Goal: Task Accomplishment & Management: Complete application form

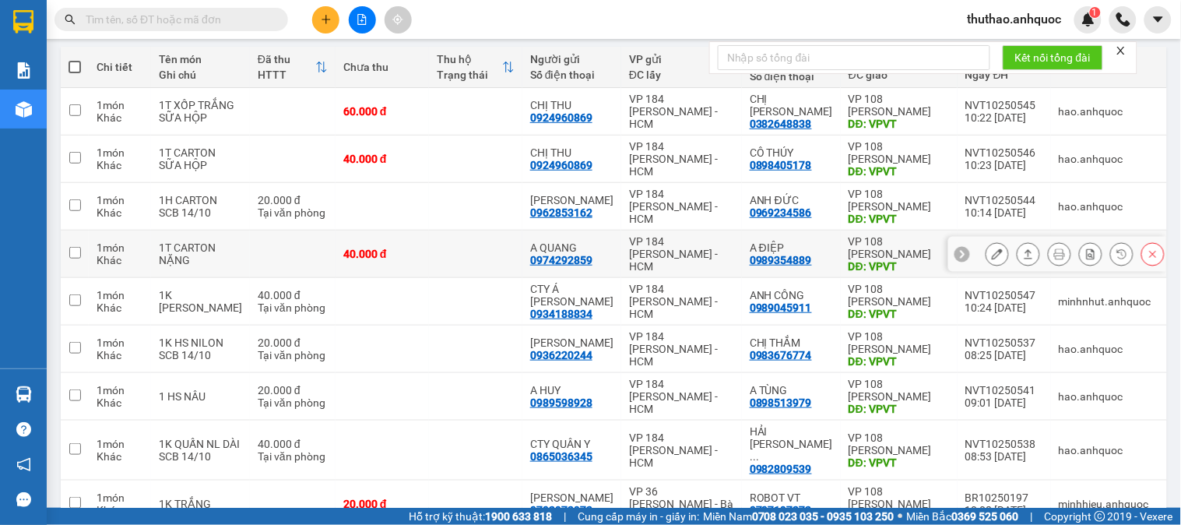
scroll to position [259, 0]
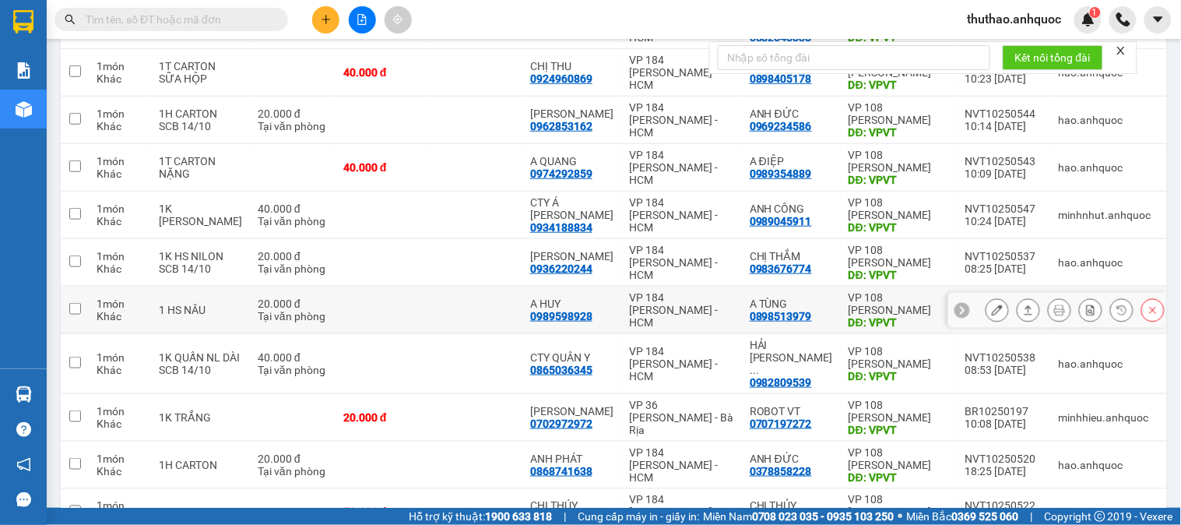
click at [992, 309] on icon at bounding box center [997, 310] width 11 height 11
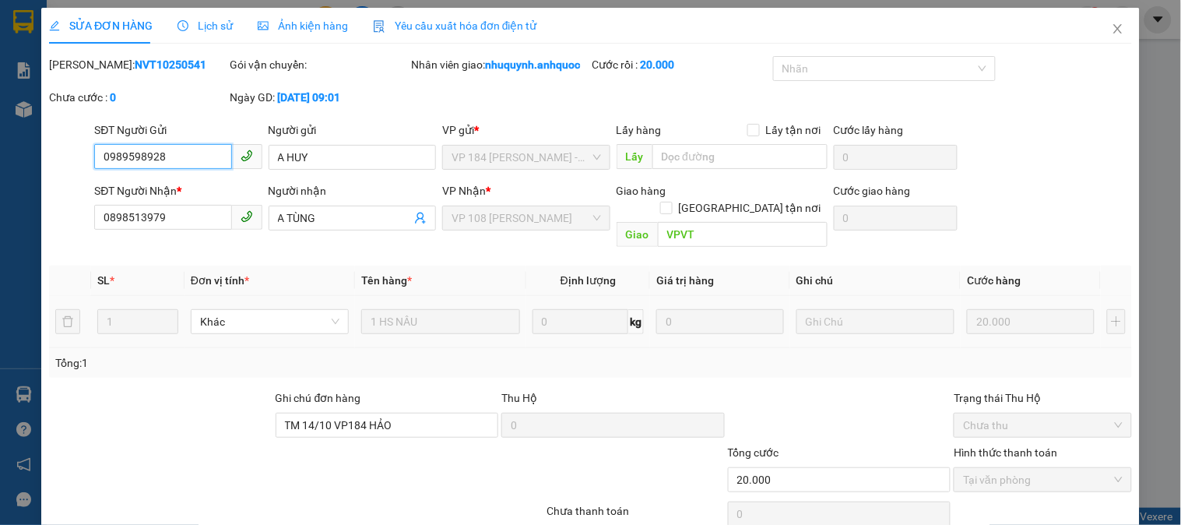
type input "0989598928"
type input "A HUY"
type input "0898513979"
type input "A TÙNG"
type input "VPVT"
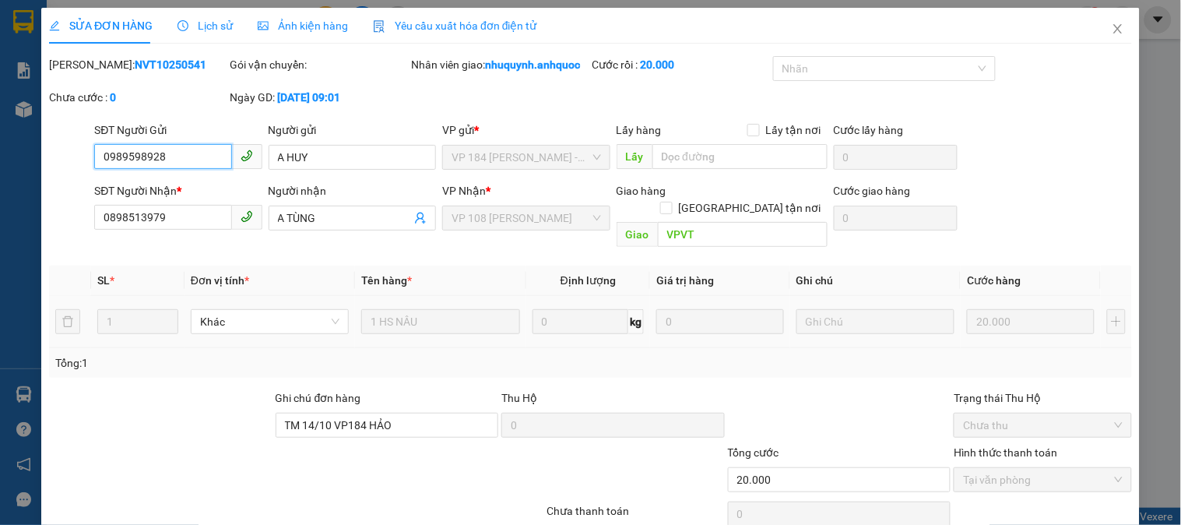
type input "TM 14/10 VP184 HẢO"
type input "20.000"
click at [1112, 28] on icon "close" at bounding box center [1118, 29] width 12 height 12
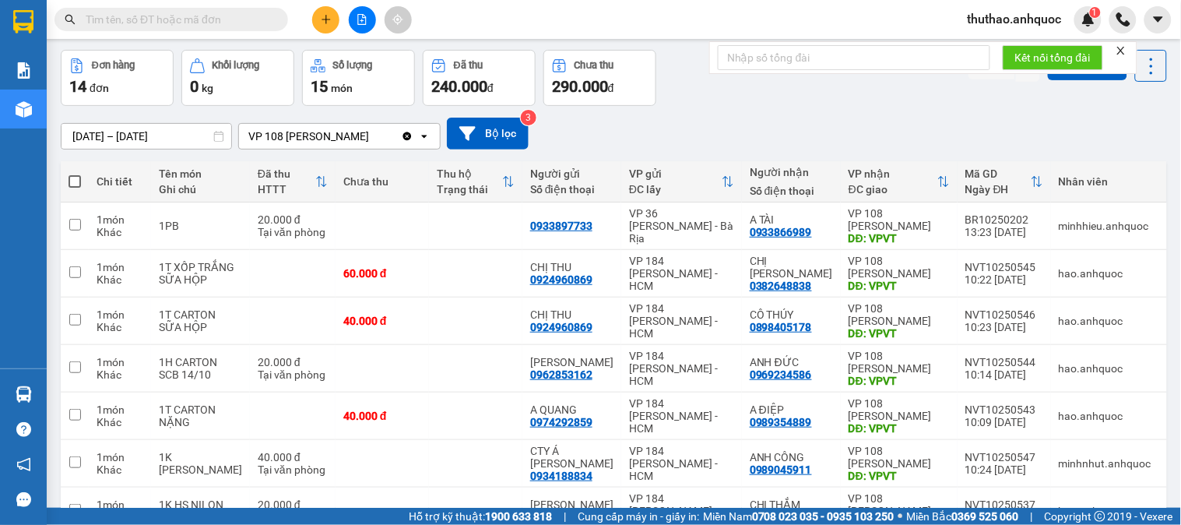
scroll to position [86, 0]
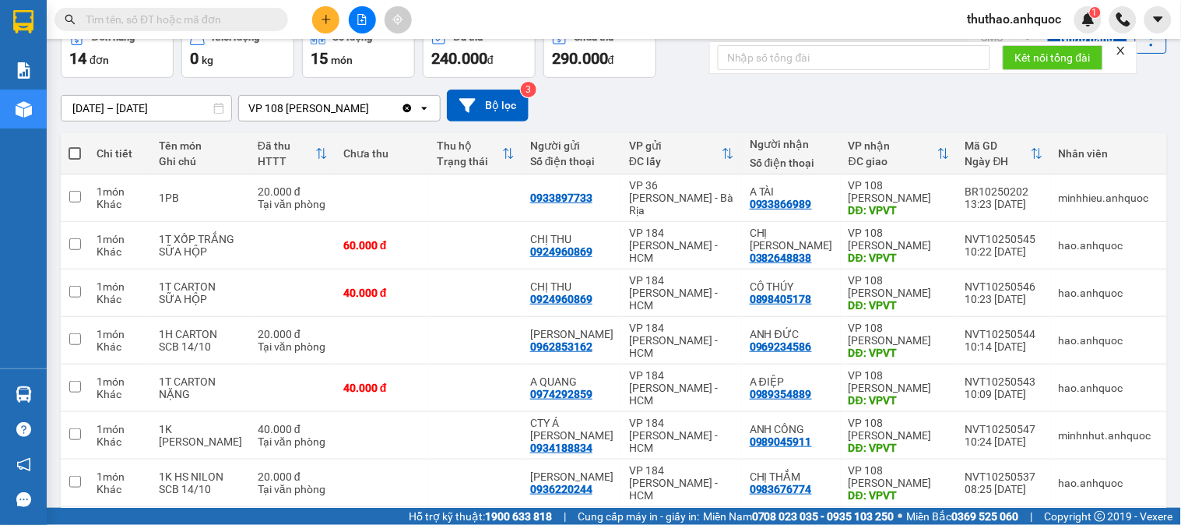
click at [217, 19] on input "text" at bounding box center [178, 19] width 184 height 17
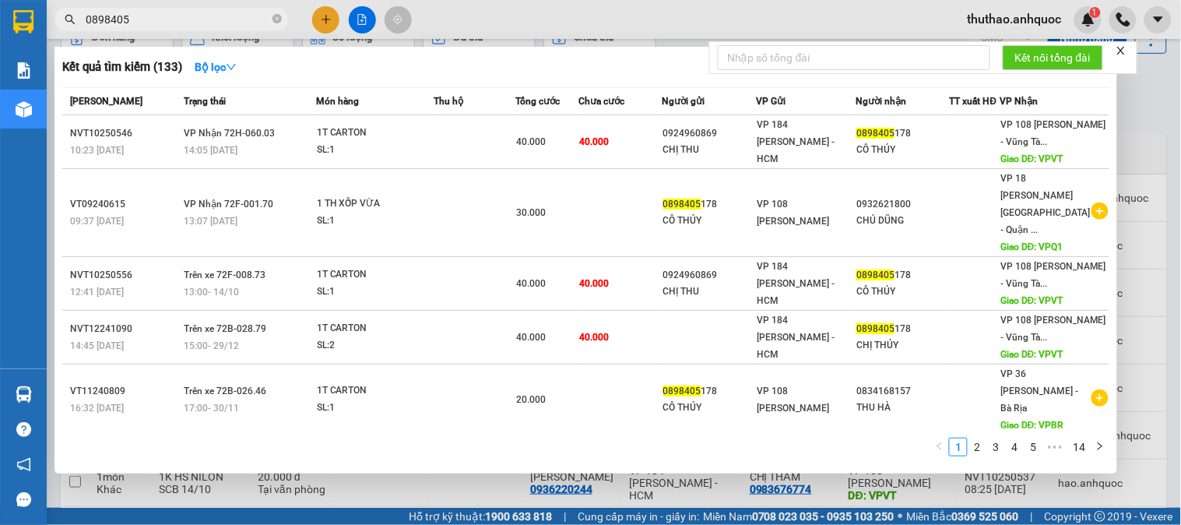
type input "0898405"
click at [1139, 91] on div at bounding box center [590, 262] width 1181 height 525
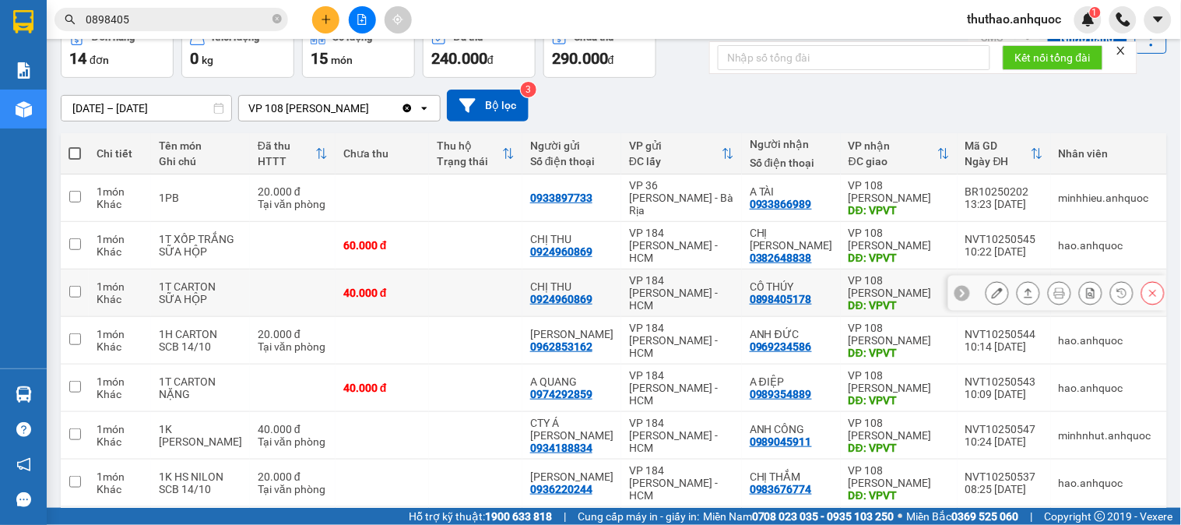
drag, startPoint x: 772, startPoint y: 299, endPoint x: 797, endPoint y: 190, distance: 112.0
click at [674, 109] on div "01/10/2025 – 14/10/2025 Press the down arrow key to interact with the calendar …" at bounding box center [614, 106] width 1107 height 32
drag, startPoint x: 806, startPoint y: 297, endPoint x: 746, endPoint y: 301, distance: 60.1
click at [750, 301] on div "0898405178" at bounding box center [781, 299] width 62 height 12
copy div "0898405178"
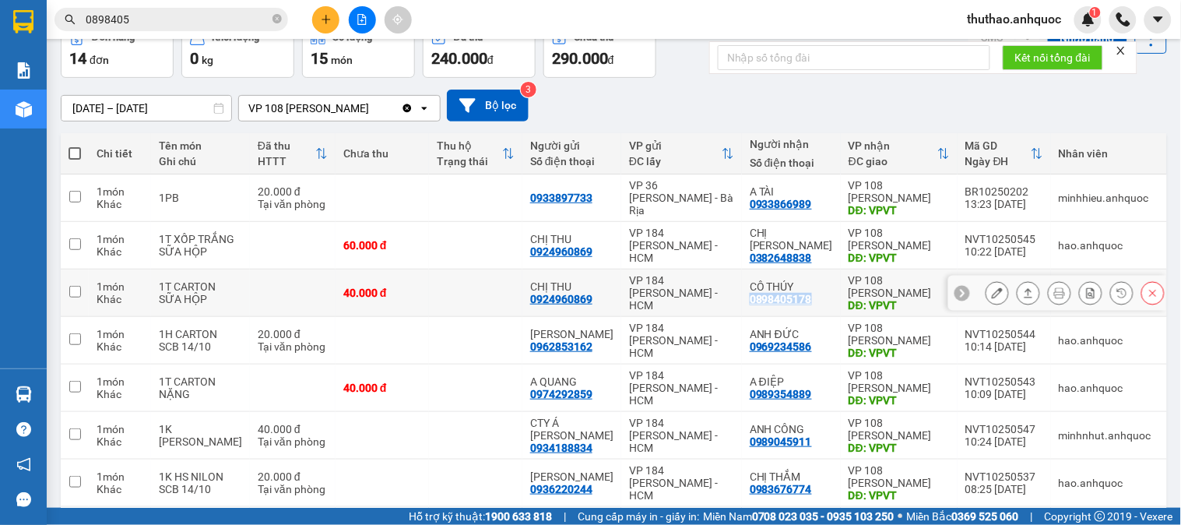
click at [991, 290] on button at bounding box center [998, 293] width 22 height 27
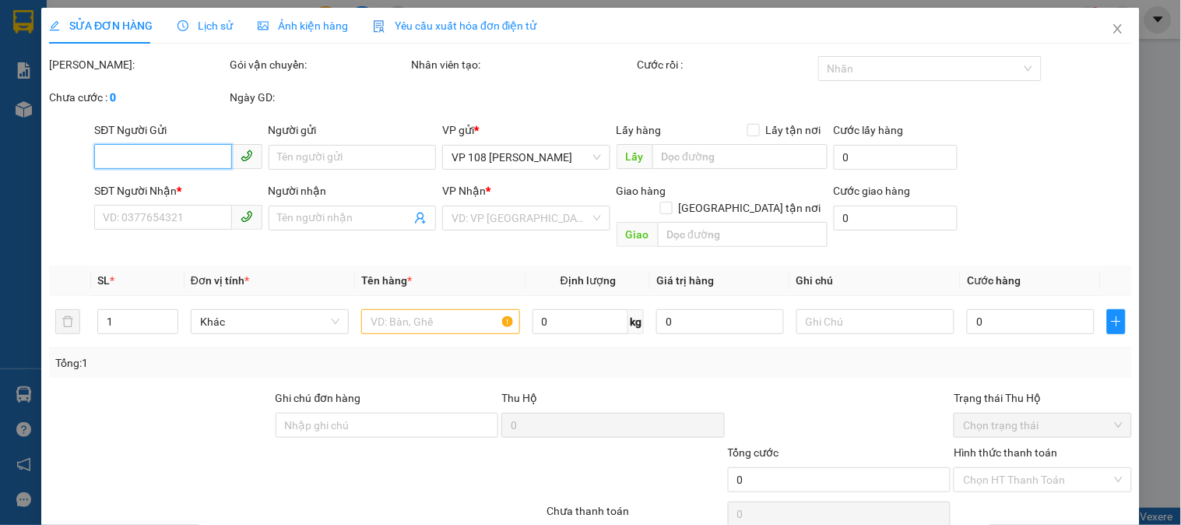
type input "0924960869"
type input "CHỊ THU"
type input "0898405178"
type input "CÔ THÚY"
type input "VPVT"
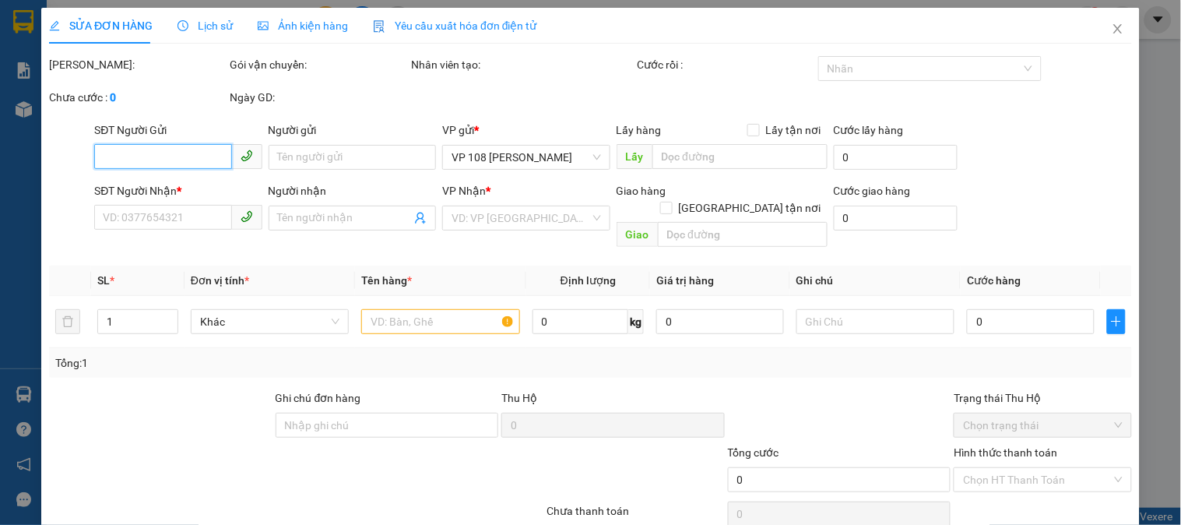
type input "40.000"
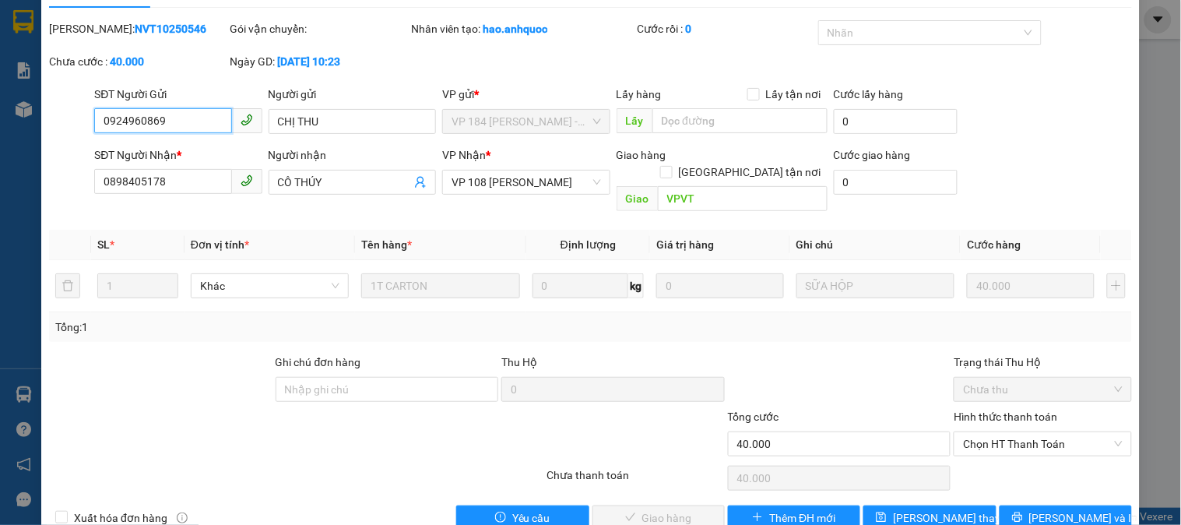
scroll to position [55, 0]
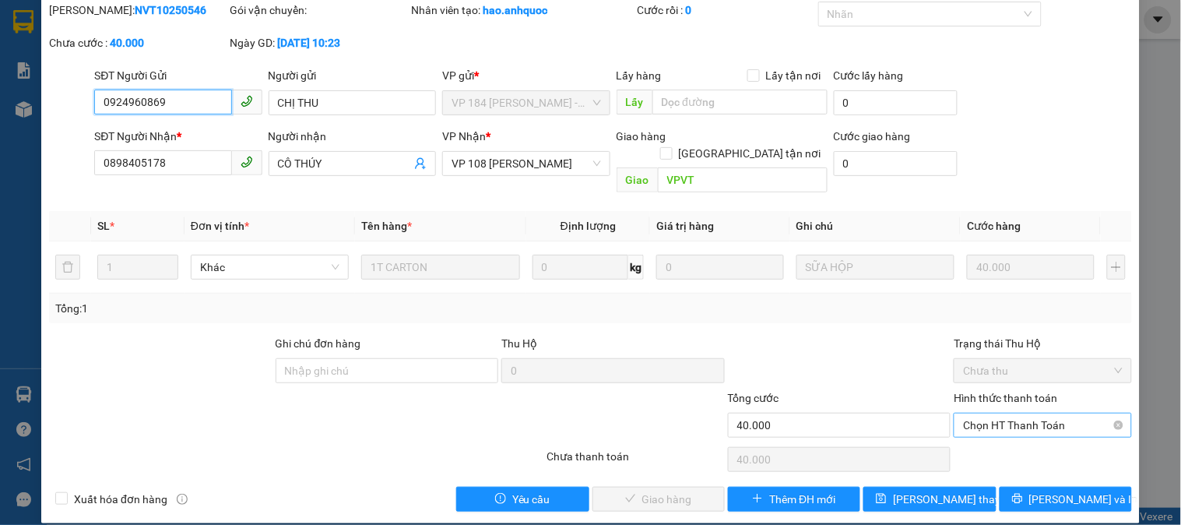
click at [1002, 414] on span "Chọn HT Thanh Toán" at bounding box center [1042, 425] width 159 height 23
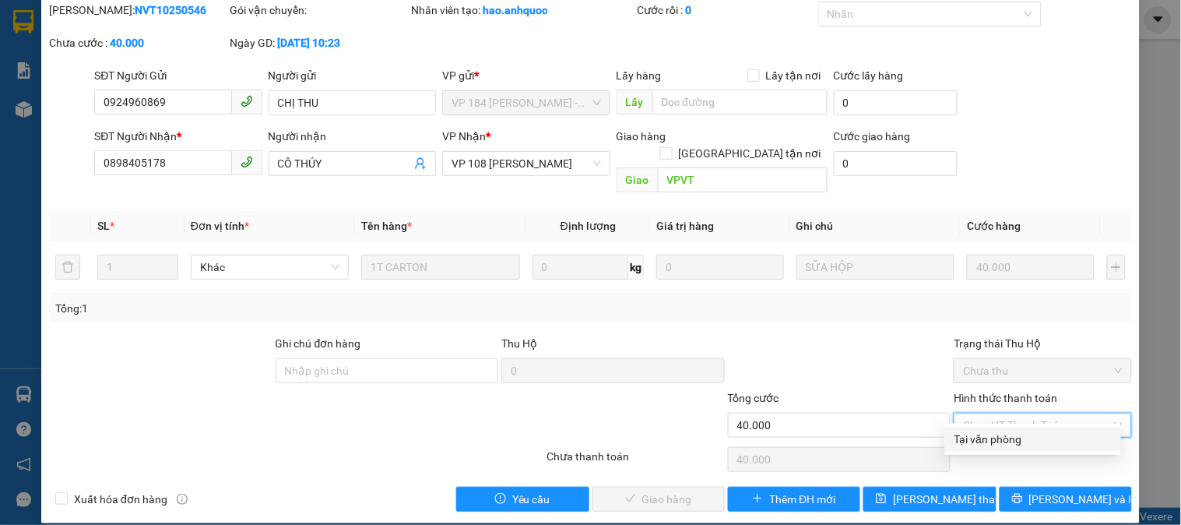
drag, startPoint x: 1000, startPoint y: 438, endPoint x: 986, endPoint y: 438, distance: 14.0
click at [1000, 438] on div "Tại văn phòng" at bounding box center [1033, 439] width 157 height 17
type input "0"
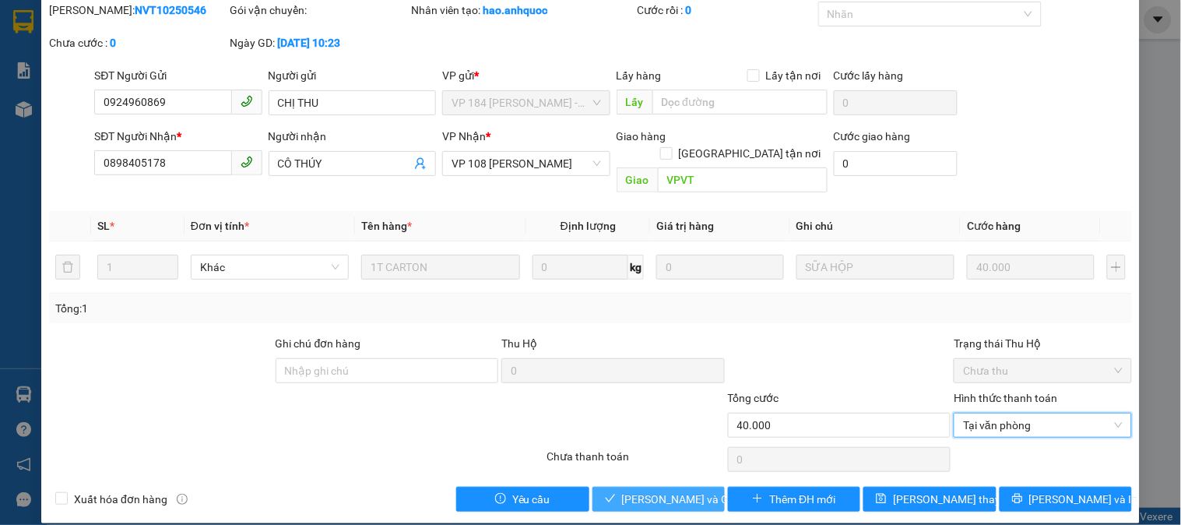
click at [663, 491] on span "Lưu và Giao hàng" at bounding box center [697, 499] width 150 height 17
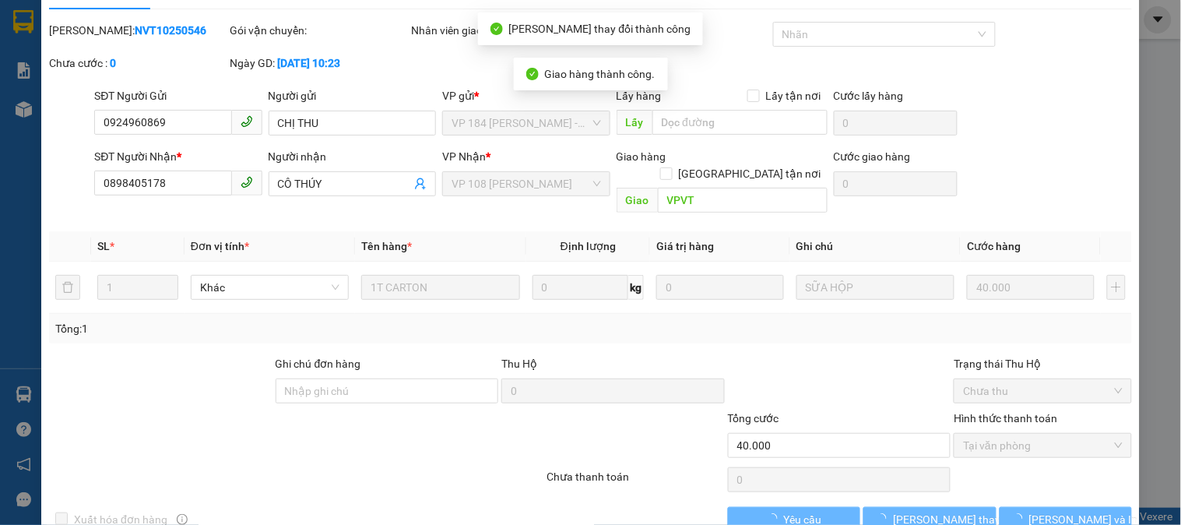
scroll to position [0, 0]
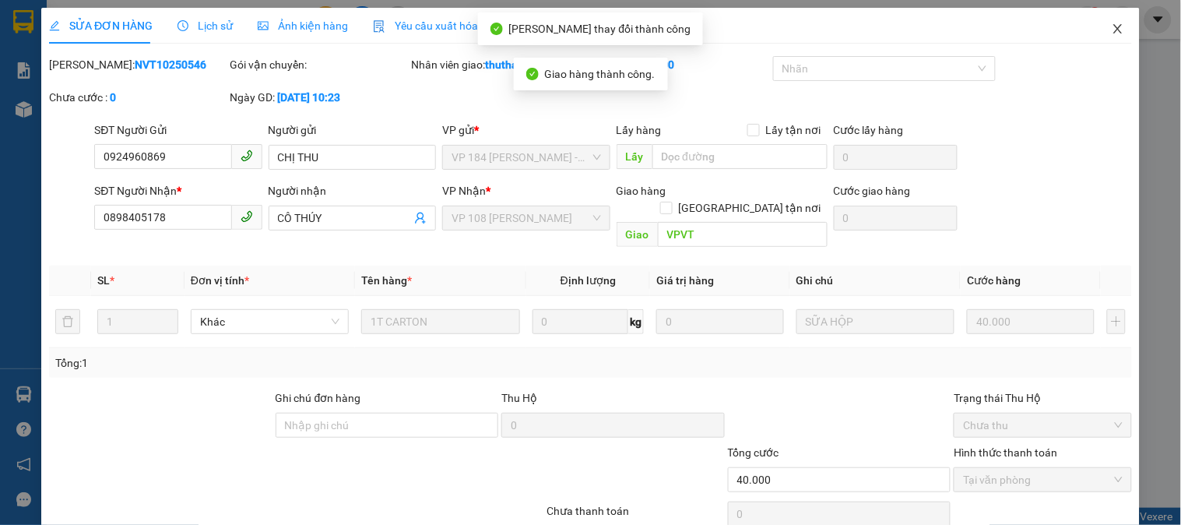
click at [1112, 26] on icon "close" at bounding box center [1118, 29] width 12 height 12
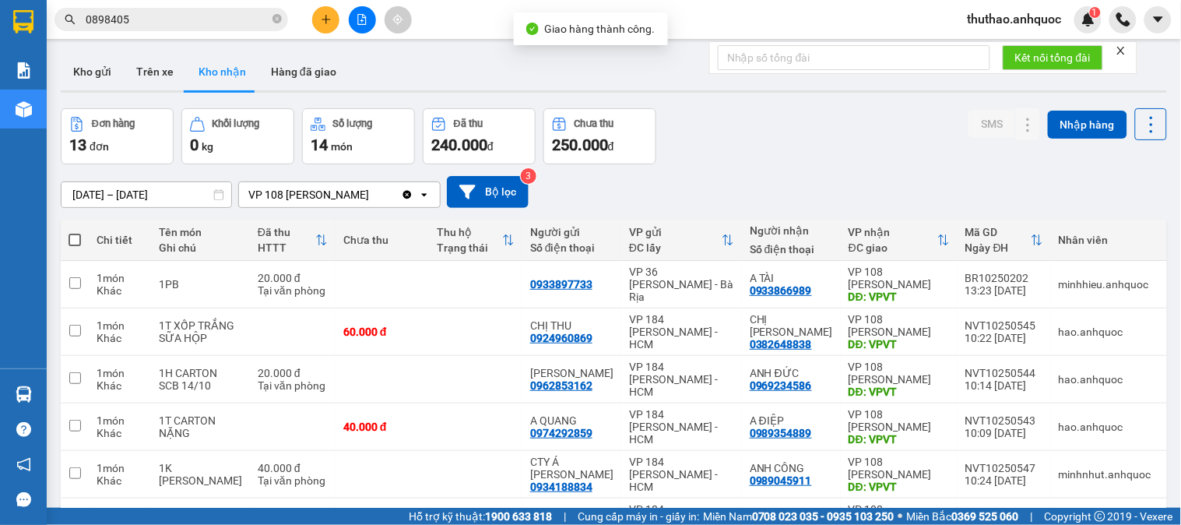
click at [149, 16] on input "0898405" at bounding box center [178, 19] width 184 height 17
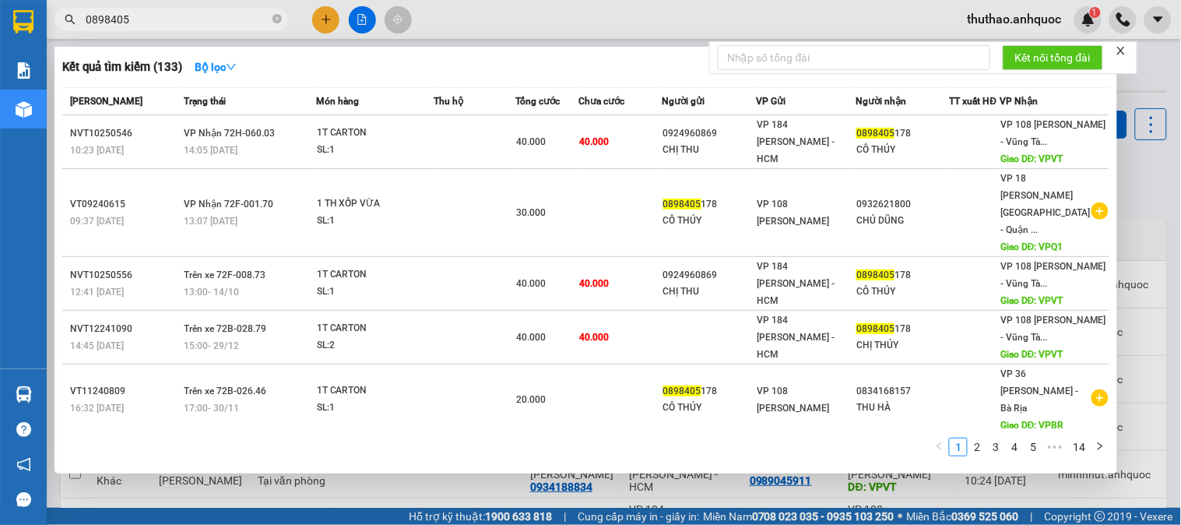
click at [1146, 63] on div at bounding box center [590, 262] width 1181 height 525
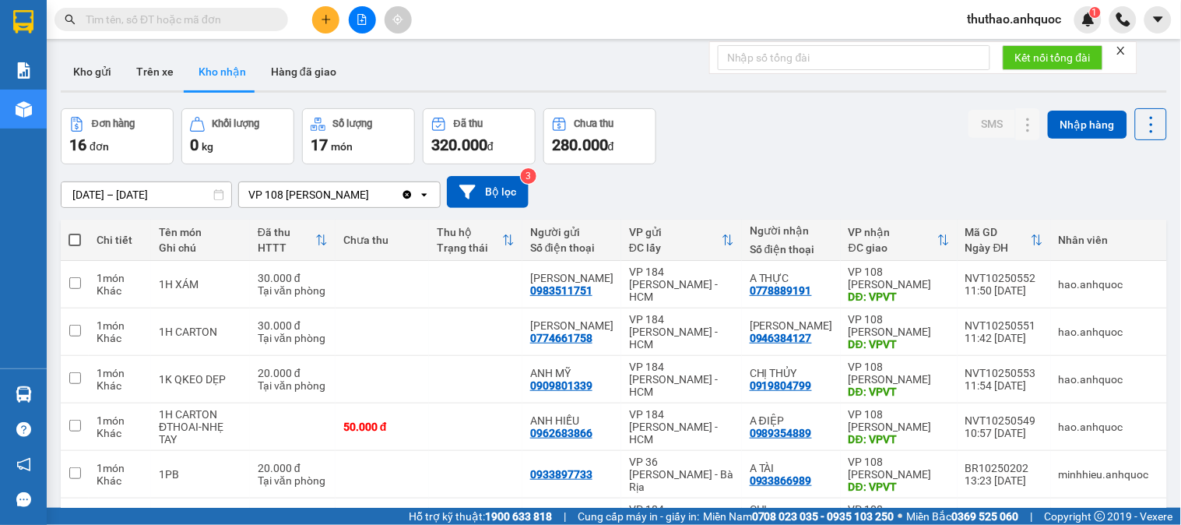
scroll to position [86, 0]
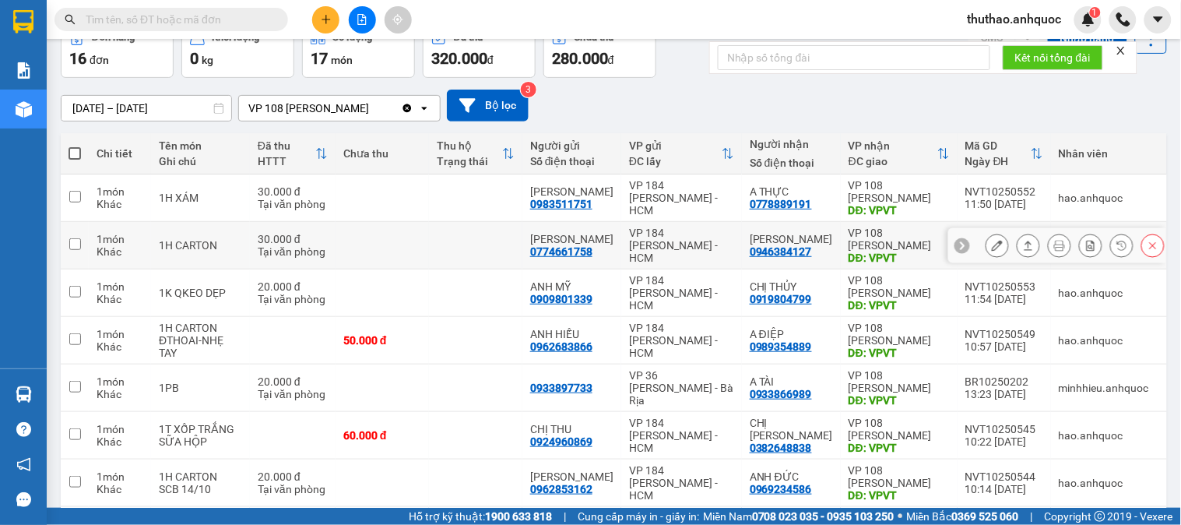
click at [992, 241] on icon at bounding box center [997, 245] width 11 height 11
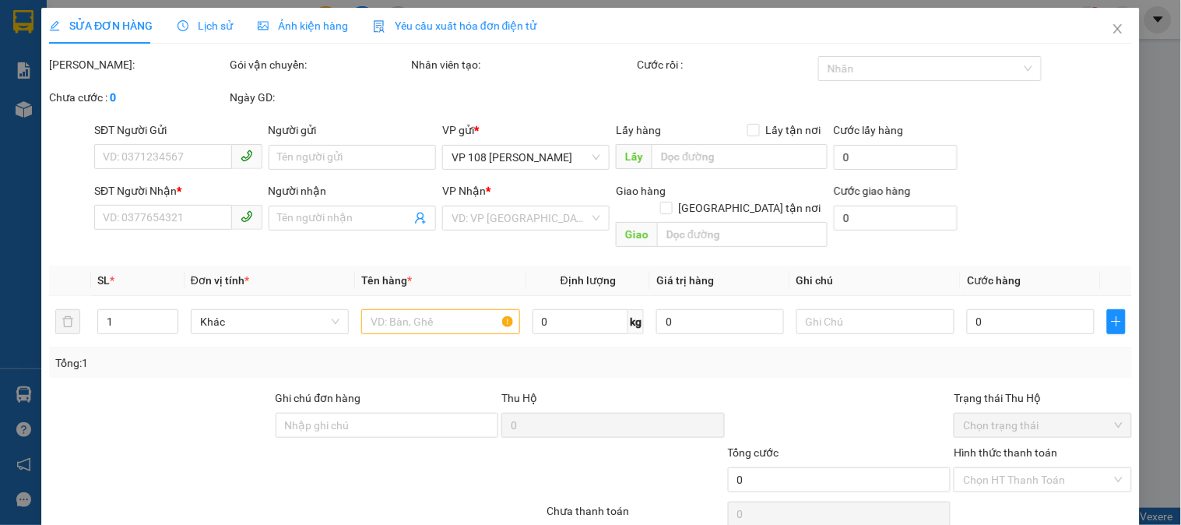
type input "0774661758"
type input "C THANH"
type input "0946384127"
type input "ANH HÙNG"
type input "VPVT"
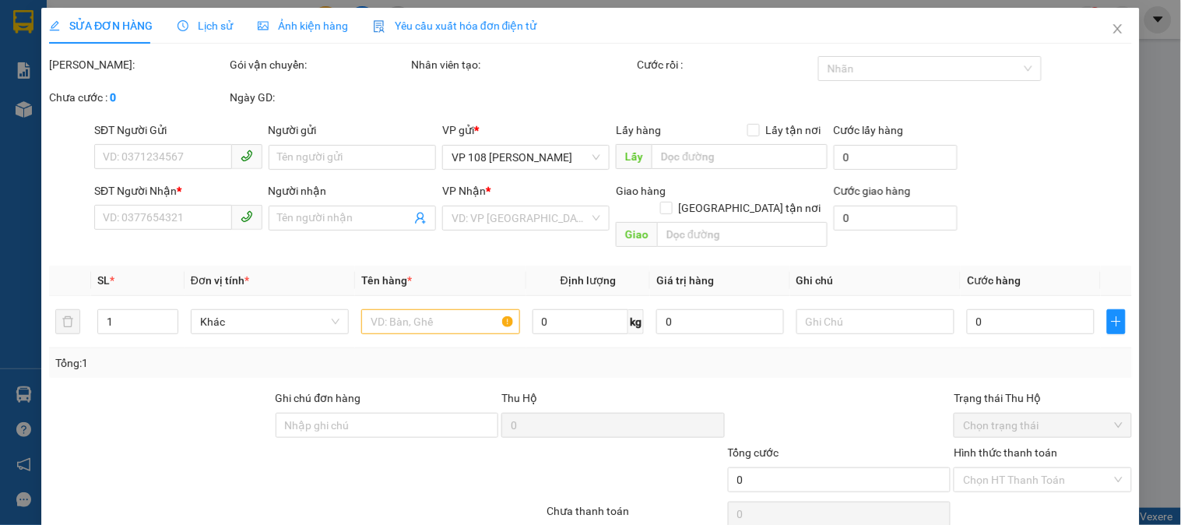
type input "TM 14/10 VP184 HẢO"
type input "30.000"
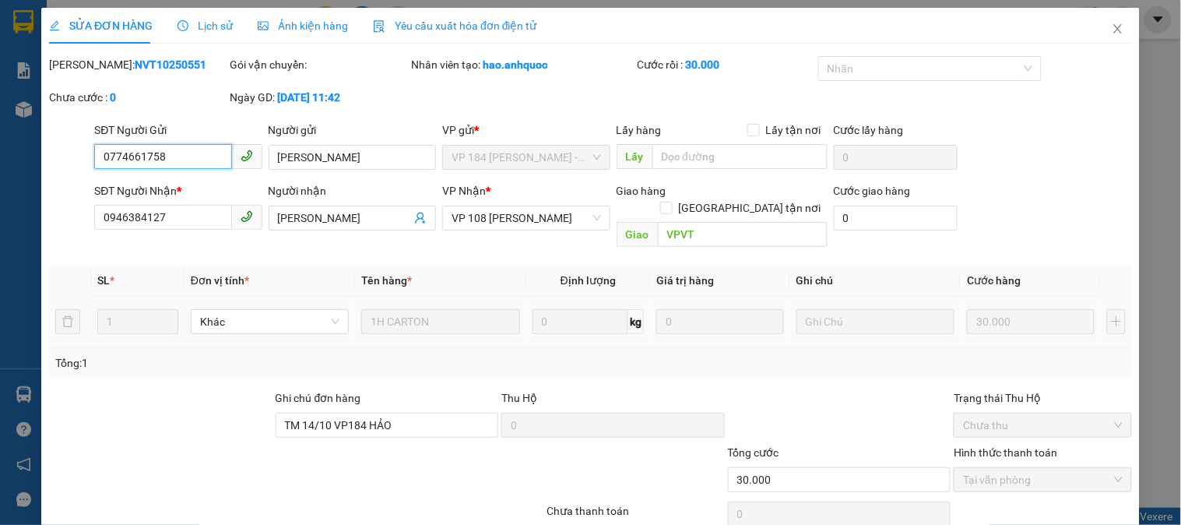
scroll to position [55, 0]
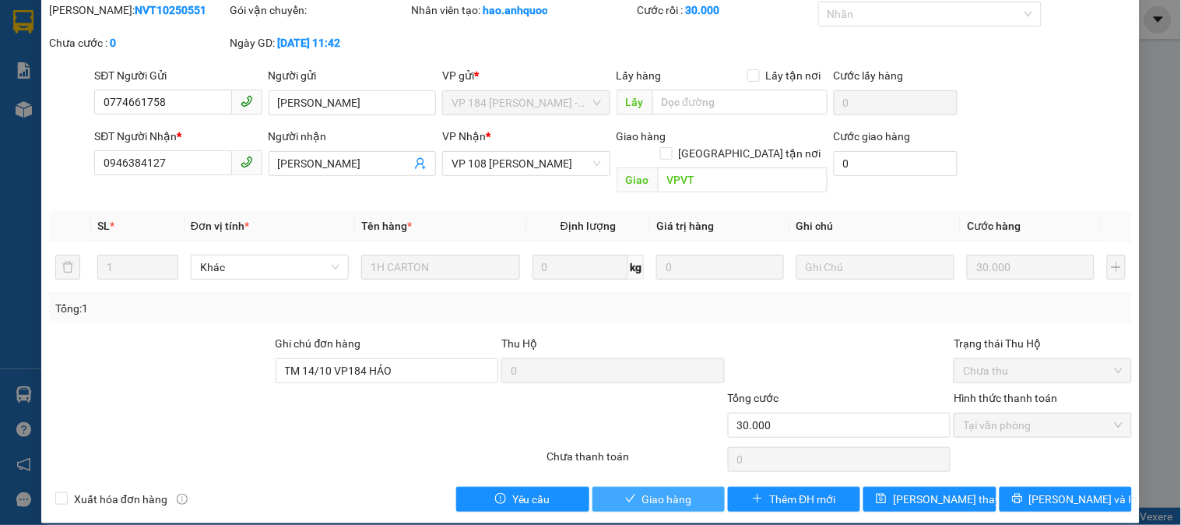
click at [664, 491] on span "Giao hàng" at bounding box center [668, 499] width 50 height 17
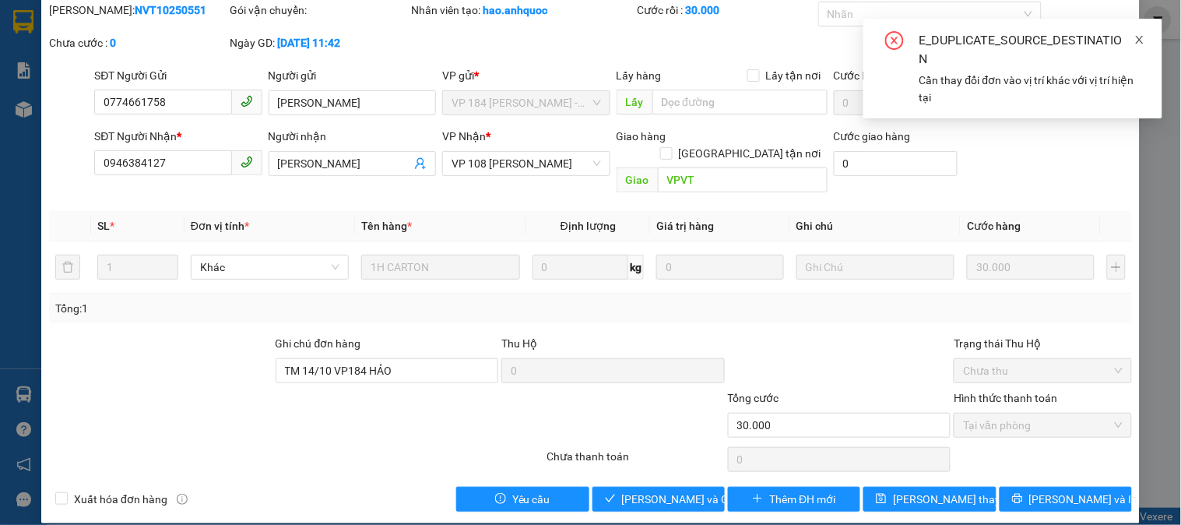
click at [1142, 37] on icon "close" at bounding box center [1140, 39] width 11 height 11
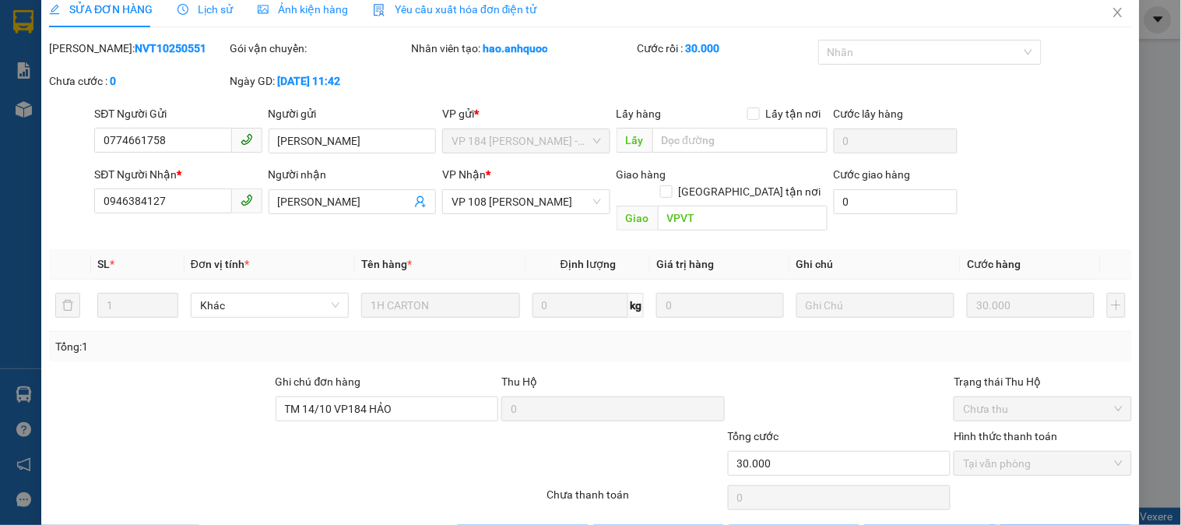
scroll to position [0, 0]
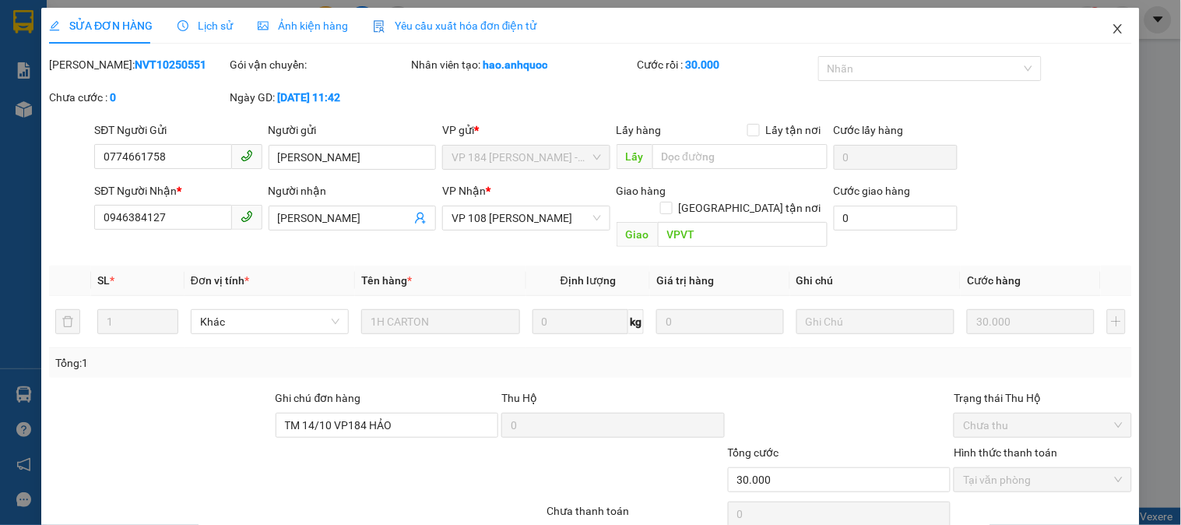
click at [1114, 26] on icon "close" at bounding box center [1118, 28] width 9 height 9
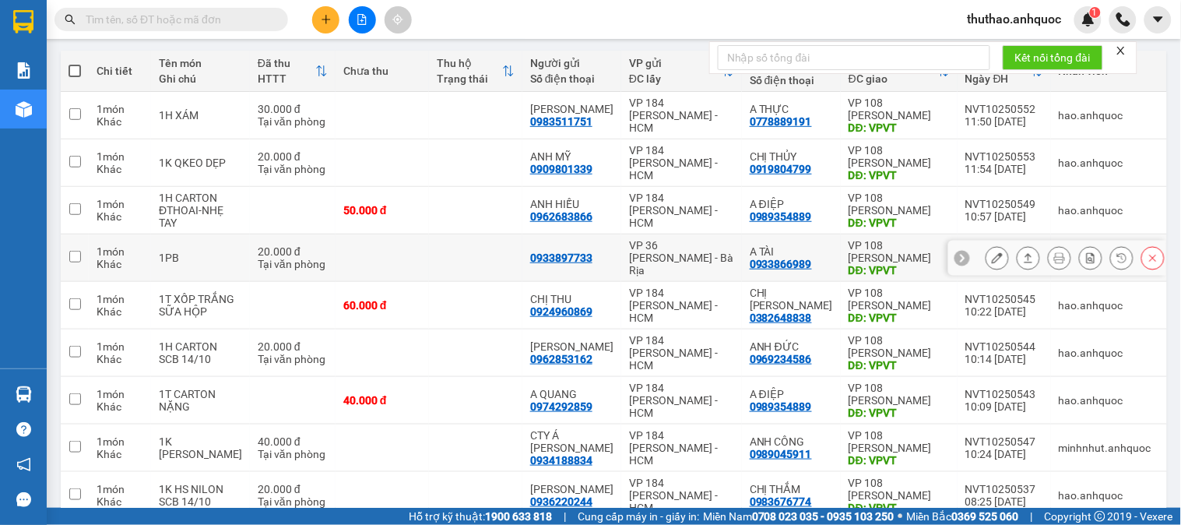
scroll to position [173, 0]
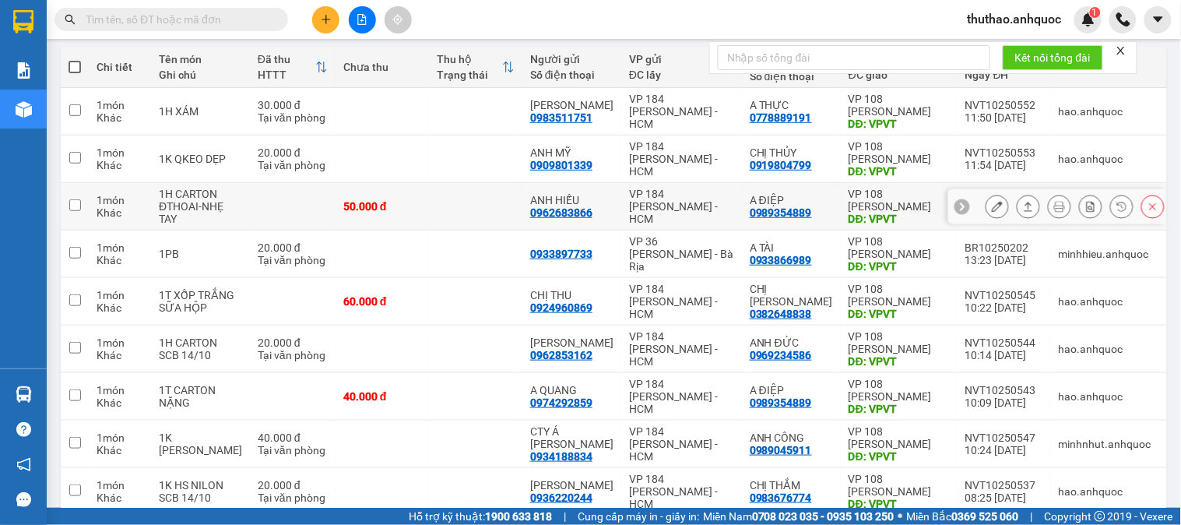
click at [992, 205] on icon at bounding box center [997, 206] width 11 height 11
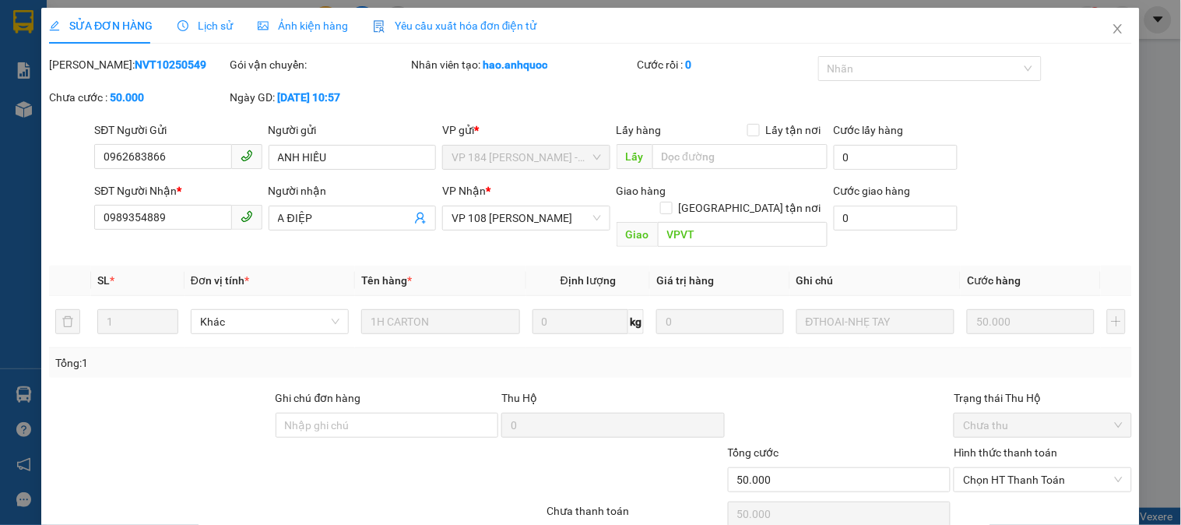
type input "0962683866"
type input "ANH HIẾU"
type input "0989354889"
type input "A ĐIỆP"
type input "VPVT"
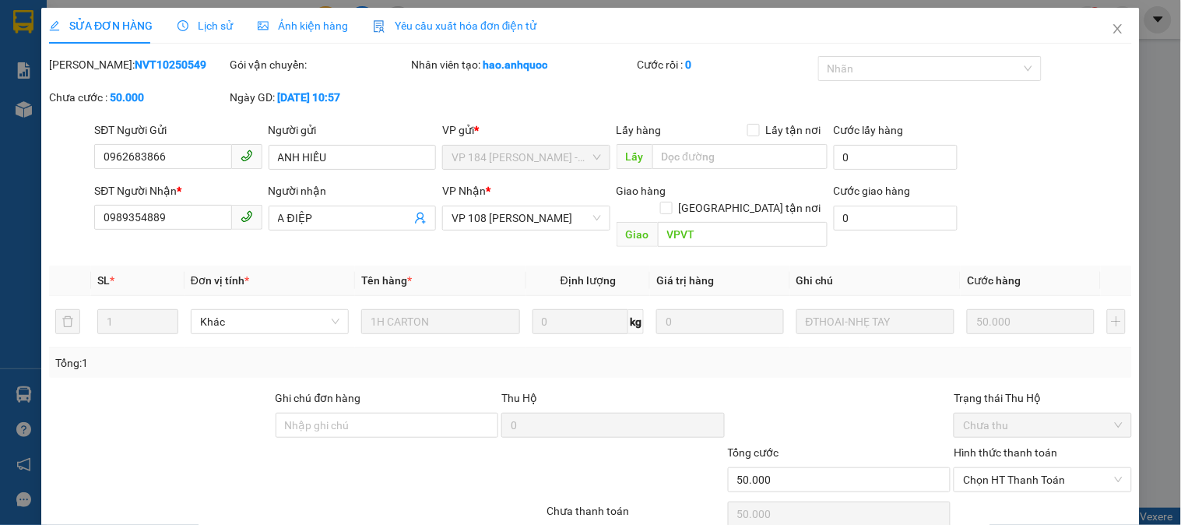
type input "50.000"
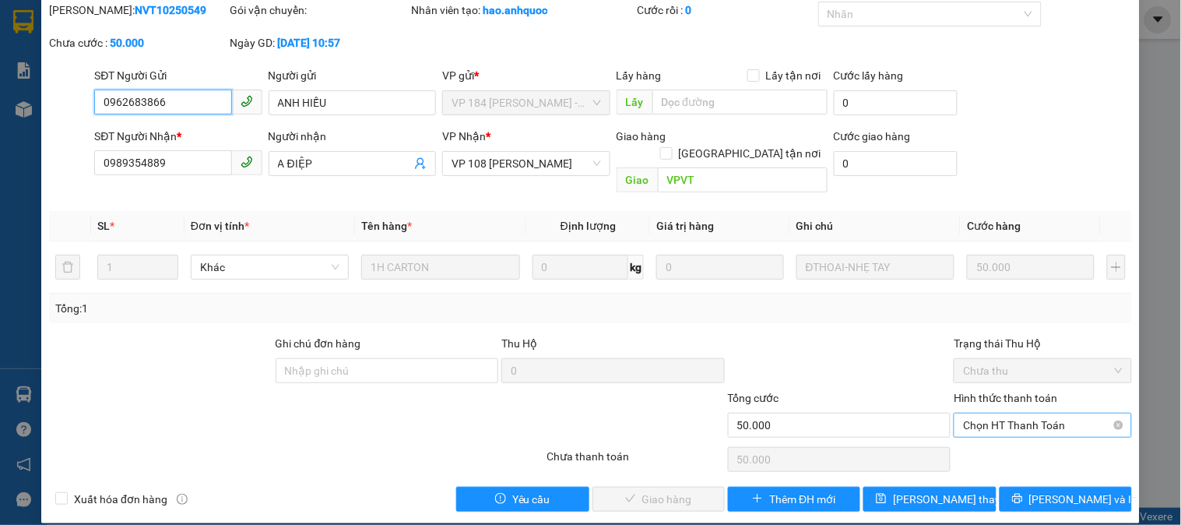
click at [998, 414] on span "Chọn HT Thanh Toán" at bounding box center [1042, 425] width 159 height 23
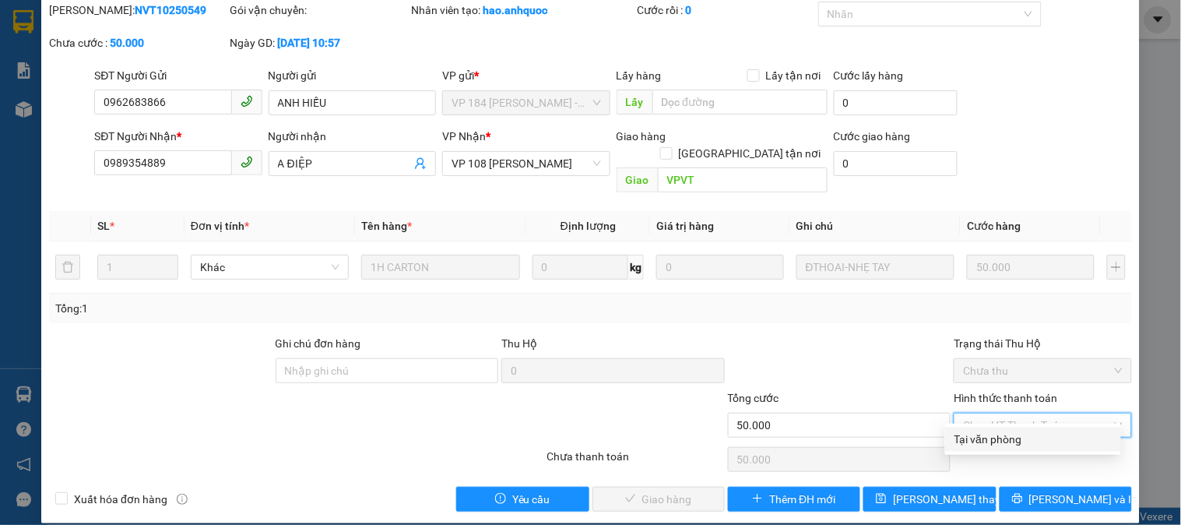
click at [995, 433] on div "Tại văn phòng" at bounding box center [1033, 439] width 157 height 17
type input "0"
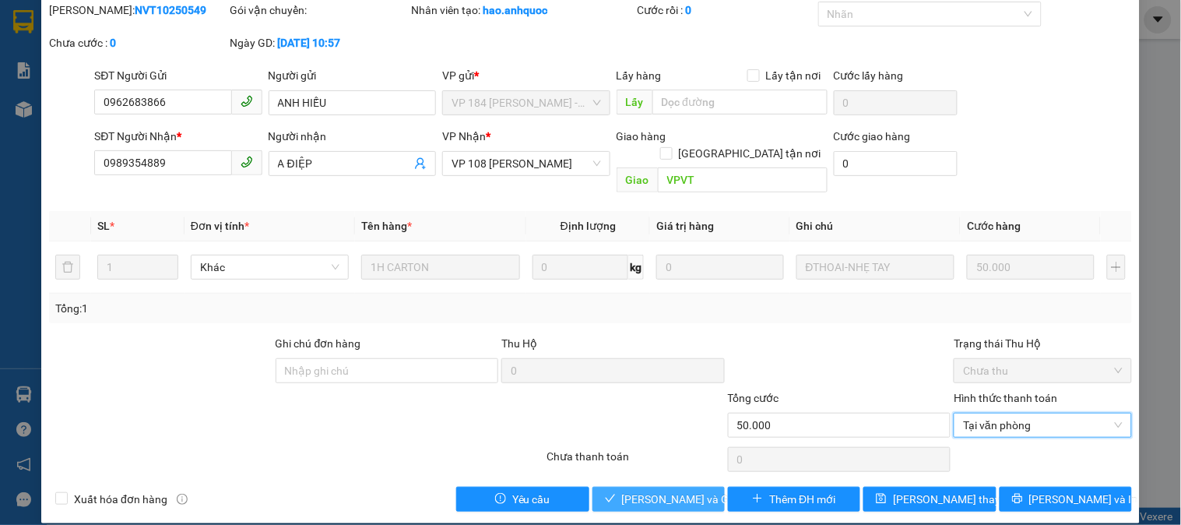
click at [656, 491] on span "Lưu và Giao hàng" at bounding box center [697, 499] width 150 height 17
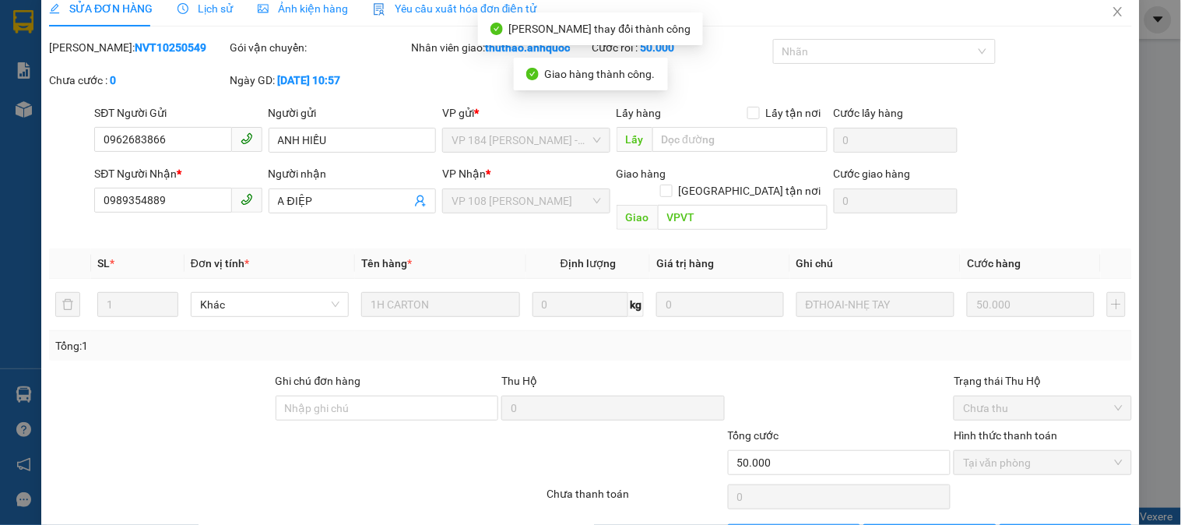
scroll to position [0, 0]
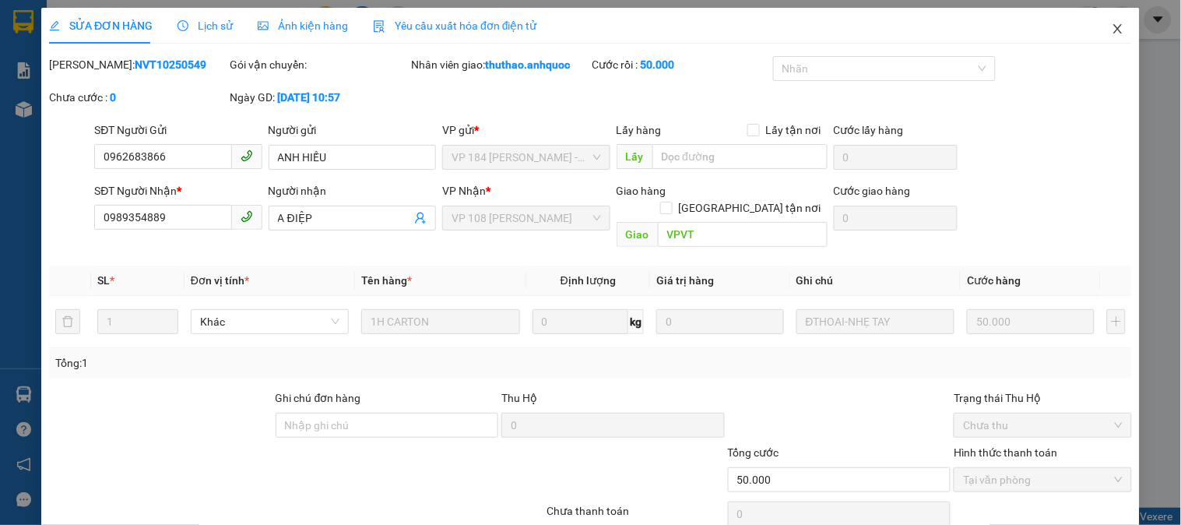
click at [1112, 26] on icon "close" at bounding box center [1118, 29] width 12 height 12
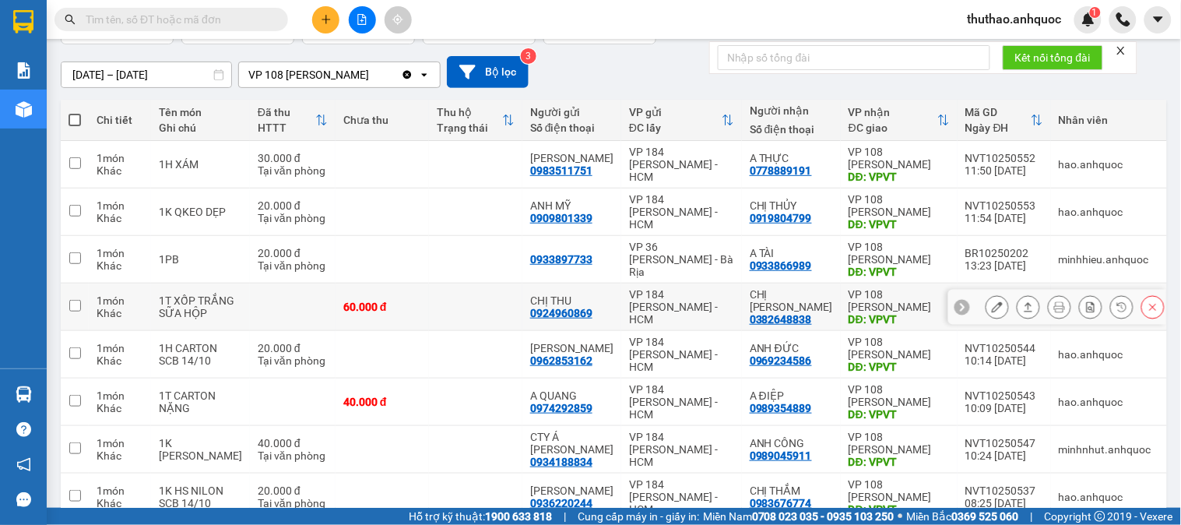
scroll to position [173, 0]
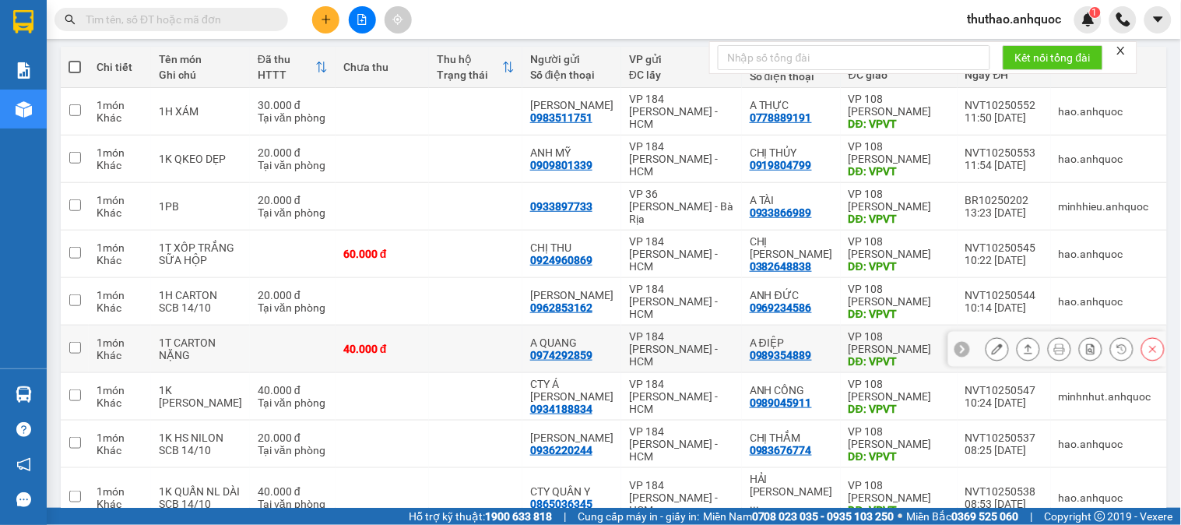
click at [992, 348] on icon at bounding box center [997, 348] width 11 height 11
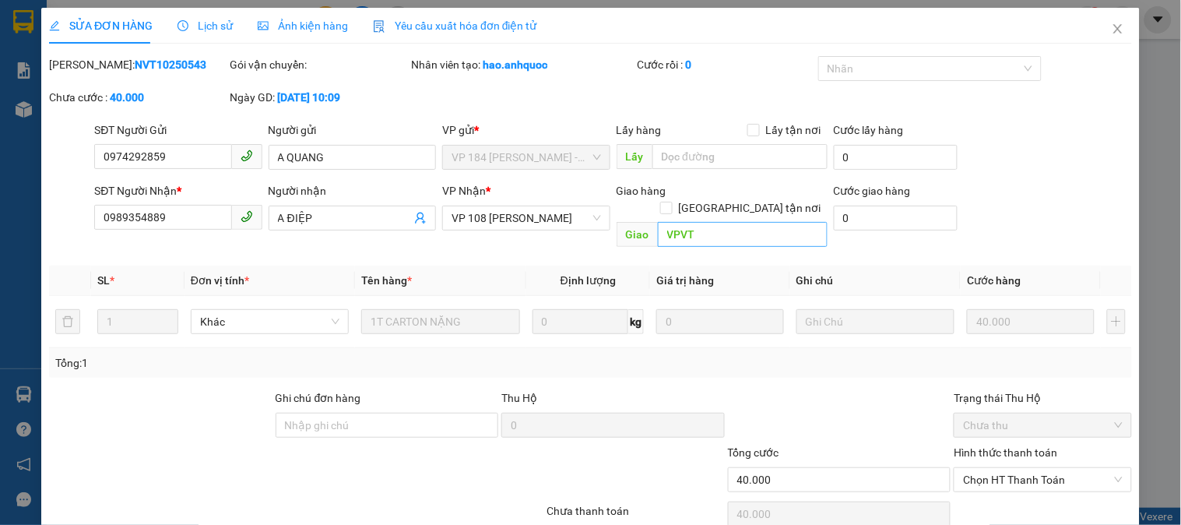
type input "0974292859"
type input "A QUANG"
type input "0989354889"
type input "A ĐIỆP"
type input "VPVT"
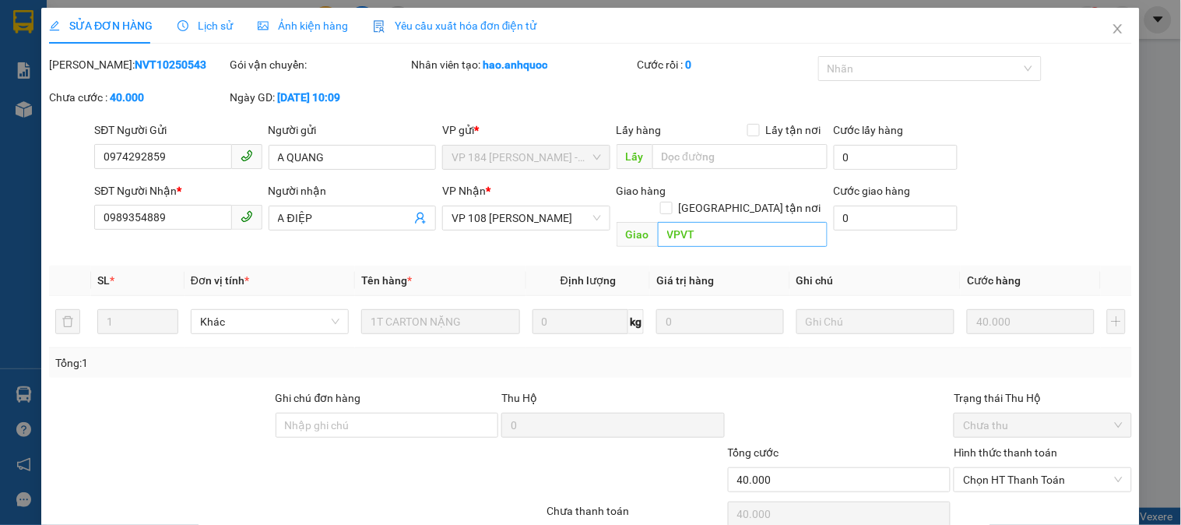
type input "40.000"
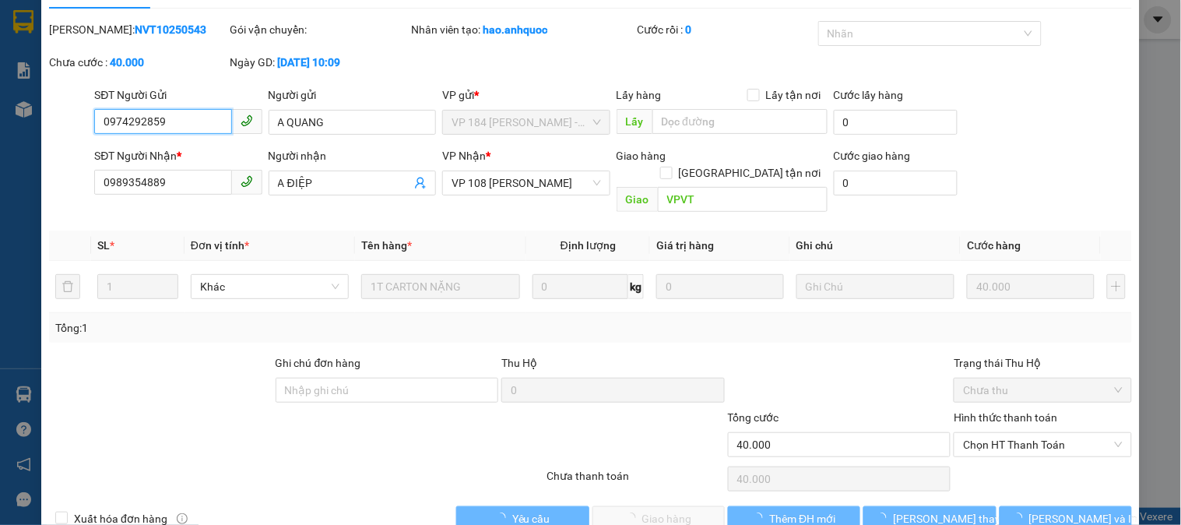
scroll to position [55, 0]
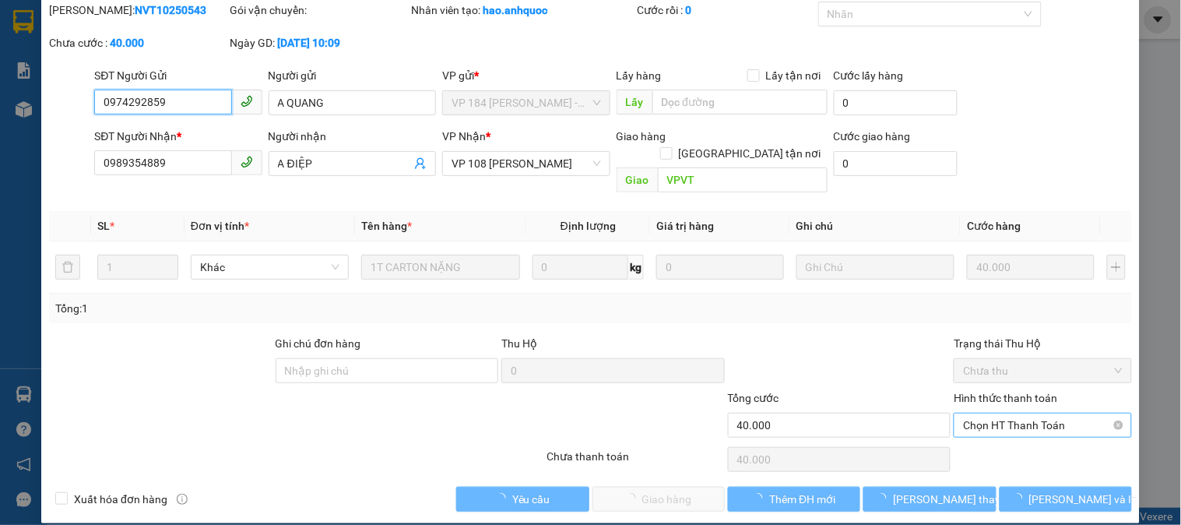
click at [1000, 414] on span "Chọn HT Thanh Toán" at bounding box center [1042, 425] width 159 height 23
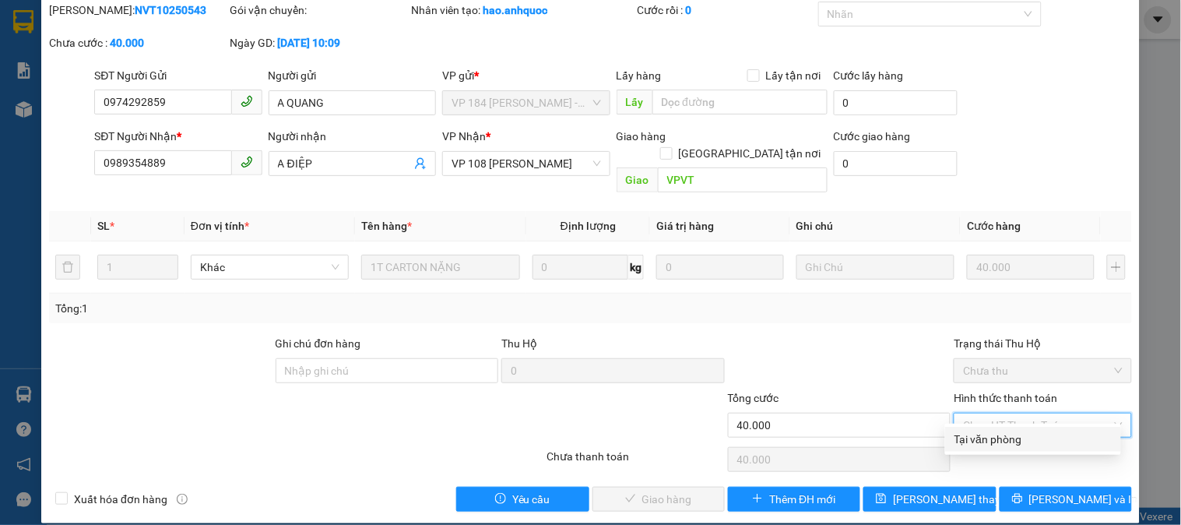
click at [1007, 439] on div "Tại văn phòng" at bounding box center [1033, 439] width 157 height 17
type input "0"
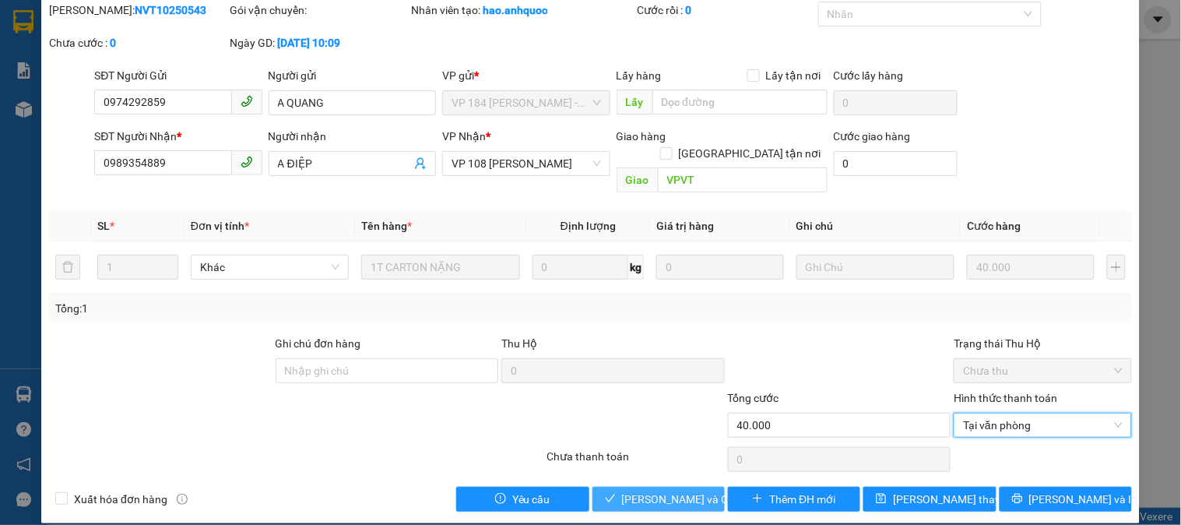
click at [663, 487] on button "[PERSON_NAME] và Giao hàng" at bounding box center [659, 499] width 132 height 25
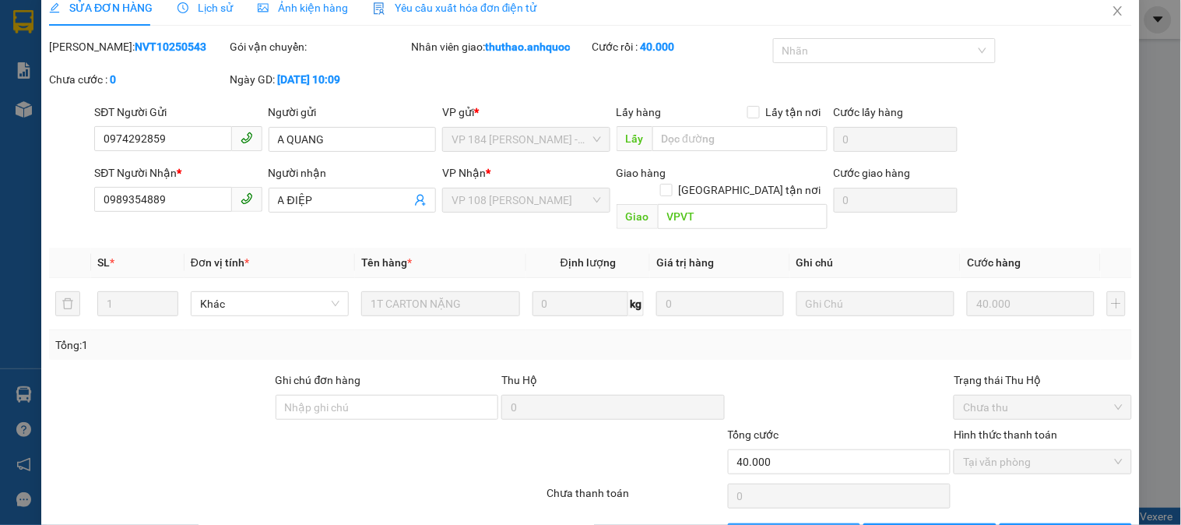
scroll to position [0, 0]
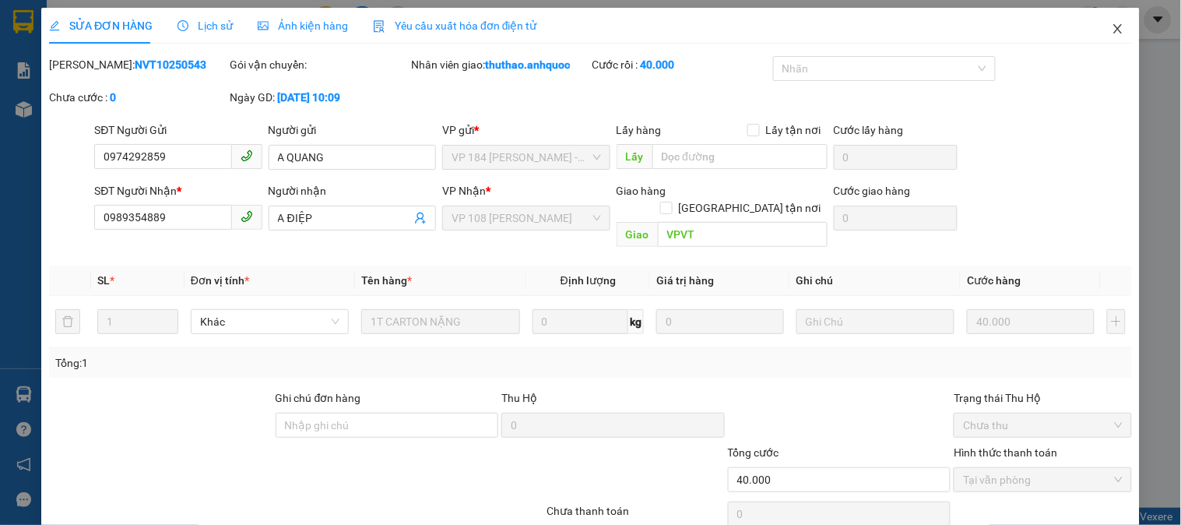
click at [1112, 27] on icon "close" at bounding box center [1118, 29] width 12 height 12
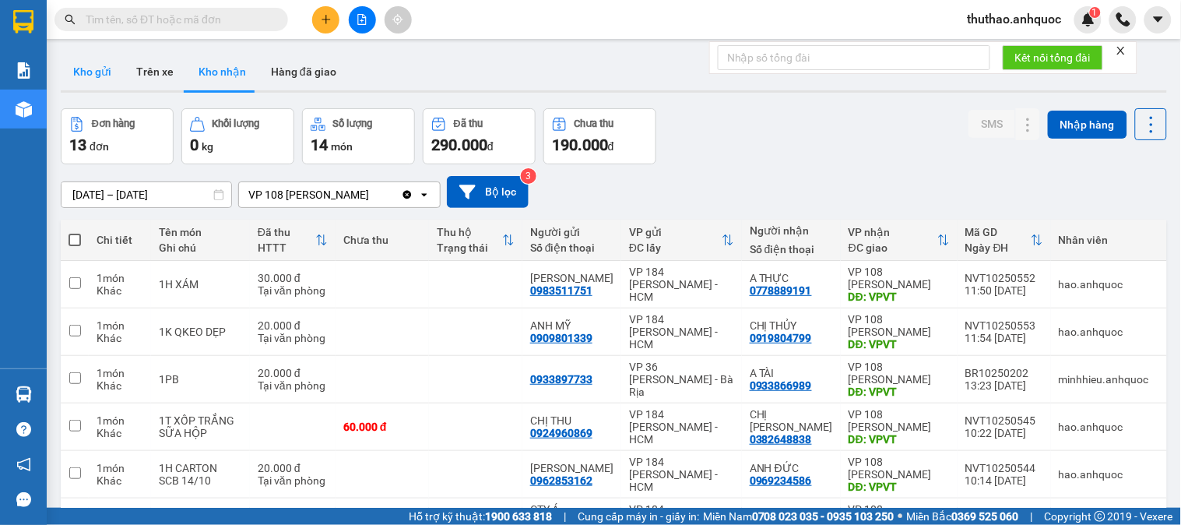
drag, startPoint x: 90, startPoint y: 65, endPoint x: 317, endPoint y: 112, distance: 232.3
click at [92, 64] on button "Kho gửi" at bounding box center [92, 71] width 63 height 37
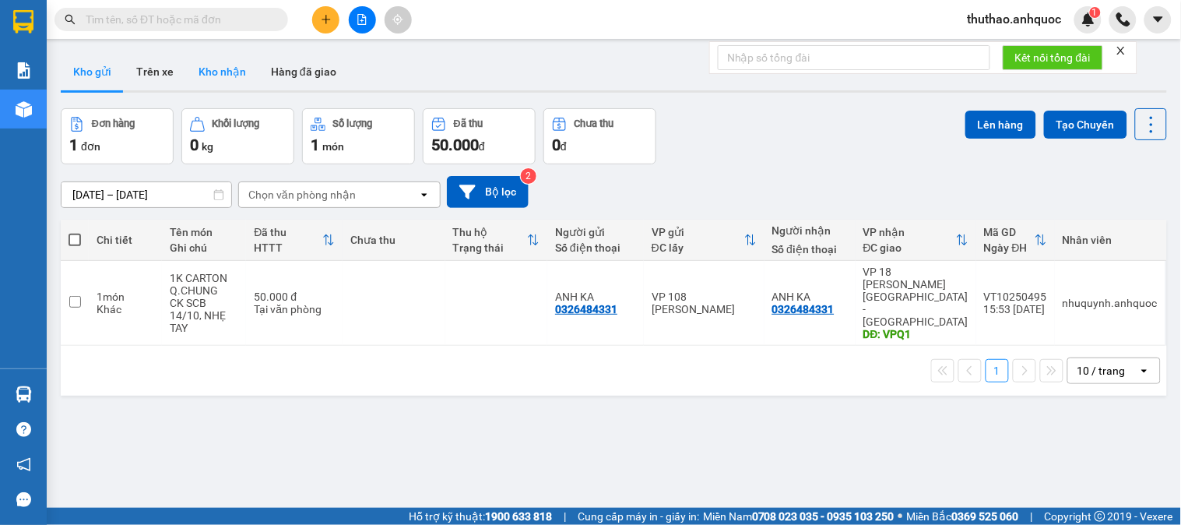
click at [211, 67] on button "Kho nhận" at bounding box center [222, 71] width 72 height 37
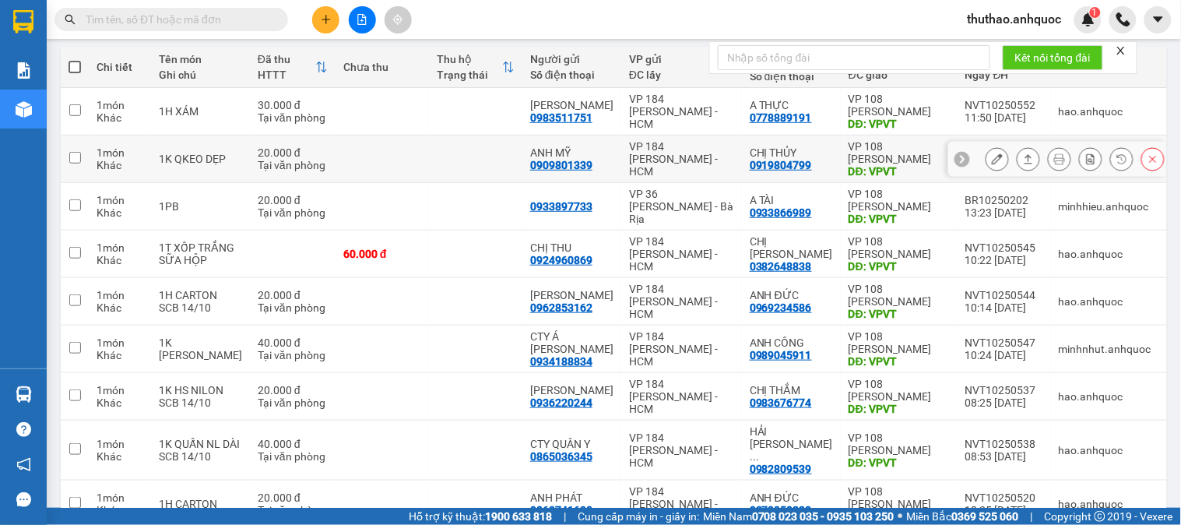
scroll to position [259, 0]
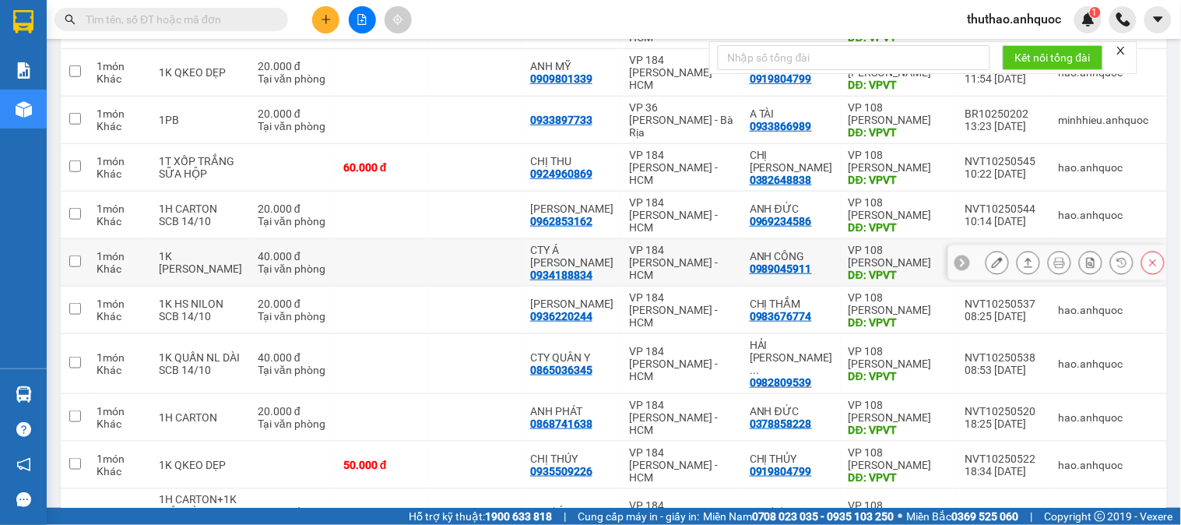
click at [992, 259] on icon at bounding box center [997, 262] width 11 height 11
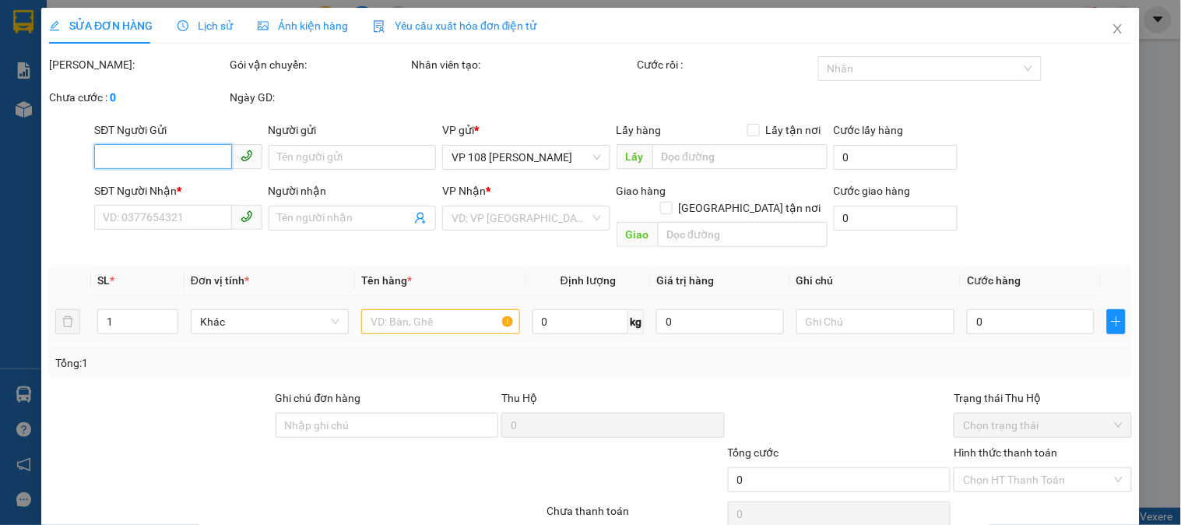
type input "0934188834"
type input "CTY Á [PERSON_NAME]"
type input "0989045911"
type input "ANH CÔNG"
type input "VPVT"
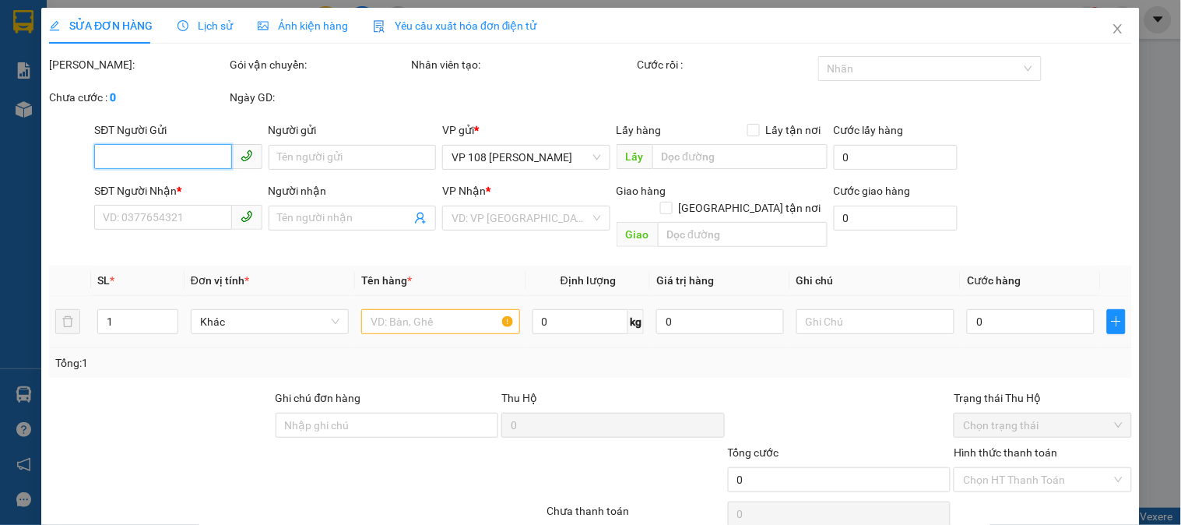
type input "40.000"
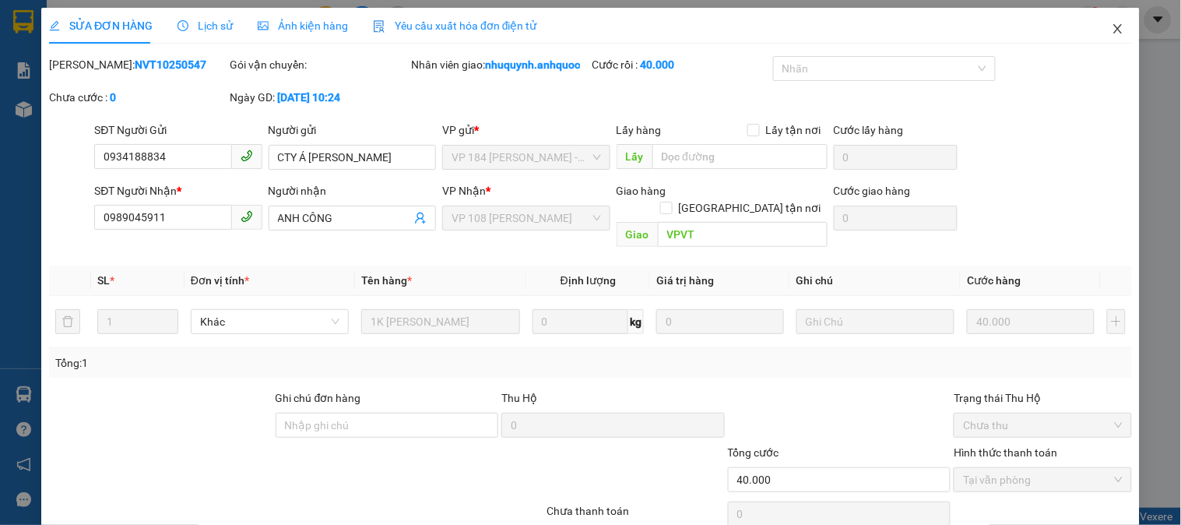
click at [1112, 26] on icon "close" at bounding box center [1118, 29] width 12 height 12
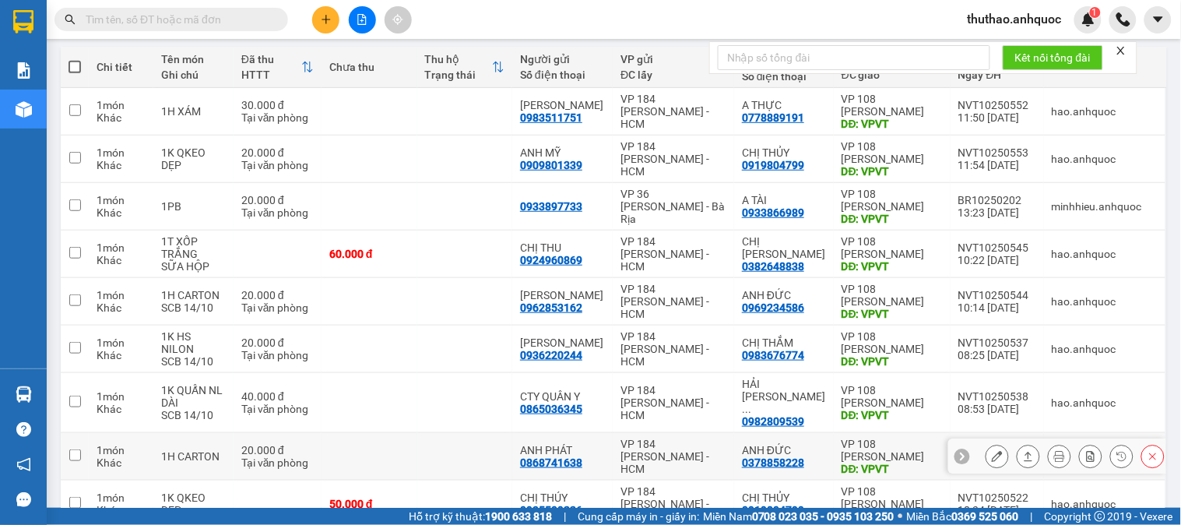
scroll to position [259, 0]
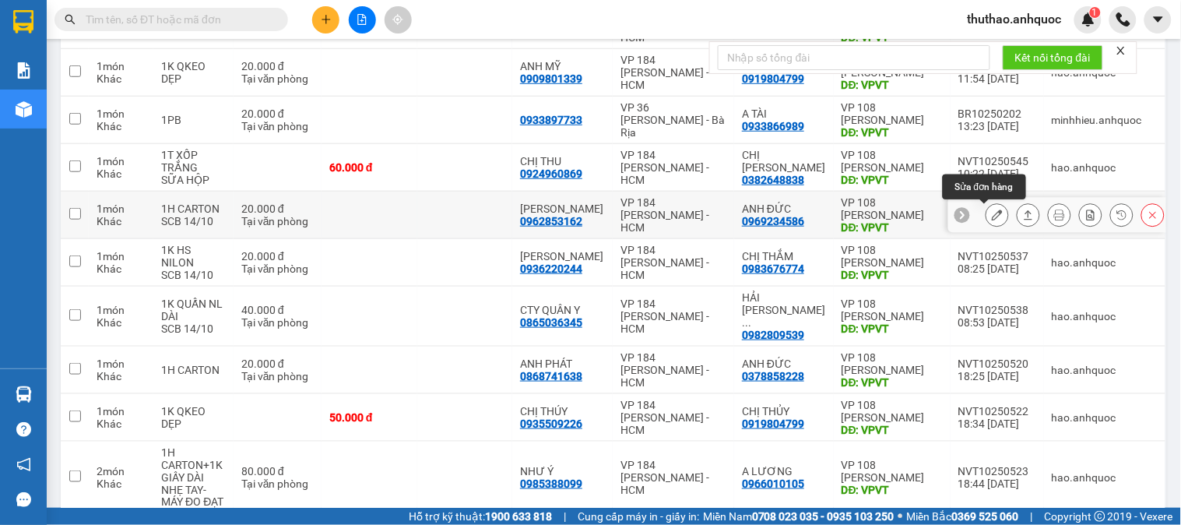
click at [992, 213] on icon at bounding box center [997, 214] width 11 height 11
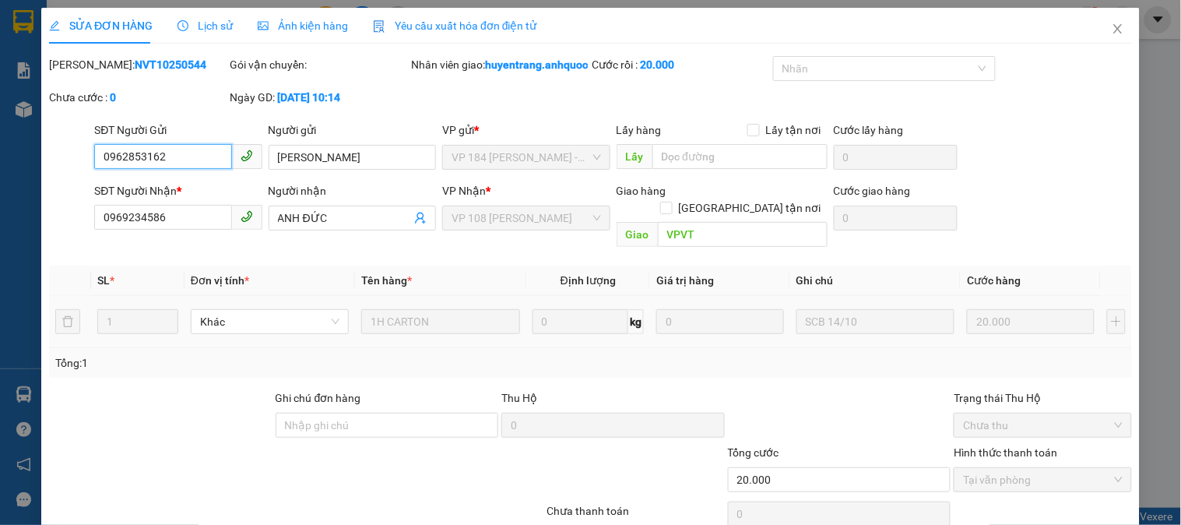
type input "0962853162"
type input "[PERSON_NAME]"
type input "0969234586"
type input "ANH ĐỨC"
type input "VPVT"
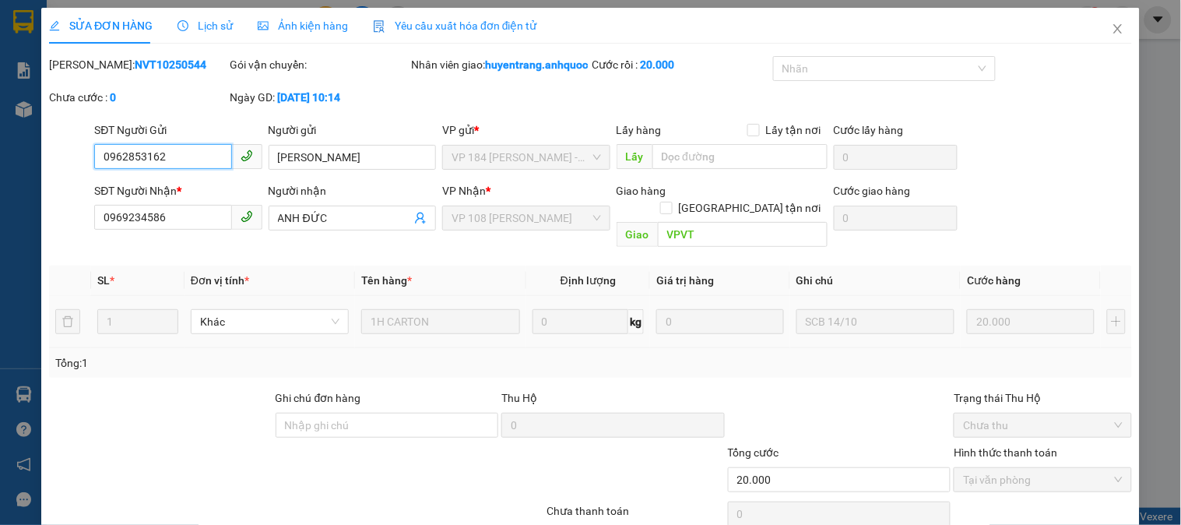
type input "20.000"
click at [1112, 33] on icon "close" at bounding box center [1118, 29] width 12 height 12
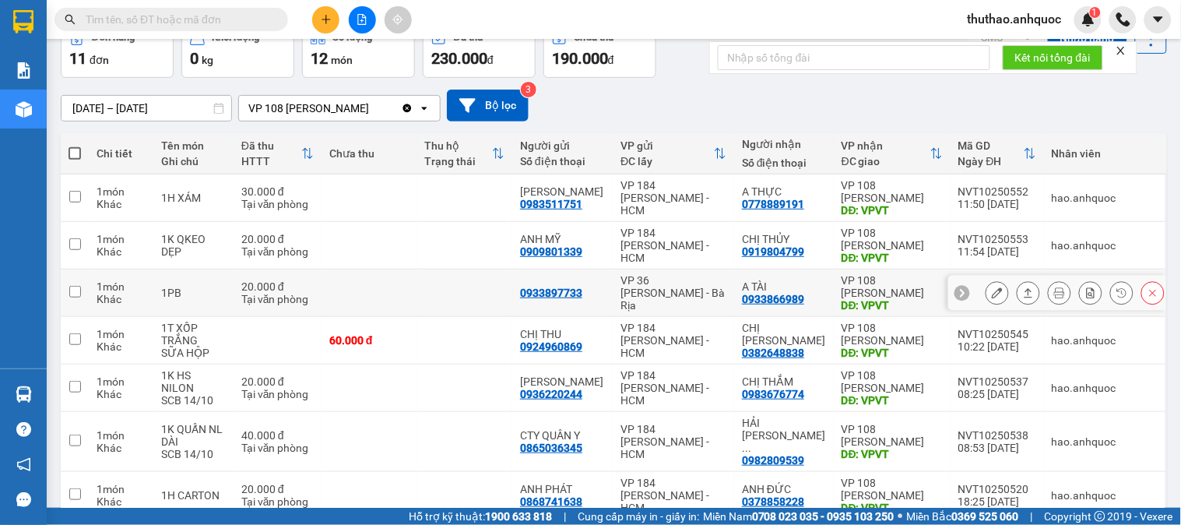
scroll to position [173, 0]
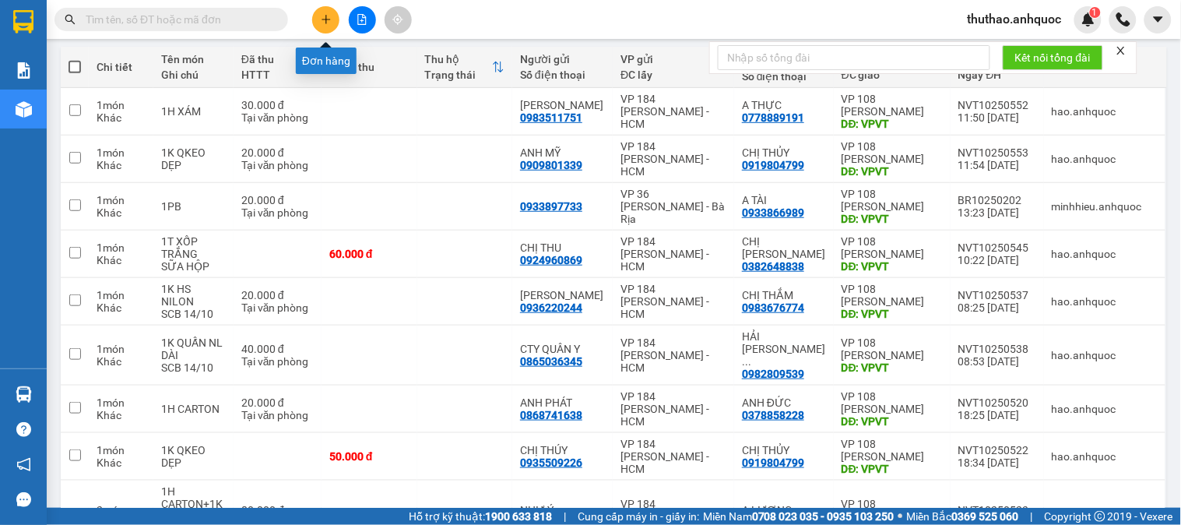
click at [323, 11] on button at bounding box center [325, 19] width 27 height 27
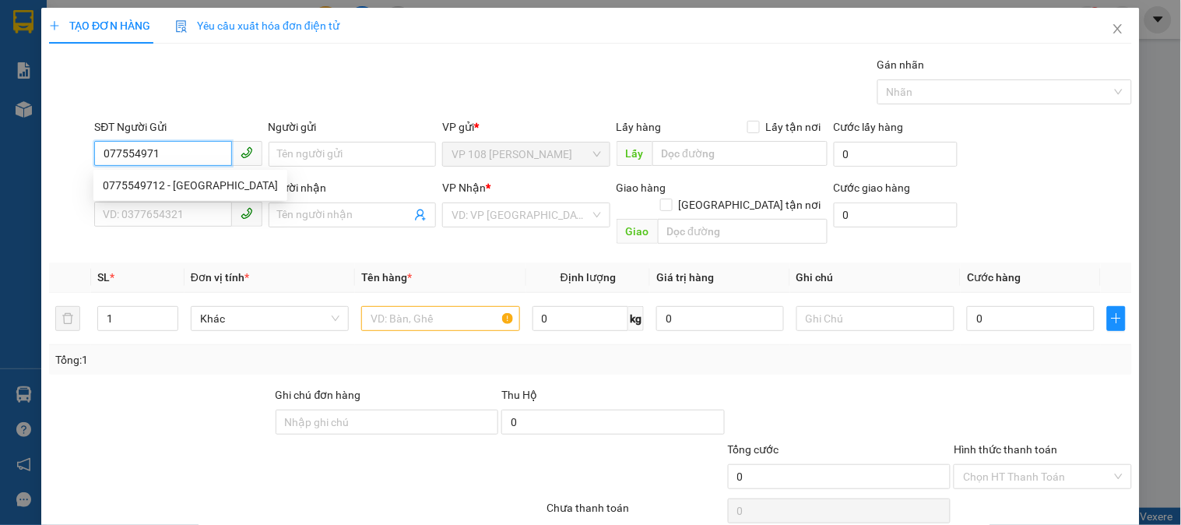
type input "0775549712"
click at [202, 184] on div "0775549712 - CHÂU Á" at bounding box center [190, 185] width 175 height 17
type input "CHÂU Á"
type input "0906343008"
type input "GOLF VIỆT"
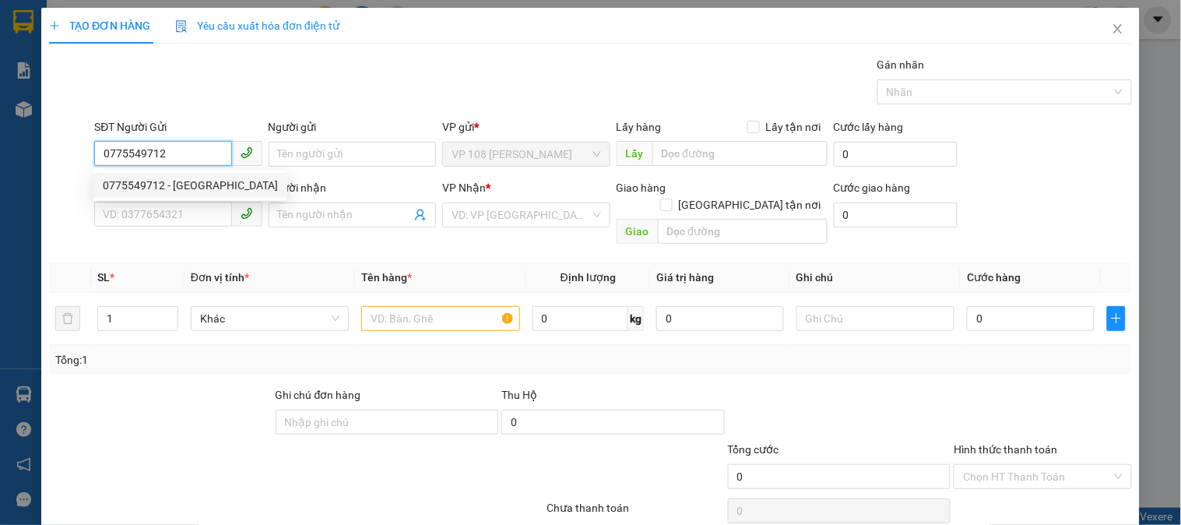
type input "184NVT"
type input "40.000"
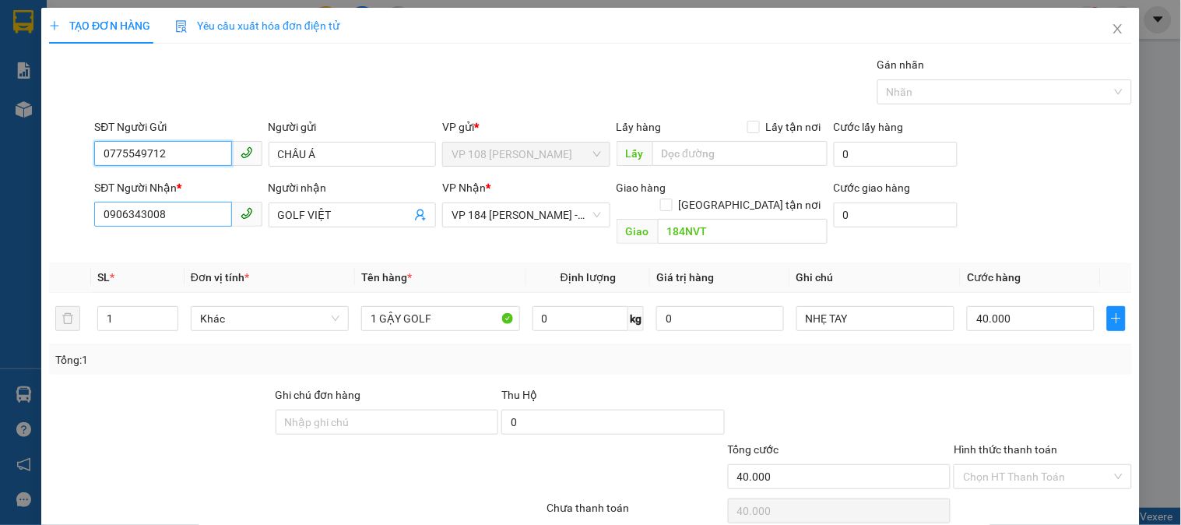
type input "0775549712"
drag, startPoint x: 185, startPoint y: 217, endPoint x: 43, endPoint y: 203, distance: 142.4
click at [43, 203] on div "TẠO ĐƠN HÀNG Yêu cầu xuất hóa đơn điện tử Transit Pickup Surcharge Ids Transit …" at bounding box center [590, 291] width 1099 height 567
type input "0906906191"
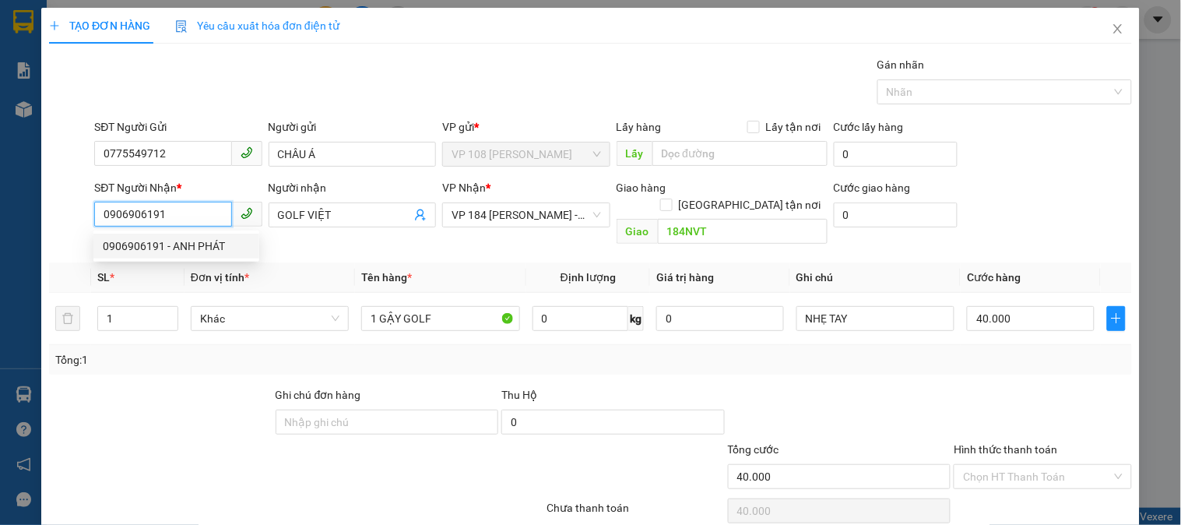
click at [207, 240] on div "0906906191 - ANH PHÁT" at bounding box center [176, 246] width 147 height 17
type input "ANH PHÁT"
type input "VPNVT"
type input "80.000"
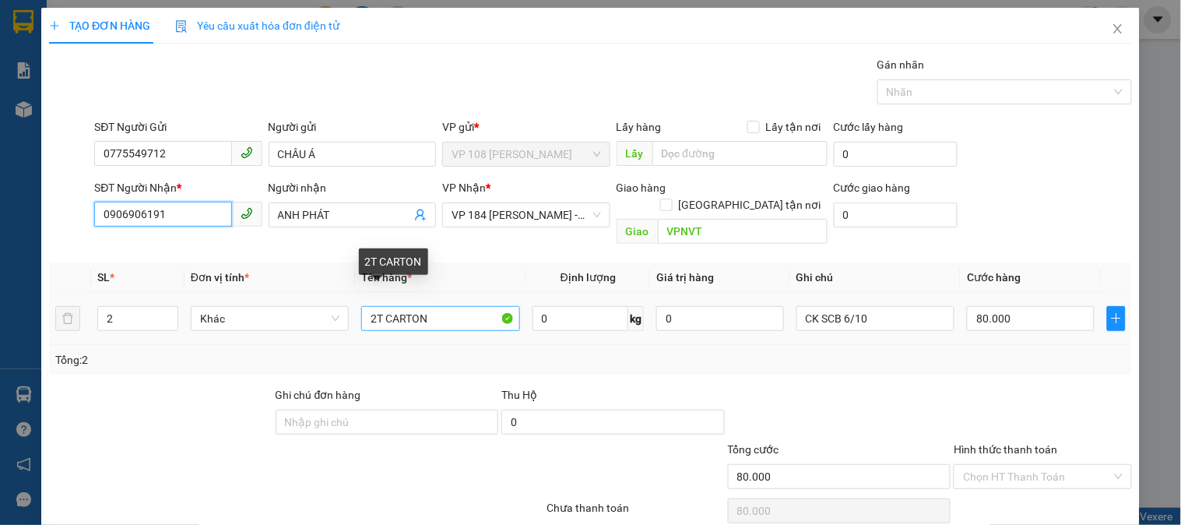
type input "0906906191"
click at [370, 306] on input "2T CARTON" at bounding box center [440, 318] width 158 height 25
type input "1T CARTON"
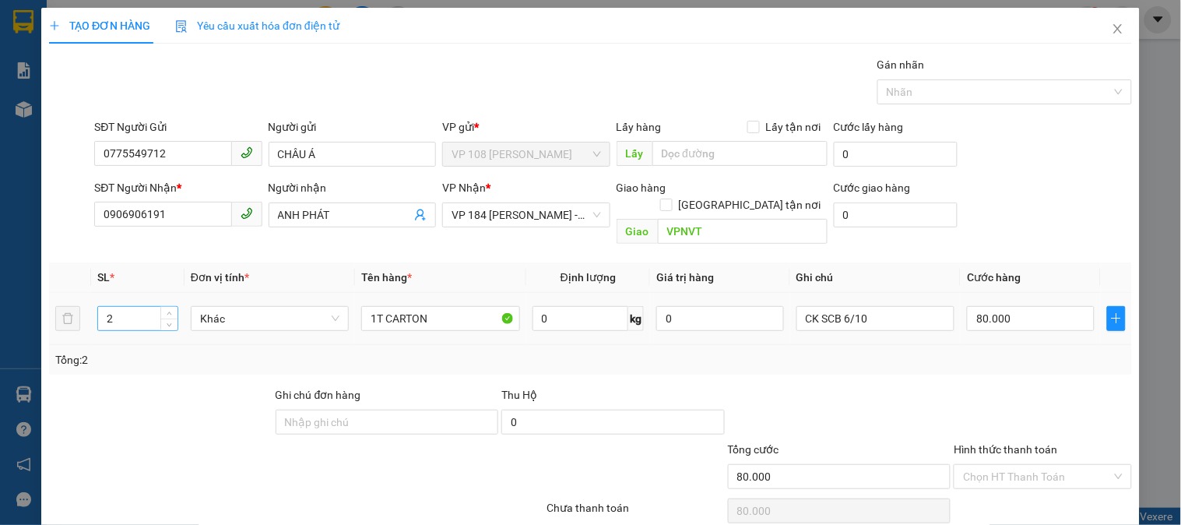
click at [141, 307] on input "2" at bounding box center [137, 318] width 79 height 23
type input "1"
drag, startPoint x: 868, startPoint y: 305, endPoint x: 757, endPoint y: 305, distance: 110.6
click at [757, 305] on tr "1 Khác 1T CARTON 0 kg 0 CK SCB 6/10 80.000" at bounding box center [590, 319] width 1083 height 52
type input "0"
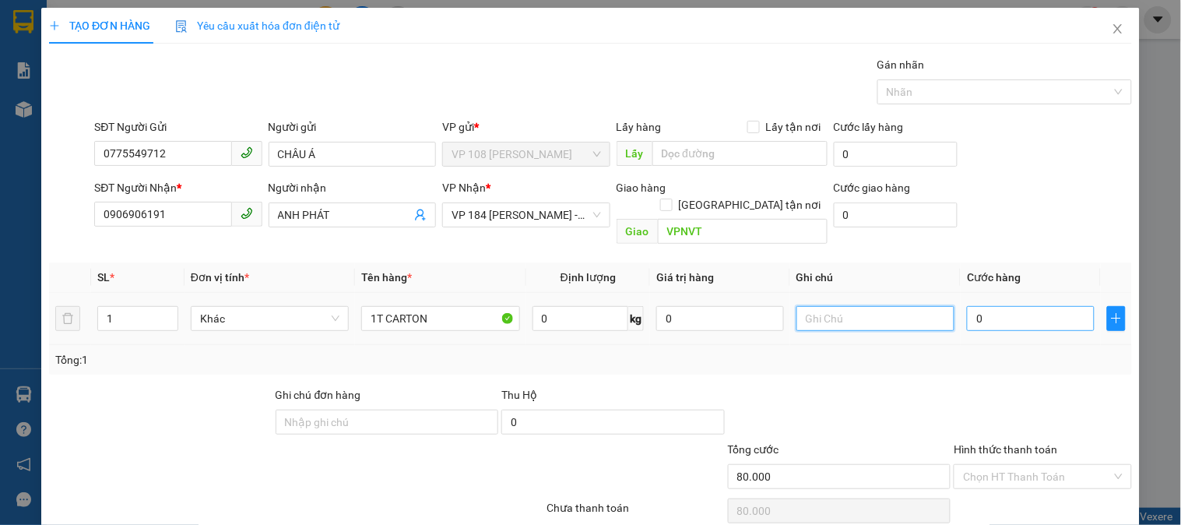
type input "0"
type input "3"
click at [986, 306] on input "0" at bounding box center [1031, 318] width 128 height 25
type input "3"
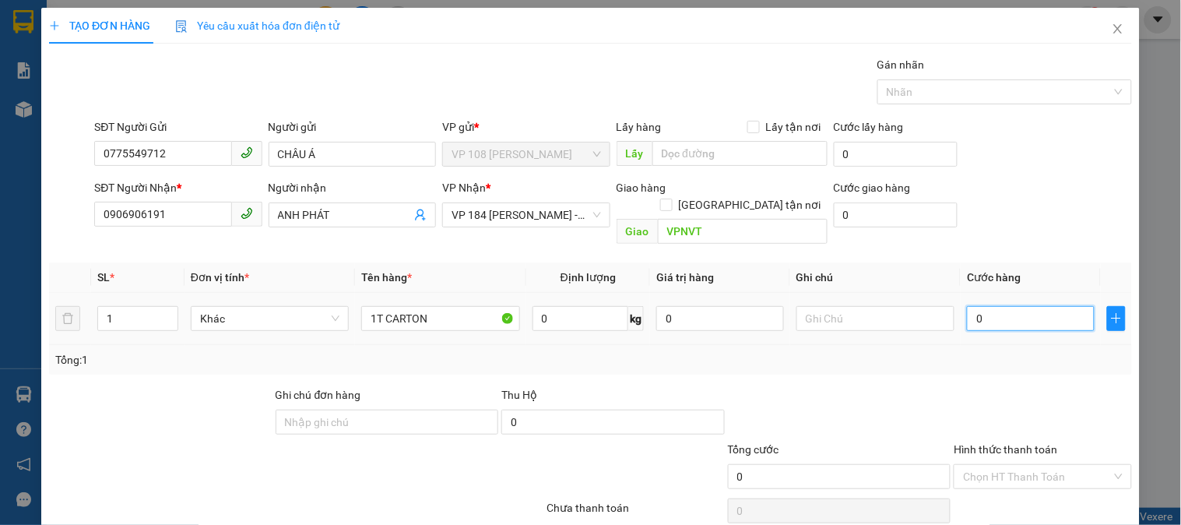
type input "3"
type input "30"
type input "300"
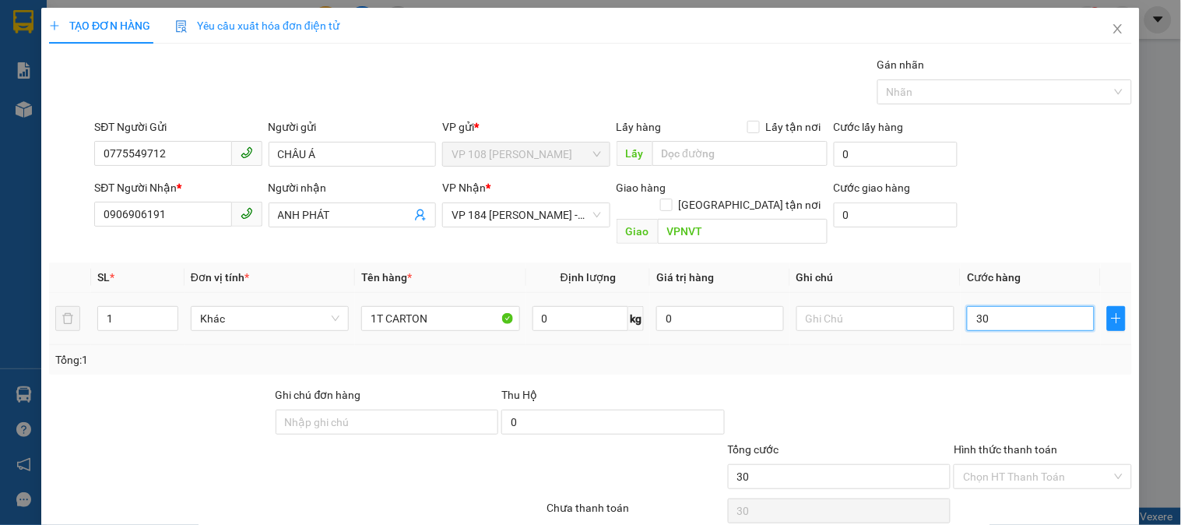
type input "300"
type input "3.000"
type input "30.000"
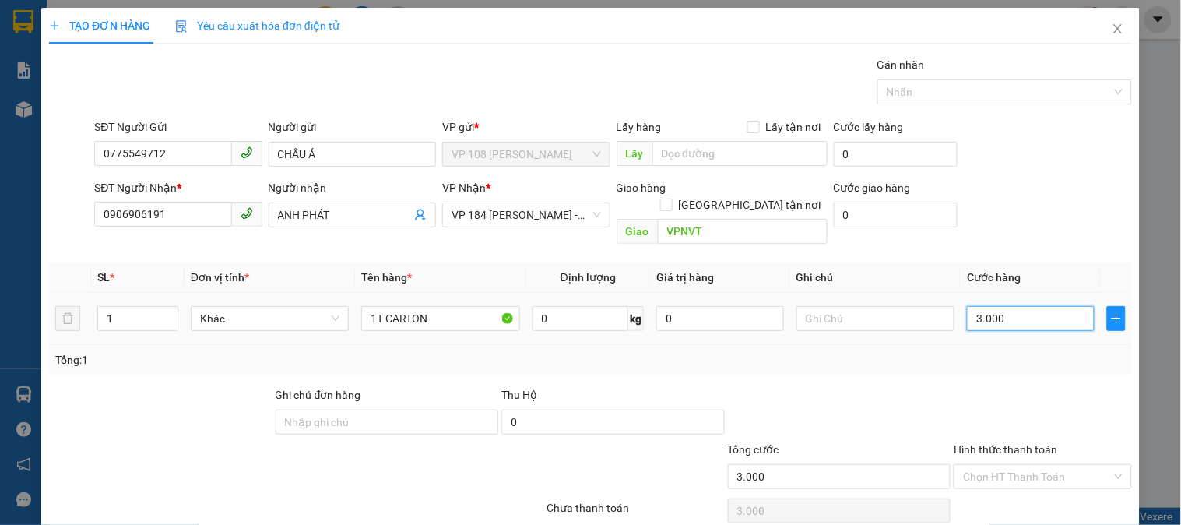
type input "30.000"
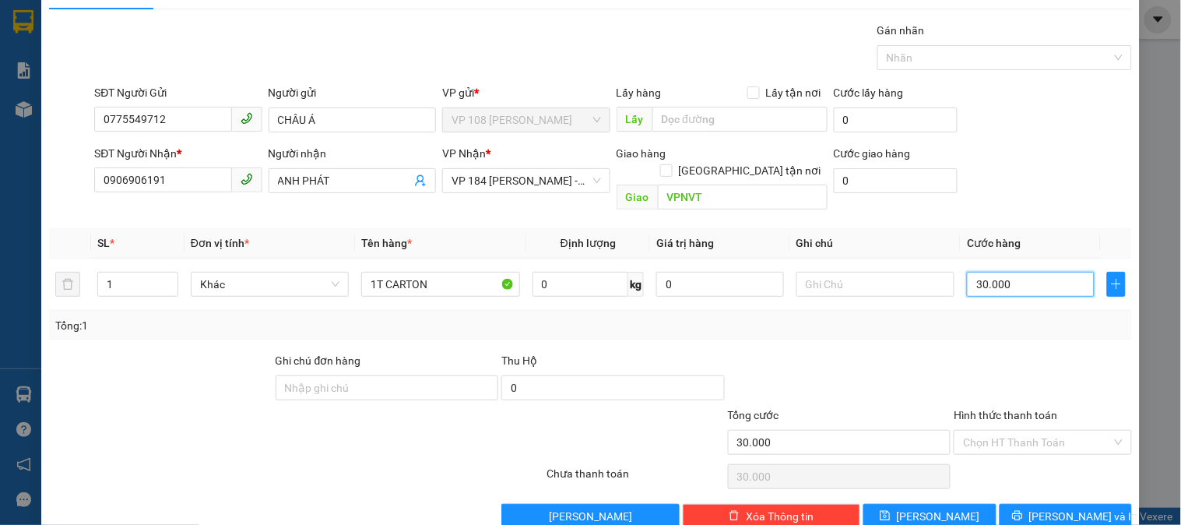
scroll to position [51, 0]
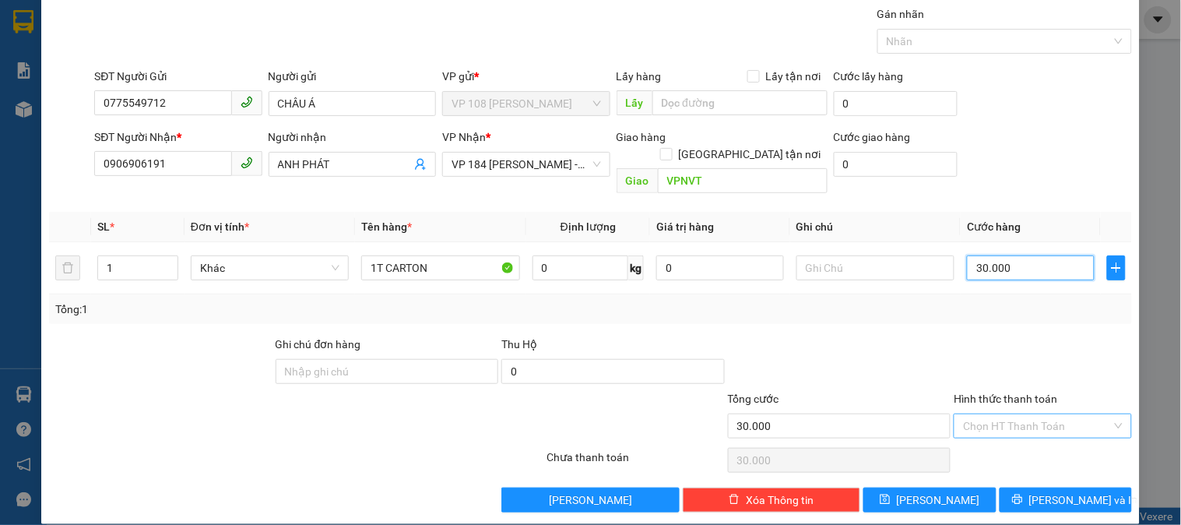
type input "30.000"
click at [1016, 414] on input "Hình thức thanh toán" at bounding box center [1037, 425] width 148 height 23
drag, startPoint x: 1009, startPoint y: 438, endPoint x: 949, endPoint y: 410, distance: 66.9
click at [1009, 439] on div "Tại văn phòng" at bounding box center [1033, 440] width 157 height 17
type input "0"
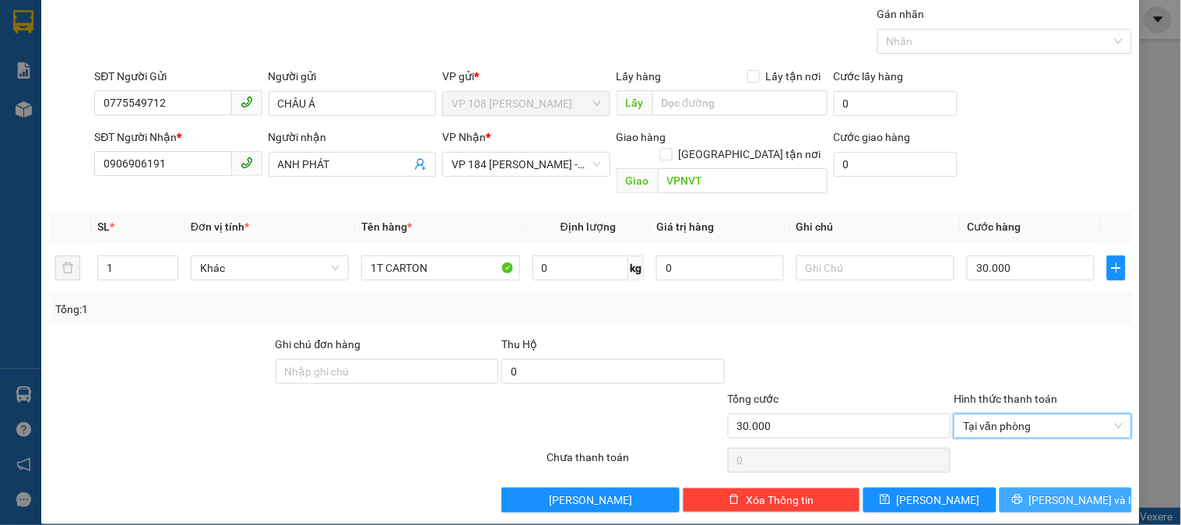
click at [1054, 491] on span "Lưu và In" at bounding box center [1084, 499] width 109 height 17
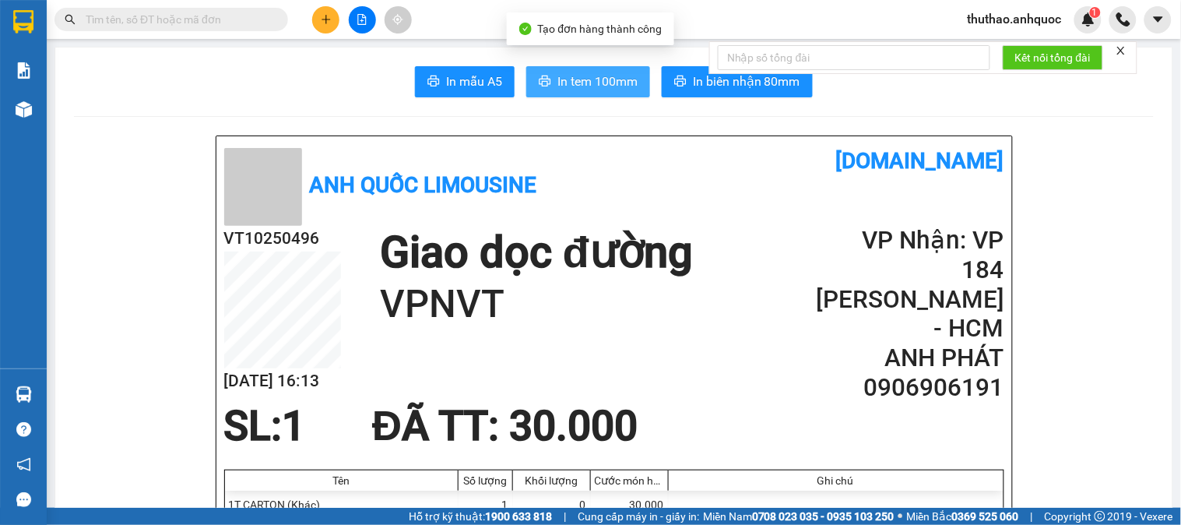
click at [580, 80] on span "In tem 100mm" at bounding box center [598, 81] width 80 height 19
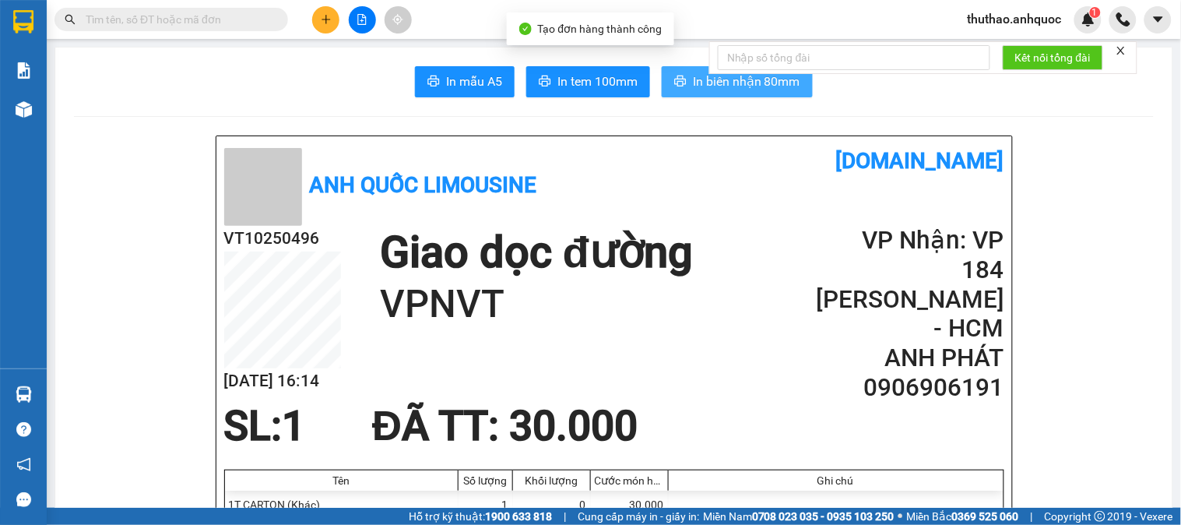
click at [719, 80] on span "In biên nhận 80mm" at bounding box center [746, 81] width 107 height 19
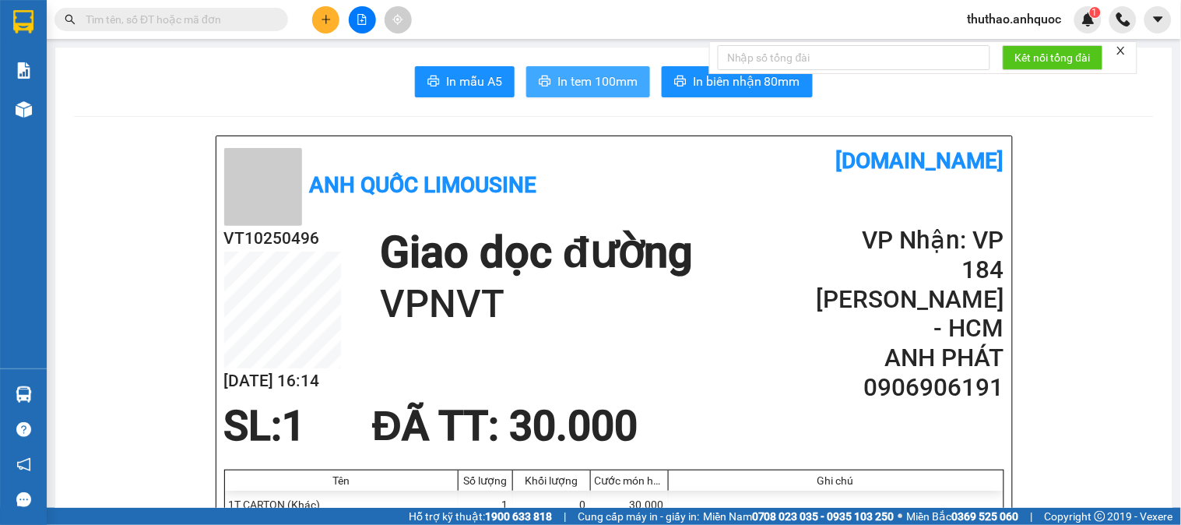
click at [575, 78] on span "In tem 100mm" at bounding box center [598, 81] width 80 height 19
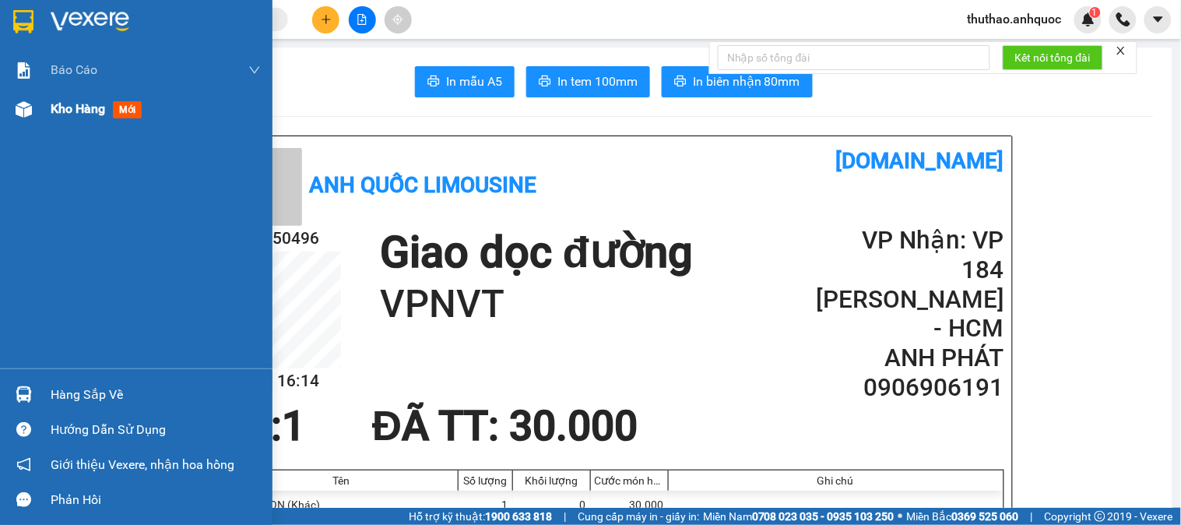
click at [73, 106] on span "Kho hàng" at bounding box center [78, 108] width 55 height 15
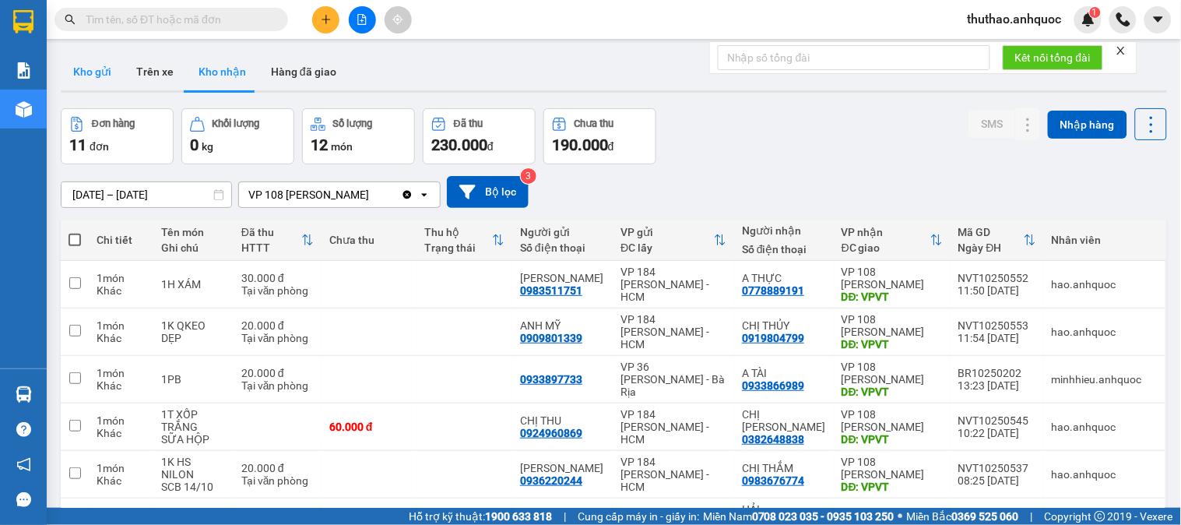
click at [93, 63] on button "Kho gửi" at bounding box center [92, 71] width 63 height 37
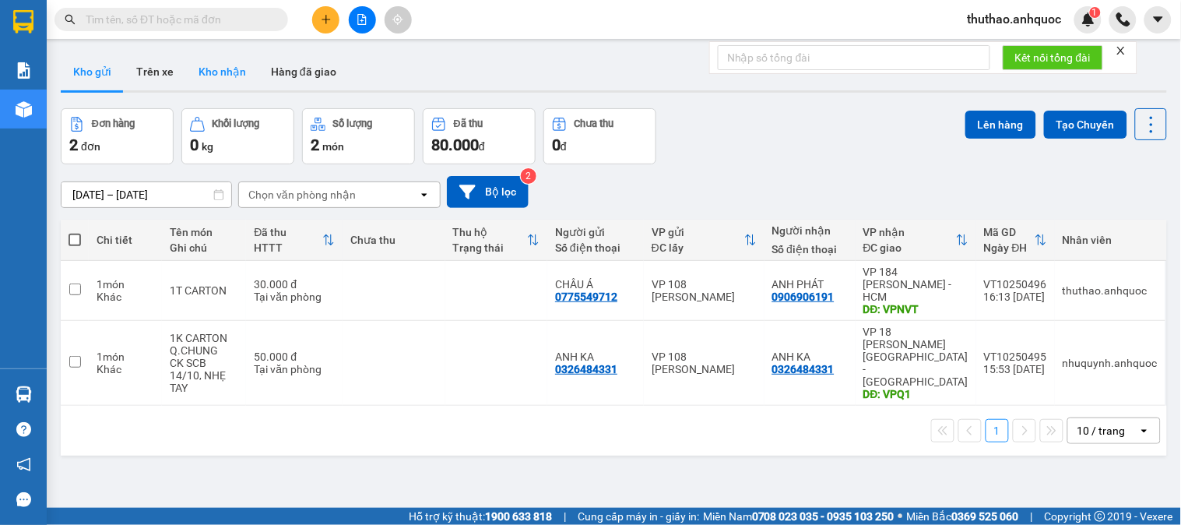
drag, startPoint x: 217, startPoint y: 72, endPoint x: 280, endPoint y: 178, distance: 123.0
click at [219, 72] on button "Kho nhận" at bounding box center [222, 71] width 72 height 37
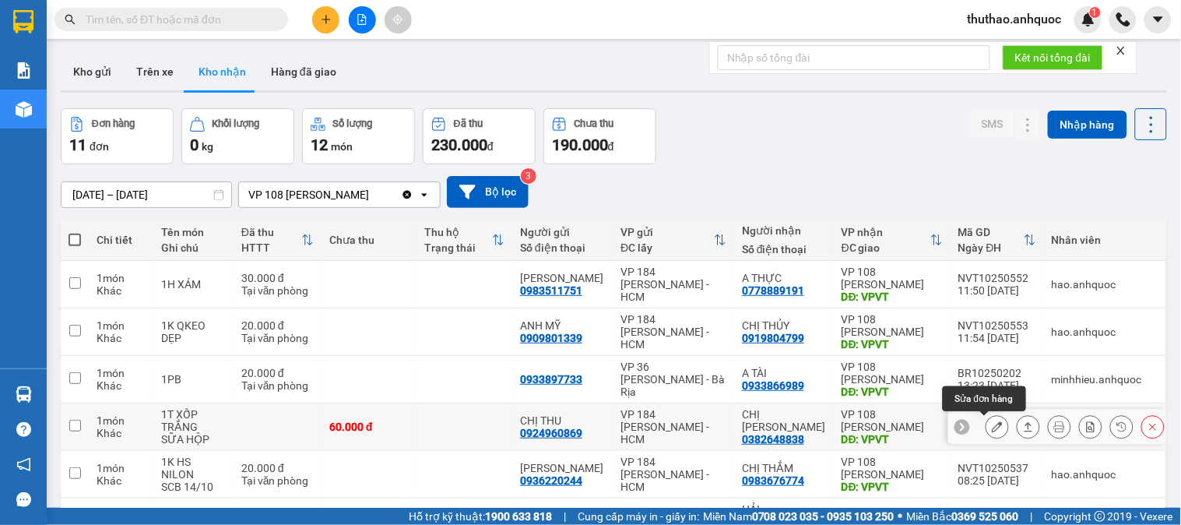
click at [992, 421] on icon at bounding box center [997, 426] width 11 height 11
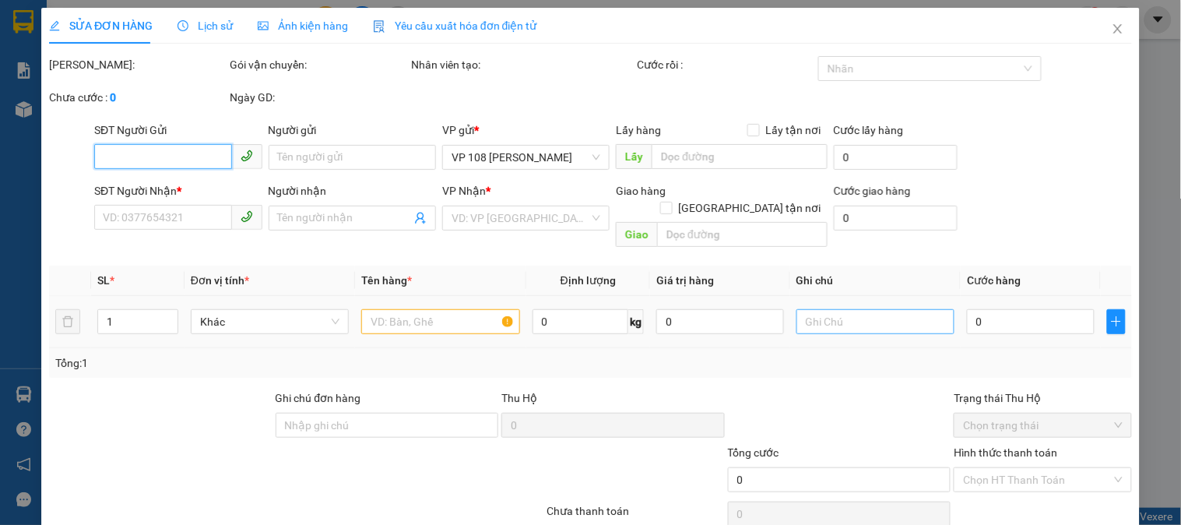
type input "0924960869"
type input "CHỊ THU"
type input "0382648838"
type input "CHỊ THẢO"
type input "VPVT"
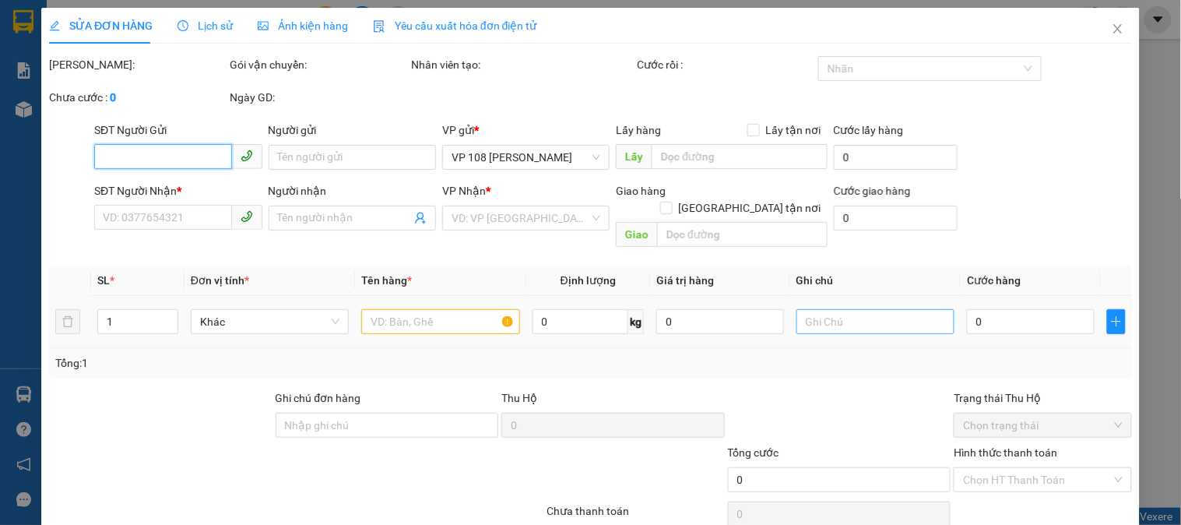
type input "60.000"
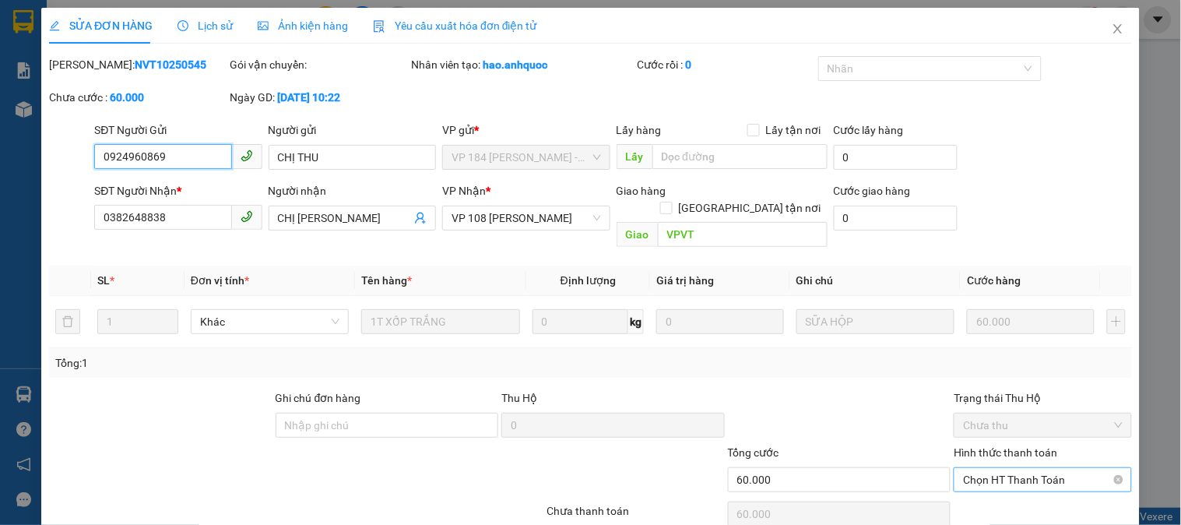
click at [1005, 468] on span "Chọn HT Thanh Toán" at bounding box center [1042, 479] width 159 height 23
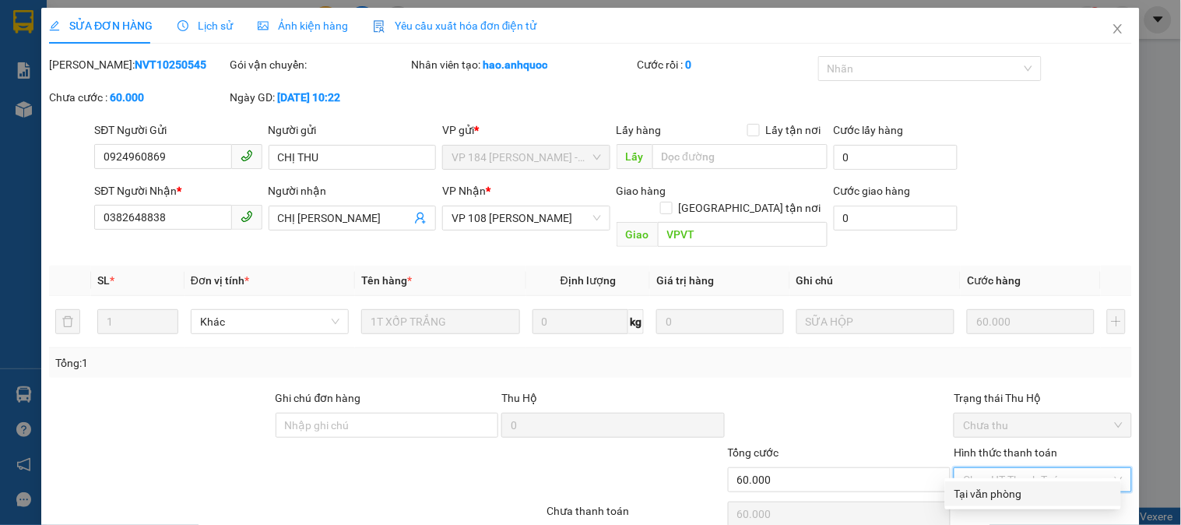
click at [1003, 485] on div "Tại văn phòng" at bounding box center [1033, 493] width 157 height 17
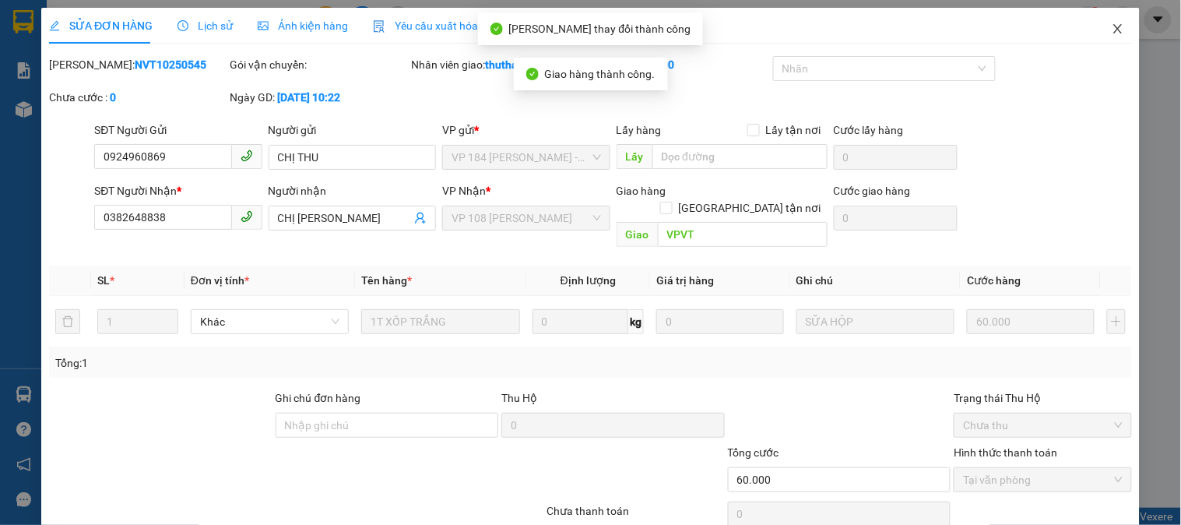
click at [1106, 22] on span "Close" at bounding box center [1119, 30] width 44 height 44
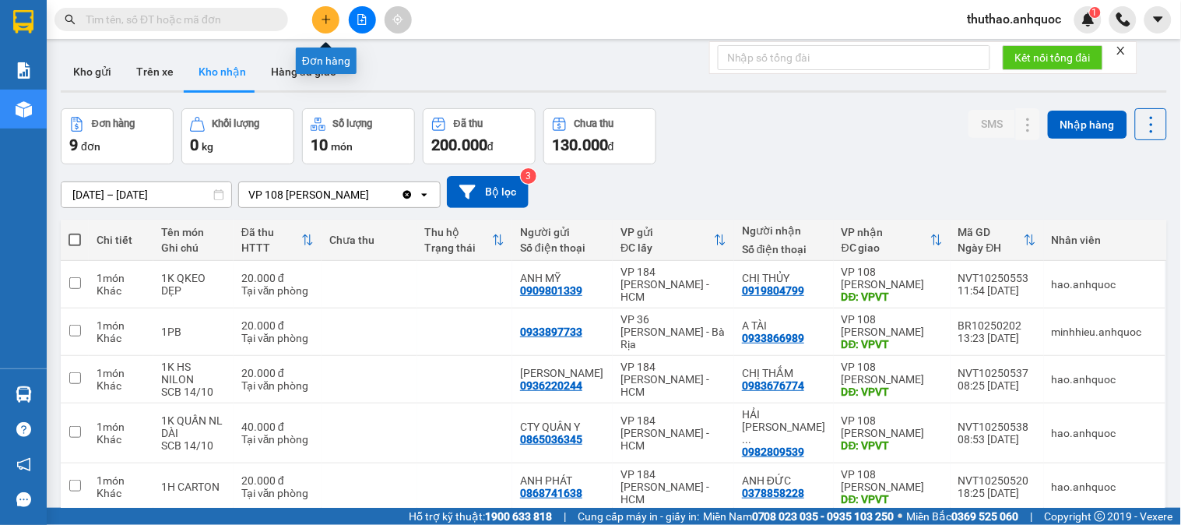
click at [328, 16] on icon "plus" at bounding box center [326, 19] width 11 height 11
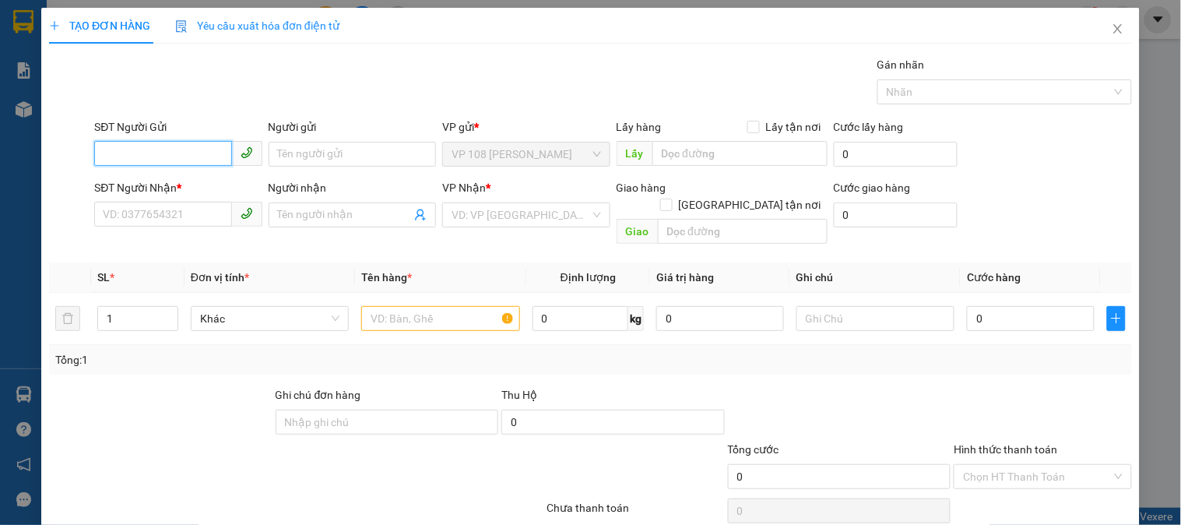
click at [148, 160] on input "SĐT Người Gửi" at bounding box center [162, 153] width 137 height 25
click at [330, 150] on input "Người gửi" at bounding box center [352, 154] width 167 height 25
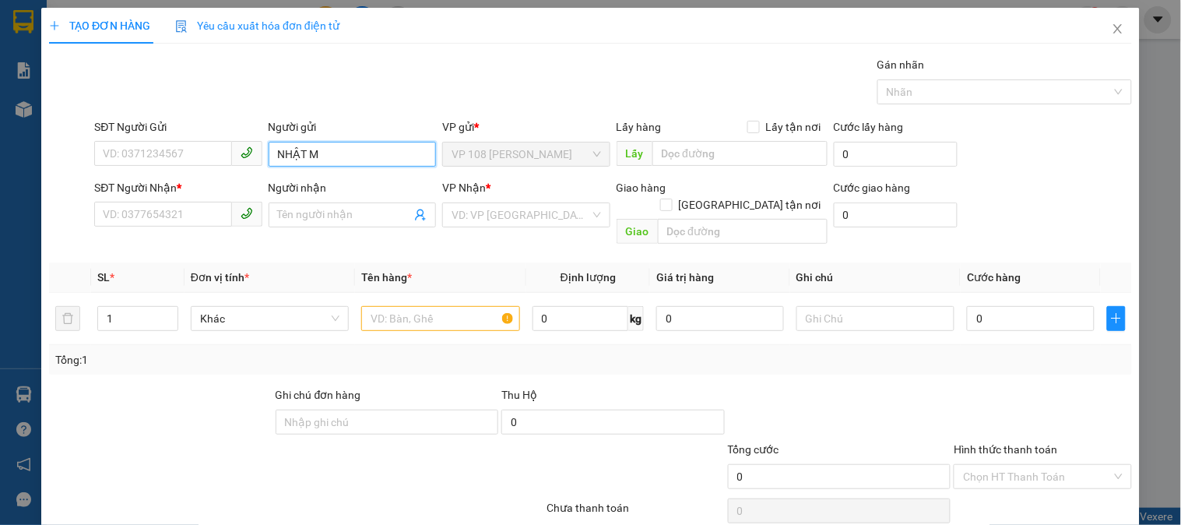
type input "NHẬT MỸ"
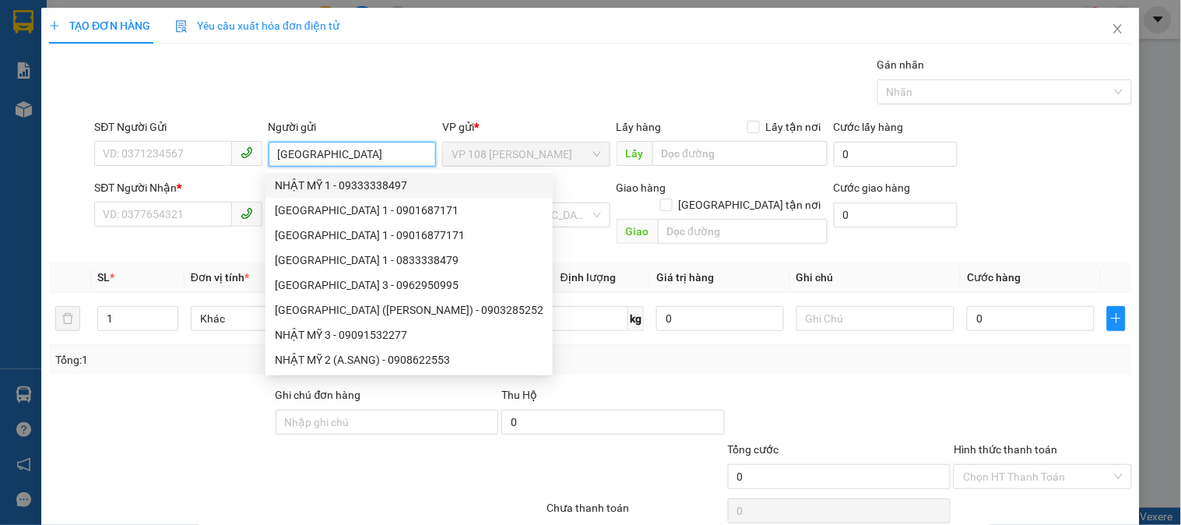
click at [403, 182] on div "NHẬT MỸ 1 - 09333338497" at bounding box center [409, 185] width 269 height 17
type input "09333338497"
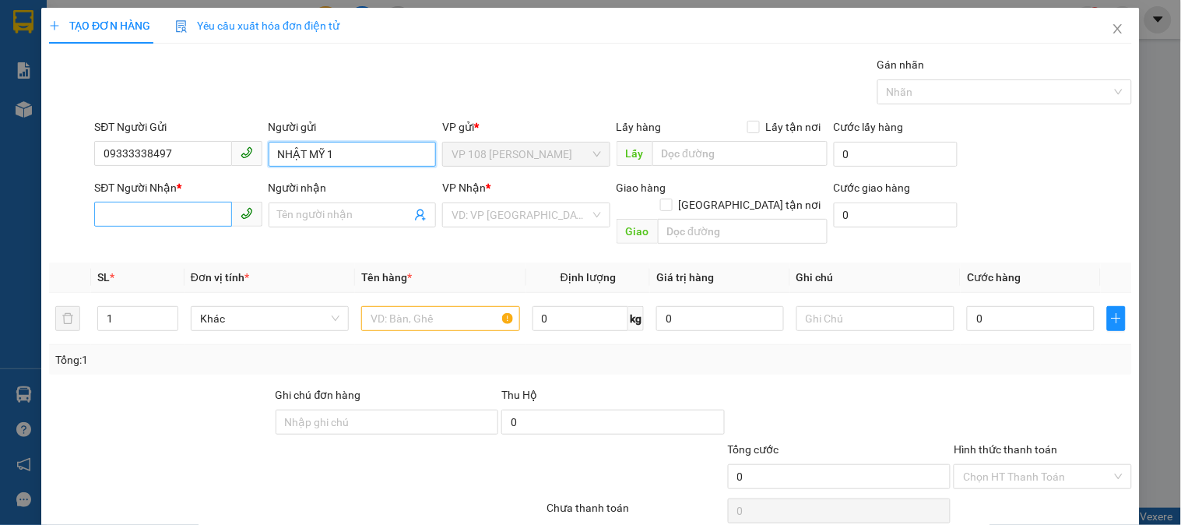
type input "NHẬT MỸ 1"
click at [146, 211] on input "SĐT Người Nhận *" at bounding box center [162, 214] width 137 height 25
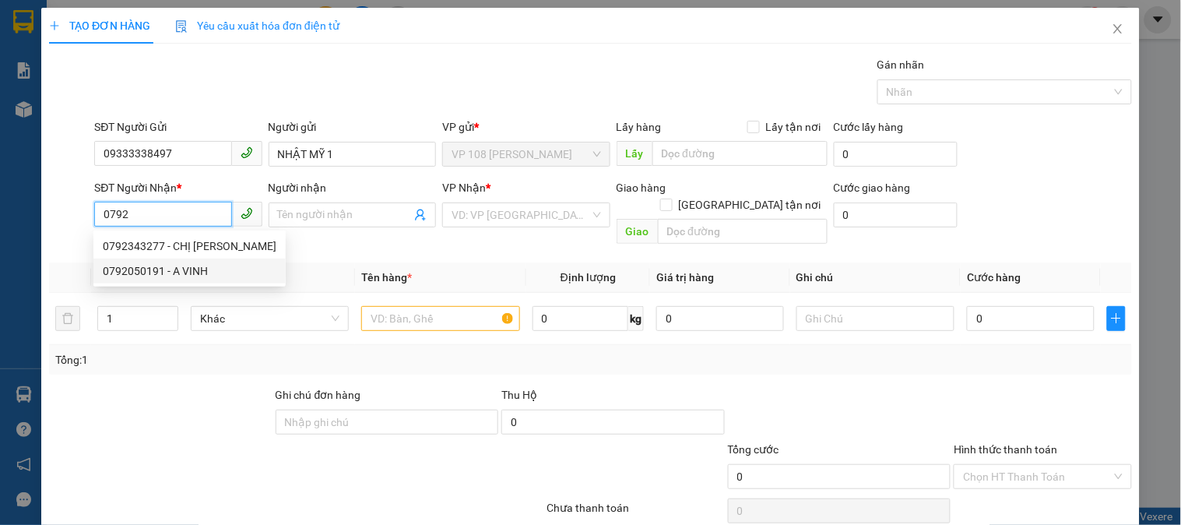
click at [174, 266] on div "0792050191 - A VINH" at bounding box center [190, 270] width 174 height 17
type input "0792050191"
type input "A VINH"
type input "VP Q1"
type input "SCB 15/9 THANH"
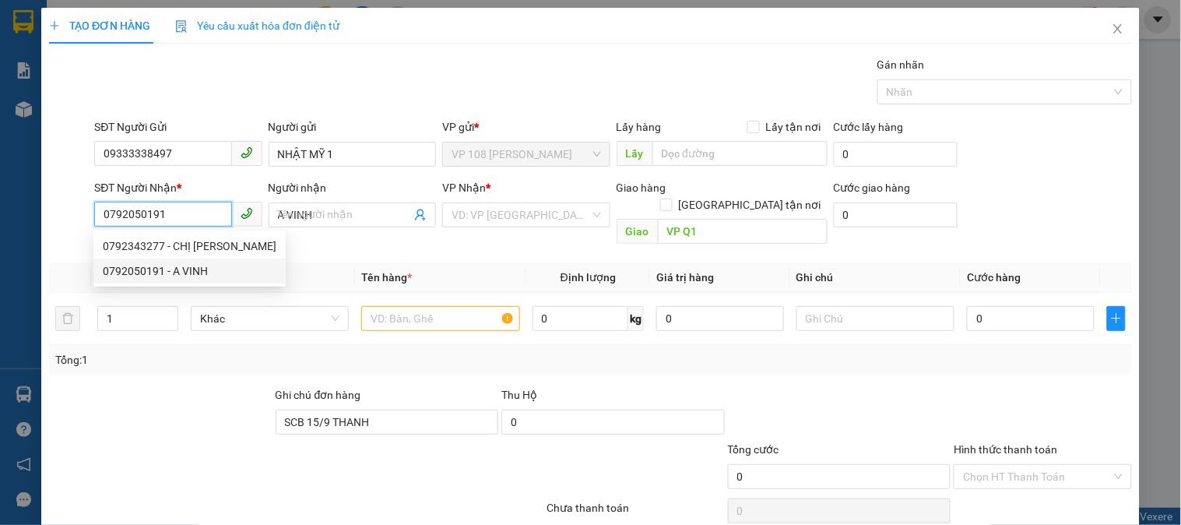
type input "20.000"
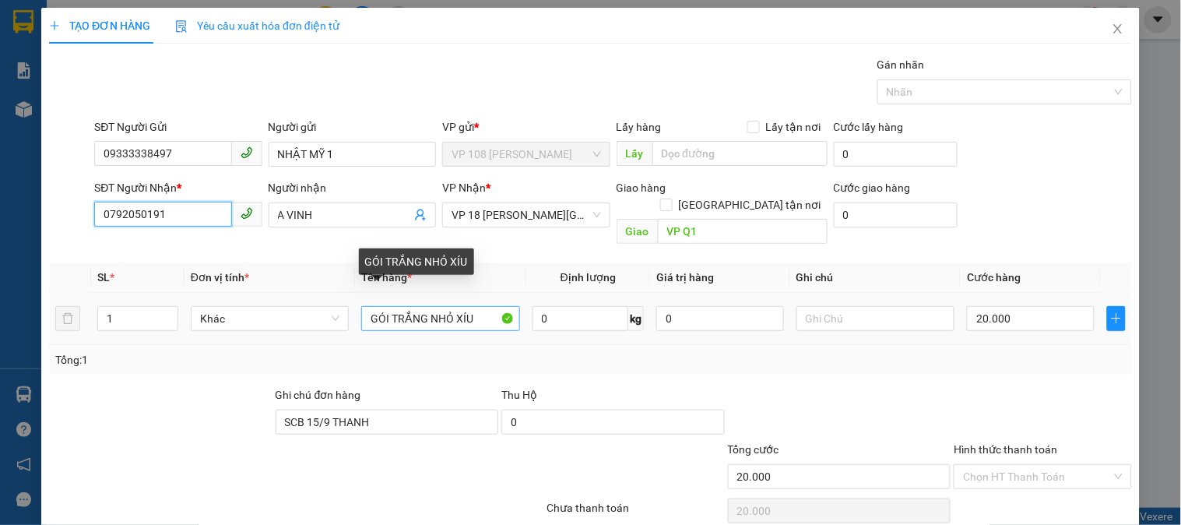
type input "0792050191"
drag, startPoint x: 476, startPoint y: 305, endPoint x: 329, endPoint y: 294, distance: 147.6
click at [329, 294] on tr "1 Khác GÓI TRẮNG NHỎ XÍU 0 kg 0 20.000" at bounding box center [590, 319] width 1083 height 52
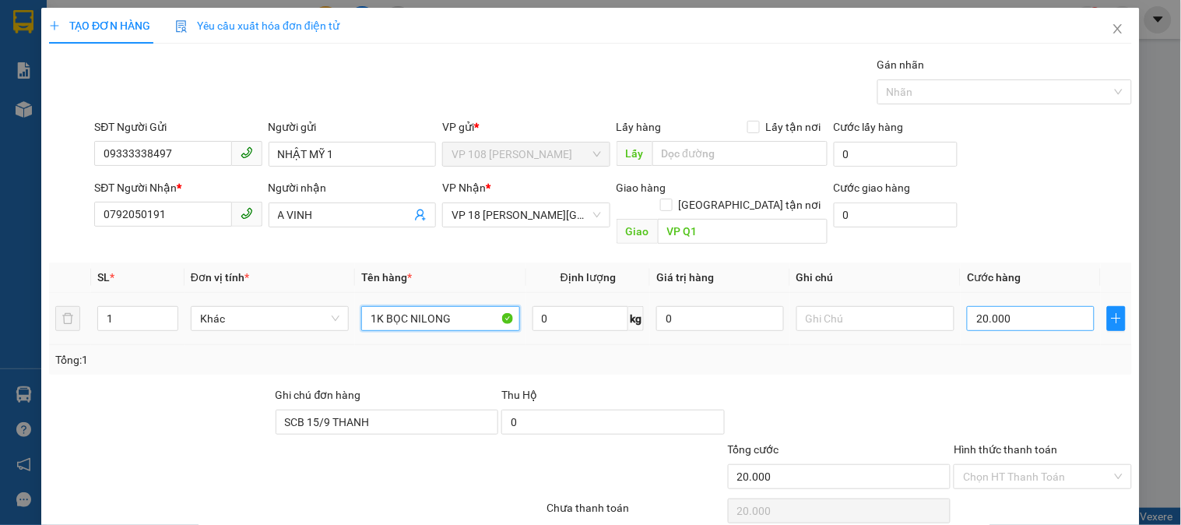
type input "1K BỌC NILONG"
type input "0"
click at [1000, 306] on input "0" at bounding box center [1031, 318] width 128 height 25
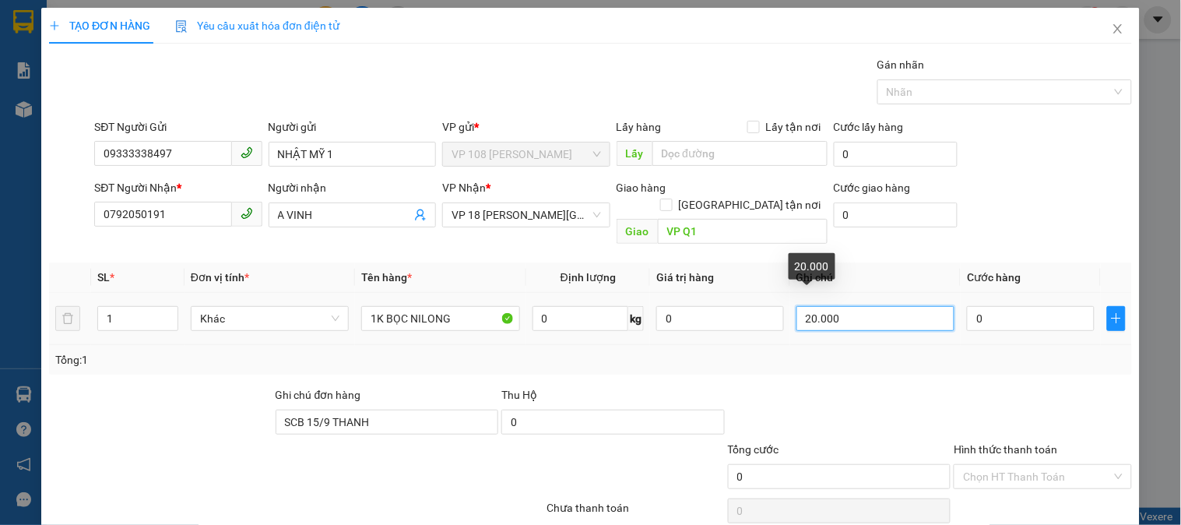
click at [850, 306] on input "20.000" at bounding box center [876, 318] width 158 height 25
type input "2"
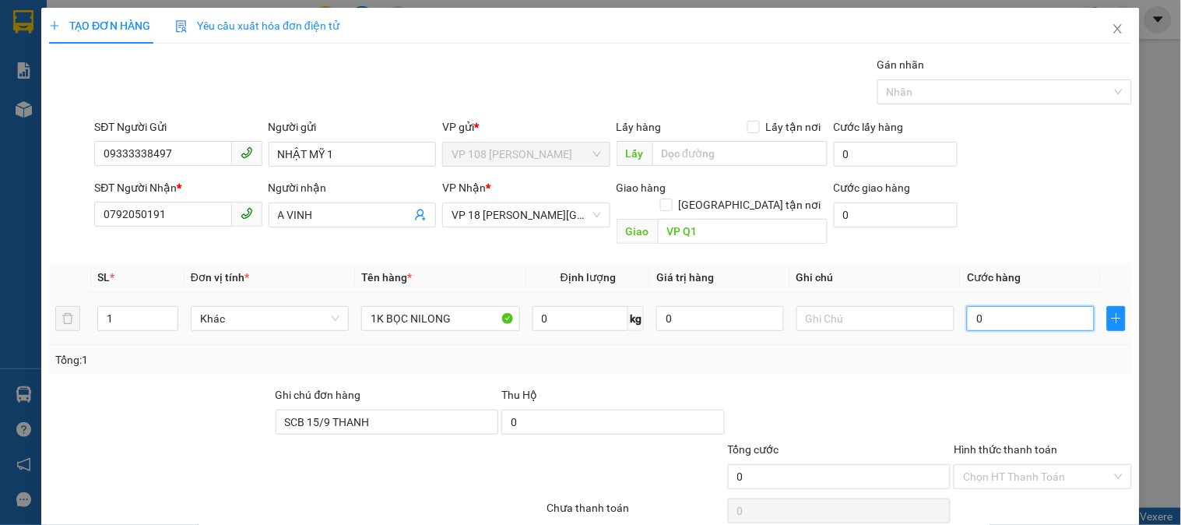
click at [986, 306] on input "0" at bounding box center [1031, 318] width 128 height 25
type input "2"
type input "20"
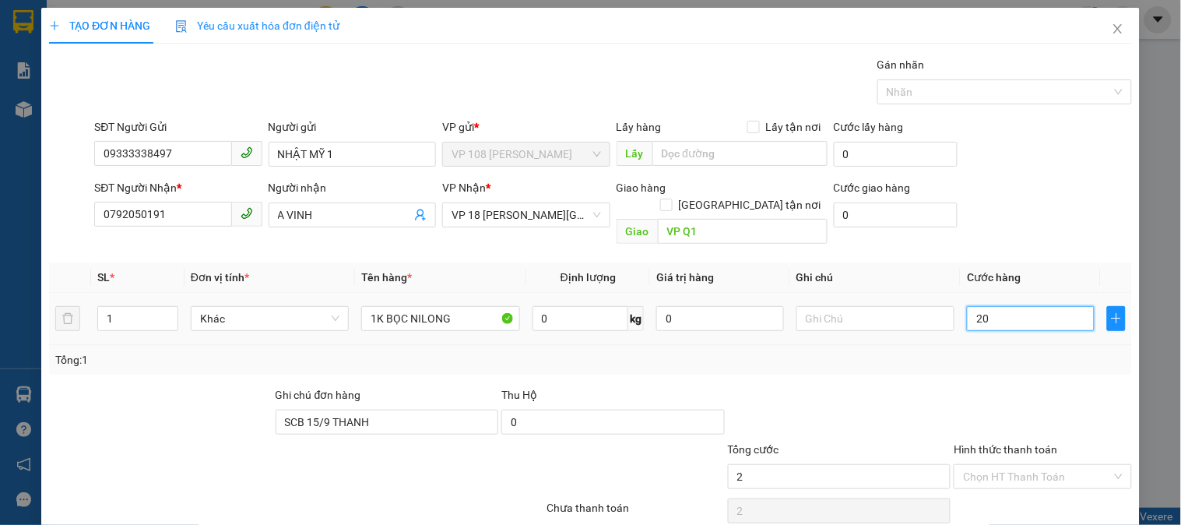
type input "20"
type input "200"
type input "2.000"
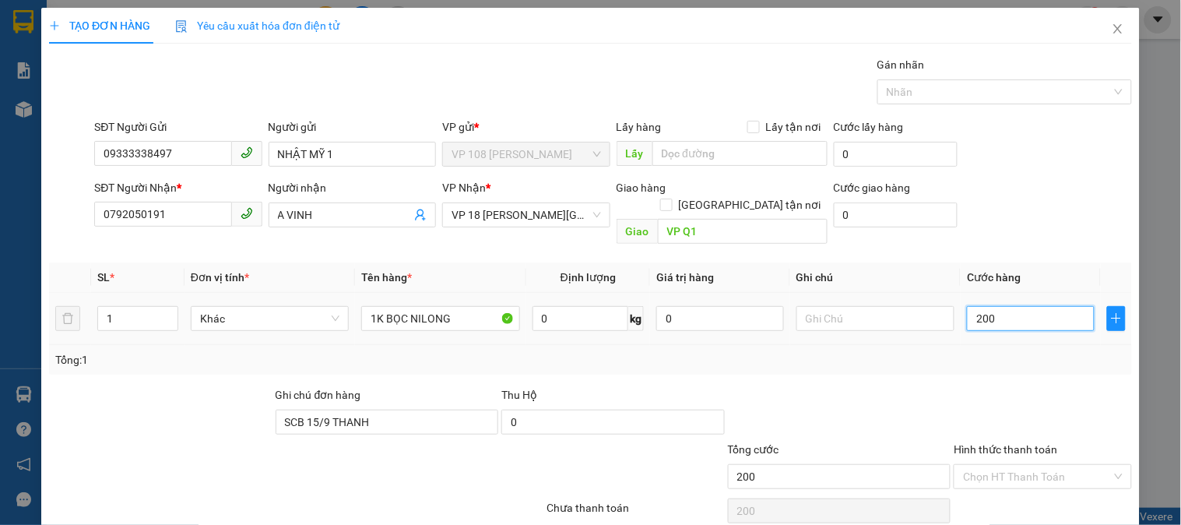
type input "2.000"
type input "20.000"
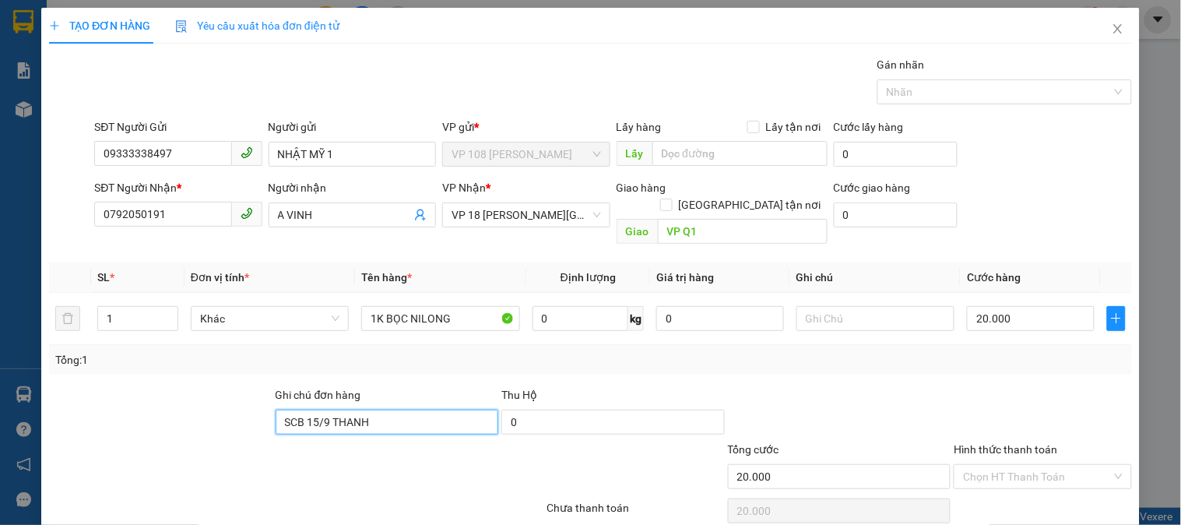
drag, startPoint x: 337, startPoint y: 348, endPoint x: 144, endPoint y: 323, distance: 194.7
click at [144, 386] on div "Ghi chú đơn hàng SCB 15/9 THANH Thu Hộ 0" at bounding box center [591, 413] width 1086 height 55
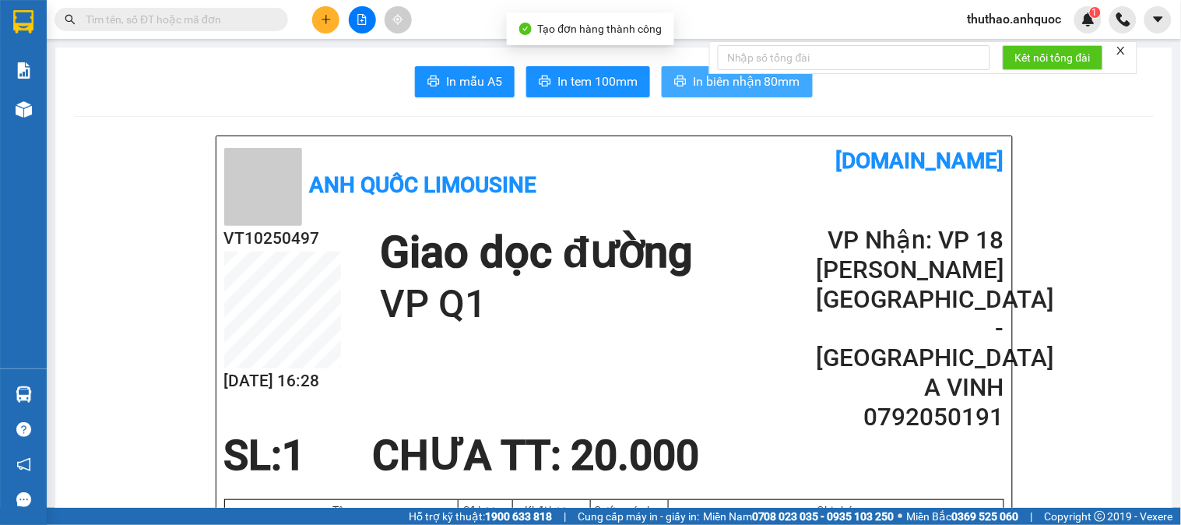
click at [727, 84] on span "In biên nhận 80mm" at bounding box center [746, 81] width 107 height 19
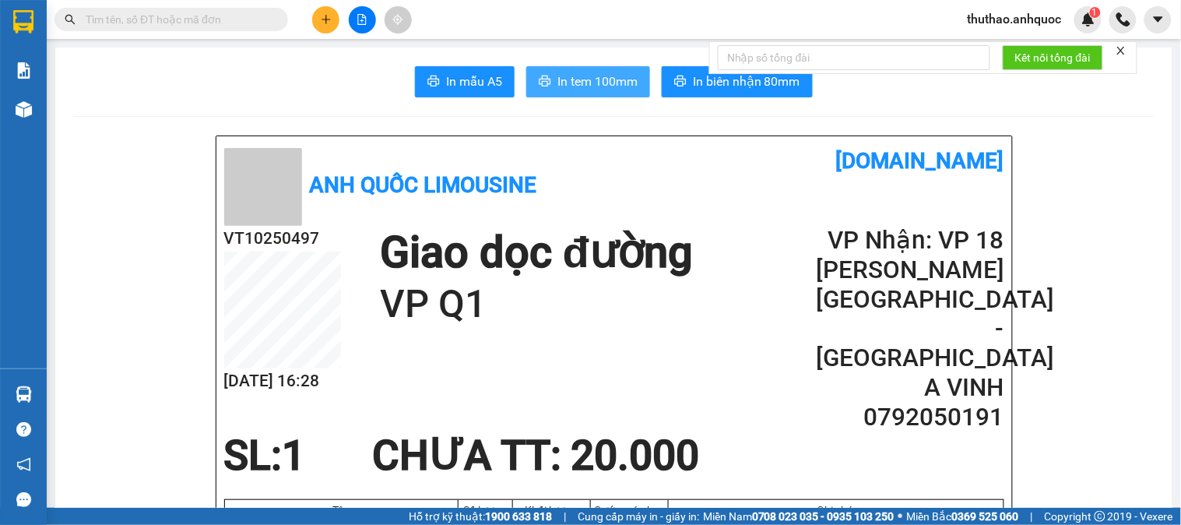
click at [579, 79] on span "In tem 100mm" at bounding box center [598, 81] width 80 height 19
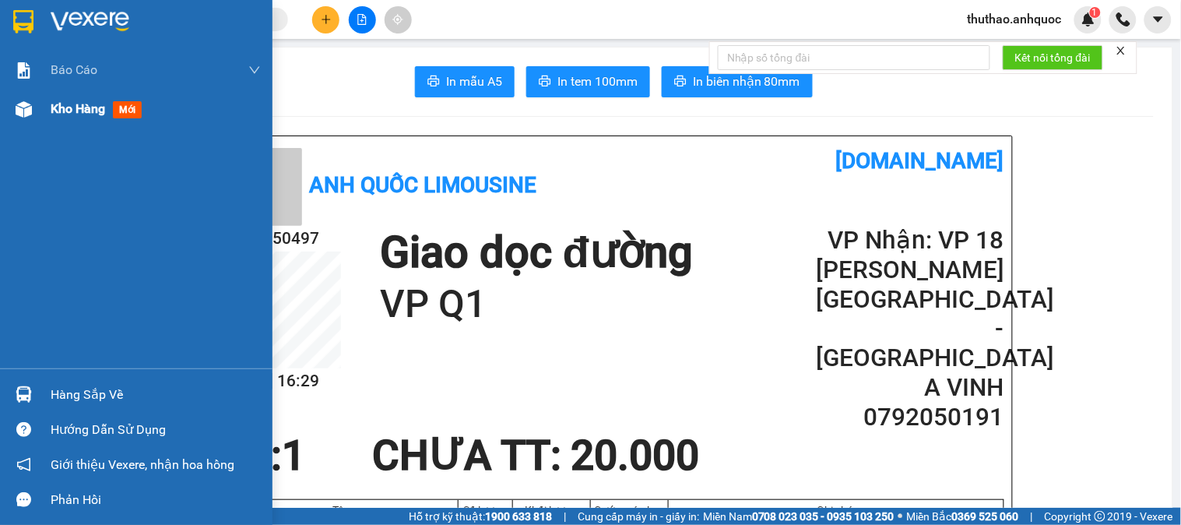
drag, startPoint x: 82, startPoint y: 111, endPoint x: 133, endPoint y: 8, distance: 115.6
click at [83, 111] on span "Kho hàng" at bounding box center [78, 108] width 55 height 15
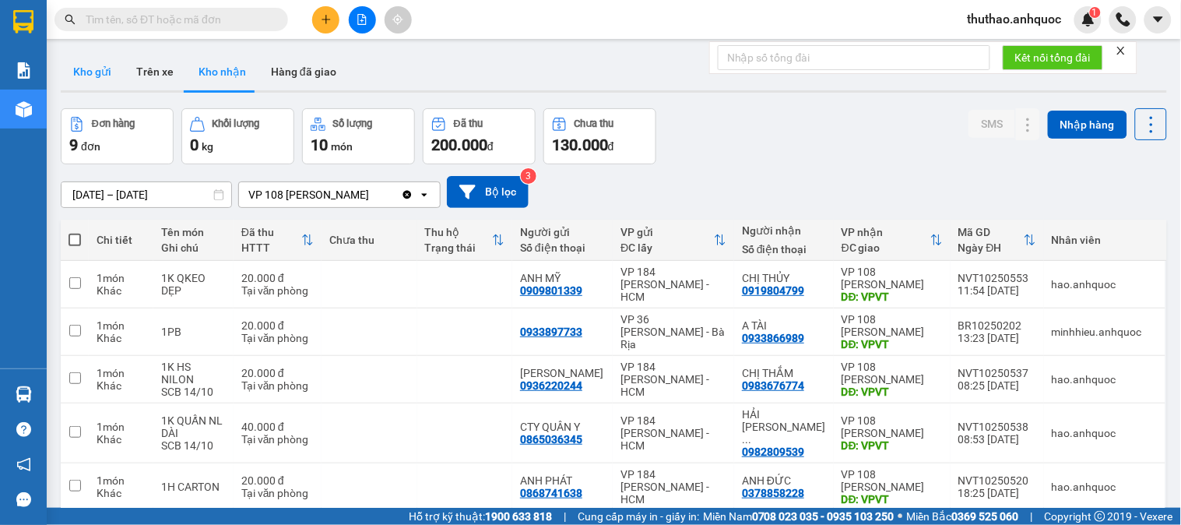
click at [97, 65] on button "Kho gửi" at bounding box center [92, 71] width 63 height 37
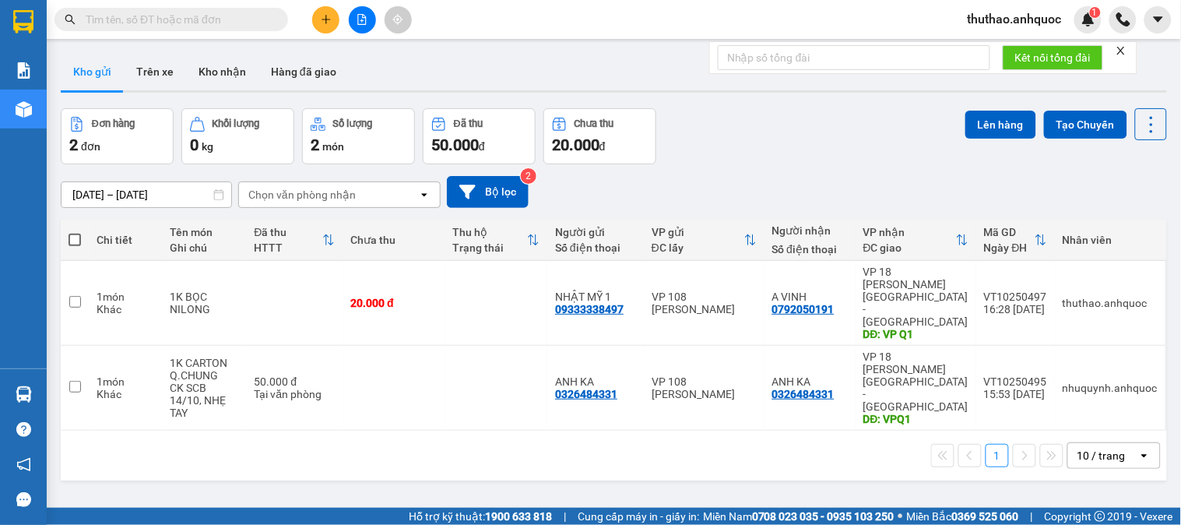
click at [495, 410] on div "ver 1.8.147 Kho gửi Trên xe Kho nhận Hàng đã giao Đơn hàng 2 đơn Khối lượng 0 k…" at bounding box center [614, 309] width 1119 height 525
click at [305, 67] on button "Hàng đã giao" at bounding box center [304, 71] width 90 height 37
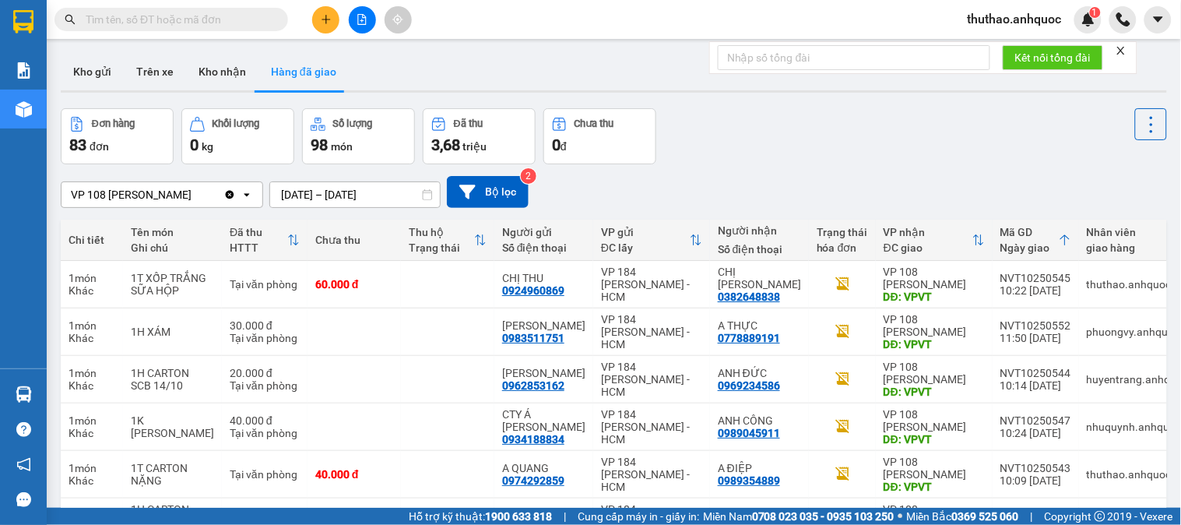
click at [148, 19] on input "text" at bounding box center [178, 19] width 184 height 17
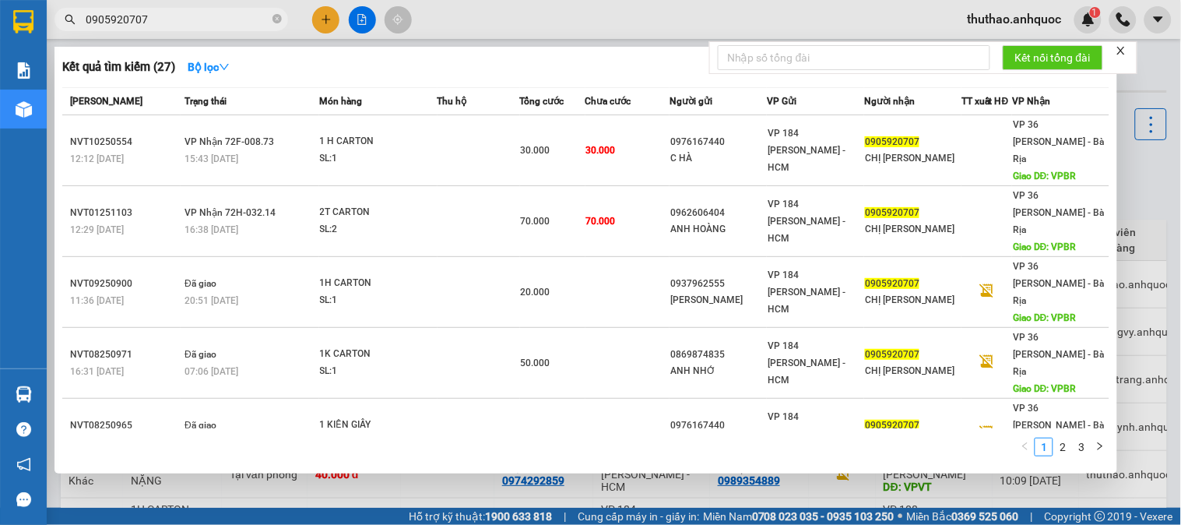
type input "0905920707"
click at [1151, 51] on div at bounding box center [590, 262] width 1181 height 525
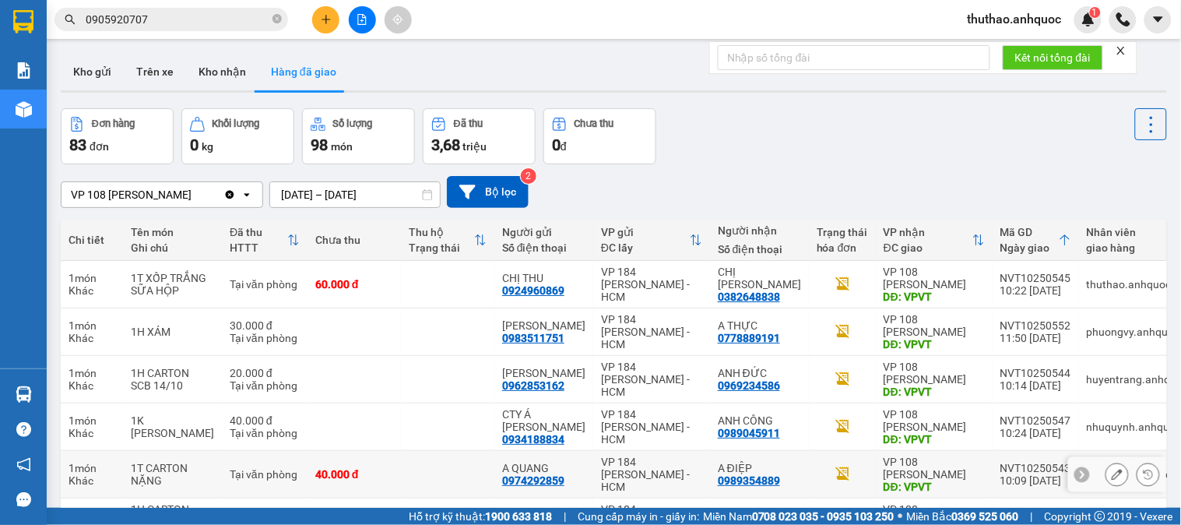
click at [1112, 469] on icon at bounding box center [1117, 474] width 11 height 11
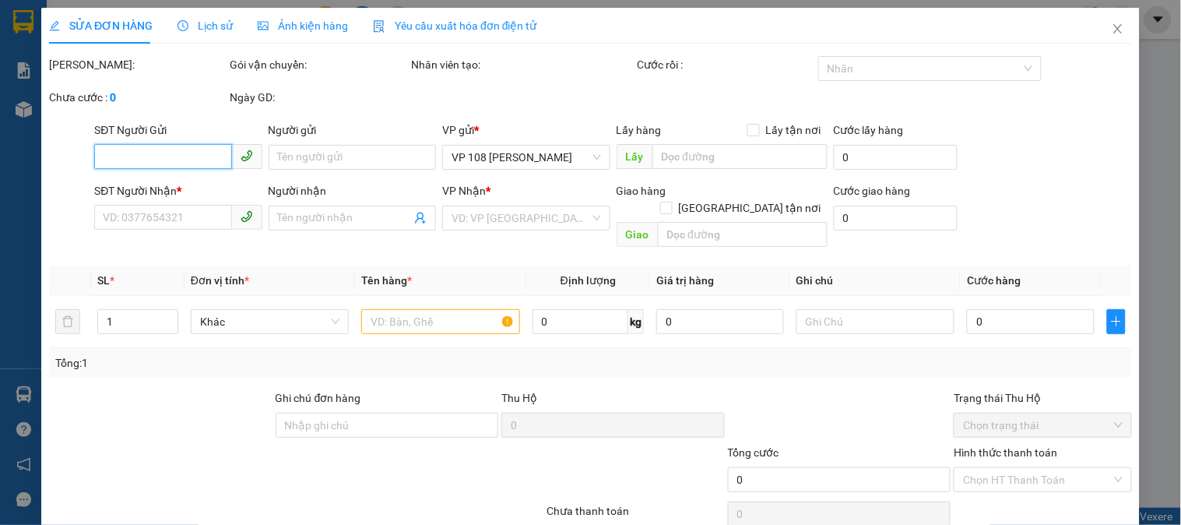
type input "0974292859"
type input "A QUANG"
type input "0989354889"
type input "A ĐIỆP"
type input "VPVT"
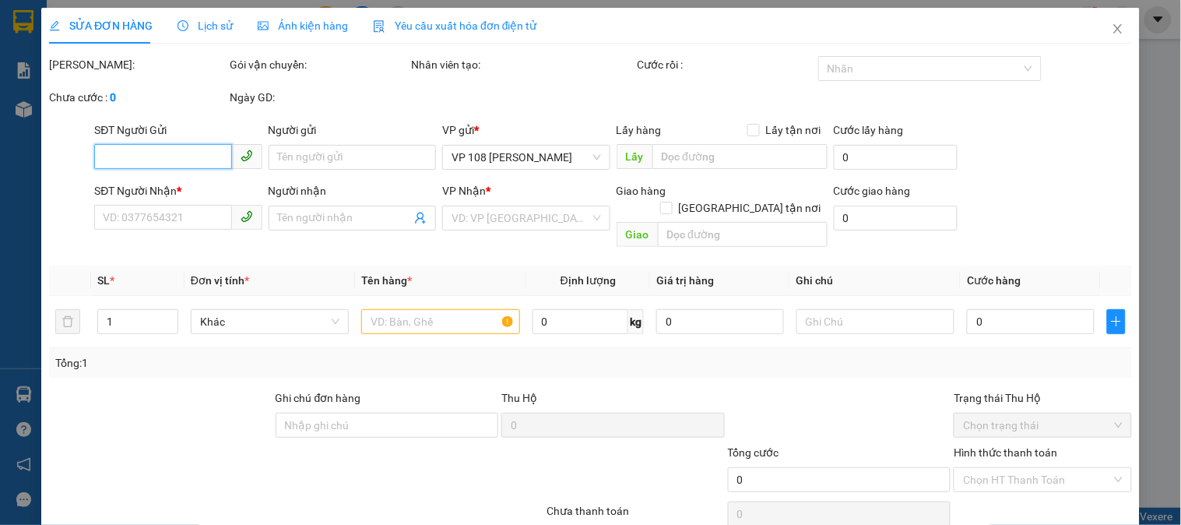
type input "40.000"
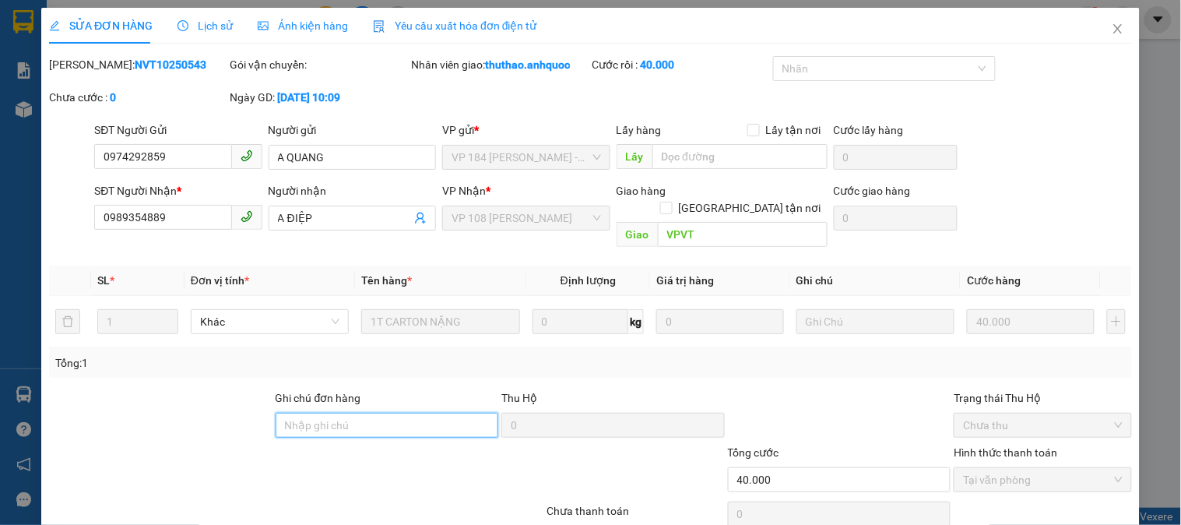
click at [332, 413] on input "Ghi chú đơn hàng" at bounding box center [388, 425] width 224 height 25
click at [363, 413] on input "CK SCB 30/7" at bounding box center [388, 425] width 224 height 25
type input "CK SCB 14/10"
drag, startPoint x: 380, startPoint y: 354, endPoint x: 416, endPoint y: 340, distance: 38.8
click at [220, 389] on div "Ghi chú đơn hàng CK SCB 14/10 Thu Hộ 0 Trạng thái Thu Hộ Chưa thu" at bounding box center [591, 416] width 1086 height 55
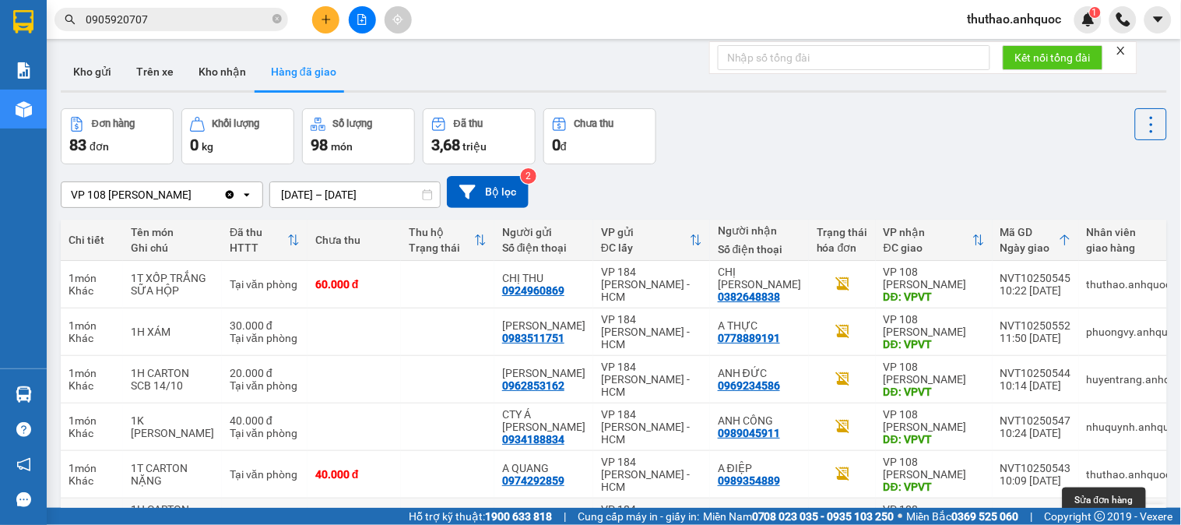
click at [1112, 516] on icon at bounding box center [1117, 521] width 11 height 11
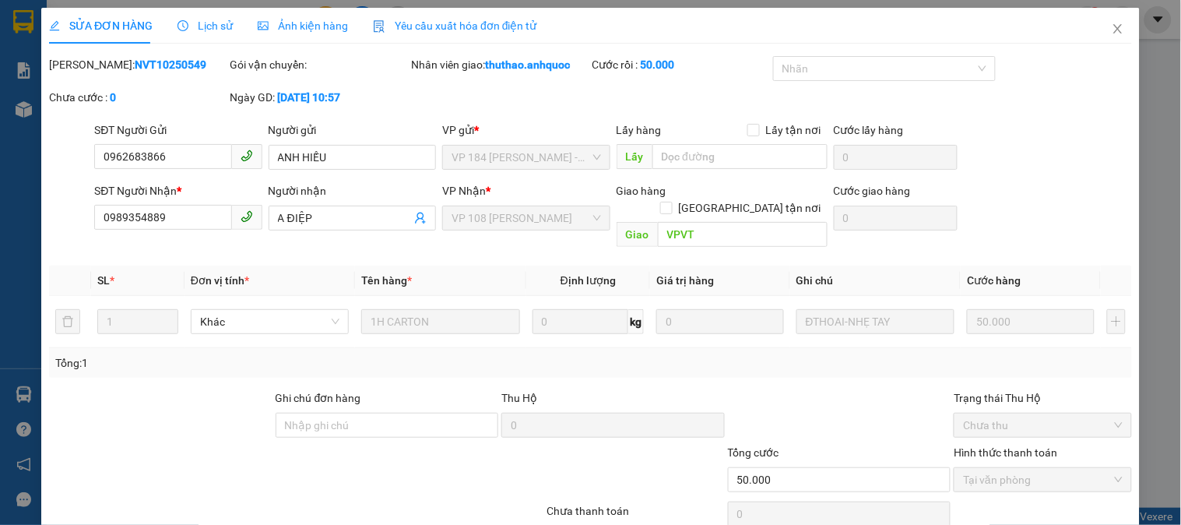
type input "0962683866"
type input "ANH HIẾU"
type input "0989354889"
type input "A ĐIỆP"
type input "VPVT"
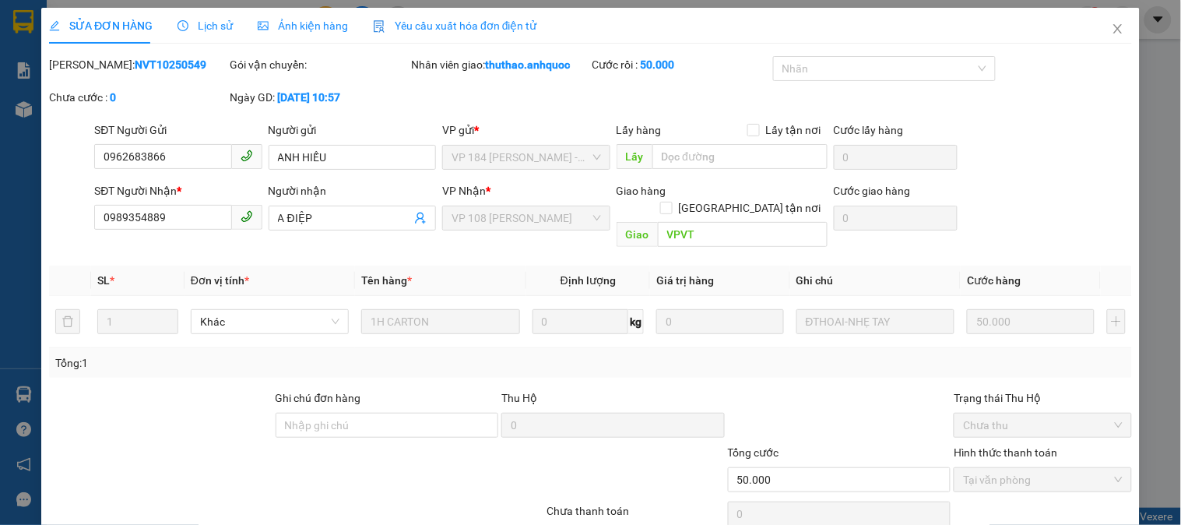
type input "50.000"
click at [322, 413] on input "Ghi chú đơn hàng" at bounding box center [388, 425] width 224 height 25
paste input "CK SCB 14/10"
type input "CK SCB 14/10"
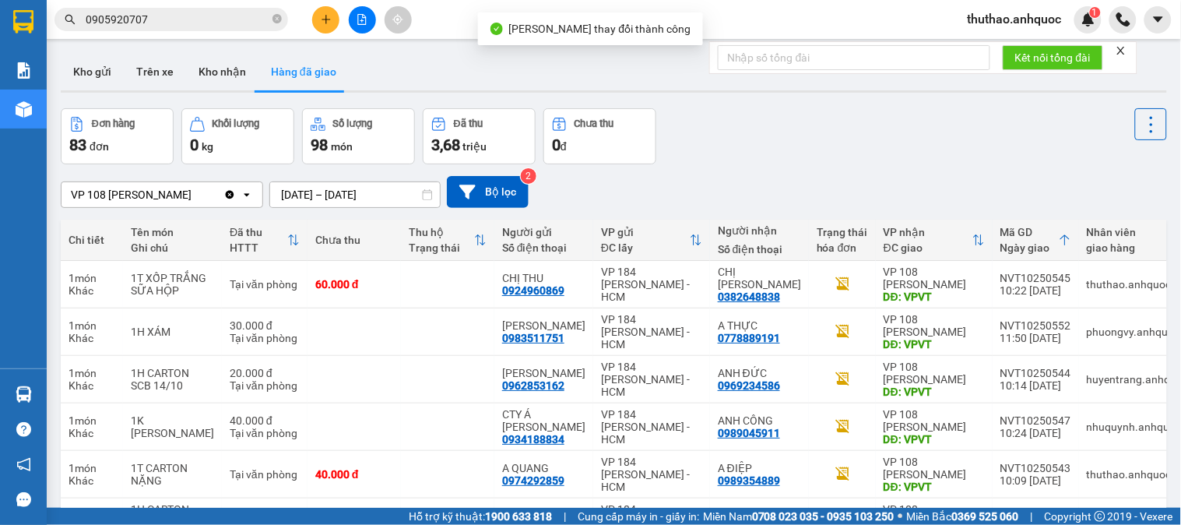
drag, startPoint x: 211, startPoint y: 66, endPoint x: 301, endPoint y: 26, distance: 98.7
click at [211, 65] on button "Kho nhận" at bounding box center [222, 71] width 72 height 37
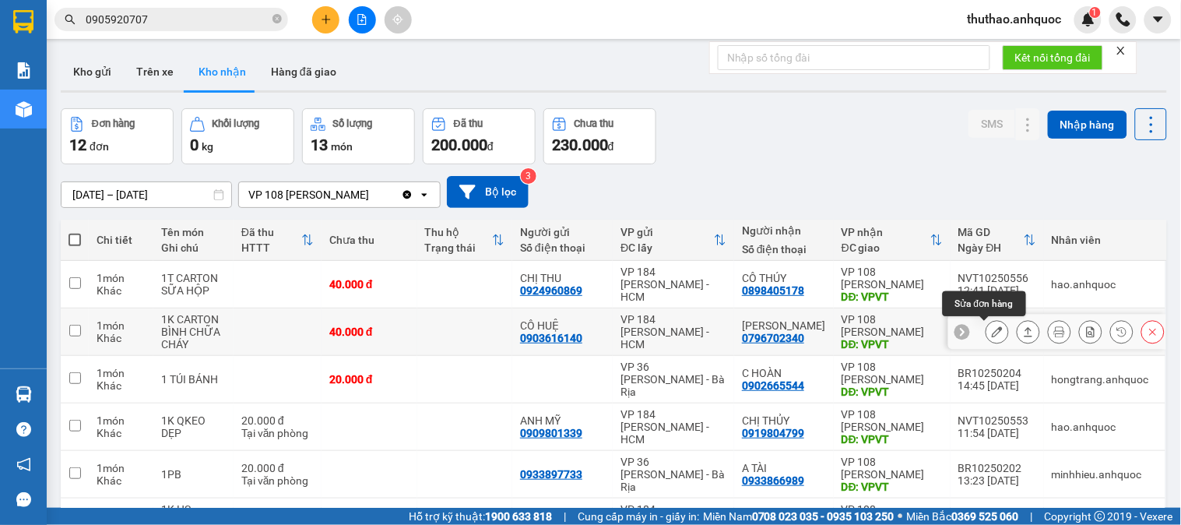
click at [992, 326] on icon at bounding box center [997, 331] width 11 height 11
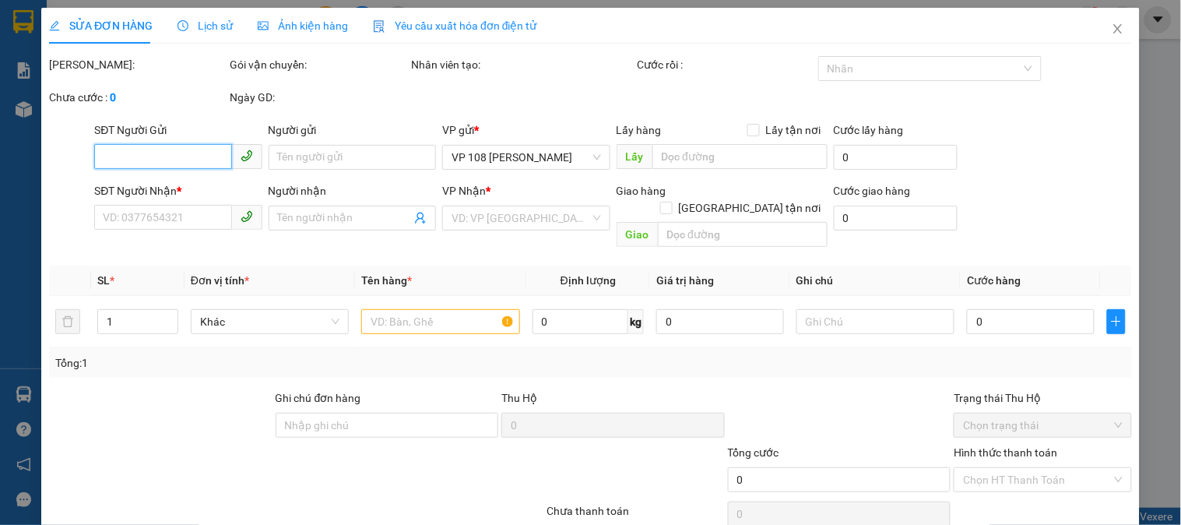
type input "0903616140"
type input "CÔ HUỆ"
type input "0796702340"
type input "ANH BẢO"
type input "VPVT"
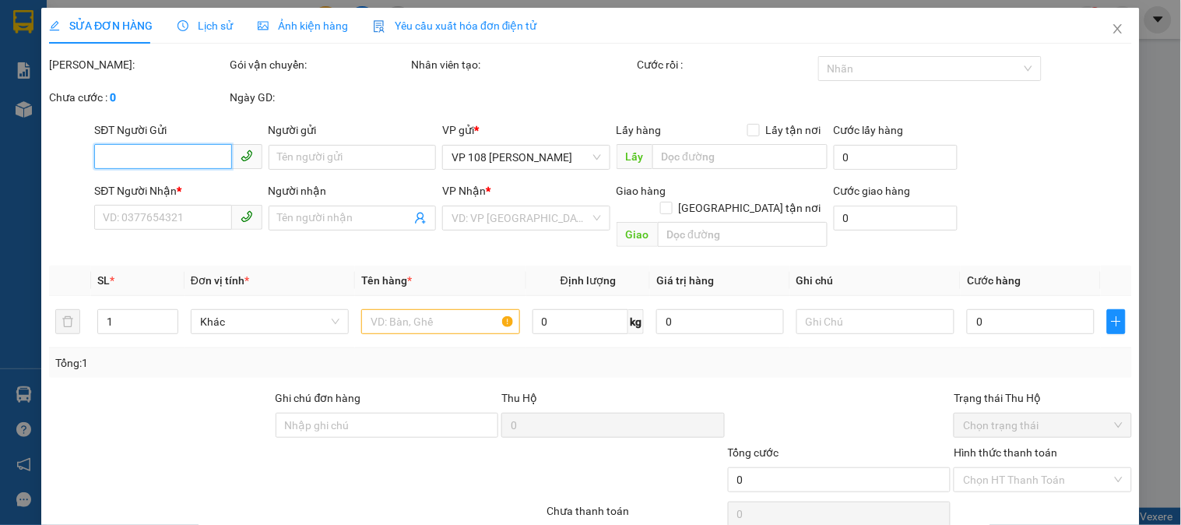
type input "40.000"
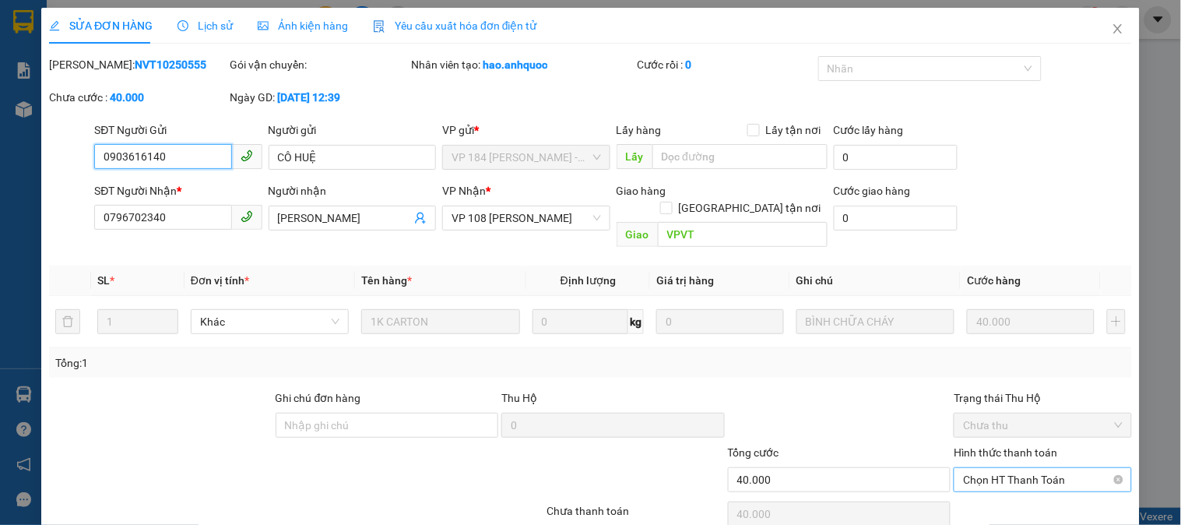
click at [1021, 468] on span "Chọn HT Thanh Toán" at bounding box center [1042, 479] width 159 height 23
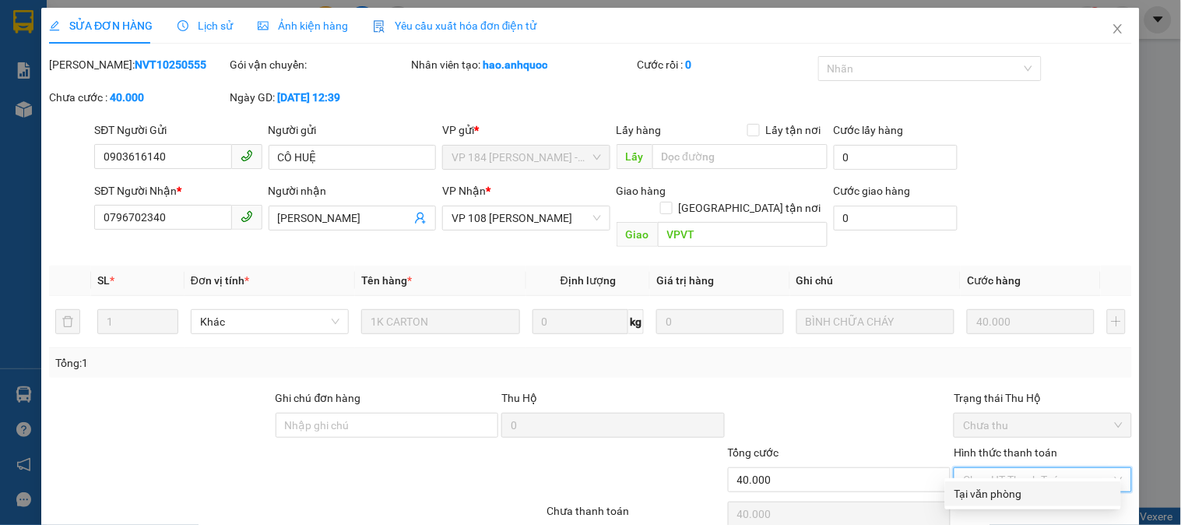
click at [1018, 485] on div "Tại văn phòng" at bounding box center [1033, 493] width 157 height 17
type input "0"
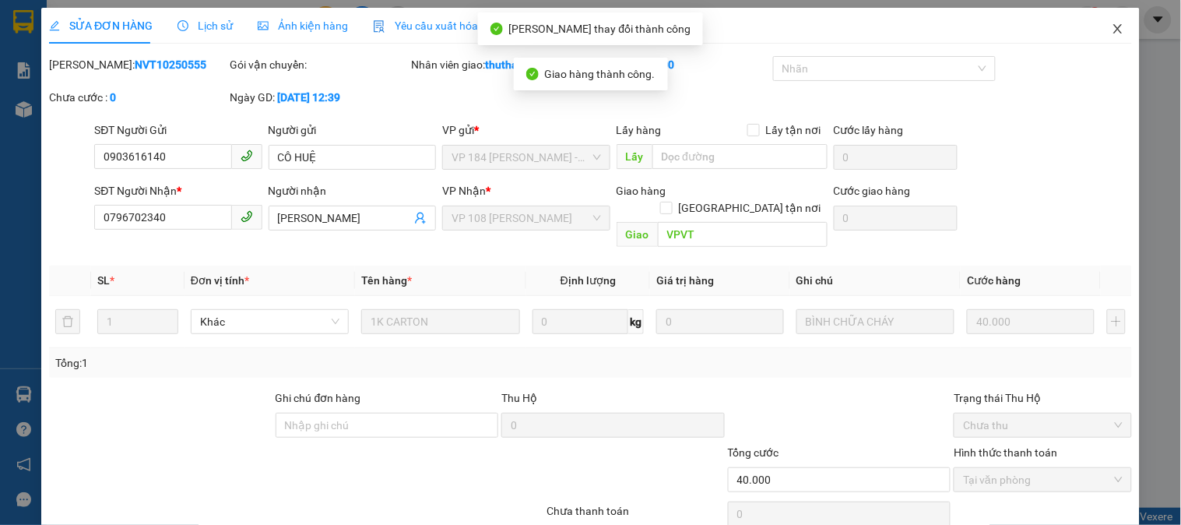
click at [1114, 29] on icon "close" at bounding box center [1118, 28] width 9 height 9
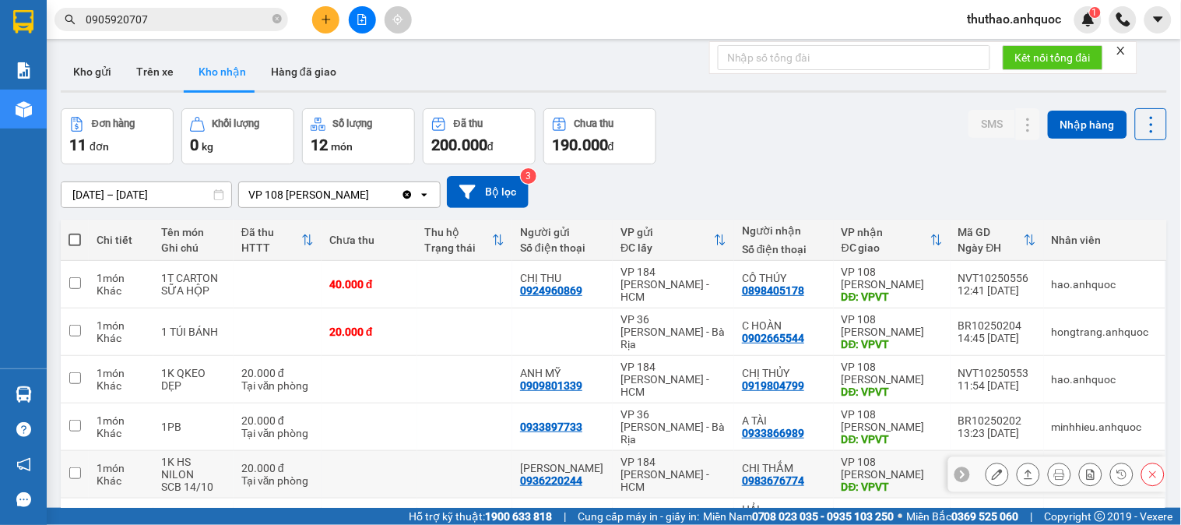
click at [991, 461] on button at bounding box center [998, 474] width 22 height 27
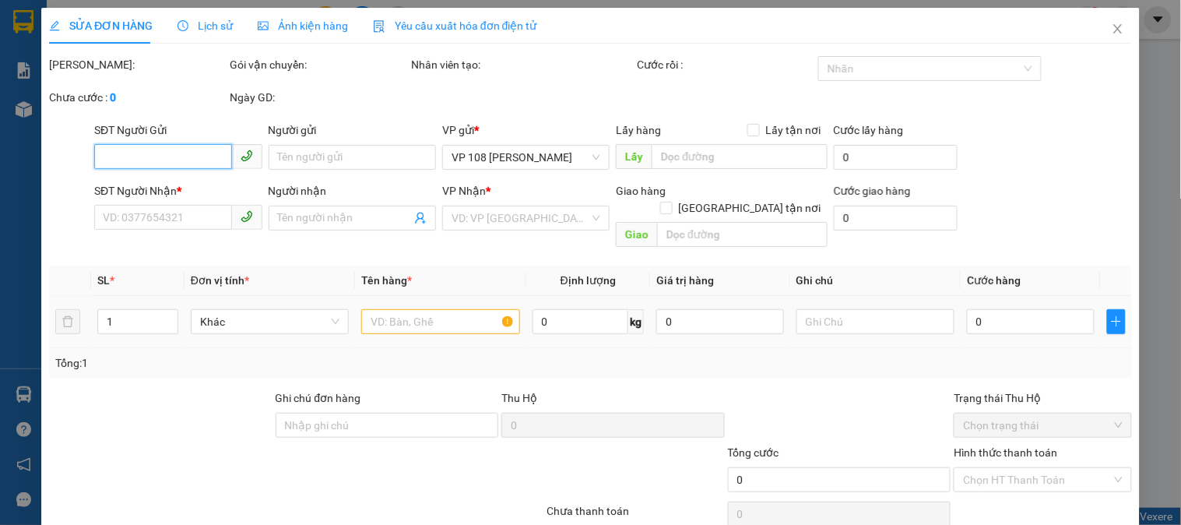
type input "0936220244"
type input "ANH BẢO"
type input "0983676774"
type input "CHỊ THẮM"
type input "VPVT"
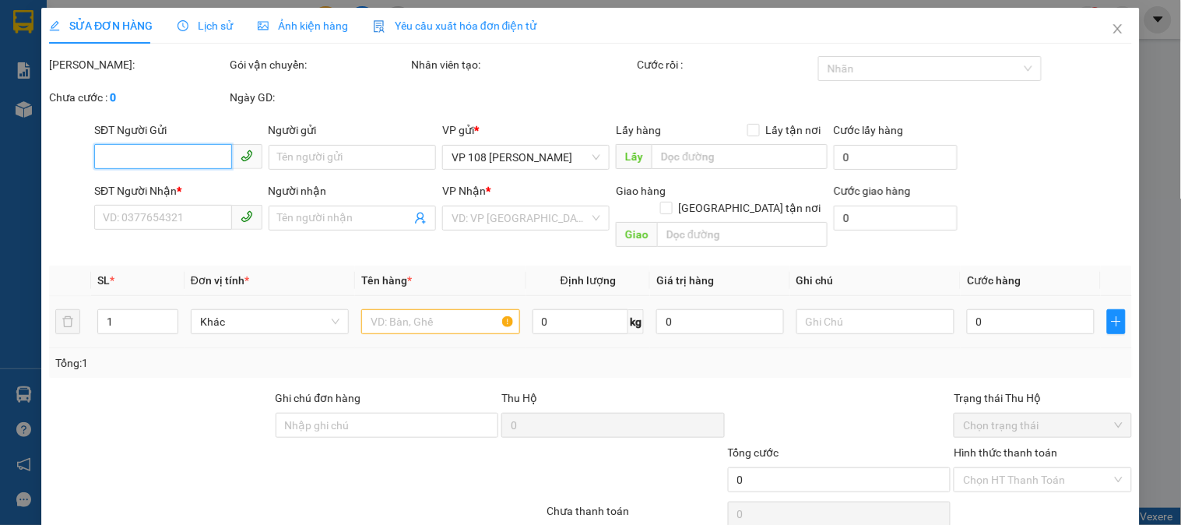
type input "20.000"
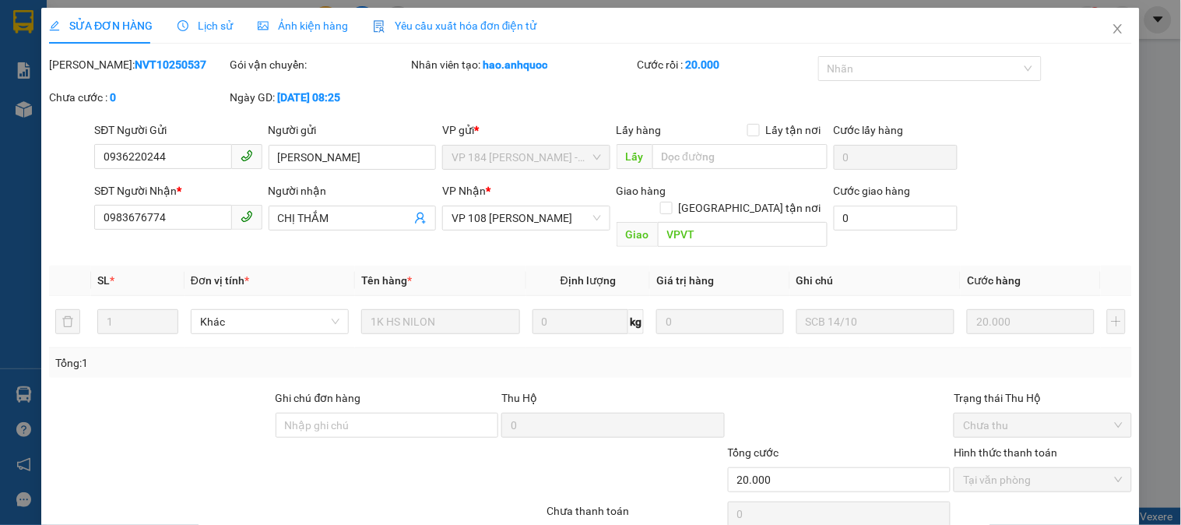
click at [1114, 30] on icon "close" at bounding box center [1118, 28] width 9 height 9
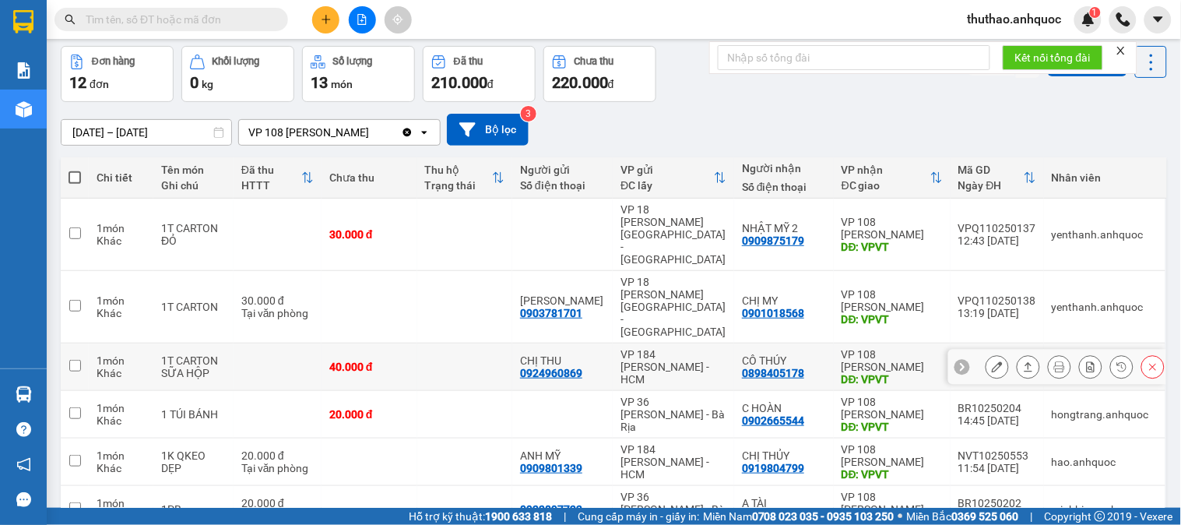
scroll to position [86, 0]
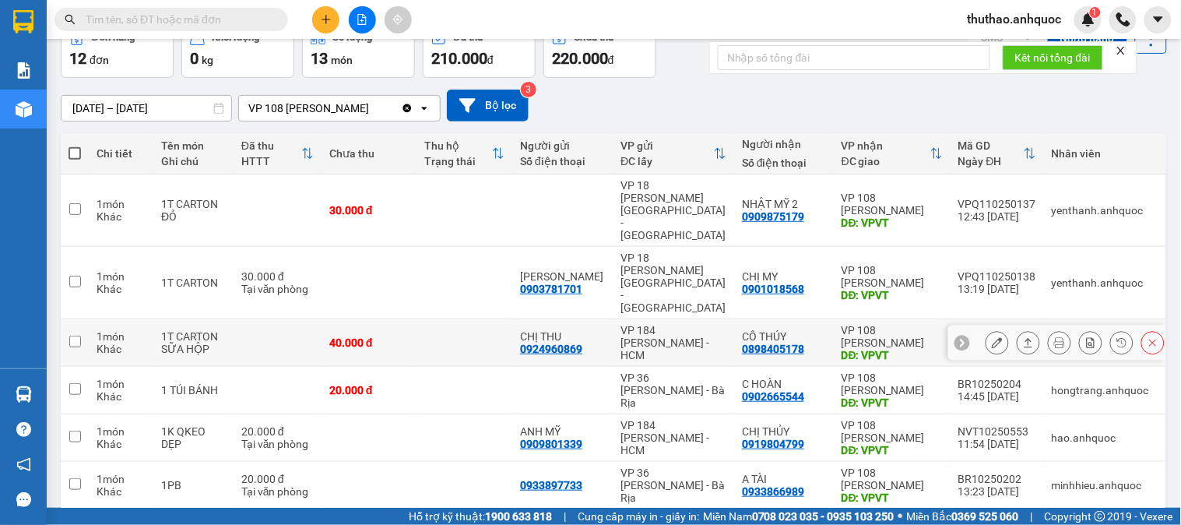
click at [992, 337] on icon at bounding box center [997, 342] width 11 height 11
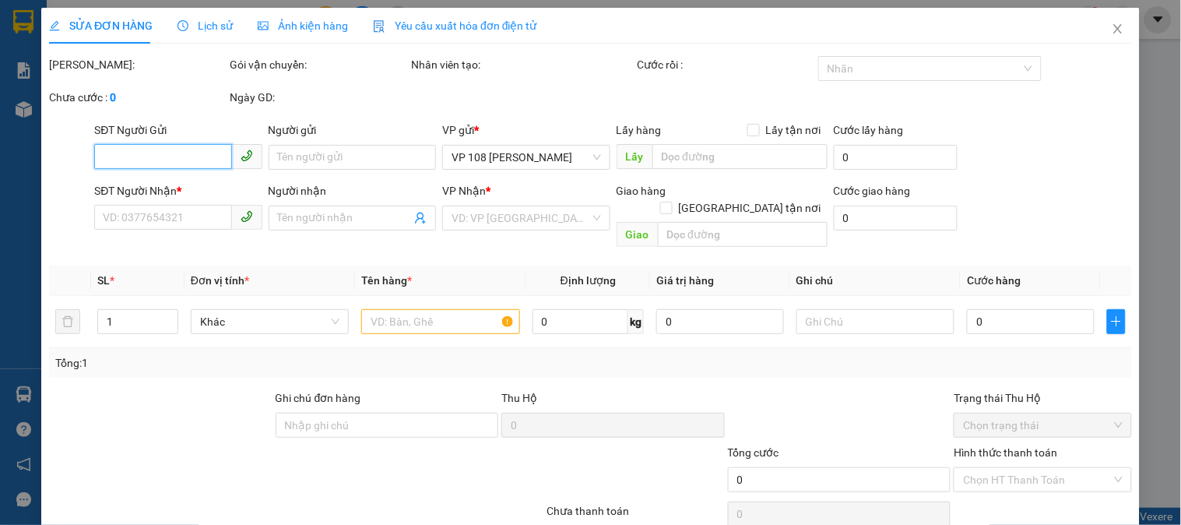
type input "0924960869"
type input "CHỊ THU"
type input "0898405178"
type input "CÔ THÚY"
type input "VPVT"
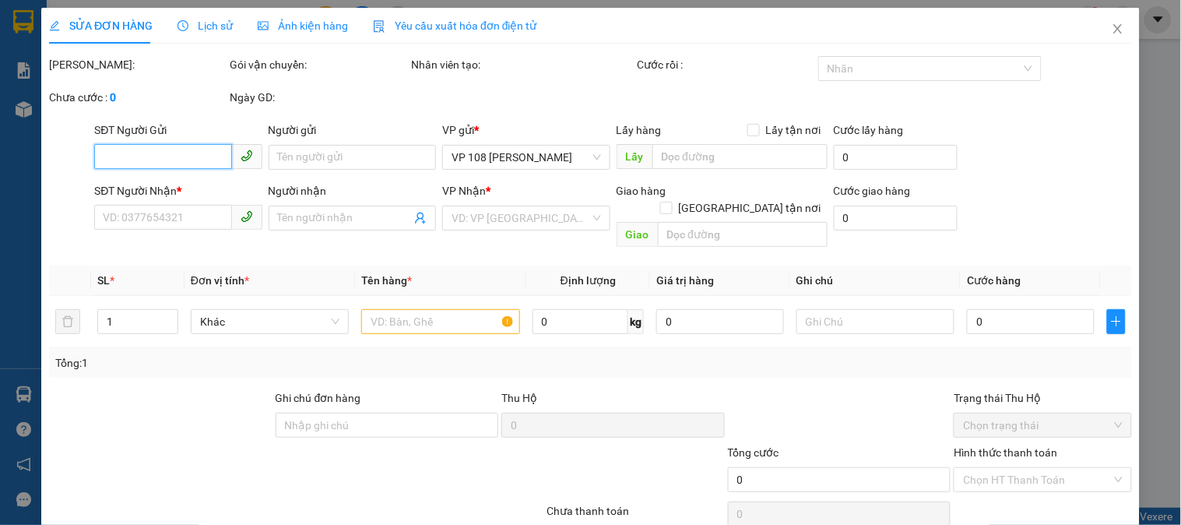
type input "40.000"
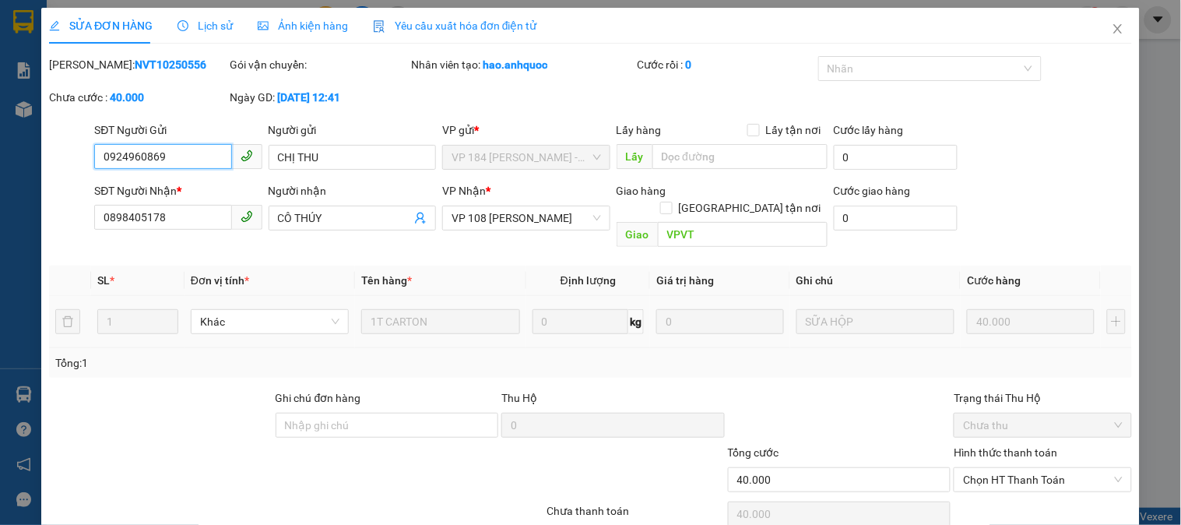
scroll to position [55, 0]
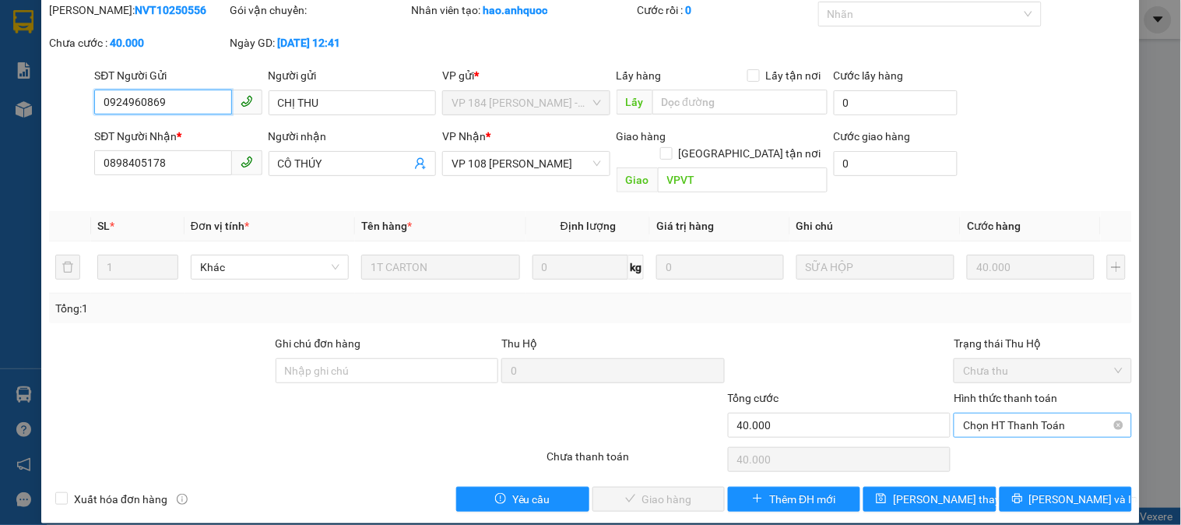
click at [1005, 414] on span "Chọn HT Thanh Toán" at bounding box center [1042, 425] width 159 height 23
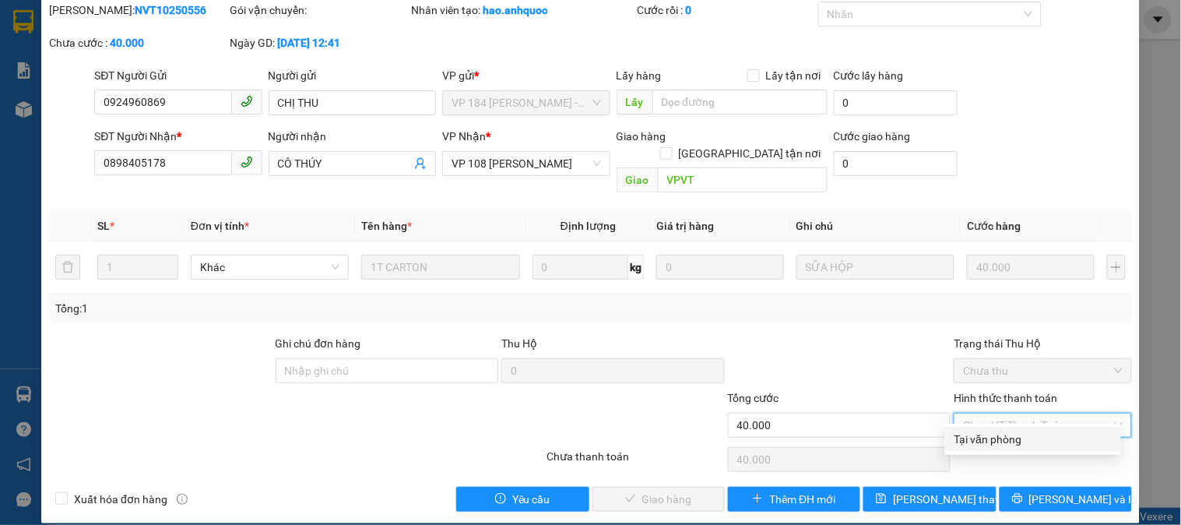
click at [1008, 436] on div "Tại văn phòng" at bounding box center [1033, 439] width 157 height 17
type input "0"
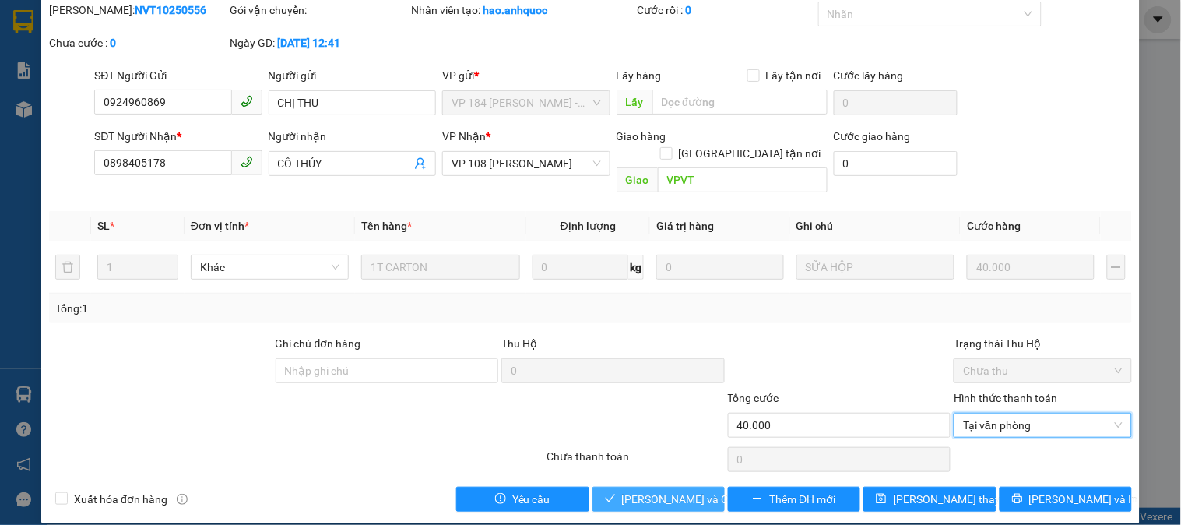
click at [668, 491] on span "[PERSON_NAME] và Giao hàng" at bounding box center [697, 499] width 150 height 17
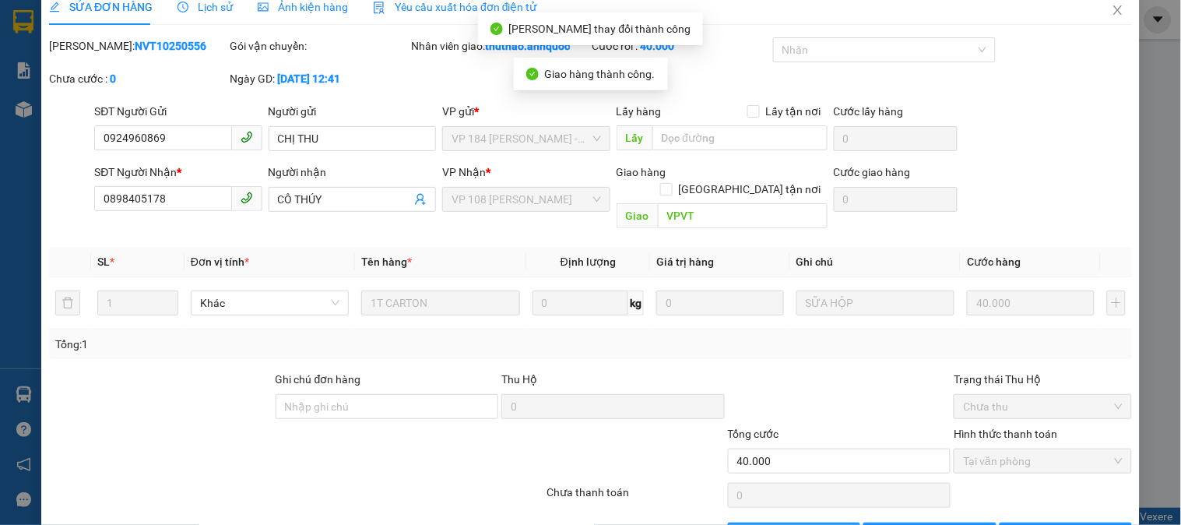
scroll to position [0, 0]
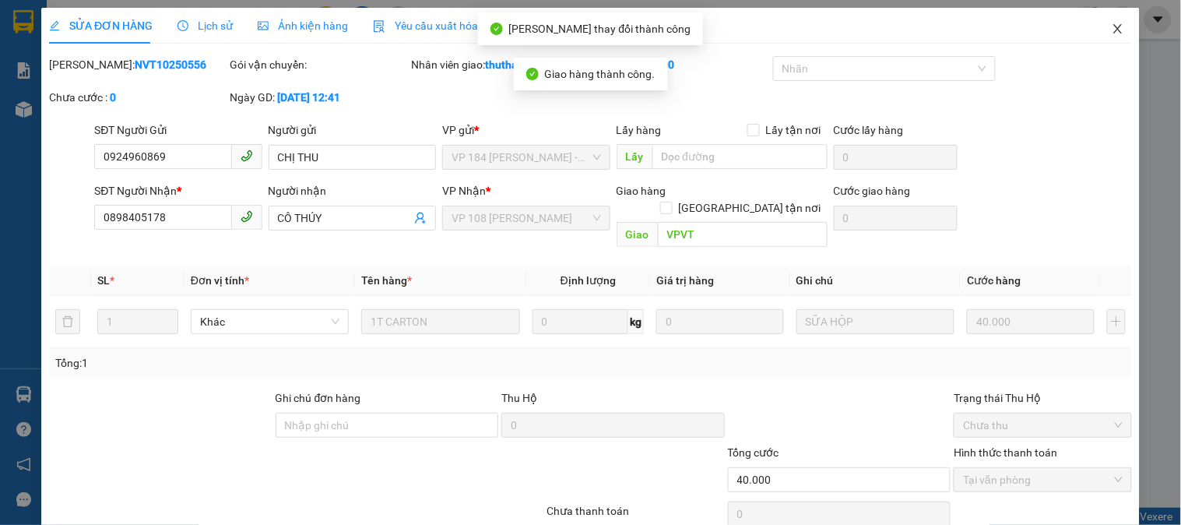
click at [1112, 26] on icon "close" at bounding box center [1118, 29] width 12 height 12
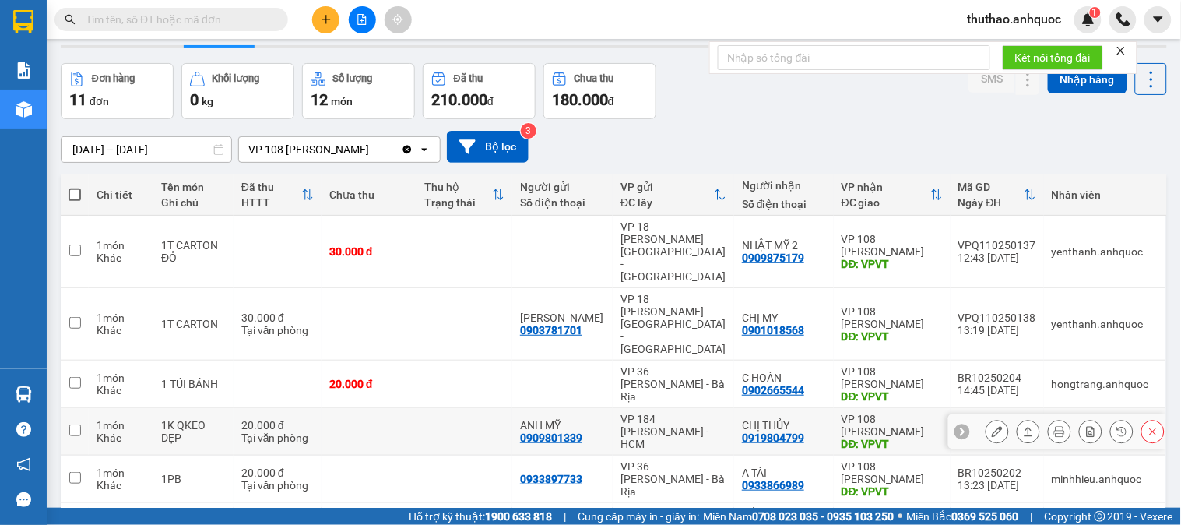
scroll to position [19, 0]
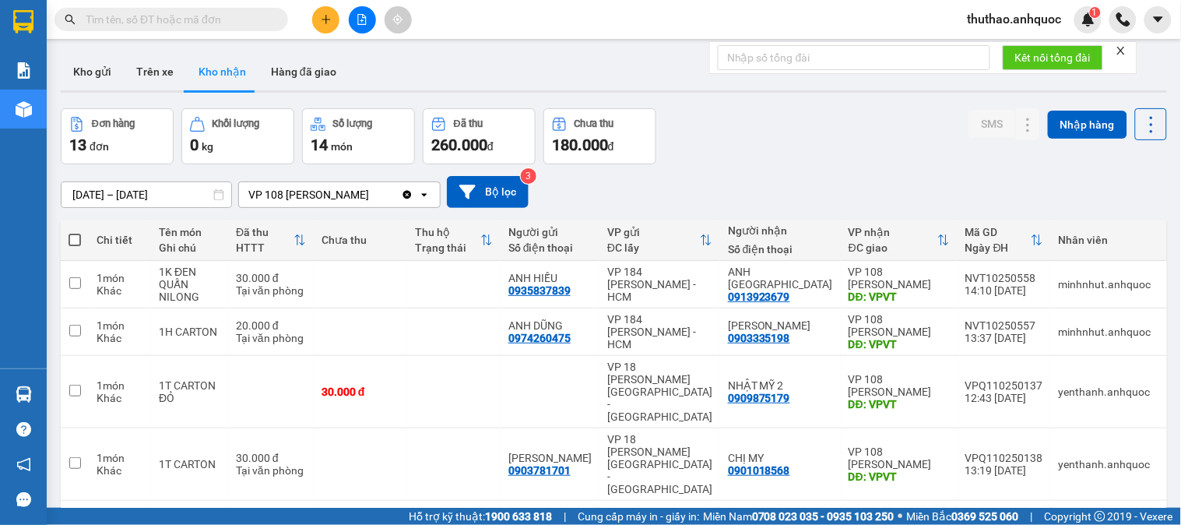
drag, startPoint x: 90, startPoint y: 63, endPoint x: 94, endPoint y: 40, distance: 23.1
click at [89, 63] on button "Kho gửi" at bounding box center [92, 71] width 63 height 37
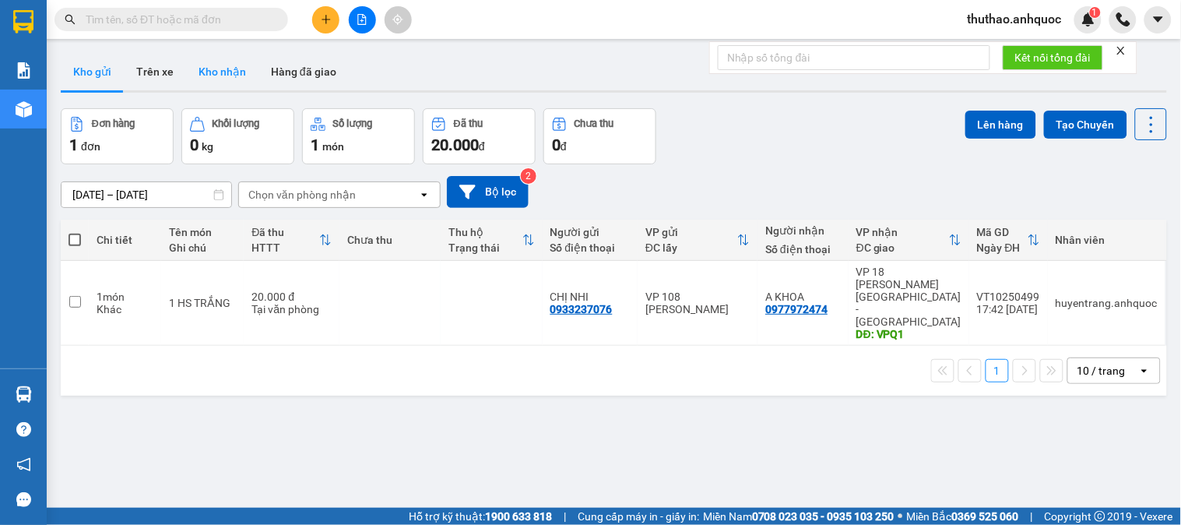
click at [232, 66] on button "Kho nhận" at bounding box center [222, 71] width 72 height 37
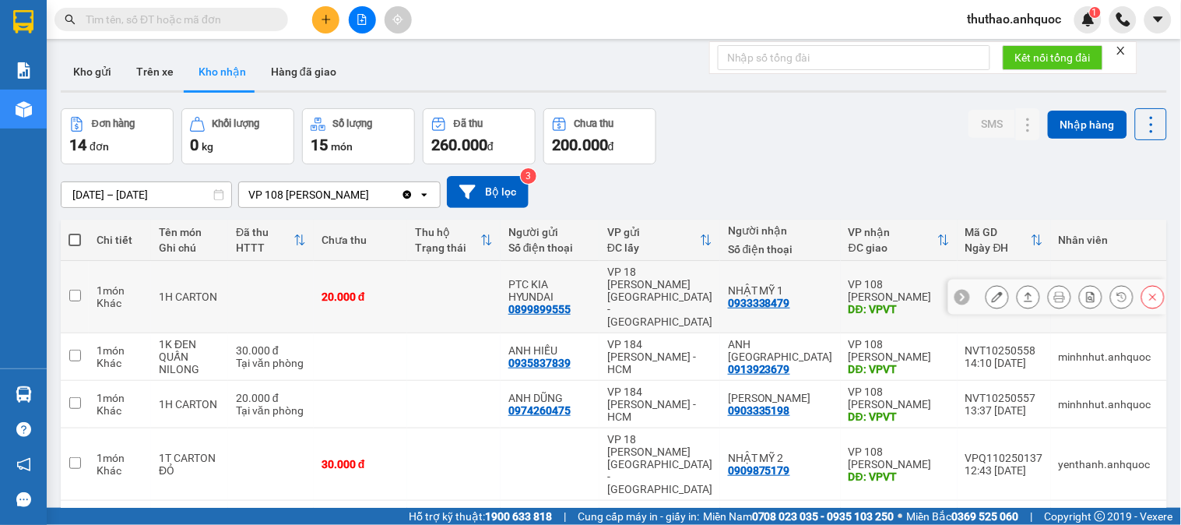
scroll to position [86, 0]
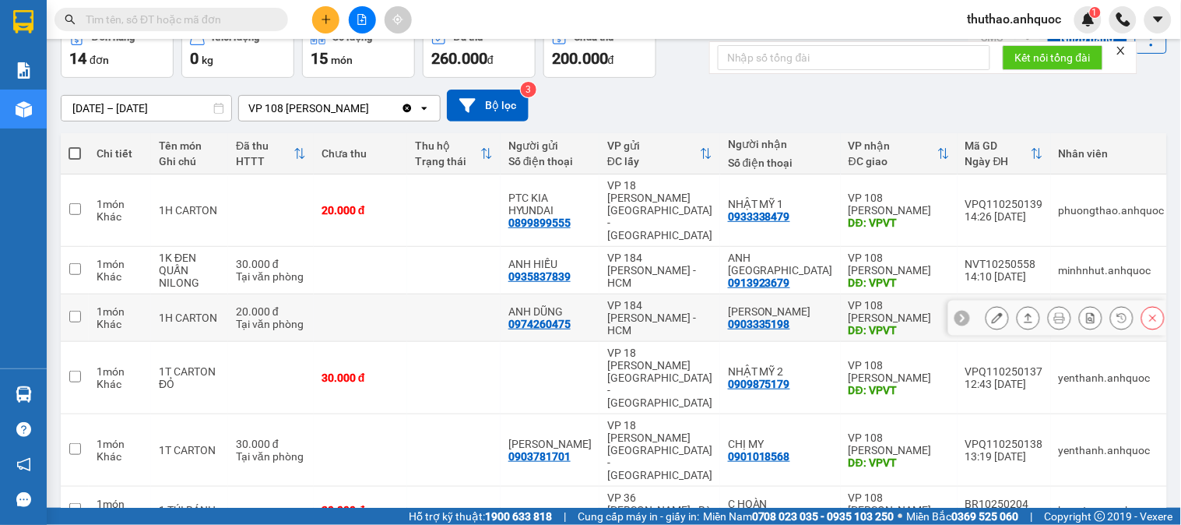
click at [992, 312] on icon at bounding box center [997, 317] width 11 height 11
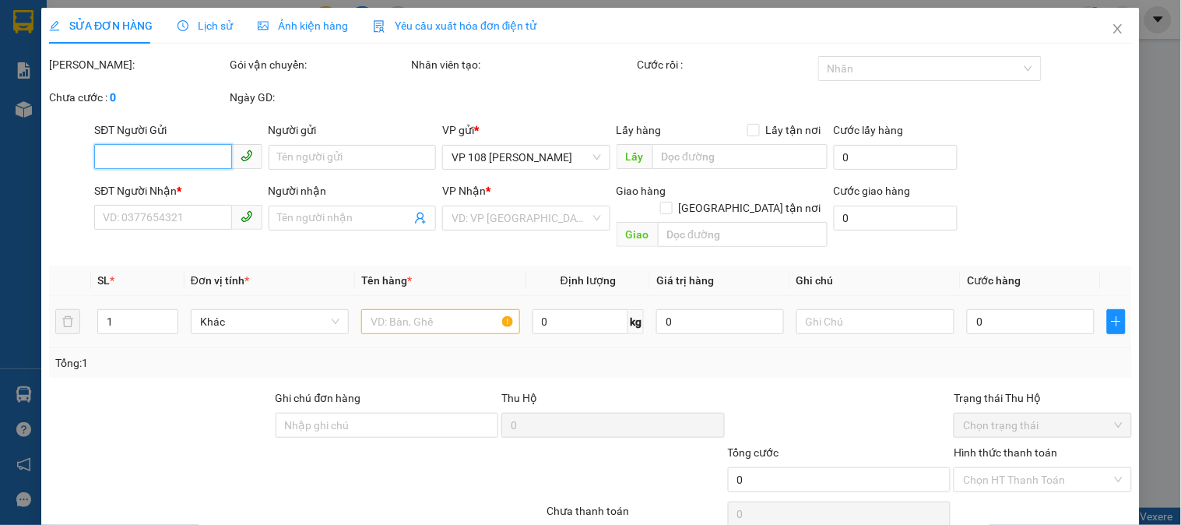
type input "0974260475"
type input "ANH DŨNG"
type input "0903335198"
type input "[PERSON_NAME]"
type input "VPVT"
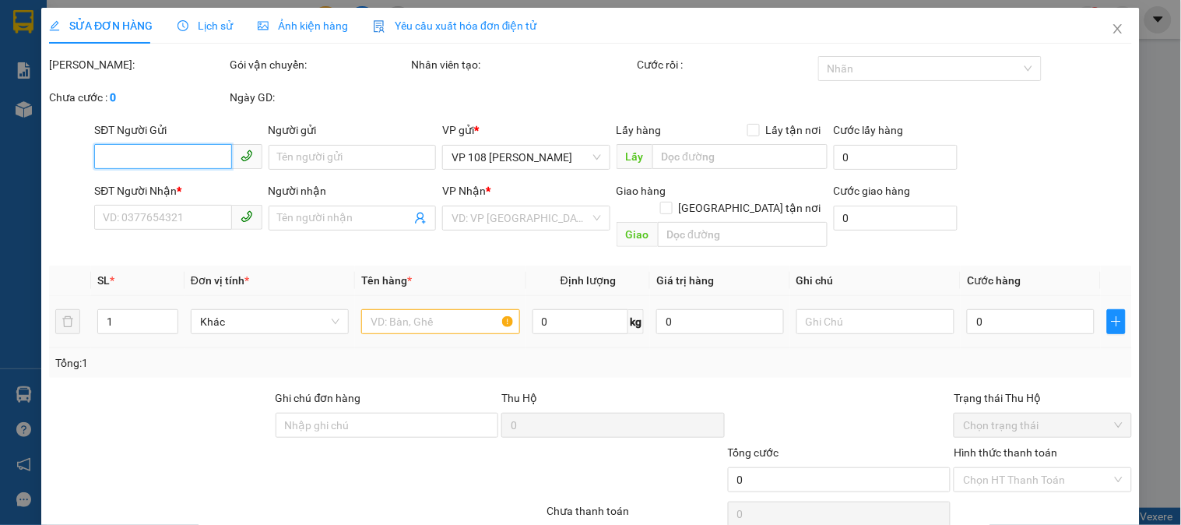
type input "20.000"
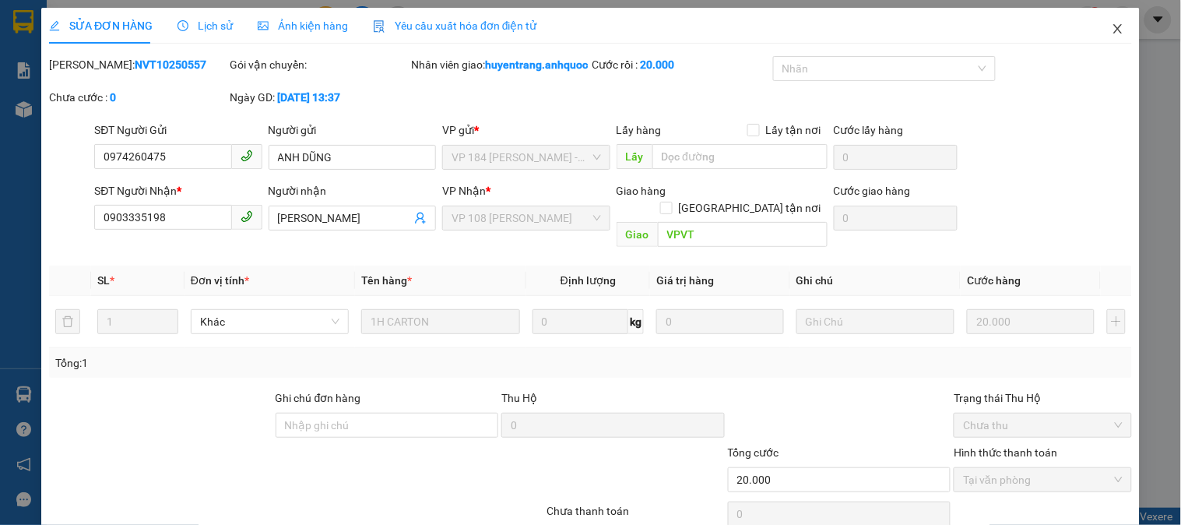
click at [1114, 26] on icon "close" at bounding box center [1118, 28] width 9 height 9
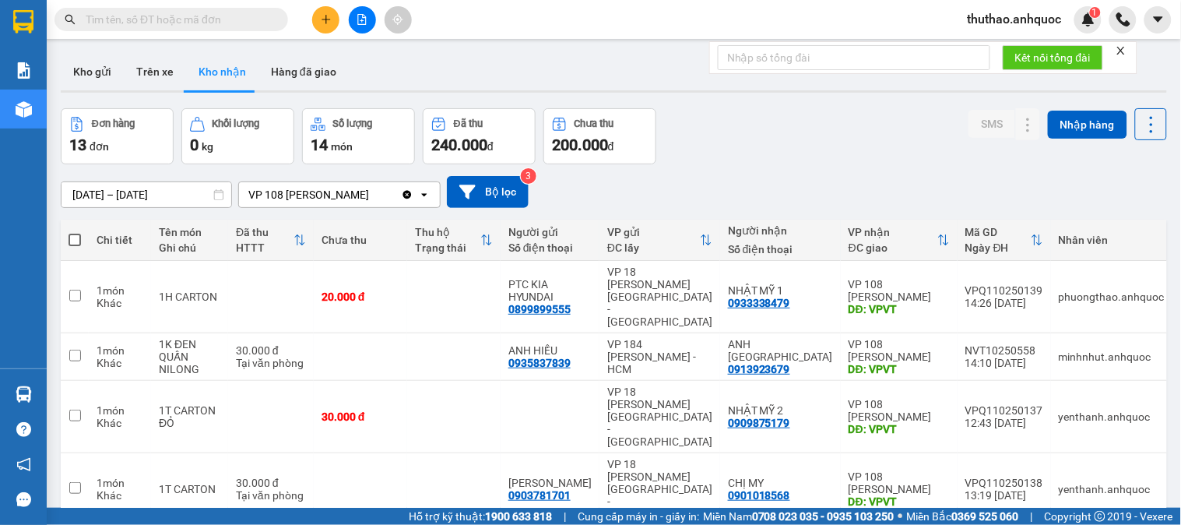
click at [150, 12] on input "text" at bounding box center [178, 19] width 184 height 17
click at [333, 23] on button at bounding box center [325, 19] width 27 height 27
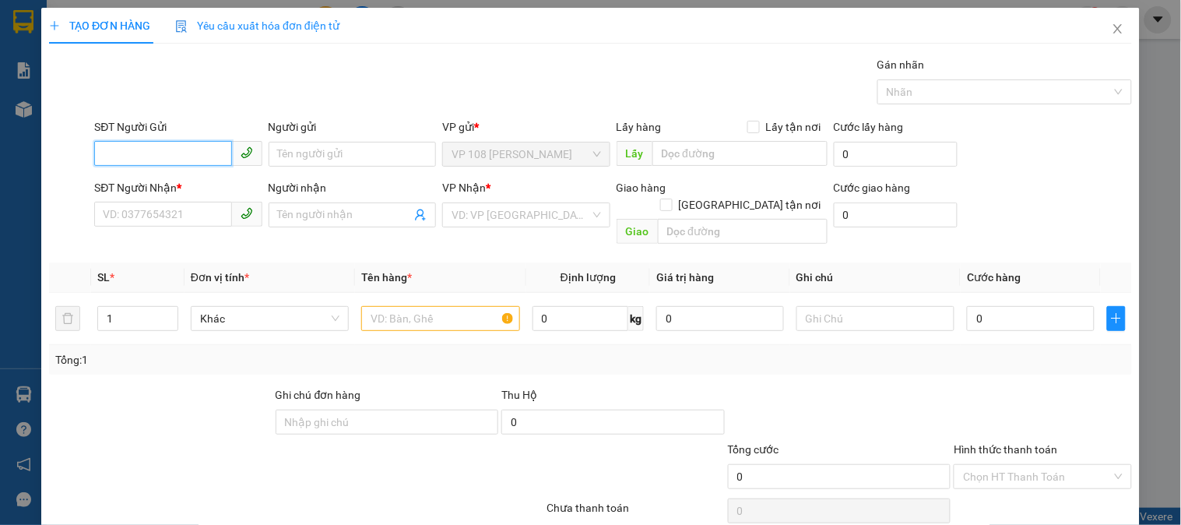
click at [162, 152] on input "SĐT Người Gửi" at bounding box center [162, 153] width 137 height 25
type input "0"
type input "0909690103"
click at [203, 185] on div "0909690103 - A VŨ" at bounding box center [176, 185] width 147 height 17
type input "A VŨ"
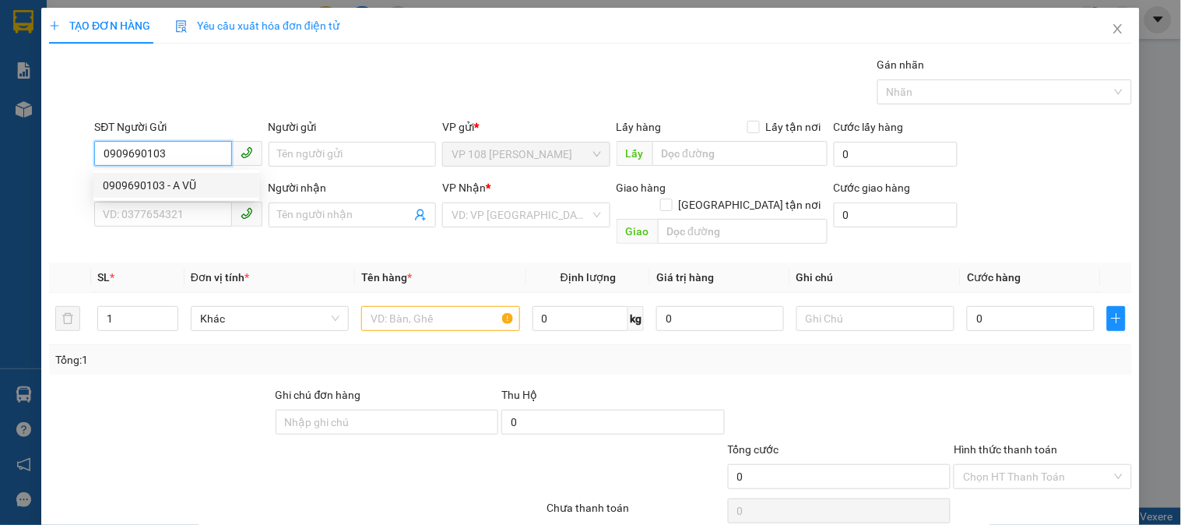
type input "0903819411"
type input "[PERSON_NAME]"
type input "VPQ1"
type input "30.000"
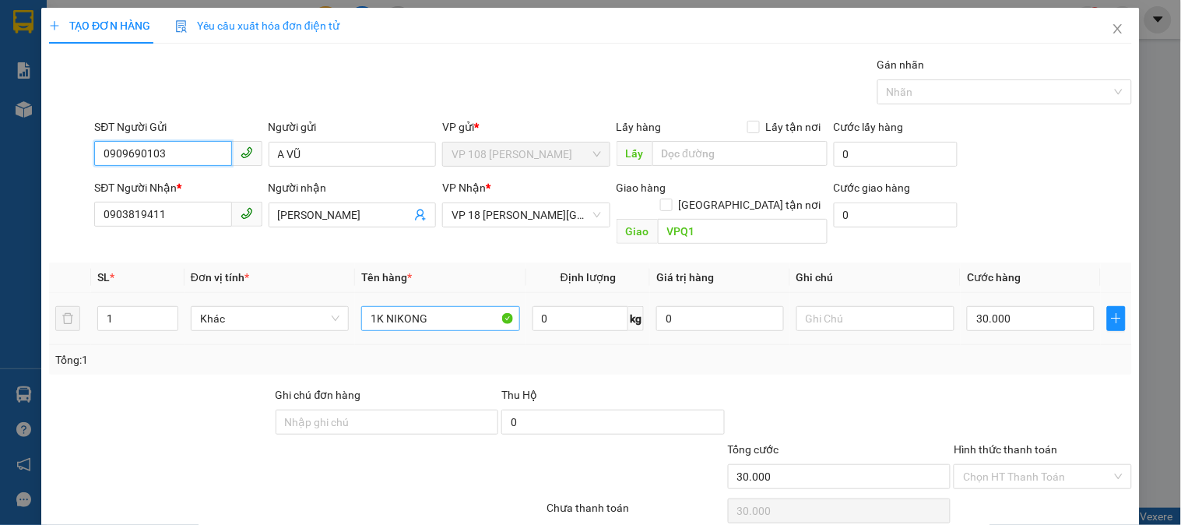
type input "0909690103"
click at [441, 306] on input "1K NIKONG" at bounding box center [440, 318] width 158 height 25
type input "1K TÚI XANH DƯƠNG"
click at [1023, 306] on input "30.000" at bounding box center [1031, 318] width 128 height 25
click at [1037, 221] on div "SĐT Người Nhận * 0903819411 Người nhận ANH SƠN VP Nhận * VP 18 Nguyễn Thái Bình…" at bounding box center [613, 215] width 1044 height 72
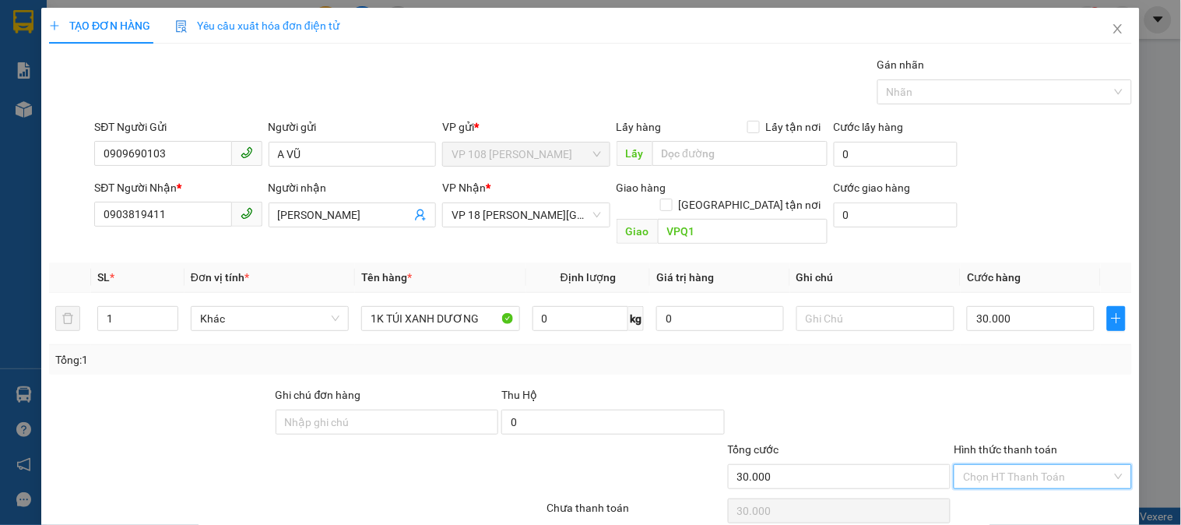
click at [994, 465] on input "Hình thức thanh toán" at bounding box center [1037, 476] width 148 height 23
click at [1003, 397] on div "Tại văn phòng" at bounding box center [1033, 403] width 157 height 17
type input "0"
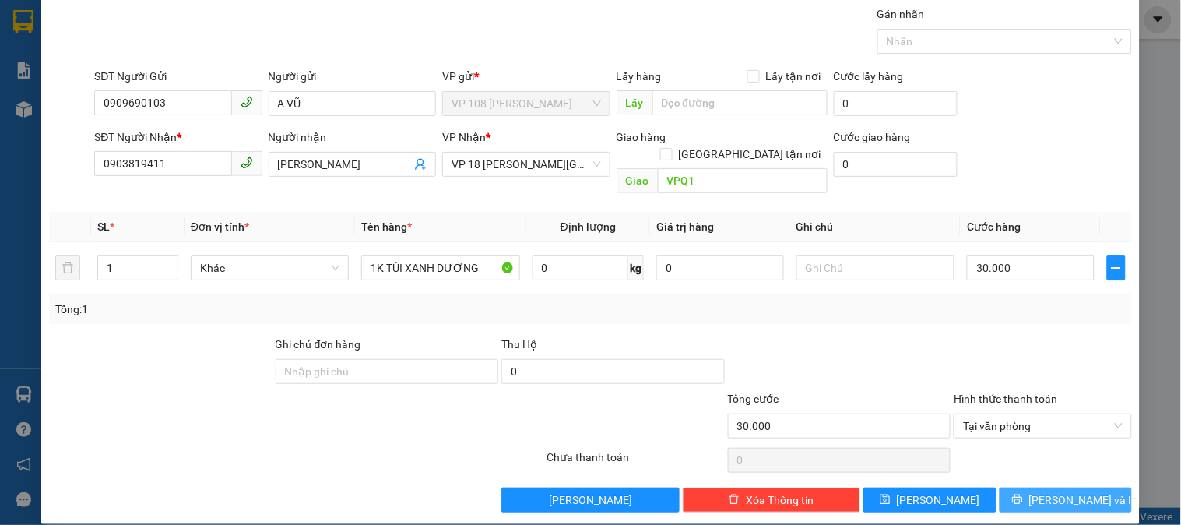
click at [1076, 491] on span "[PERSON_NAME] và In" at bounding box center [1084, 499] width 109 height 17
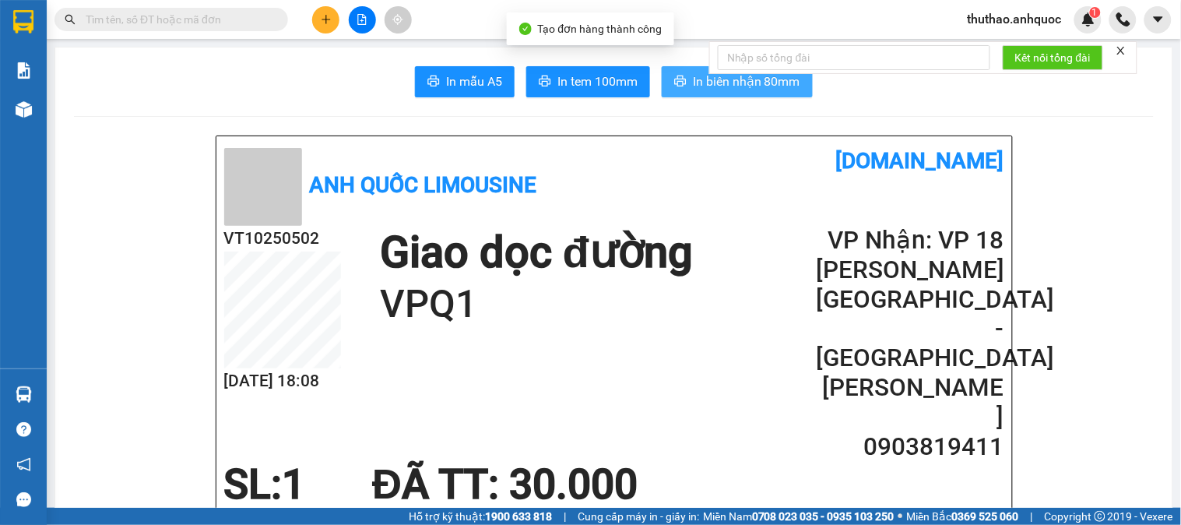
click at [729, 83] on span "In biên nhận 80mm" at bounding box center [746, 81] width 107 height 19
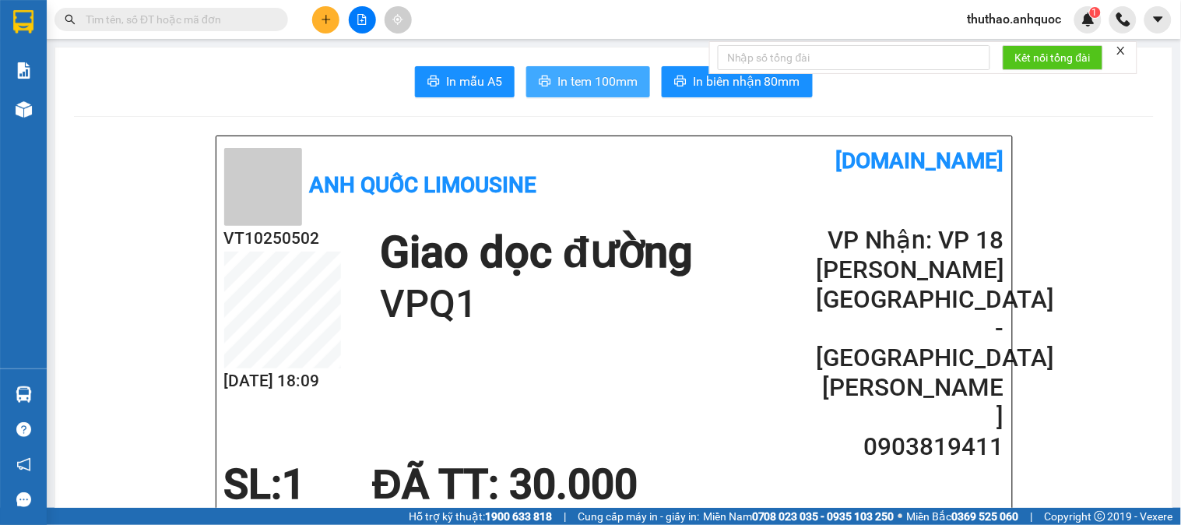
drag, startPoint x: 593, startPoint y: 84, endPoint x: 849, endPoint y: 509, distance: 495.4
click at [593, 83] on span "In tem 100mm" at bounding box center [598, 81] width 80 height 19
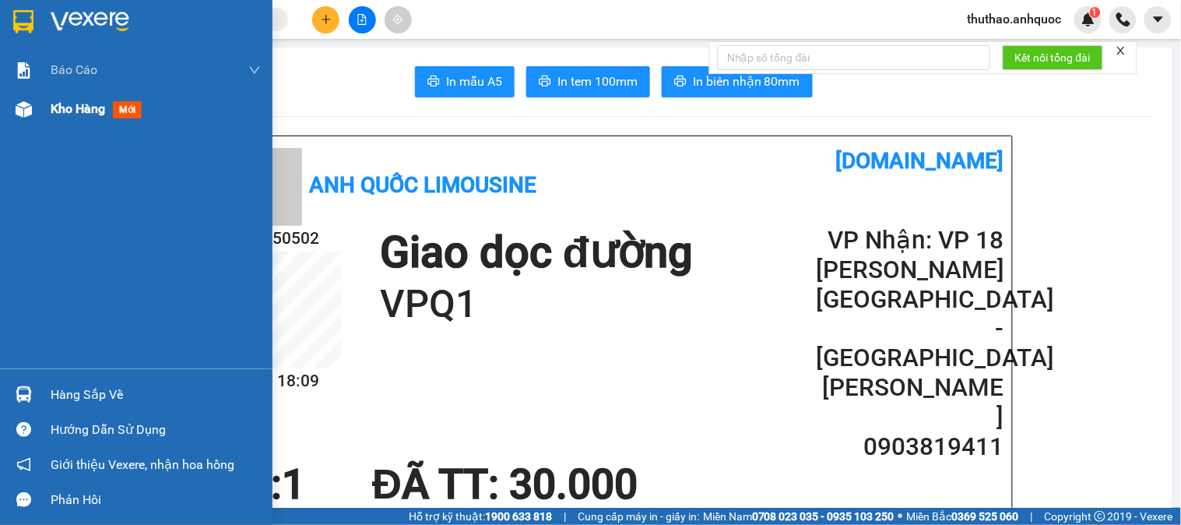
click at [90, 101] on span "Kho hàng" at bounding box center [78, 108] width 55 height 15
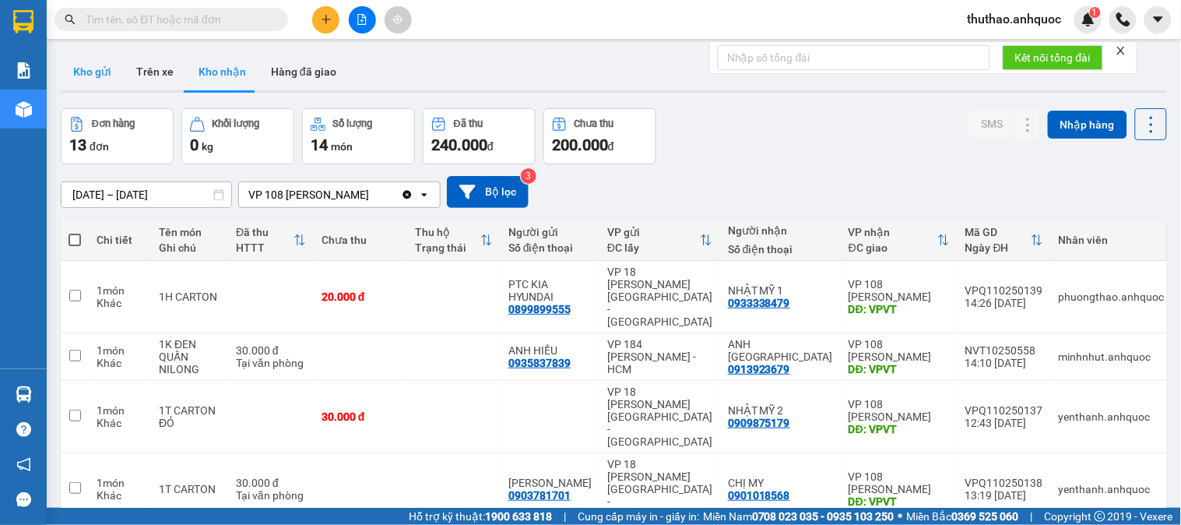
click at [93, 66] on button "Kho gửi" at bounding box center [92, 71] width 63 height 37
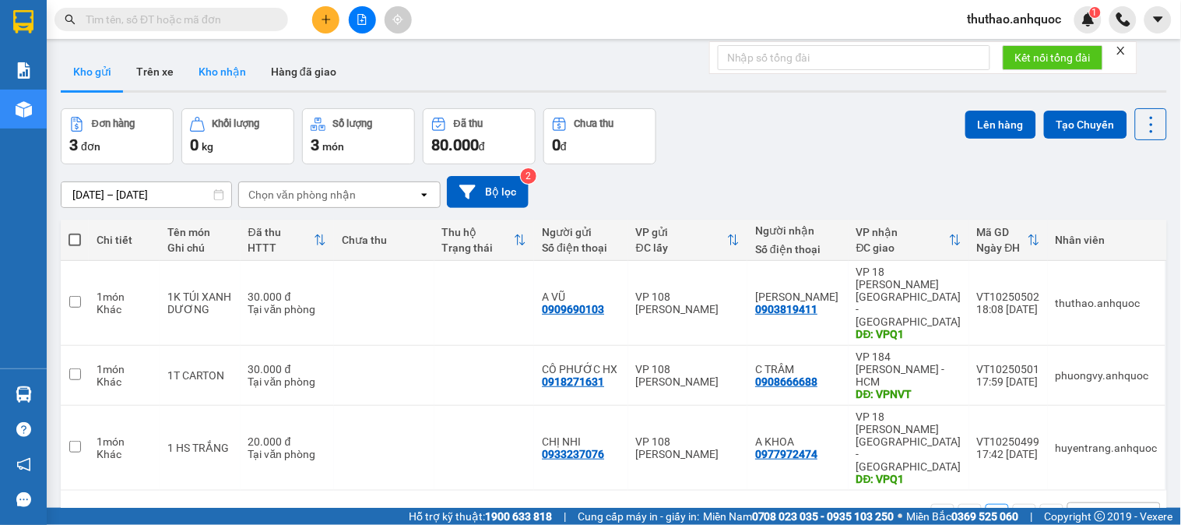
click at [220, 62] on button "Kho nhận" at bounding box center [222, 71] width 72 height 37
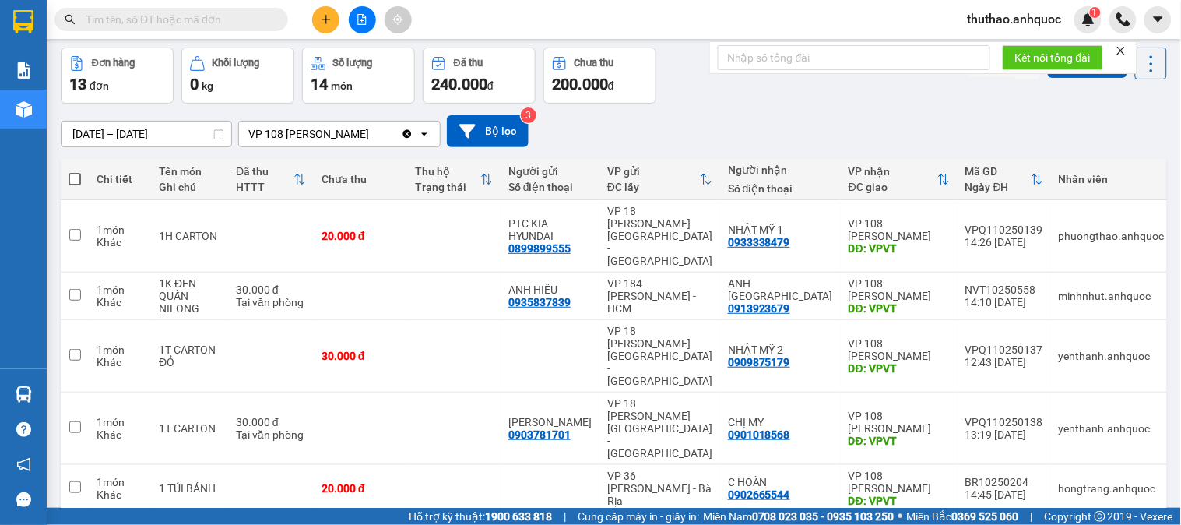
scroll to position [86, 0]
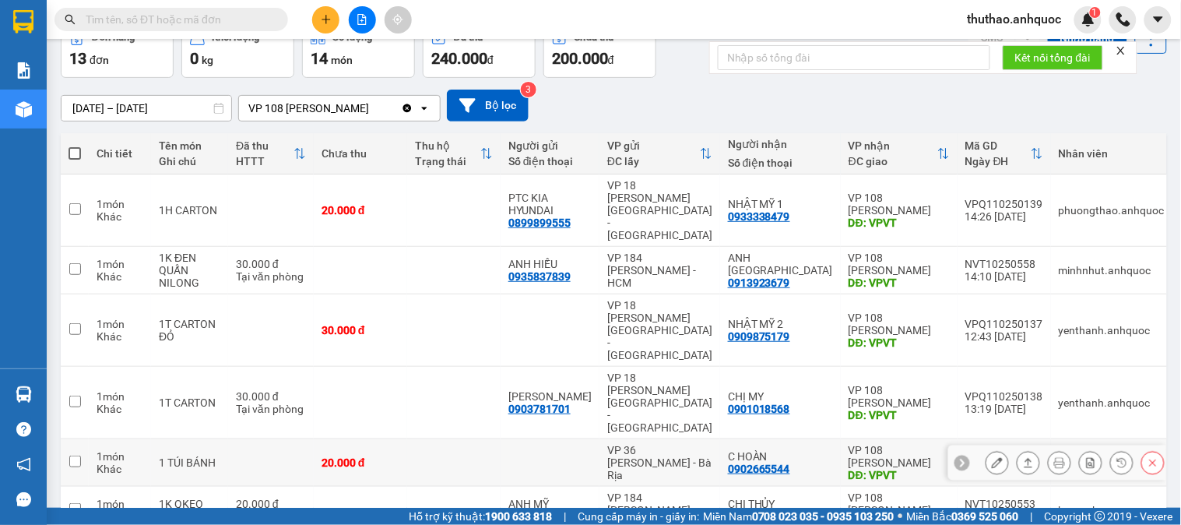
click at [987, 449] on button at bounding box center [998, 462] width 22 height 27
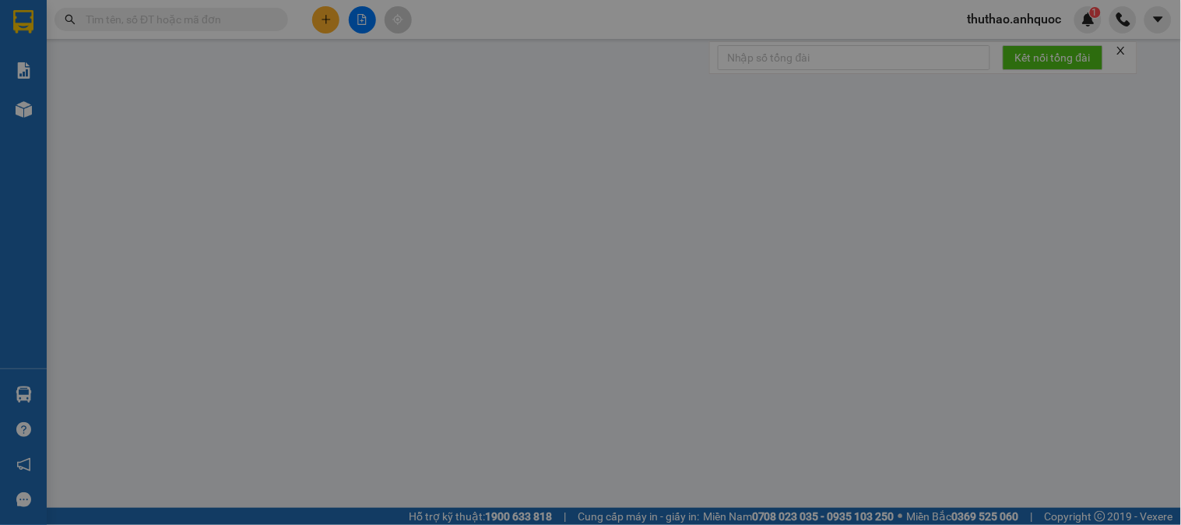
type input "0902665544"
type input "C HOÀN"
type input "VPVT"
type input "20.000"
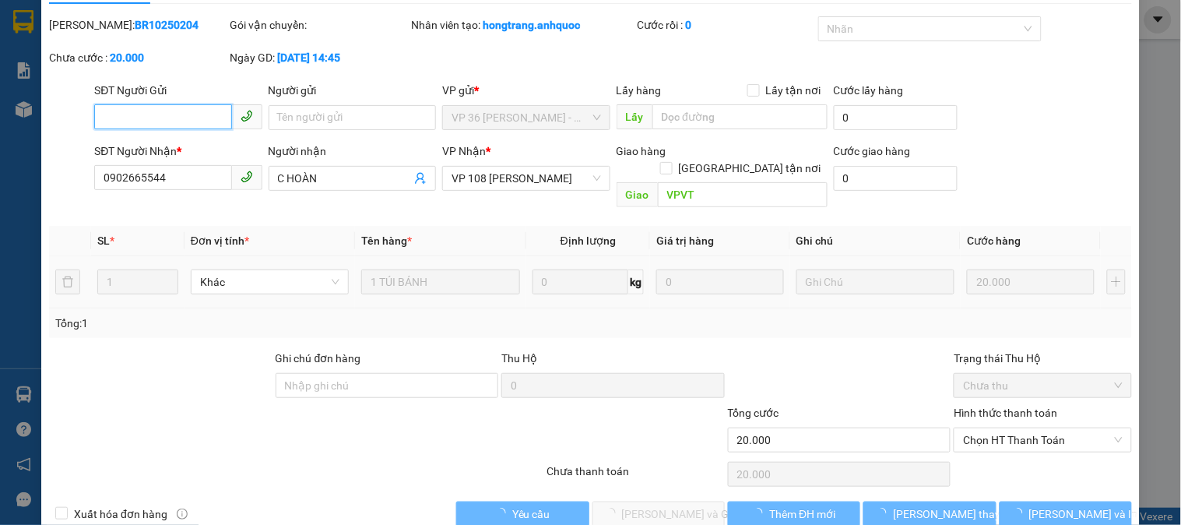
scroll to position [55, 0]
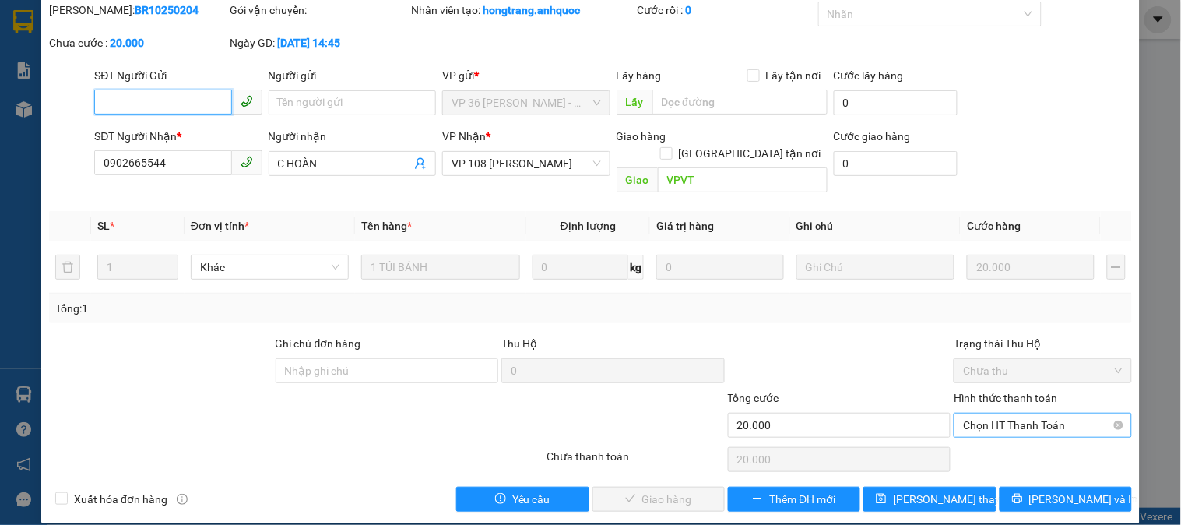
click at [1007, 414] on span "Chọn HT Thanh Toán" at bounding box center [1042, 425] width 159 height 23
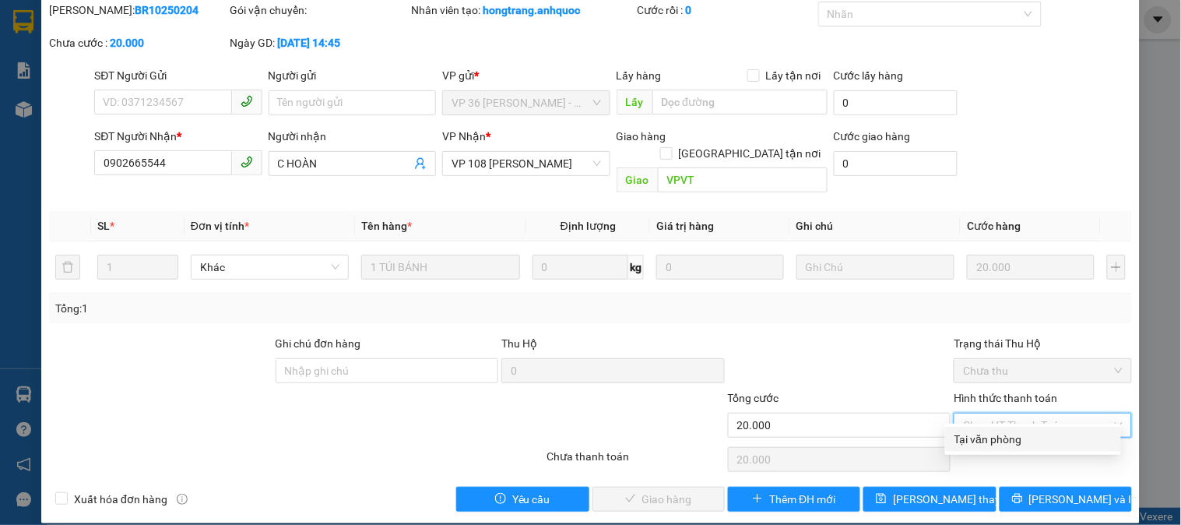
click at [1009, 437] on div "Tại văn phòng" at bounding box center [1033, 439] width 157 height 17
type input "0"
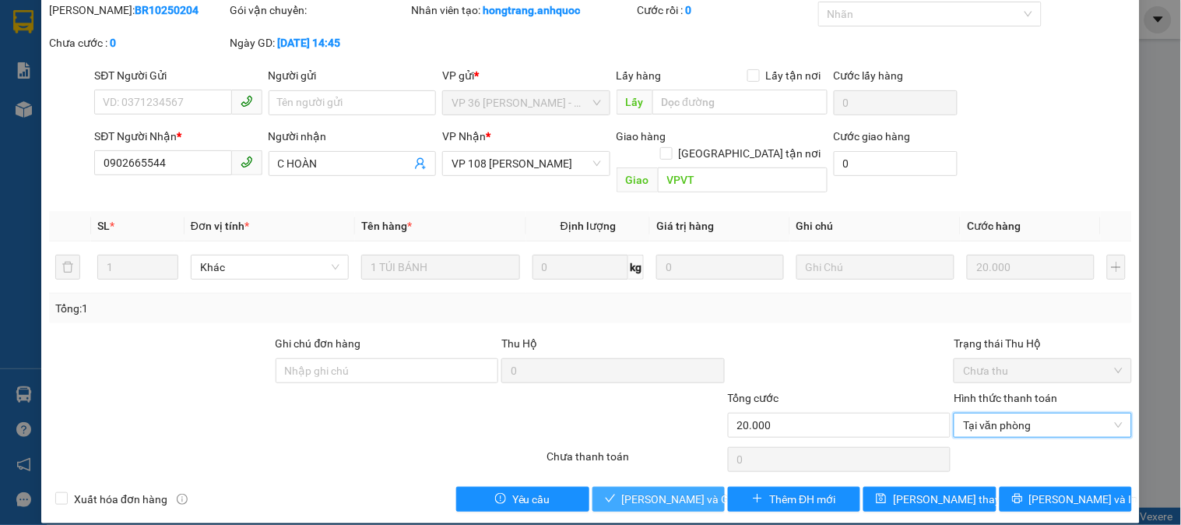
drag, startPoint x: 665, startPoint y: 484, endPoint x: 621, endPoint y: 453, distance: 53.8
click at [664, 491] on span "Lưu và Giao hàng" at bounding box center [697, 499] width 150 height 17
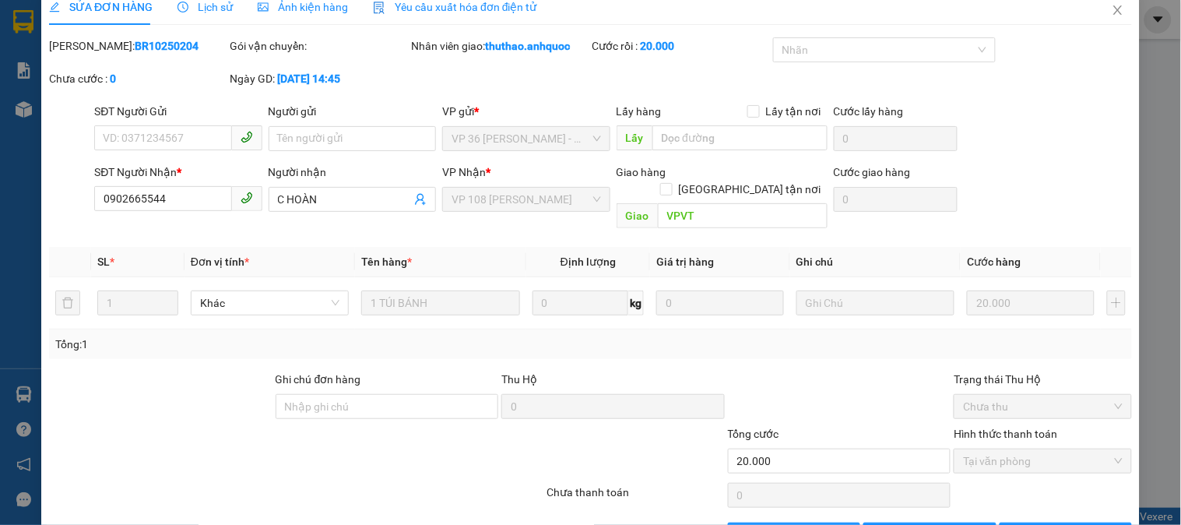
scroll to position [0, 0]
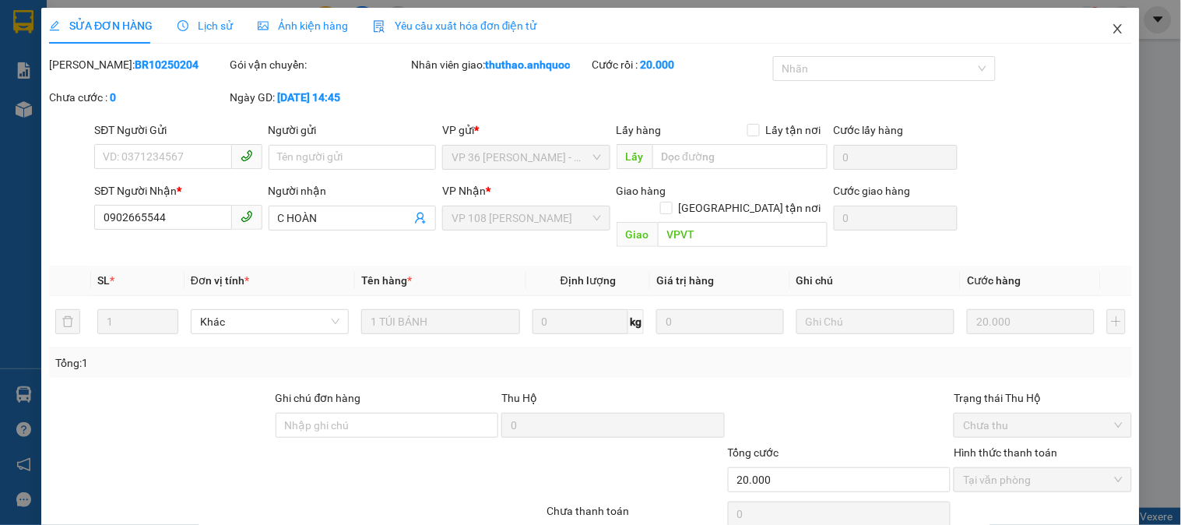
drag, startPoint x: 1110, startPoint y: 30, endPoint x: 0, endPoint y: 71, distance: 1110.5
click at [1112, 30] on icon "close" at bounding box center [1118, 29] width 12 height 12
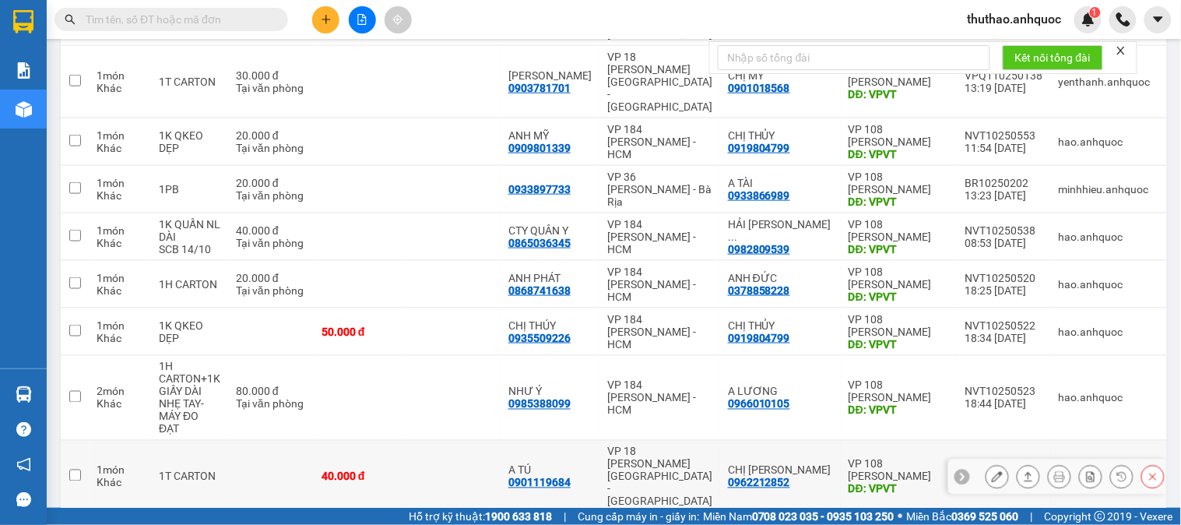
scroll to position [414, 0]
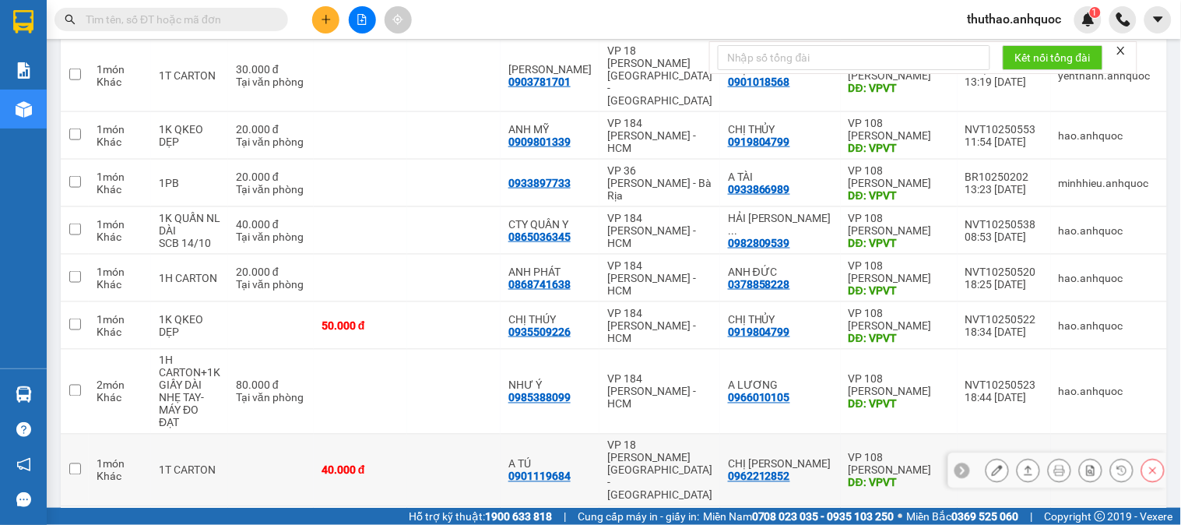
click at [992, 465] on icon at bounding box center [997, 470] width 11 height 11
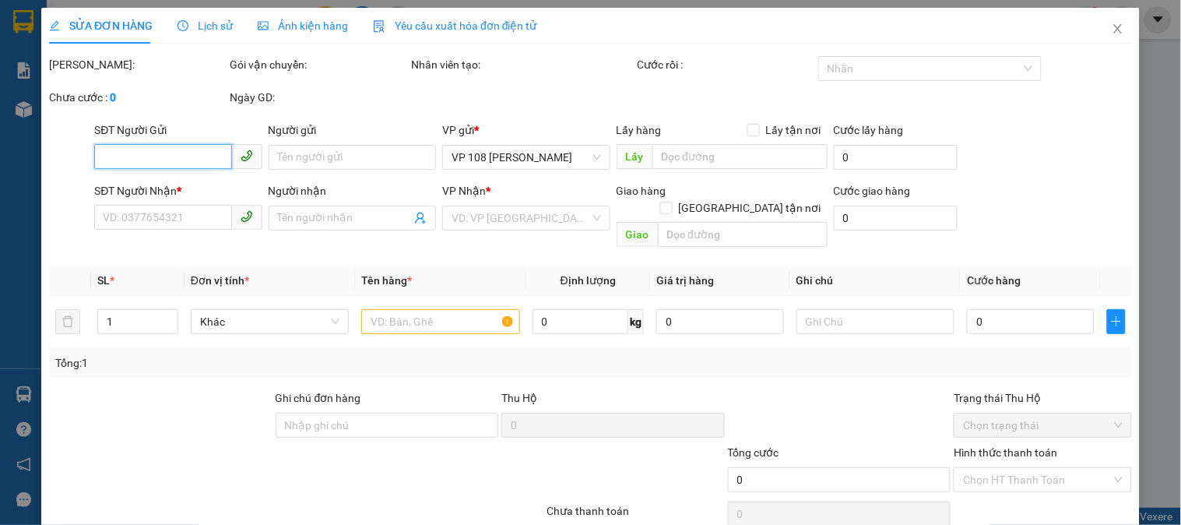
type input "0901119684"
type input "A TÚ"
type input "0962212852"
type input "CHỊ UYÊN"
type input "VPVT"
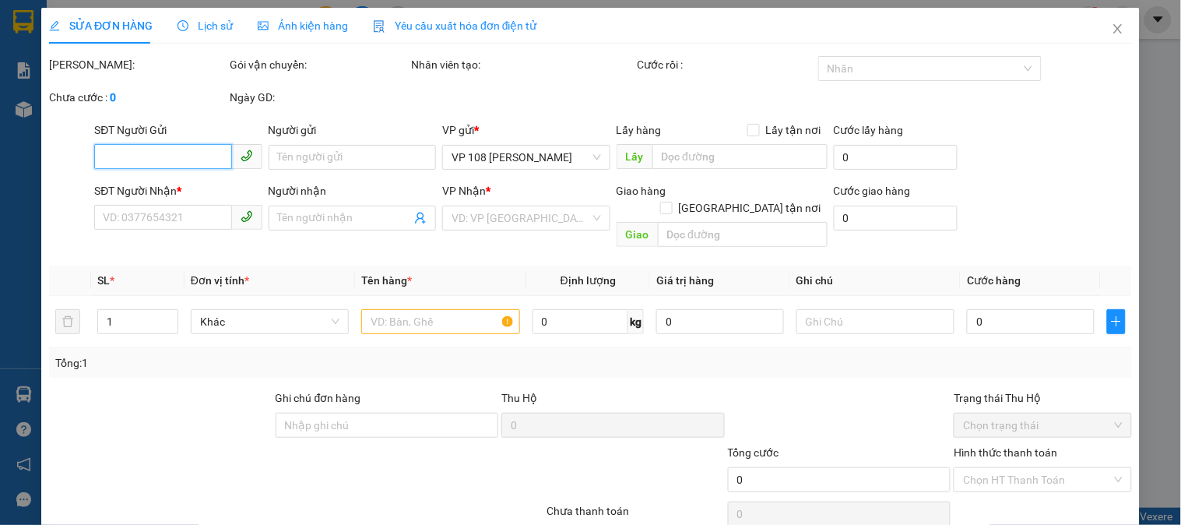
type input "CK SCB 14/10"
type input "40.000"
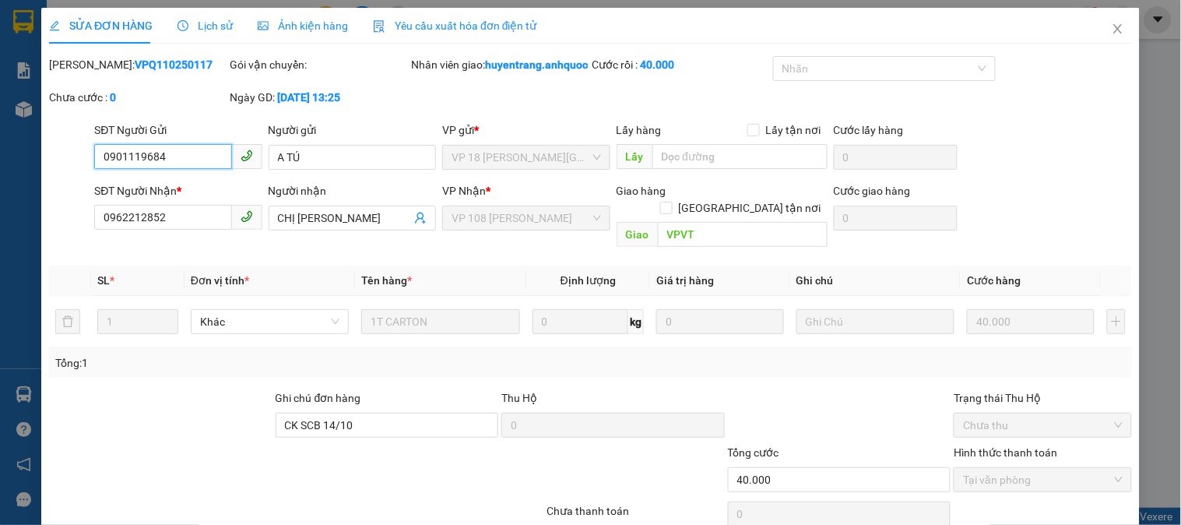
scroll to position [55, 0]
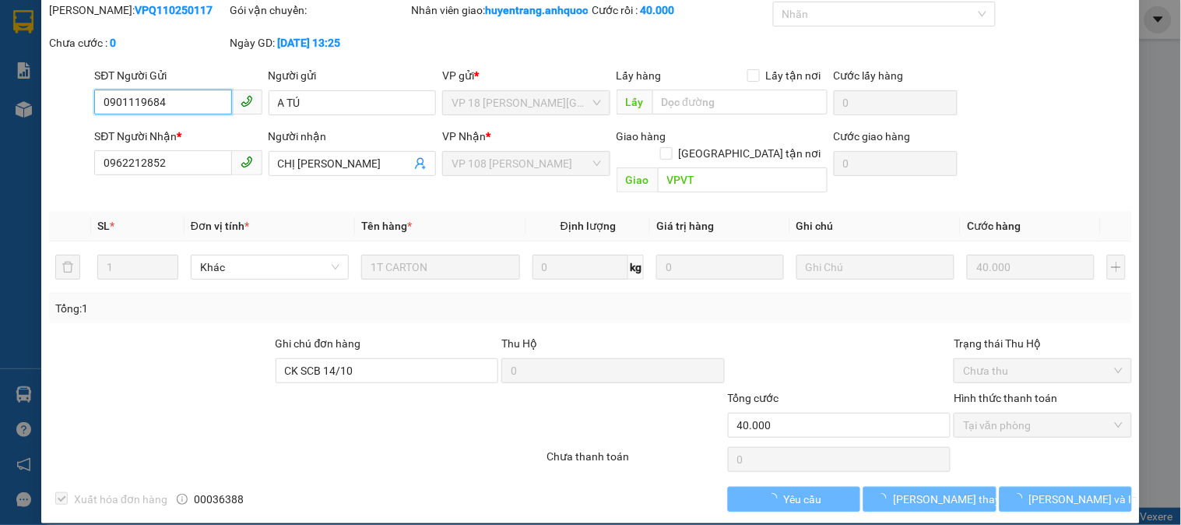
checkbox input "true"
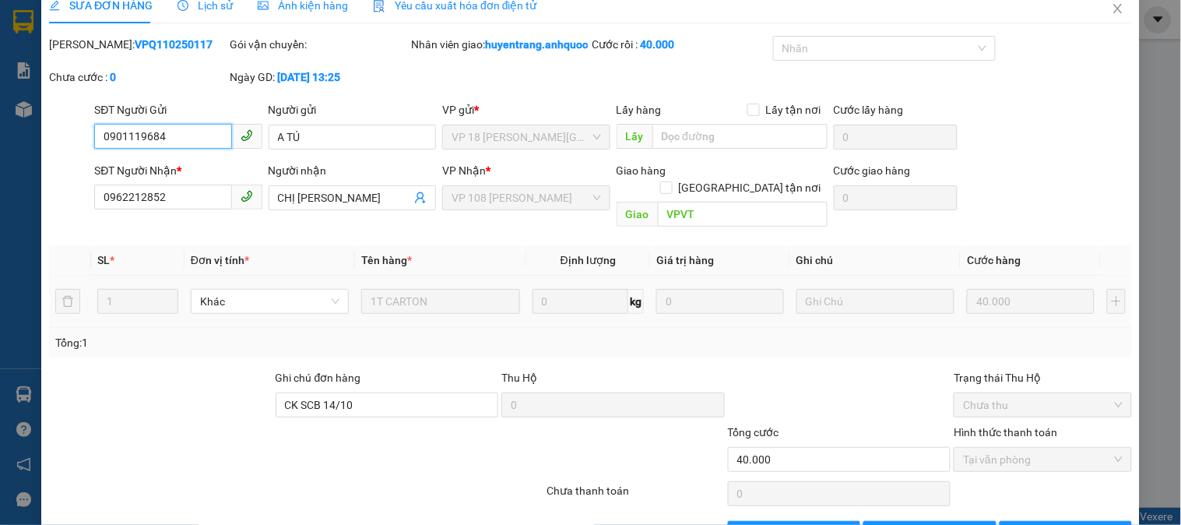
scroll to position [0, 0]
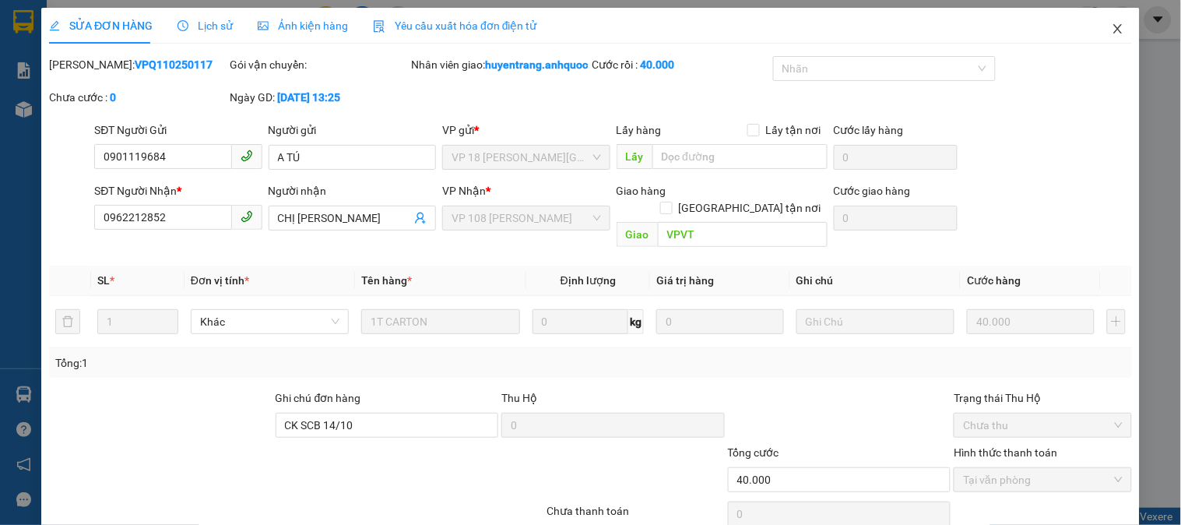
click at [1107, 19] on span "Close" at bounding box center [1119, 30] width 44 height 44
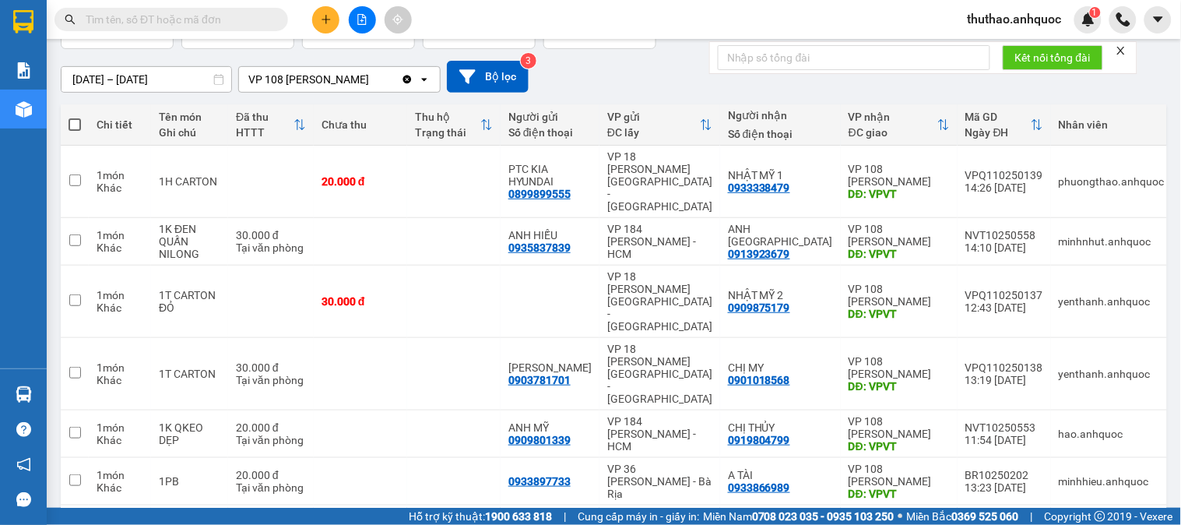
scroll to position [19, 0]
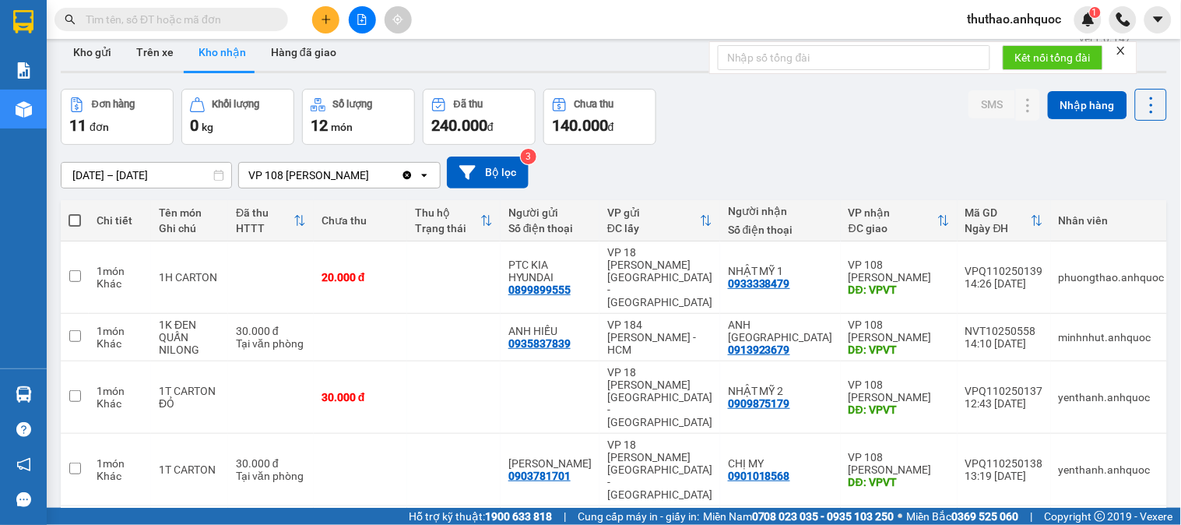
click at [327, 14] on icon "plus" at bounding box center [326, 19] width 11 height 11
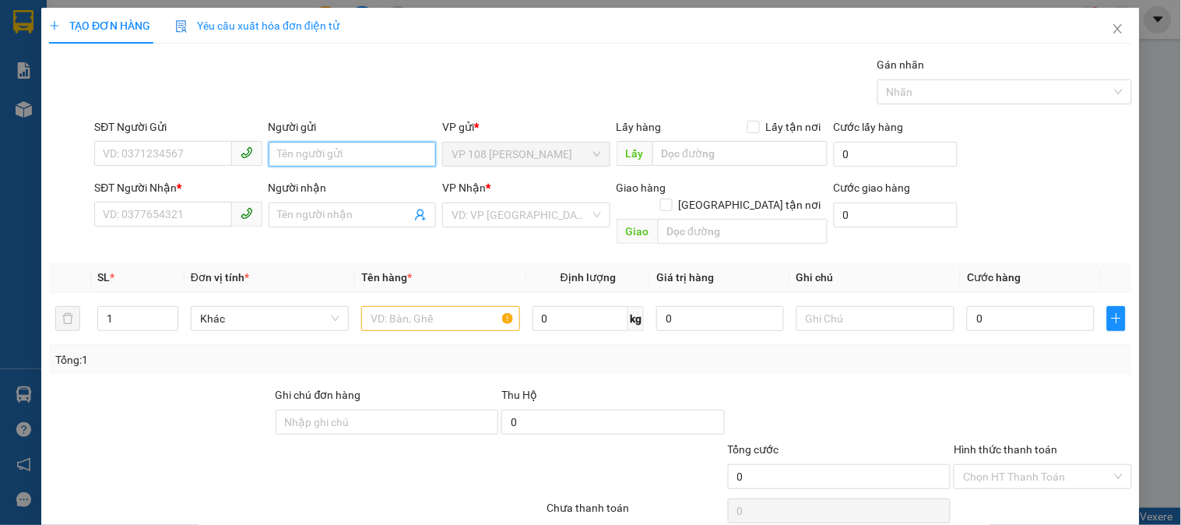
click at [327, 153] on input "Người gửi" at bounding box center [352, 154] width 167 height 25
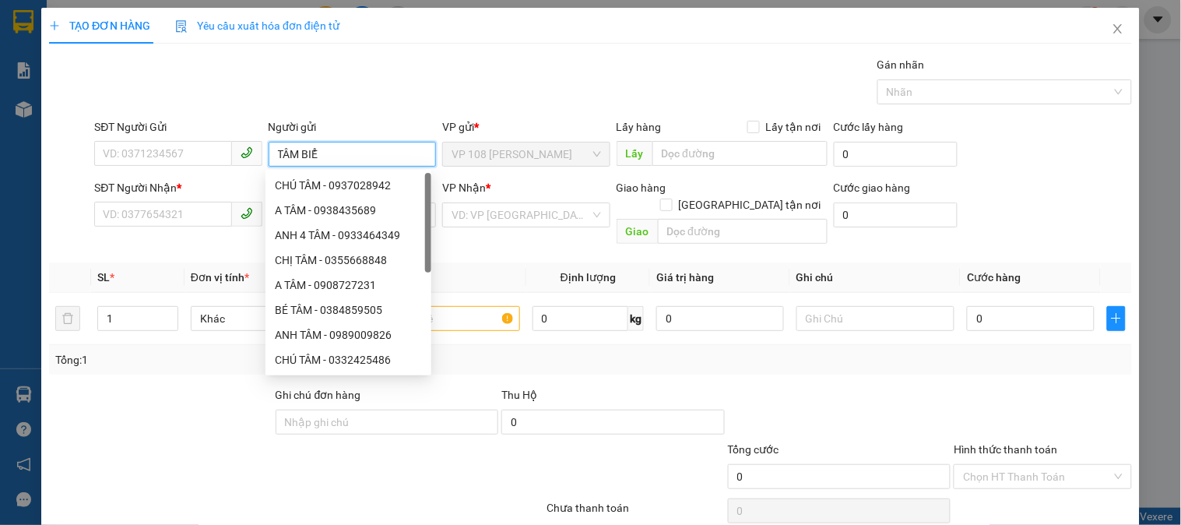
type input "TÂM BIỂN"
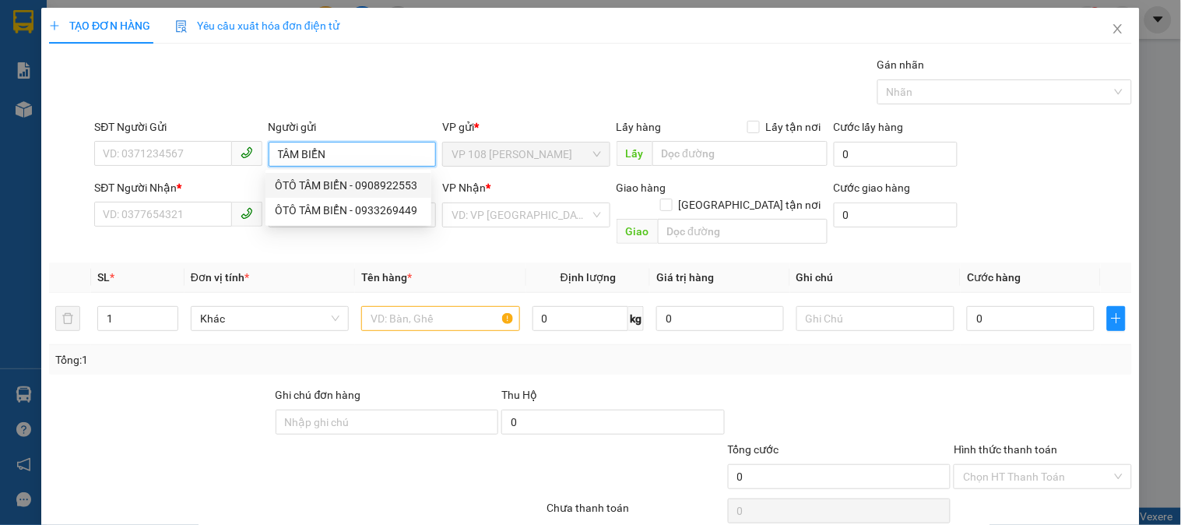
click at [360, 181] on div "ÔTÔ TÂM BIỂN - 0908922553" at bounding box center [348, 185] width 147 height 17
type input "0908922553"
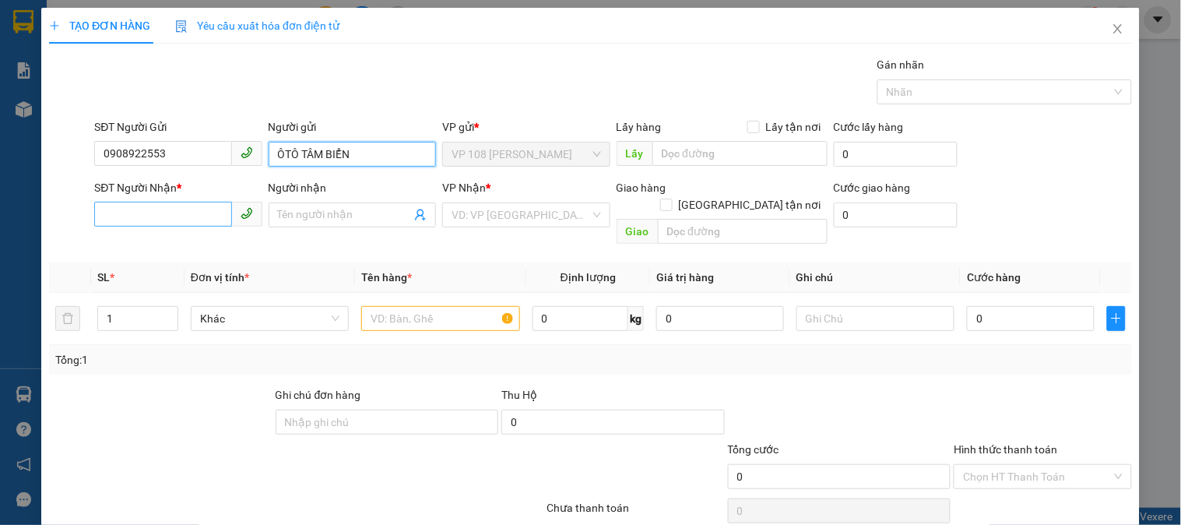
type input "ÔTÔ TÂM BIỂN"
click at [153, 212] on input "SĐT Người Nhận *" at bounding box center [162, 214] width 137 height 25
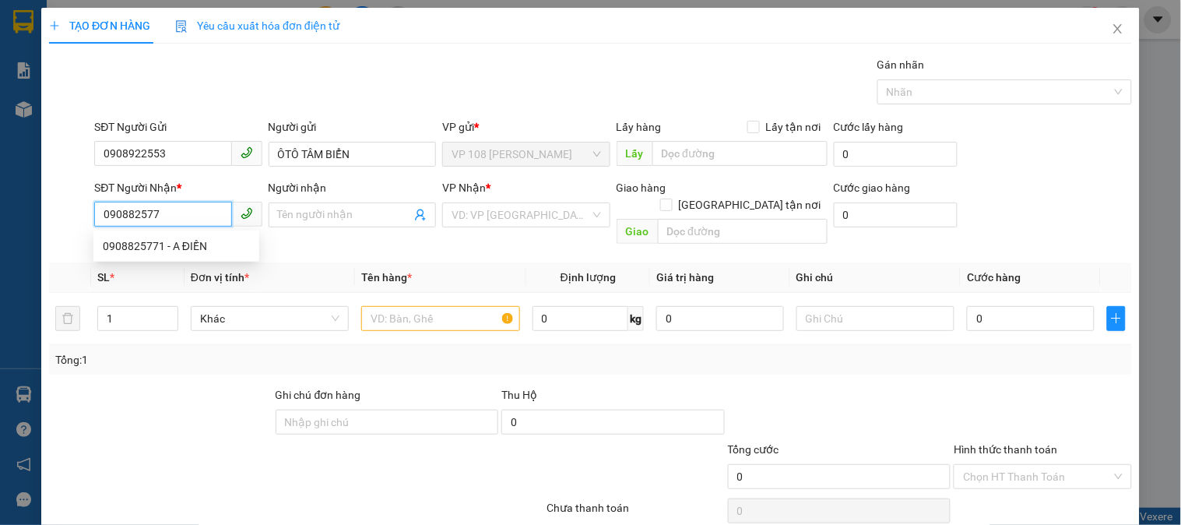
type input "0908825771"
click at [183, 242] on div "0908825771 - A ĐIỀN" at bounding box center [176, 246] width 147 height 17
type input "A ĐIỀN"
type input "VPQ1"
type input "30.000"
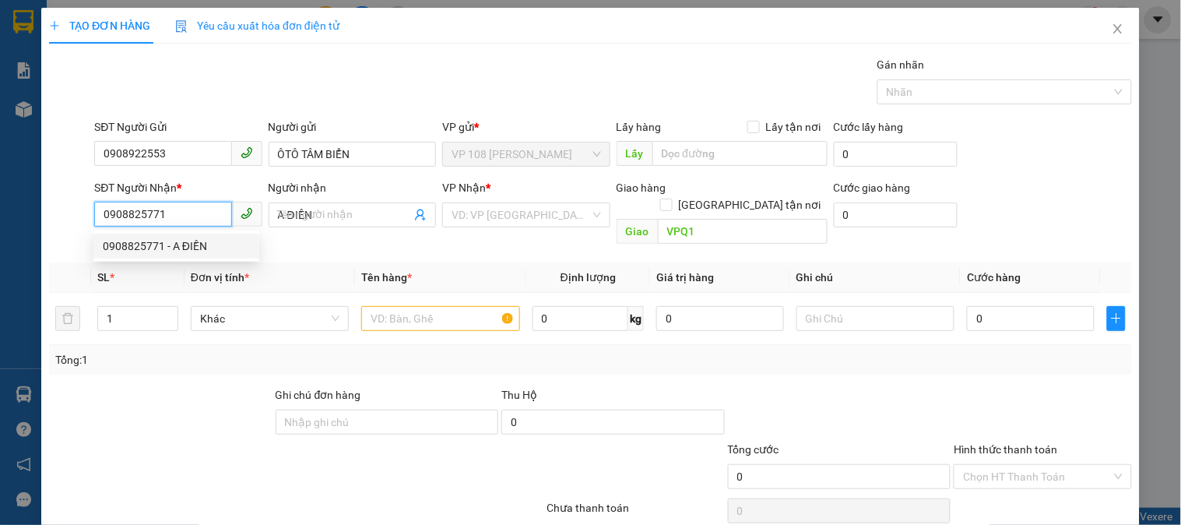
type input "30.000"
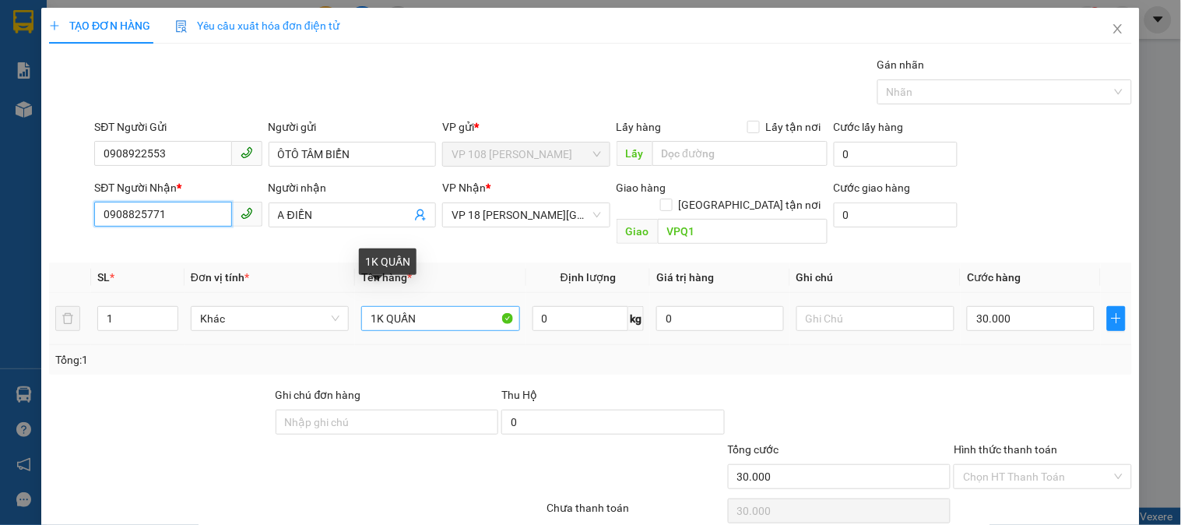
type input "0908825771"
click at [455, 306] on input "1K QUẤN" at bounding box center [440, 318] width 158 height 25
type input "1"
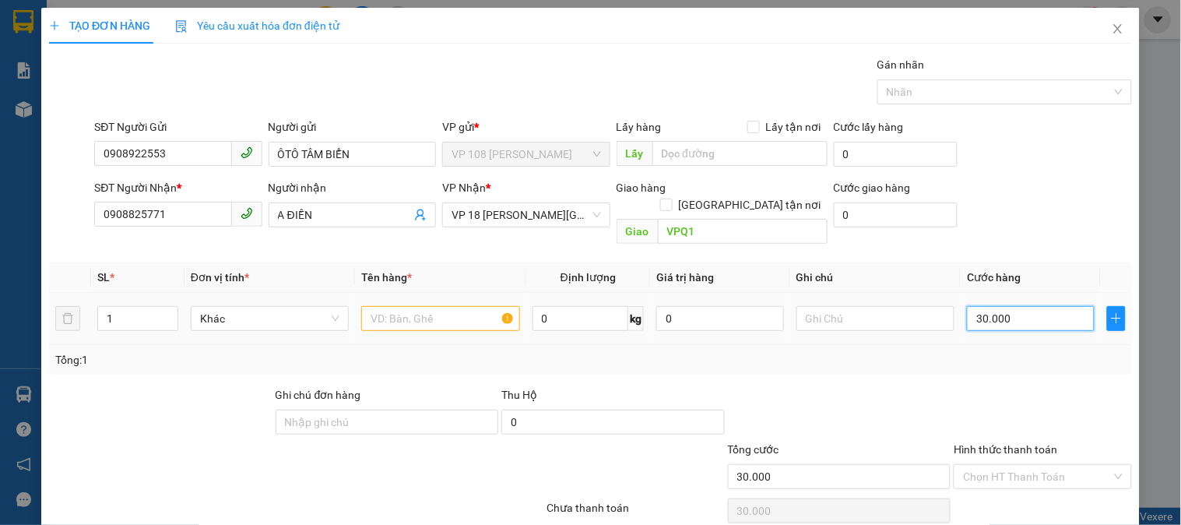
click at [1029, 306] on input "30.000" at bounding box center [1031, 318] width 128 height 25
type input "2"
type input "20"
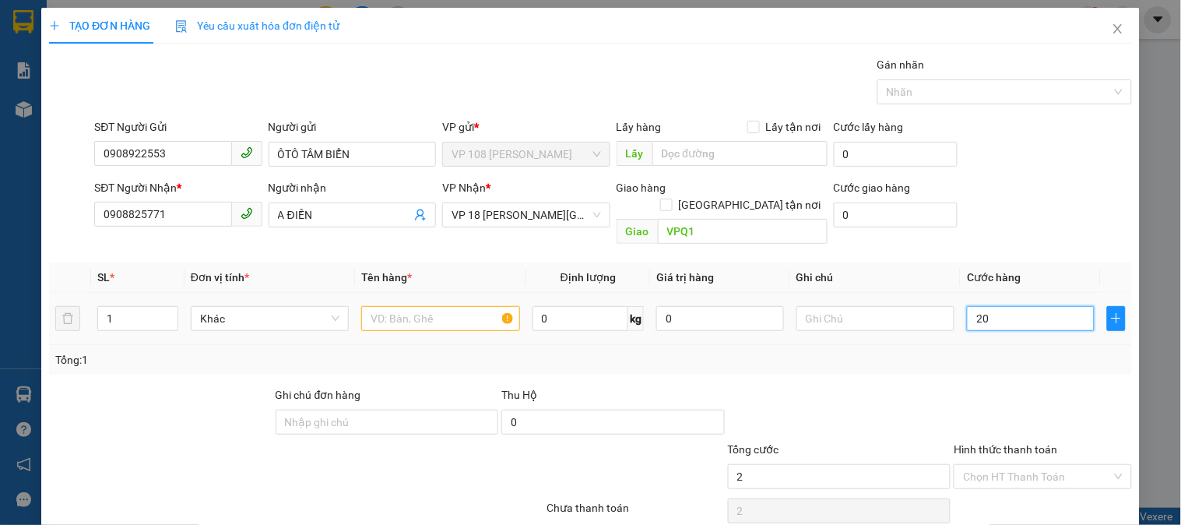
type input "20"
type input "200"
type input "2.000"
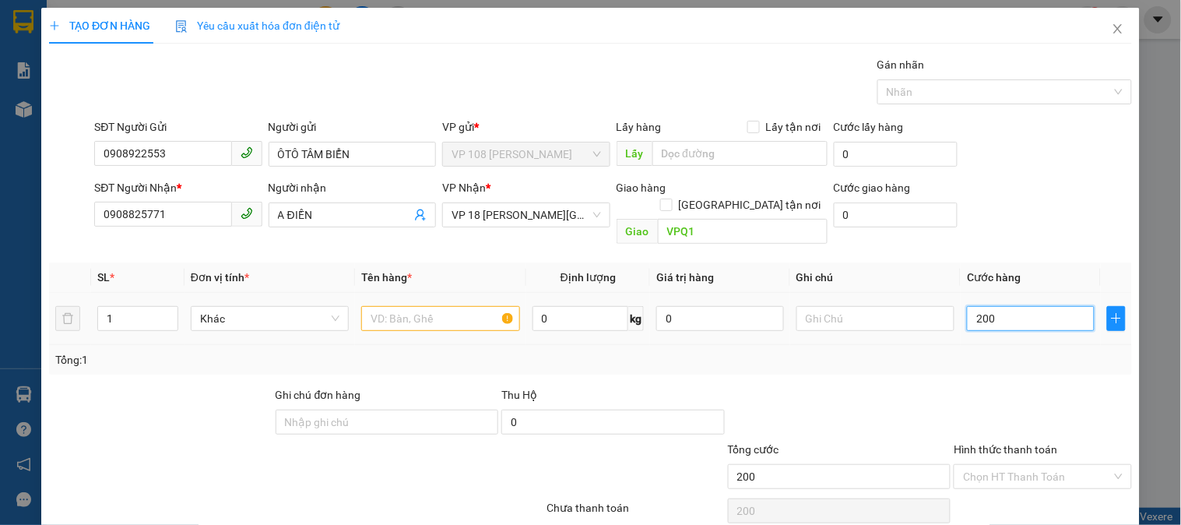
type input "2.000"
type input "20.000"
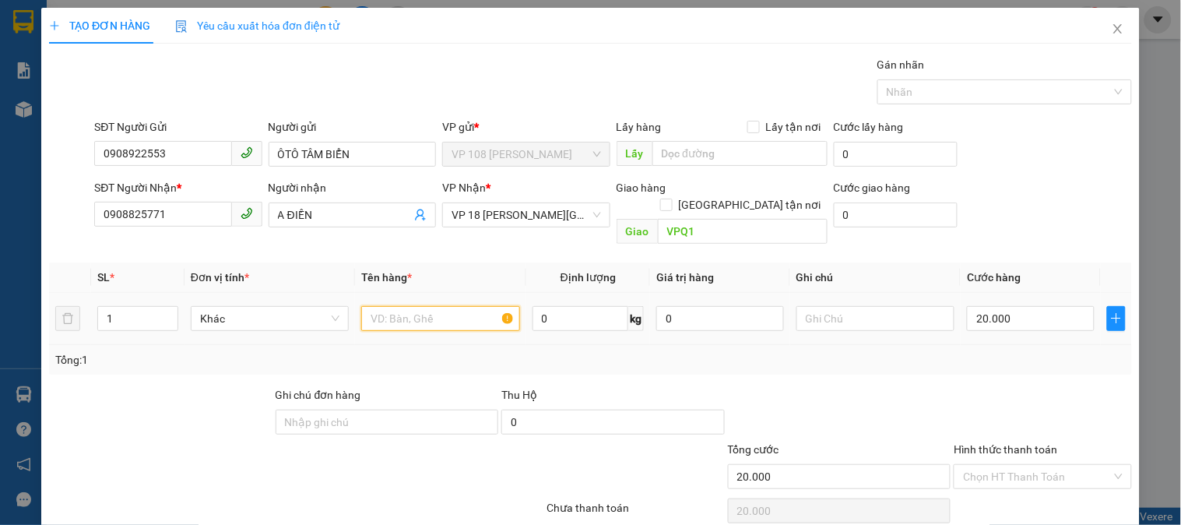
click at [393, 308] on input "text" at bounding box center [440, 318] width 158 height 25
type input "1"
type input "1B NILON NHỎ"
click at [1047, 465] on input "Hình thức thanh toán" at bounding box center [1037, 476] width 148 height 23
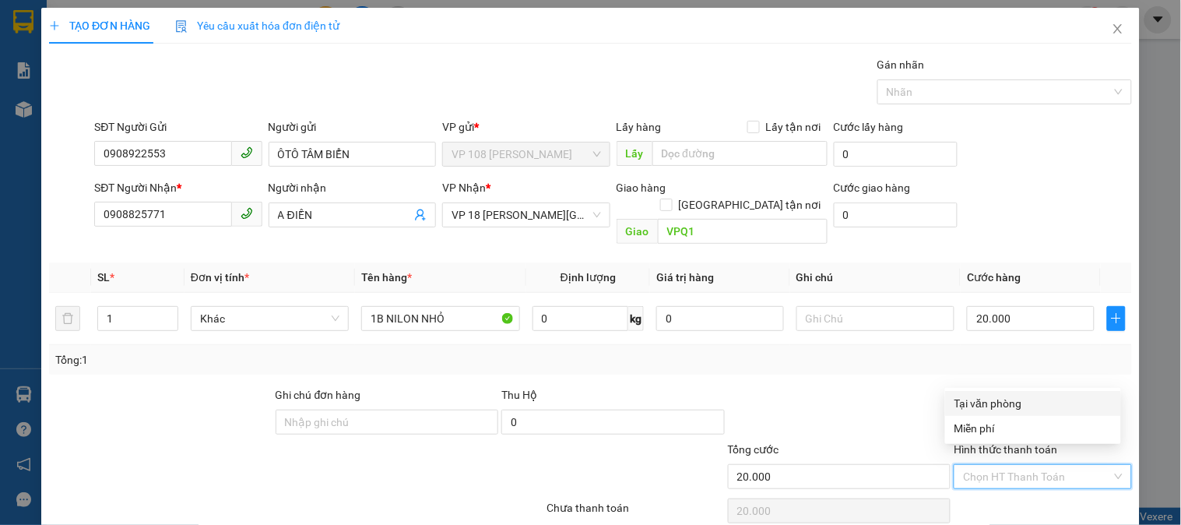
click at [1002, 403] on div "Tại văn phòng" at bounding box center [1033, 403] width 157 height 17
type input "0"
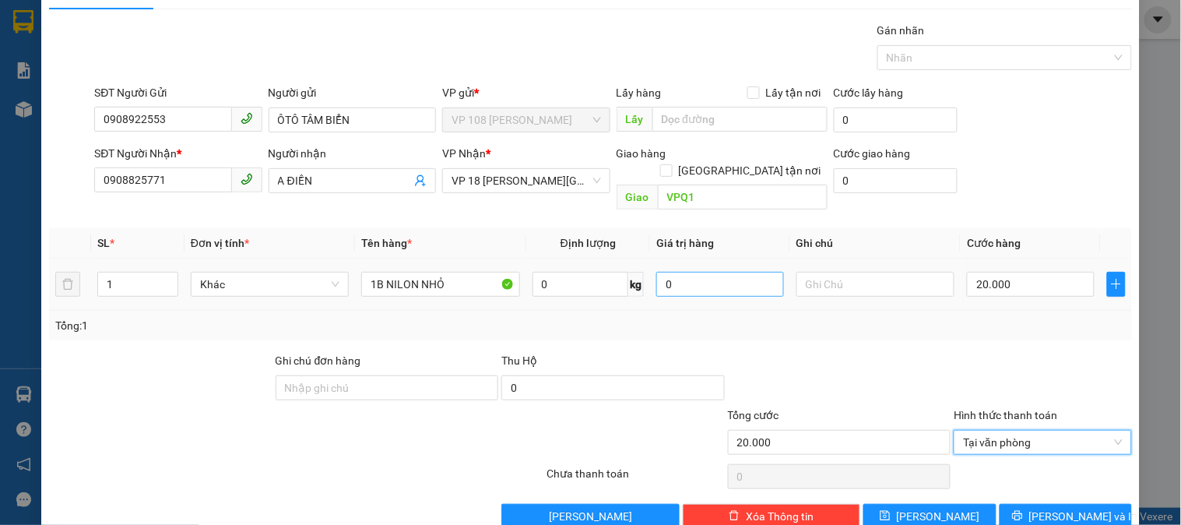
scroll to position [51, 0]
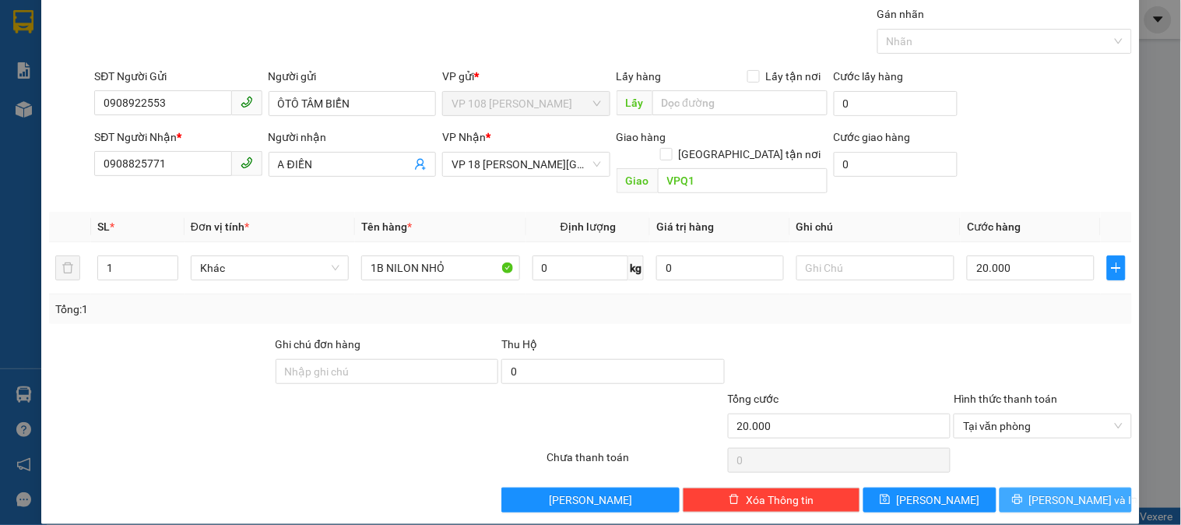
click at [1077, 491] on span "[PERSON_NAME] và In" at bounding box center [1084, 499] width 109 height 17
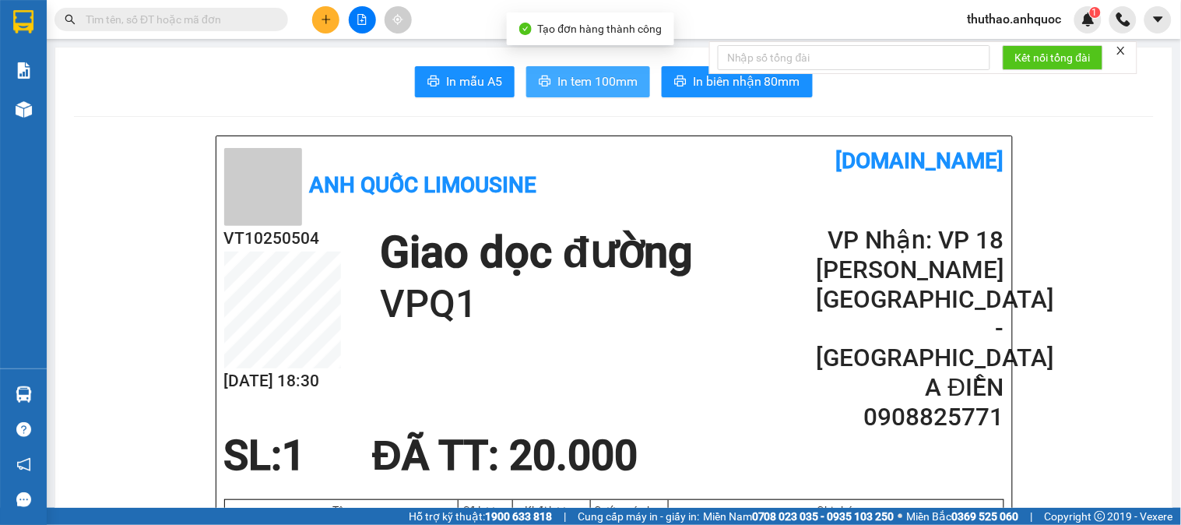
drag, startPoint x: 604, startPoint y: 76, endPoint x: 375, endPoint y: 269, distance: 299.0
click at [603, 79] on span "In tem 100mm" at bounding box center [598, 81] width 80 height 19
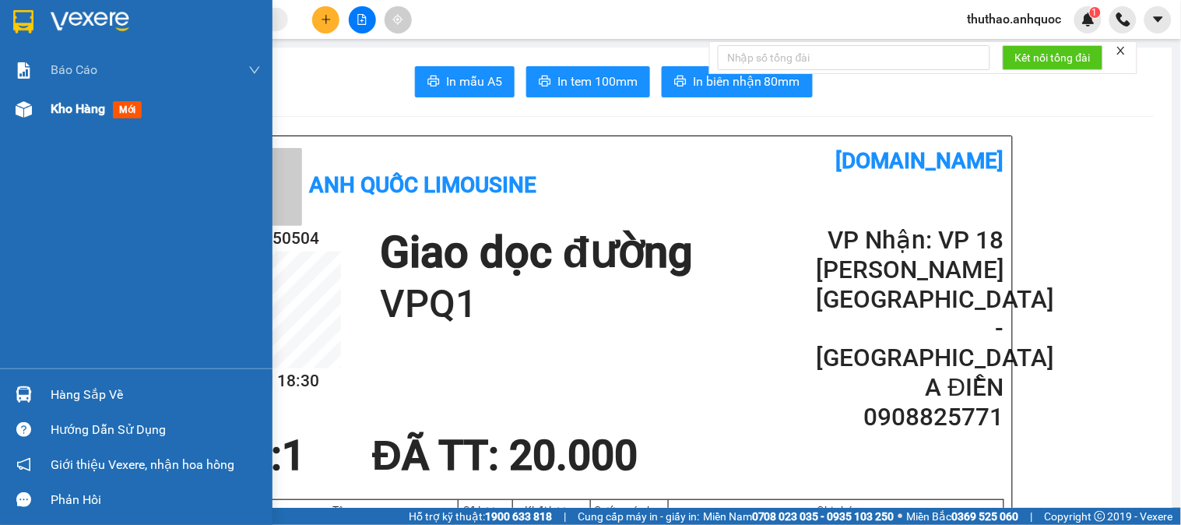
click at [78, 105] on span "Kho hàng" at bounding box center [78, 108] width 55 height 15
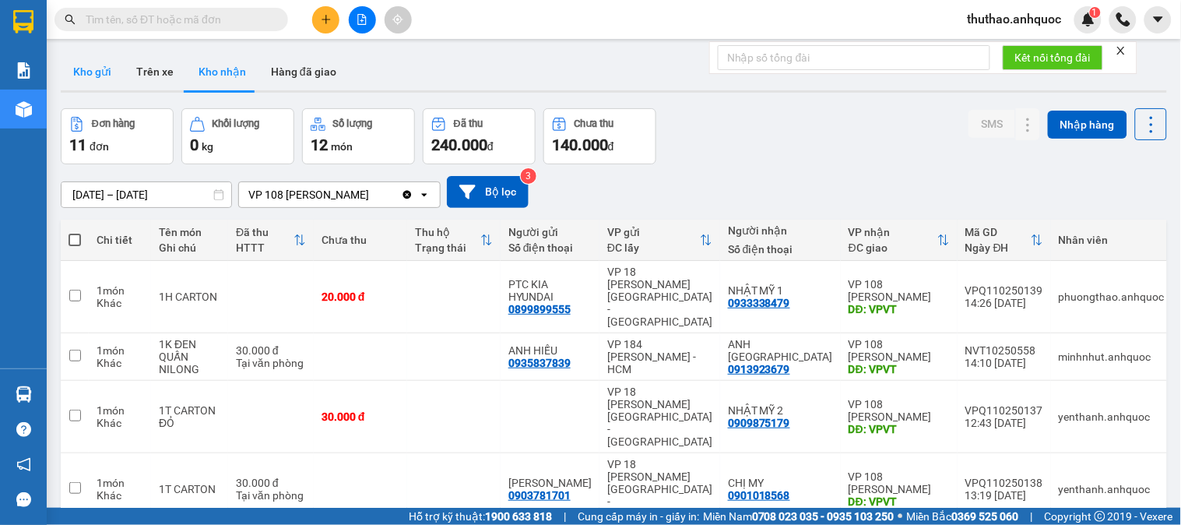
click at [97, 67] on button "Kho gửi" at bounding box center [92, 71] width 63 height 37
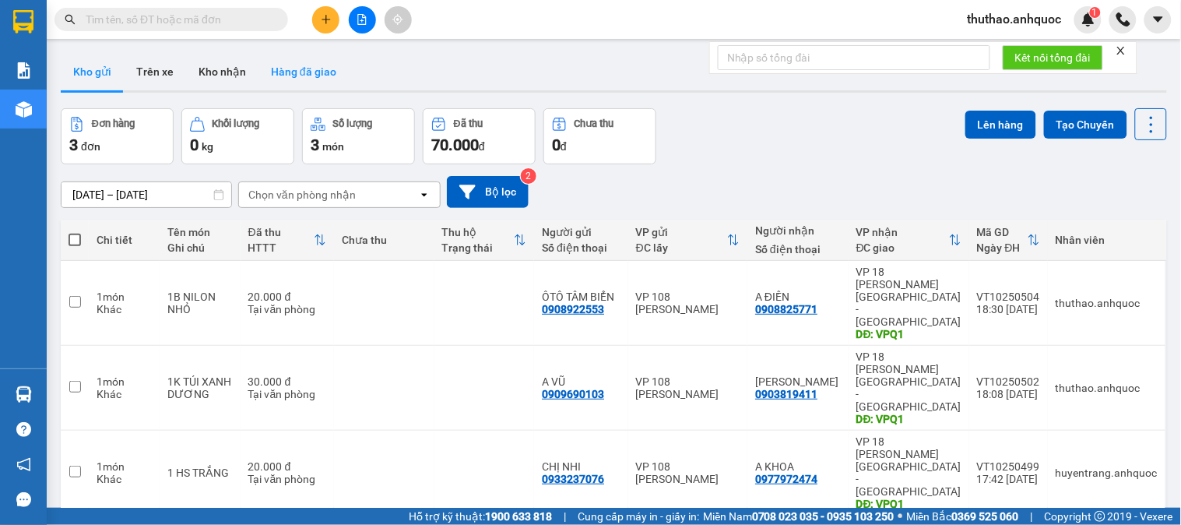
click at [223, 65] on button "Kho nhận" at bounding box center [222, 71] width 72 height 37
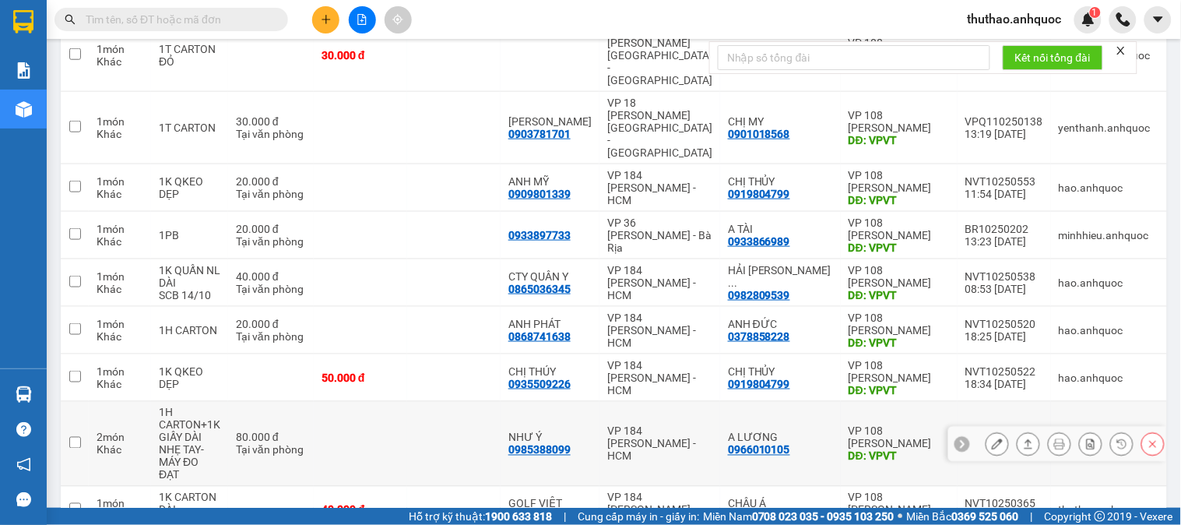
scroll to position [366, 0]
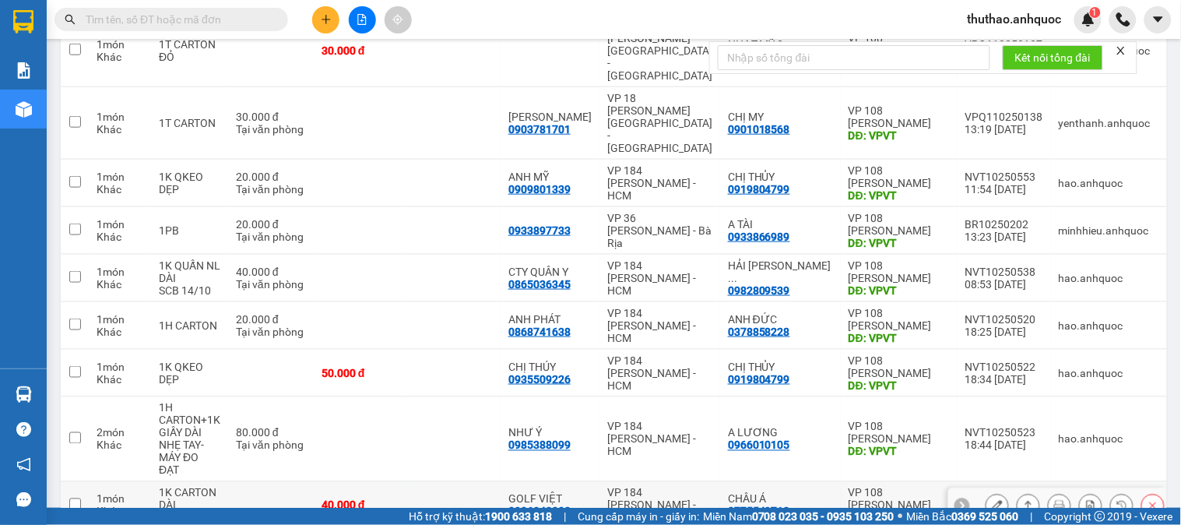
click at [992, 500] on icon at bounding box center [997, 505] width 11 height 11
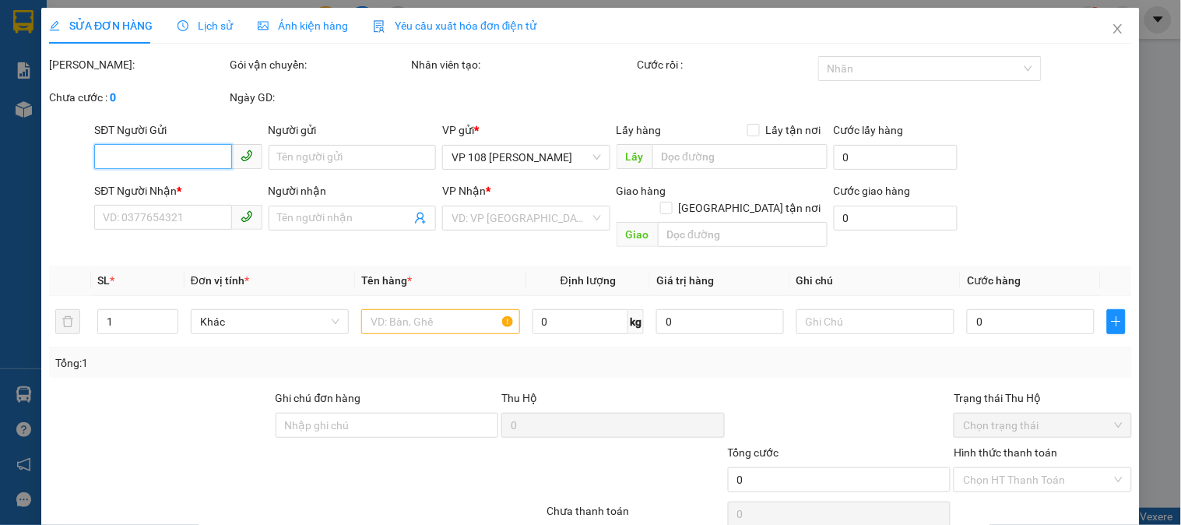
type input "0906343008"
type input "GOLF VIỆT"
type input "0775549712"
type input "CHÂU Á"
type input "VPVT"
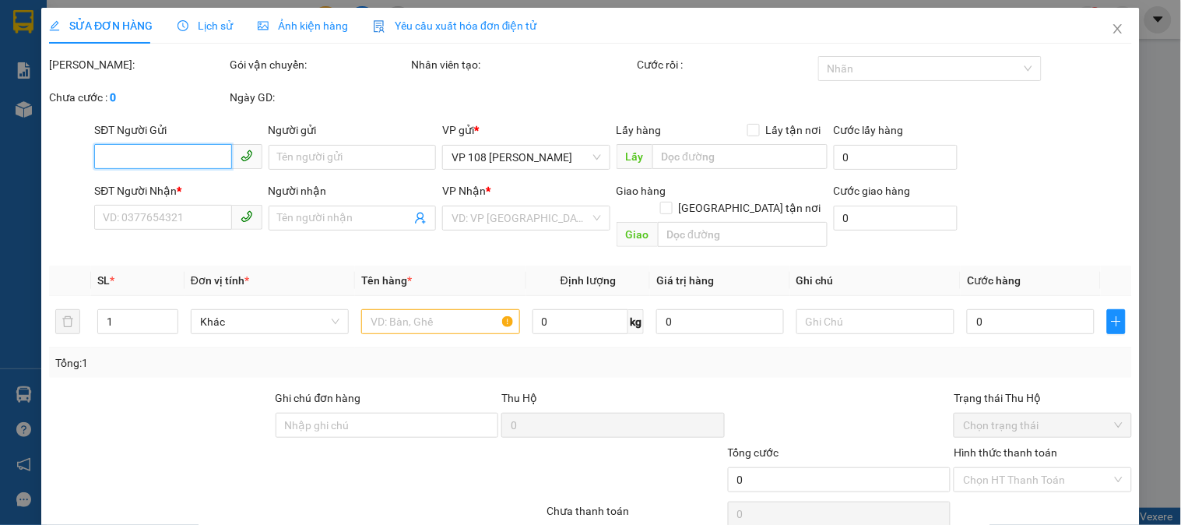
type input "40.000"
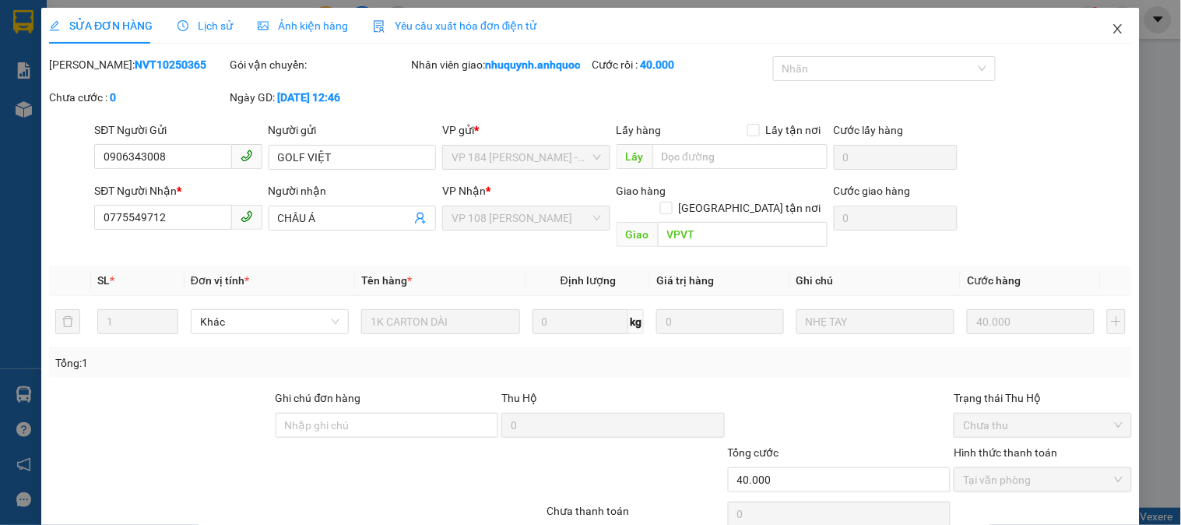
click at [1112, 25] on icon "close" at bounding box center [1118, 29] width 12 height 12
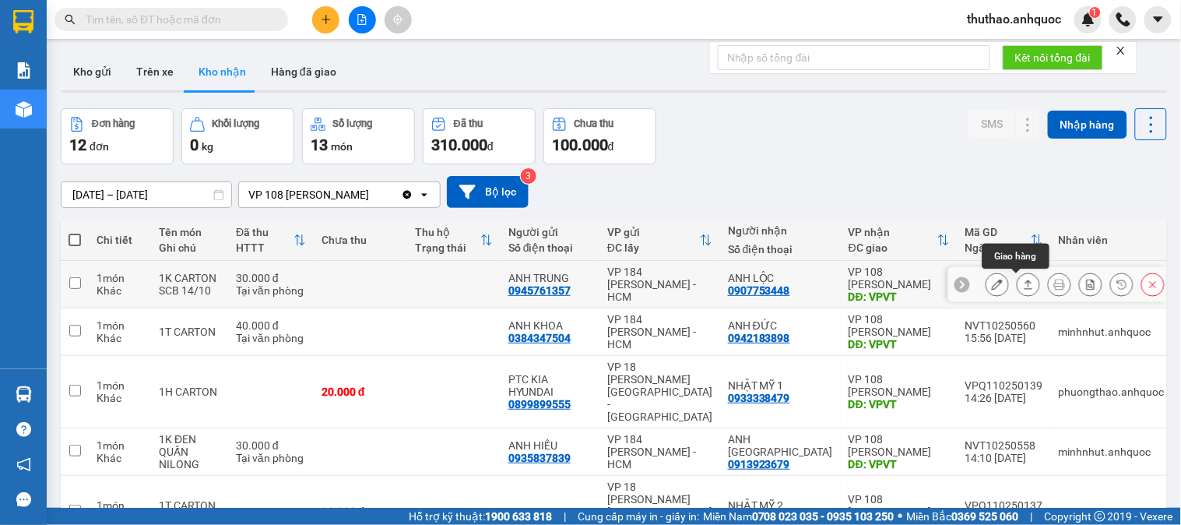
drag, startPoint x: 988, startPoint y: 283, endPoint x: 954, endPoint y: 266, distance: 37.3
click at [992, 283] on icon at bounding box center [997, 284] width 11 height 11
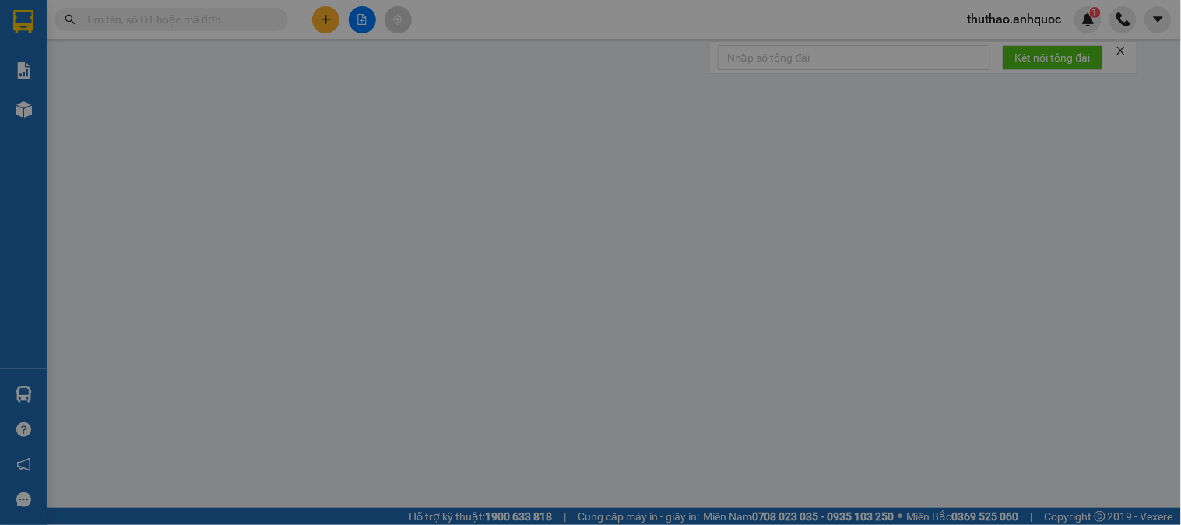
type input "0945761357"
type input "ANH TRUNG"
type input "0907753448"
type input "ANH LỘC"
type input "VPVT"
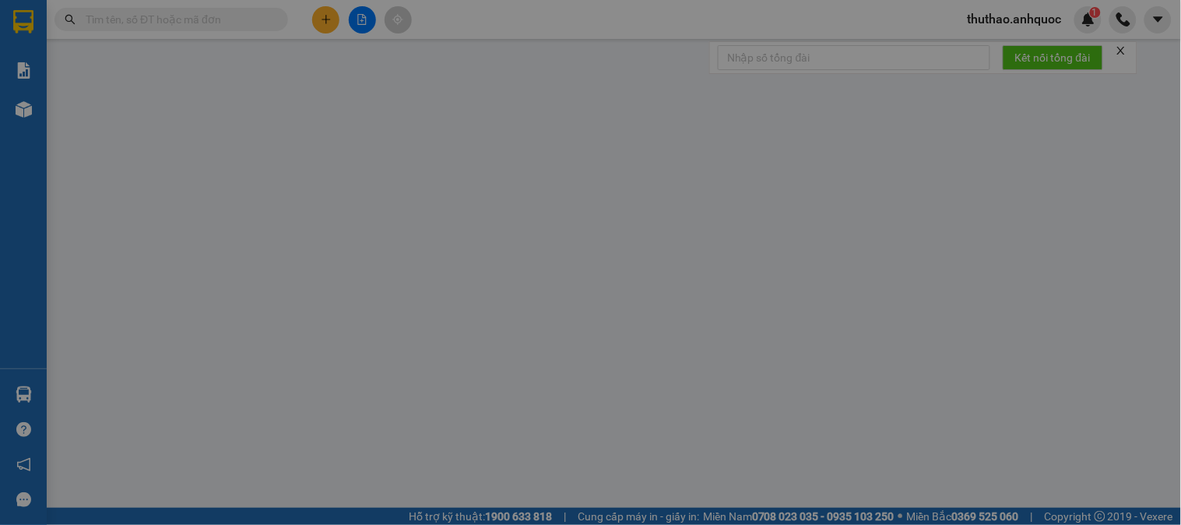
type input "30.000"
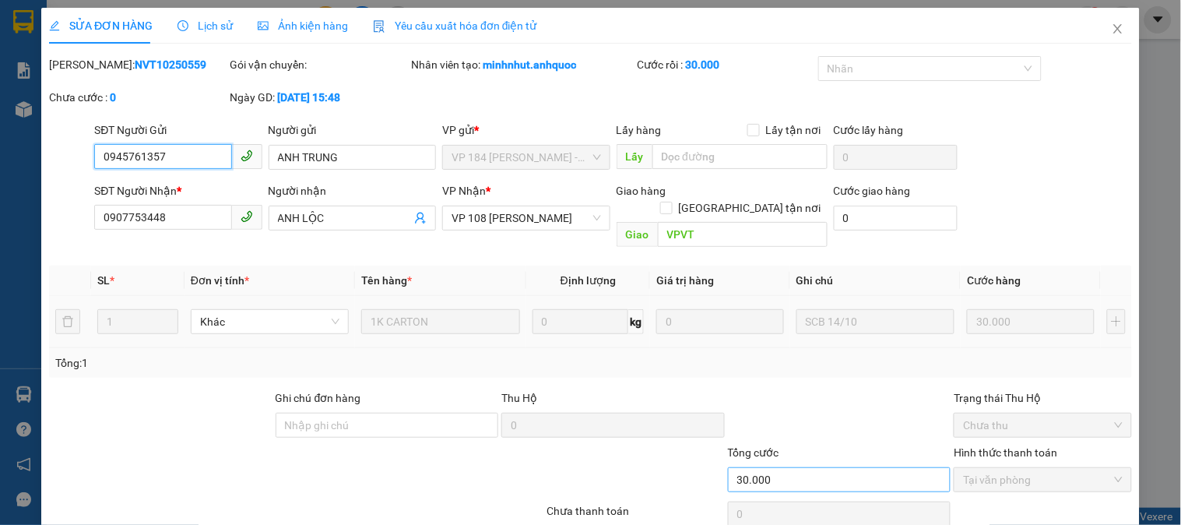
scroll to position [55, 0]
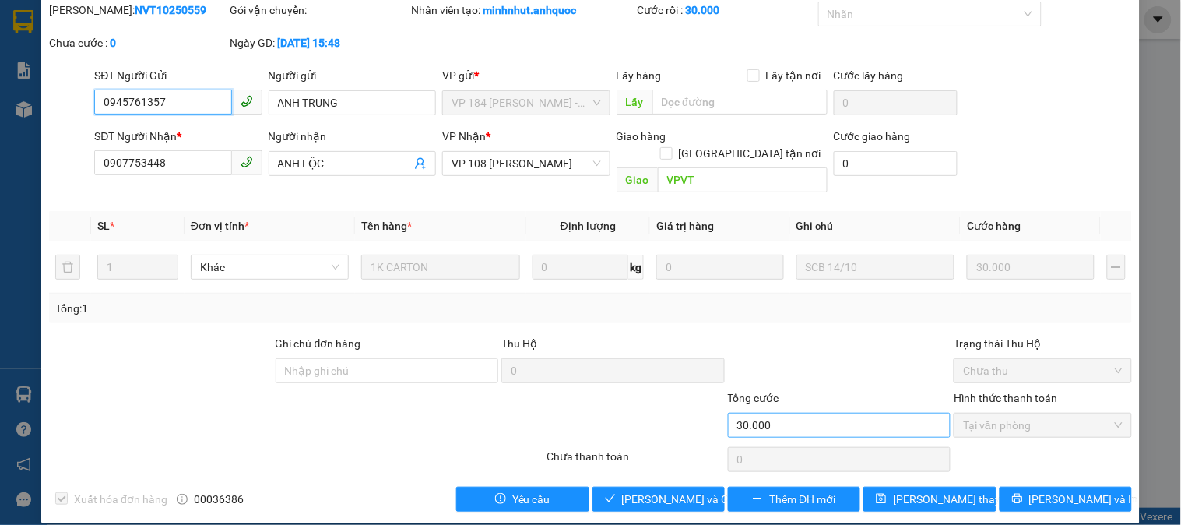
checkbox input "true"
click at [651, 491] on span "[PERSON_NAME] và Giao hàng" at bounding box center [697, 499] width 150 height 17
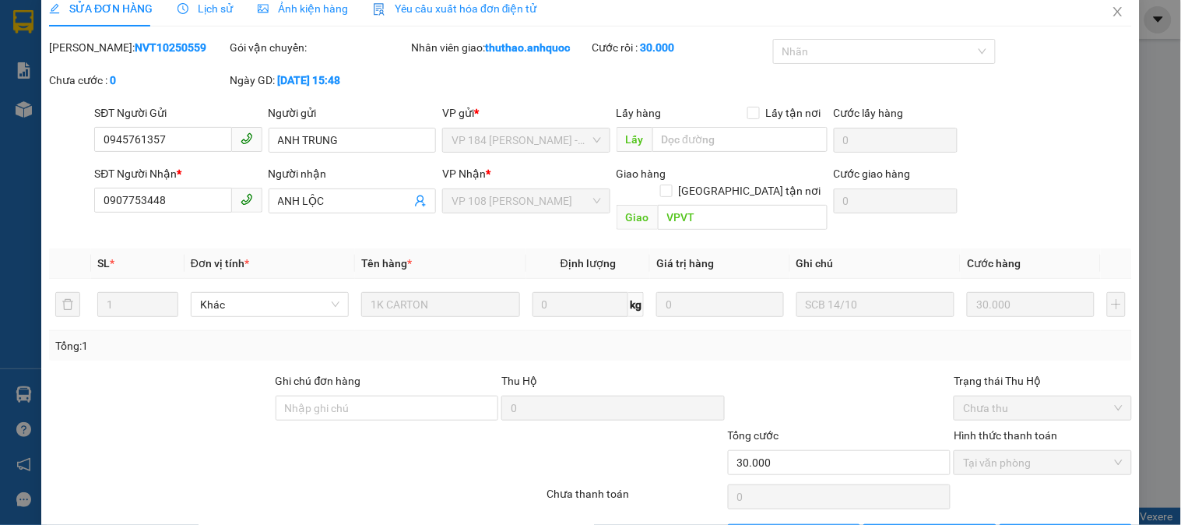
scroll to position [0, 0]
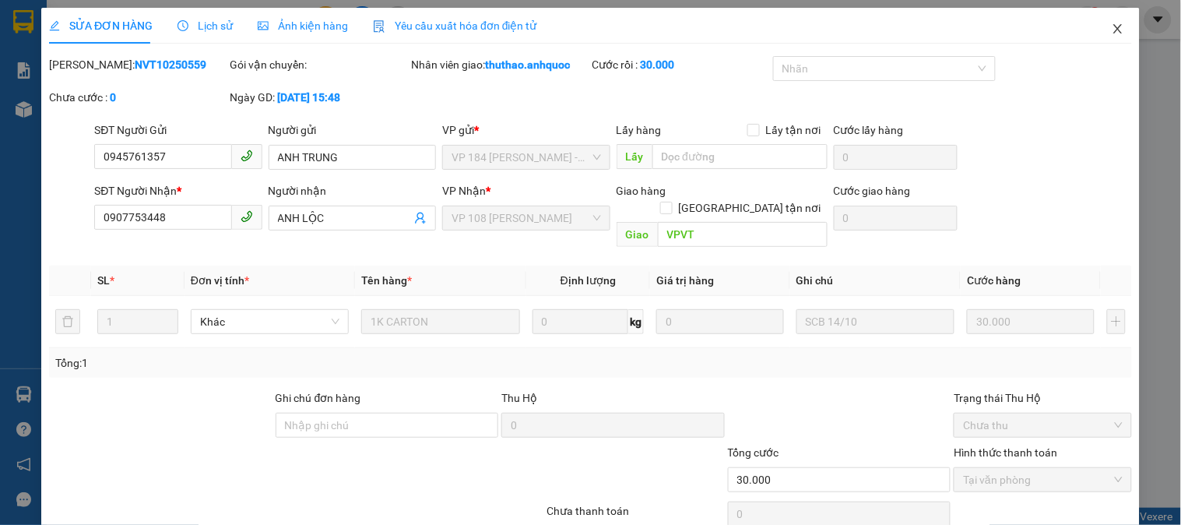
click at [1114, 27] on icon "close" at bounding box center [1118, 28] width 9 height 9
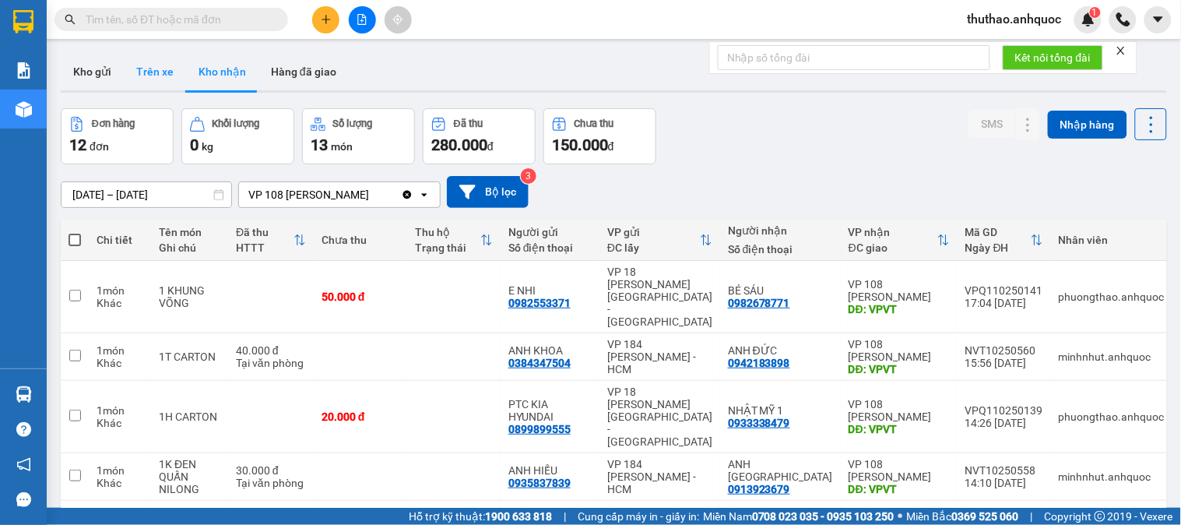
click at [124, 74] on button "Trên xe" at bounding box center [155, 71] width 62 height 37
type input "[DATE] – [DATE]"
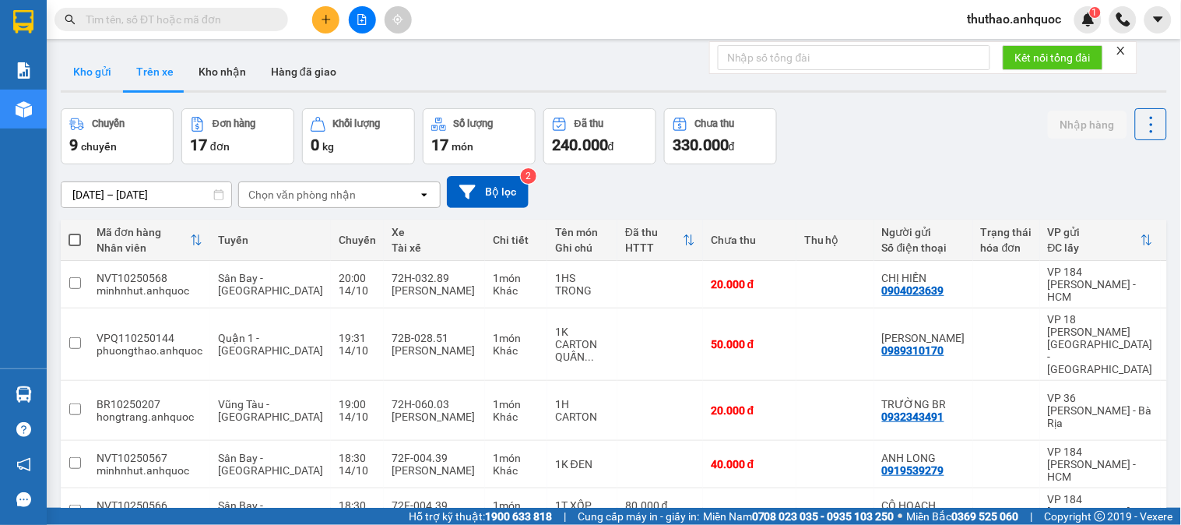
click at [96, 76] on button "Kho gửi" at bounding box center [92, 71] width 63 height 37
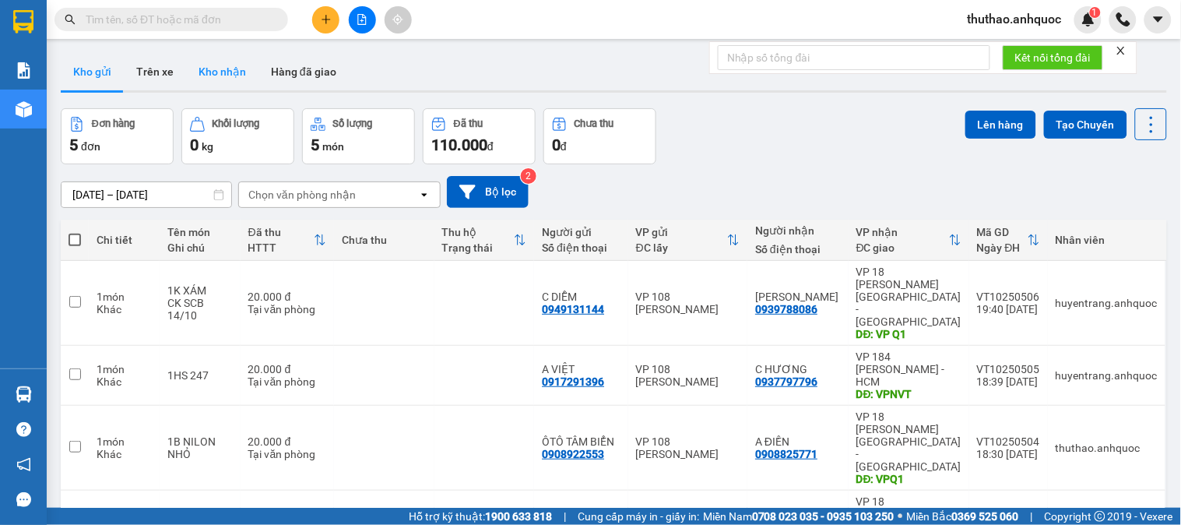
click at [214, 66] on button "Kho nhận" at bounding box center [222, 71] width 72 height 37
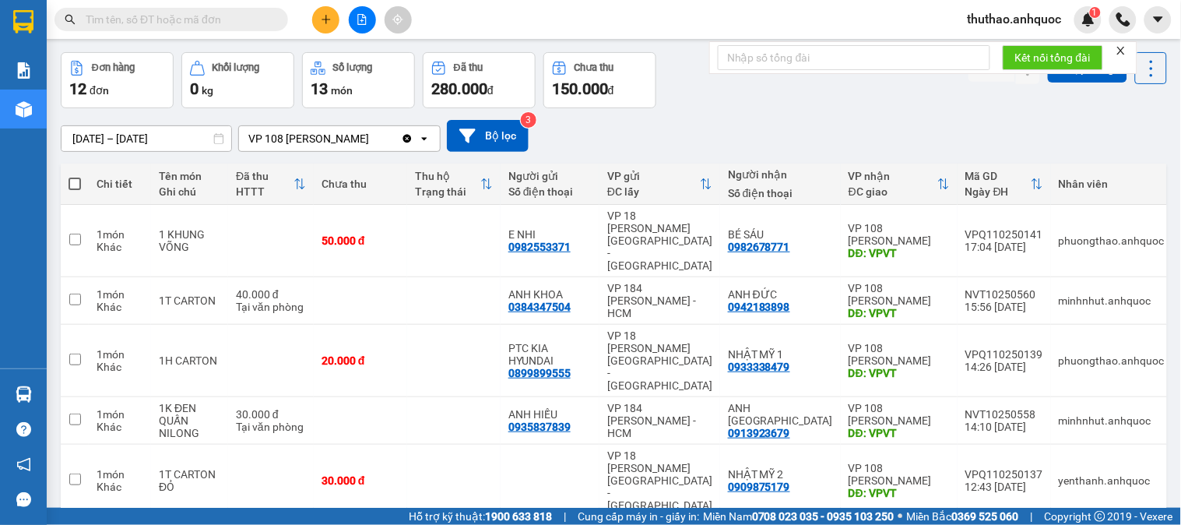
scroll to position [86, 0]
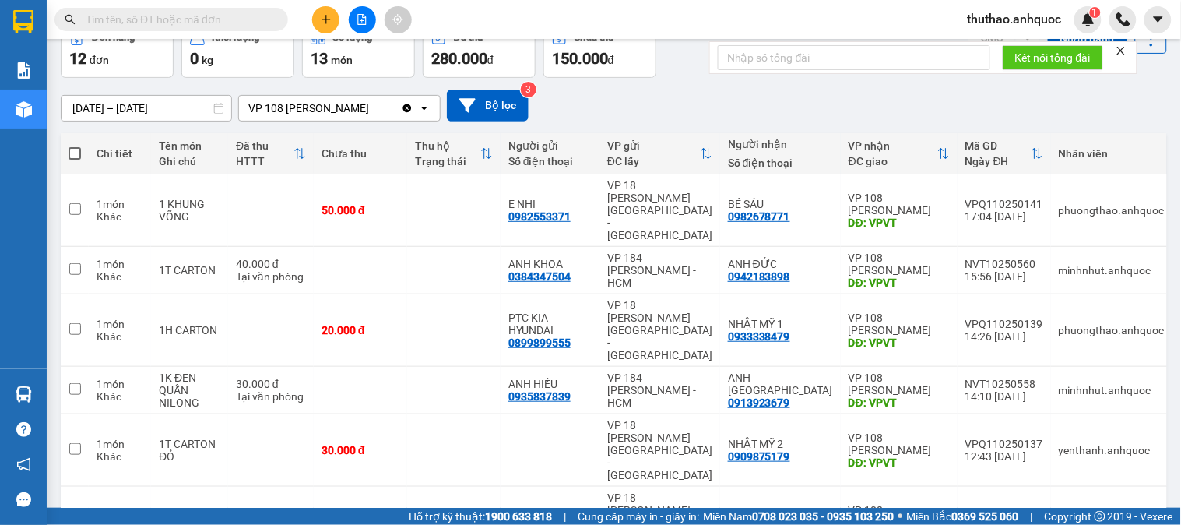
click at [784, 101] on div "[DATE] – [DATE] Press the down arrow key to interact with the calendar and sele…" at bounding box center [614, 106] width 1107 height 32
click at [757, 97] on div "[DATE] – [DATE] Press the down arrow key to interact with the calendar and sele…" at bounding box center [614, 106] width 1107 height 32
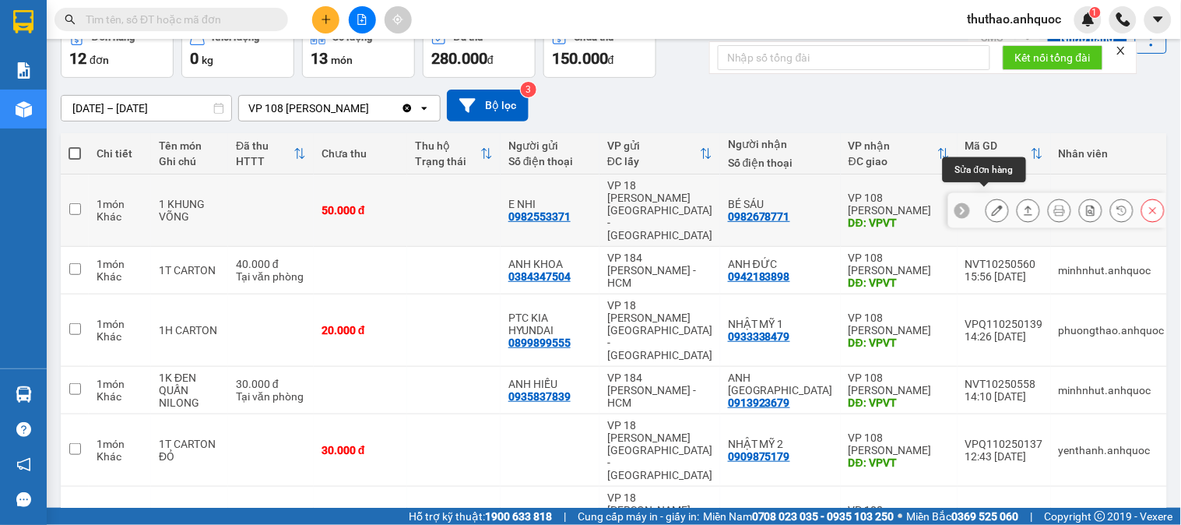
click at [992, 205] on icon at bounding box center [997, 210] width 11 height 11
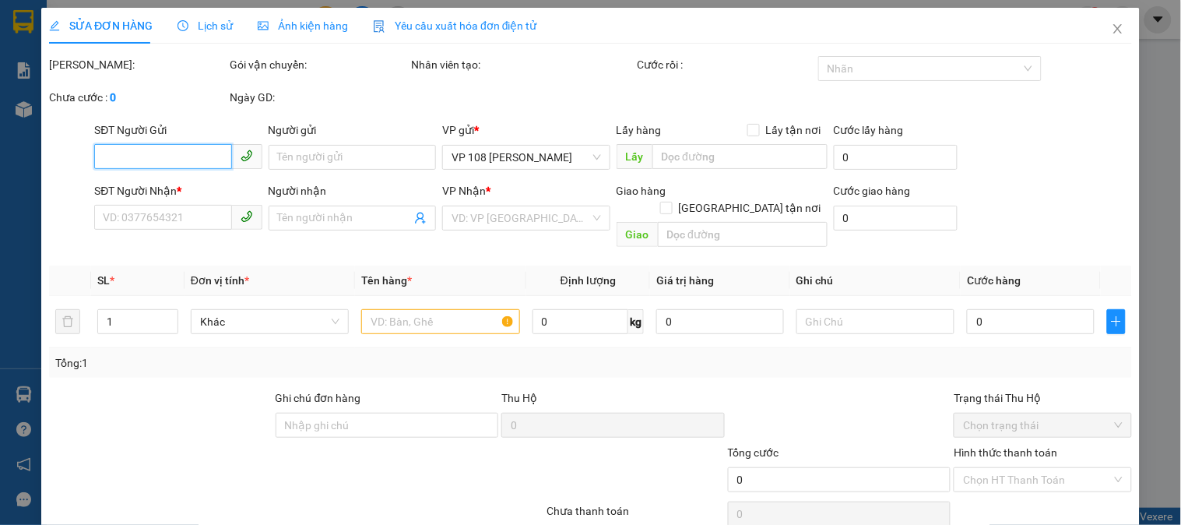
type input "0982553371"
type input "E NHI"
type input "0982678771"
type input "BÉ SÁU"
type input "VPVT"
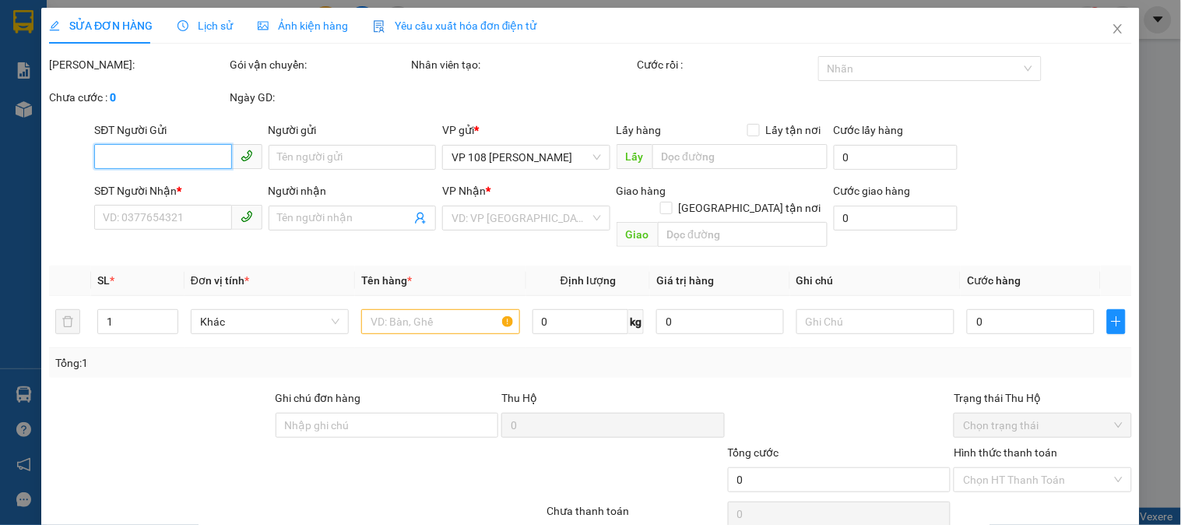
type input "50.000"
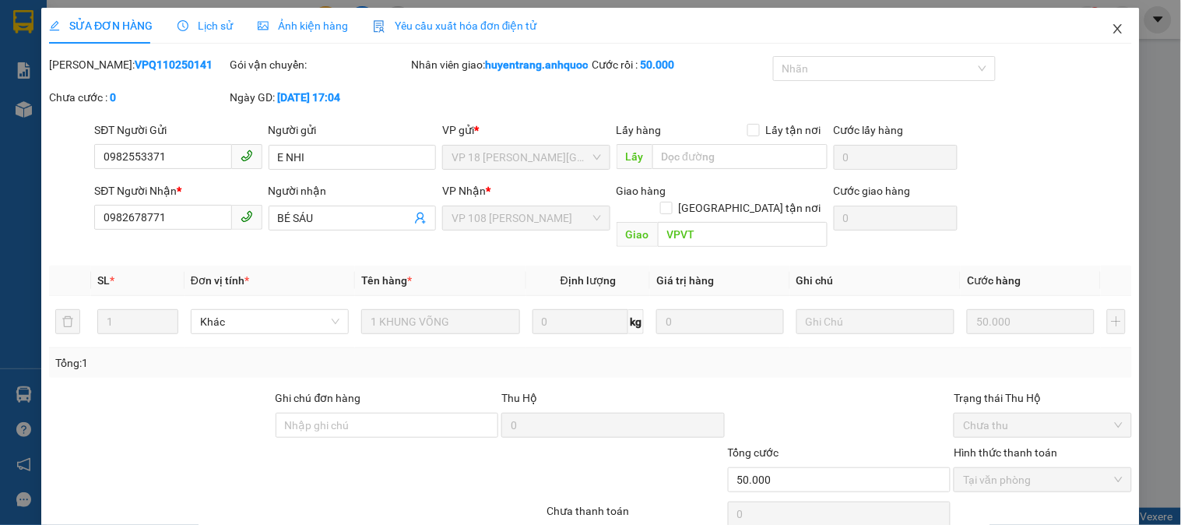
click at [1112, 24] on icon "close" at bounding box center [1118, 29] width 12 height 12
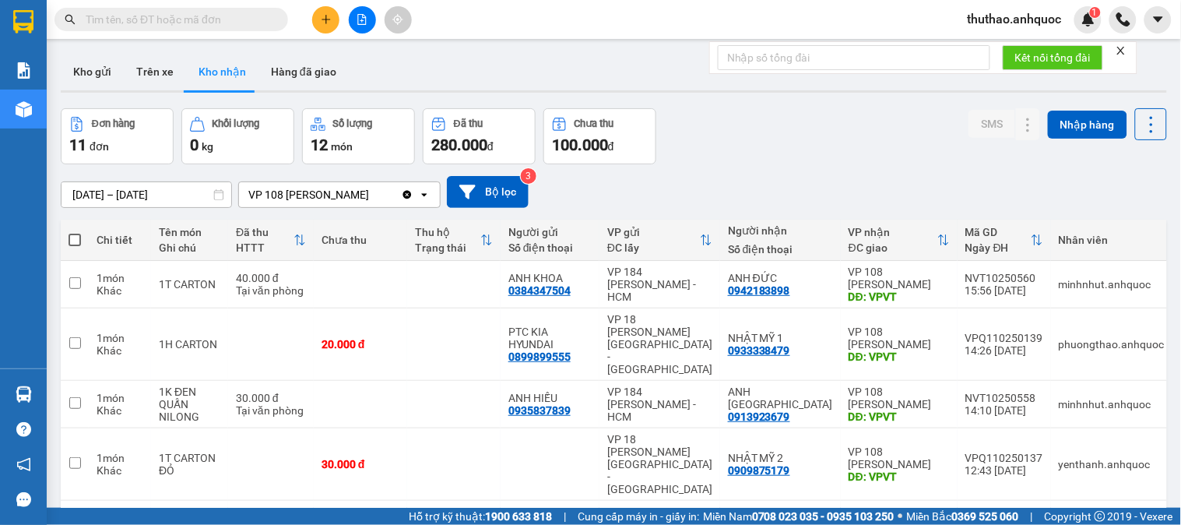
click at [326, 16] on icon "plus" at bounding box center [326, 19] width 1 height 9
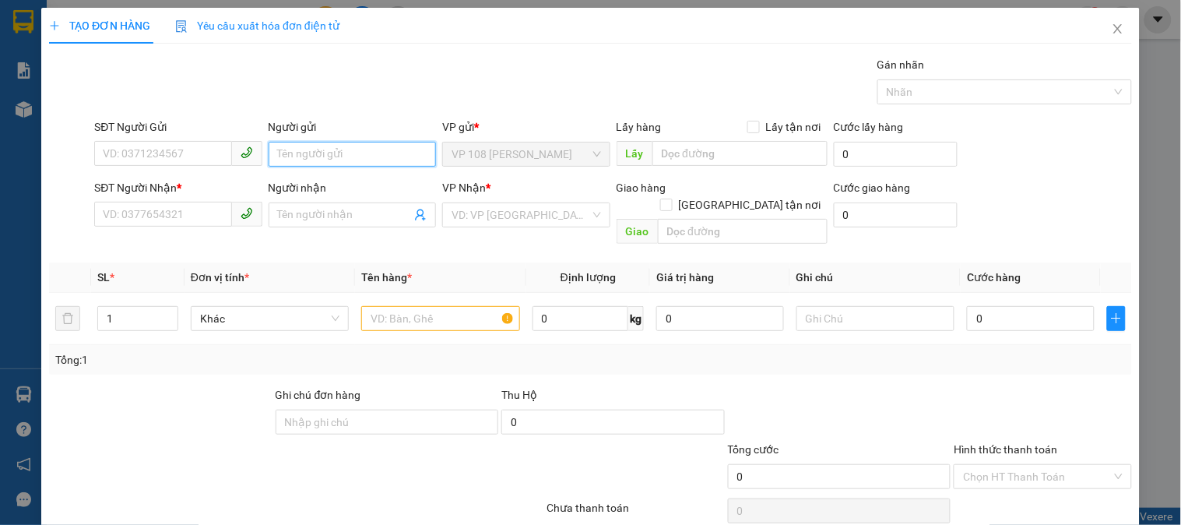
click at [315, 152] on input "Người gửi" at bounding box center [352, 154] width 167 height 25
type input "VIỆT NGA"
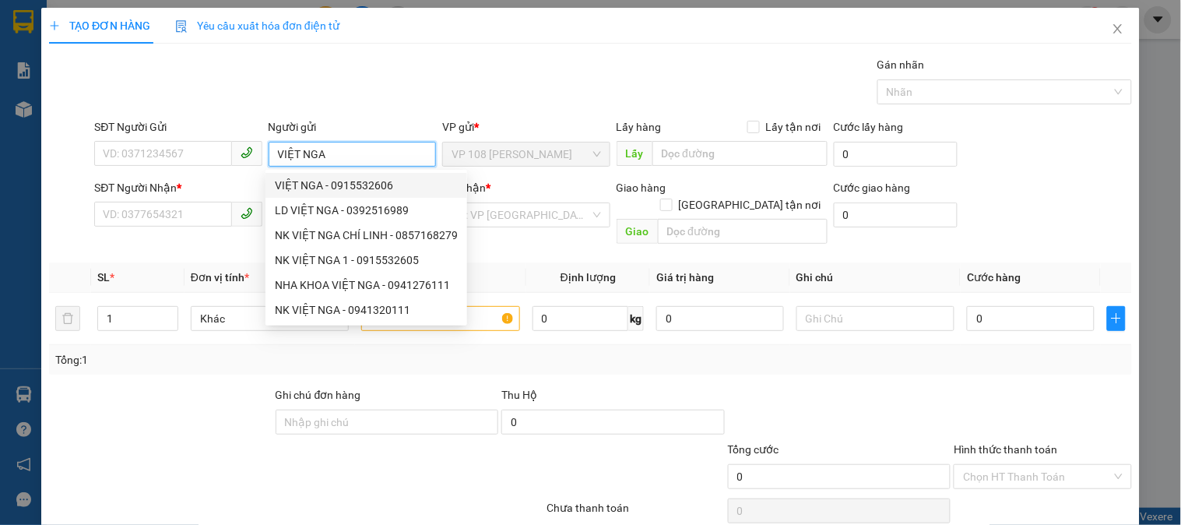
click at [350, 183] on div "VIỆT NGA - 0915532606" at bounding box center [366, 185] width 183 height 17
type input "0915532606"
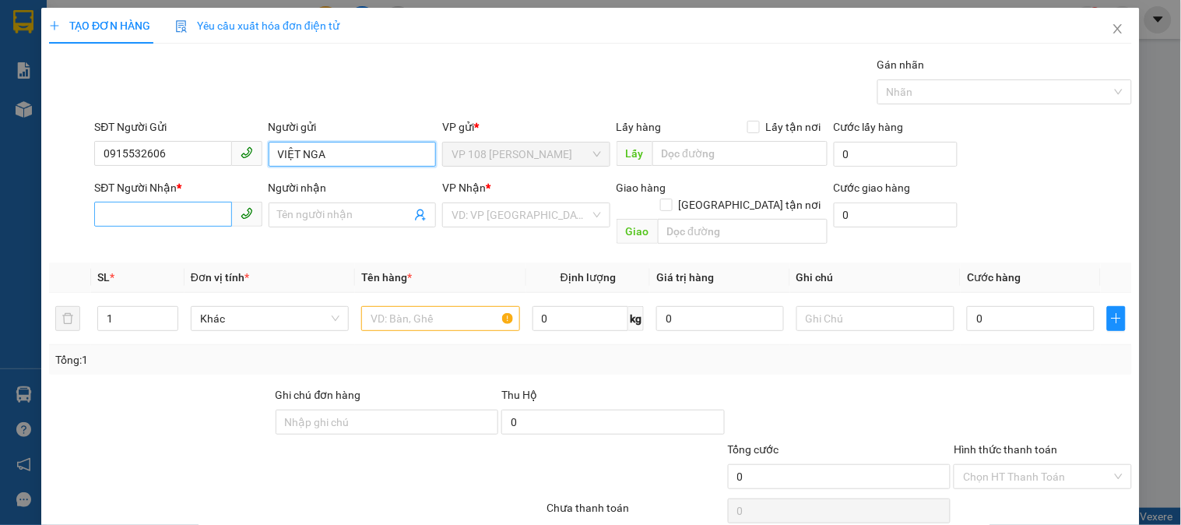
type input "VIỆT NGA"
click at [167, 213] on input "SĐT Người Nhận *" at bounding box center [162, 214] width 137 height 25
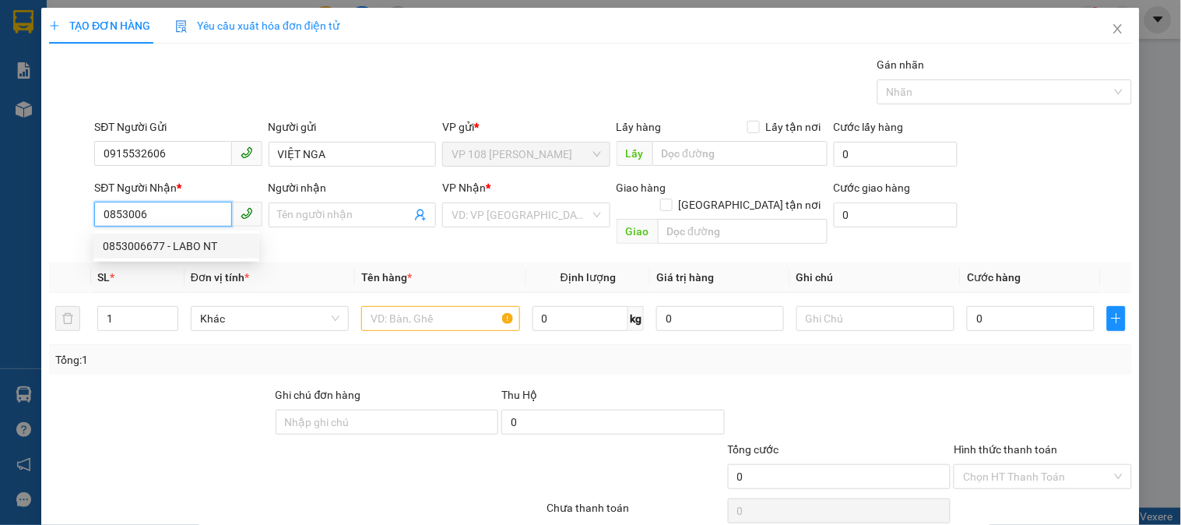
click at [190, 243] on div "0853006677 - LABO NT" at bounding box center [176, 246] width 147 height 17
type input "0853006677"
type input "LABO NT"
type input "VP 184 NVT"
type input "20.000"
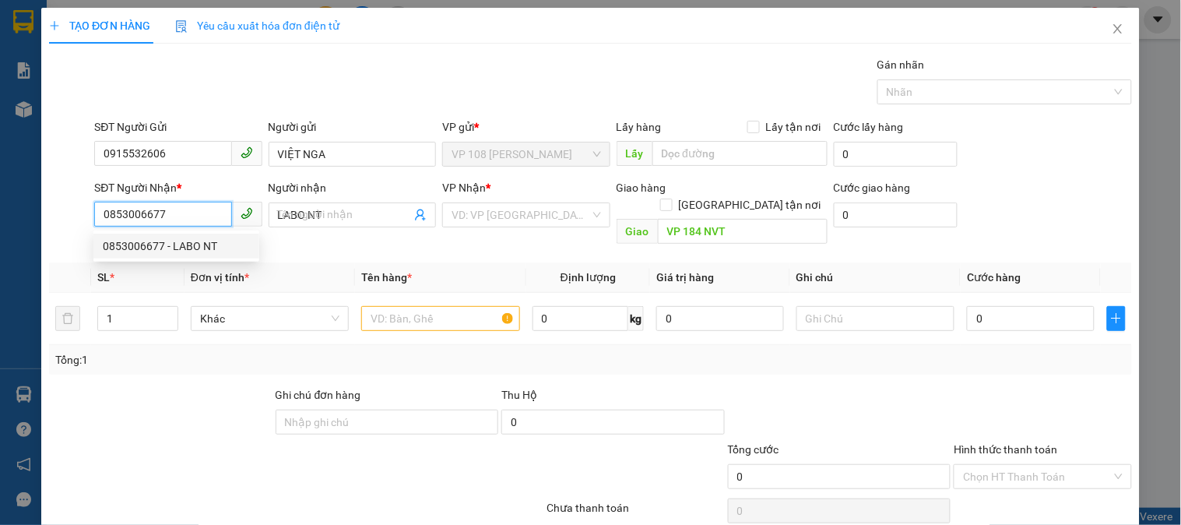
type input "20.000"
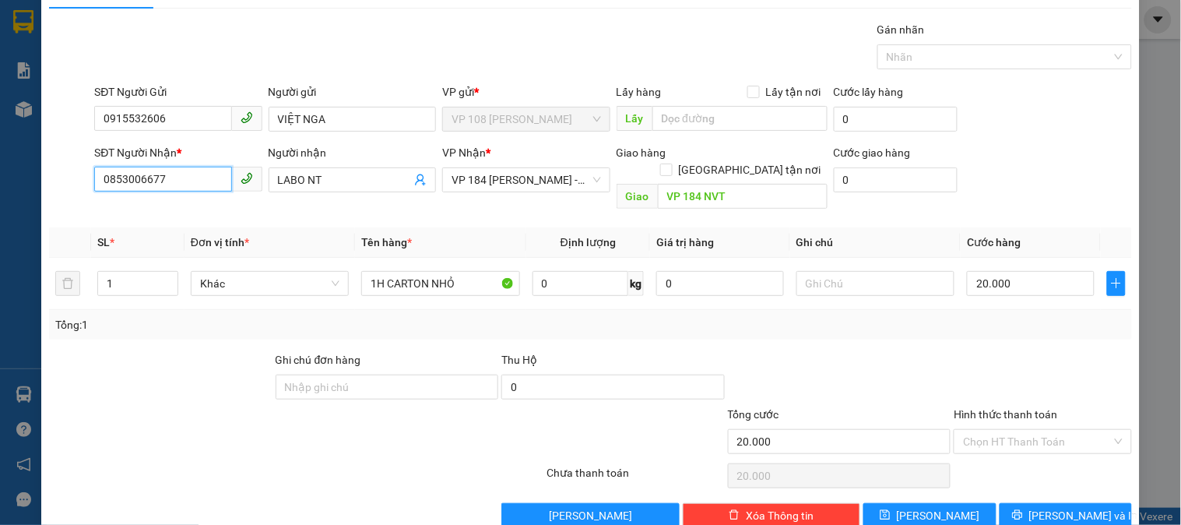
scroll to position [51, 0]
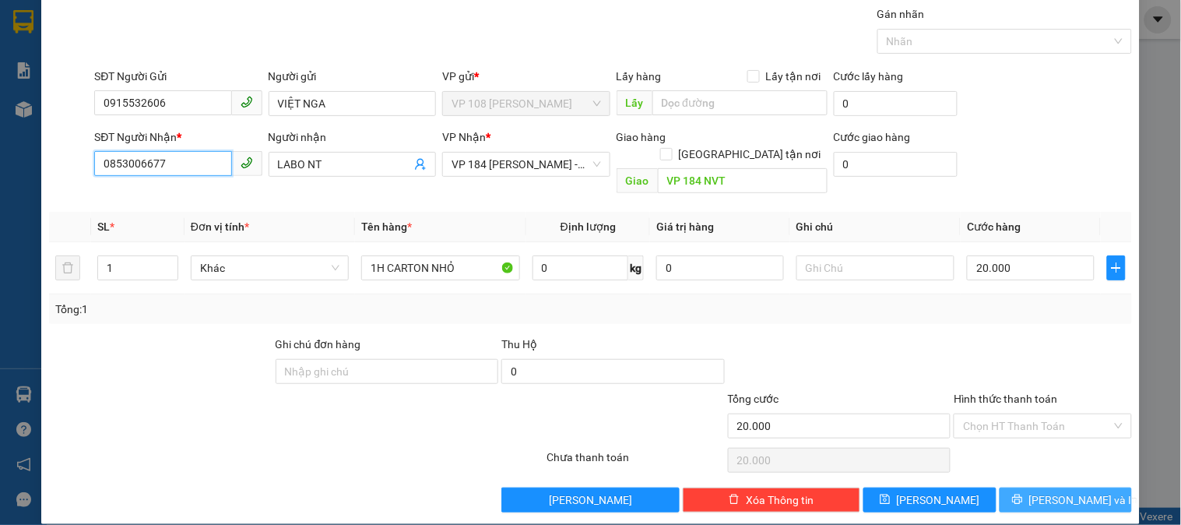
type input "0853006677"
click at [1054, 491] on span "[PERSON_NAME] và In" at bounding box center [1084, 499] width 109 height 17
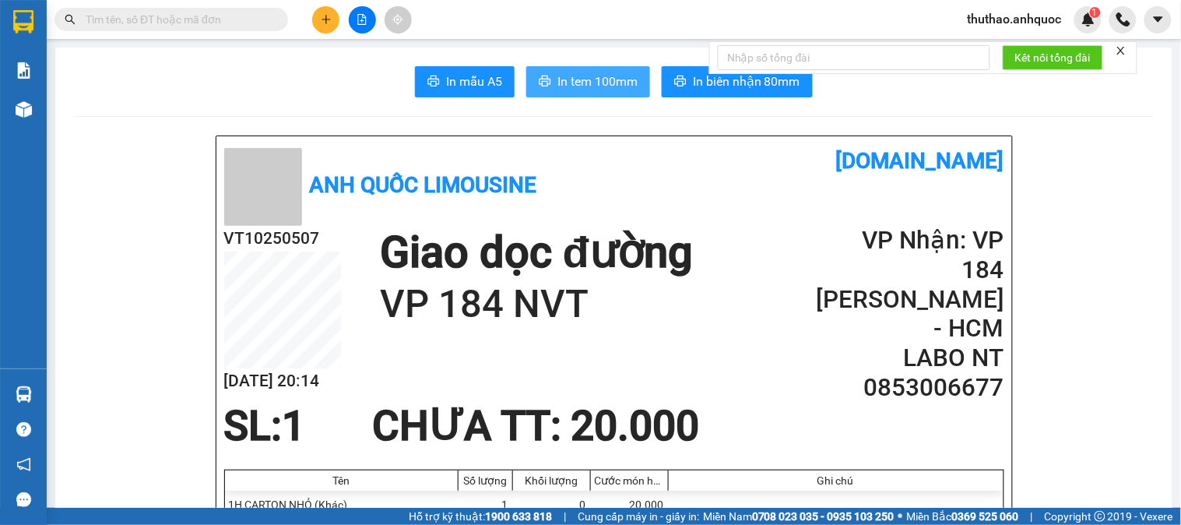
drag, startPoint x: 576, startPoint y: 79, endPoint x: 940, endPoint y: 364, distance: 462.1
click at [579, 78] on span "In tem 100mm" at bounding box center [598, 81] width 80 height 19
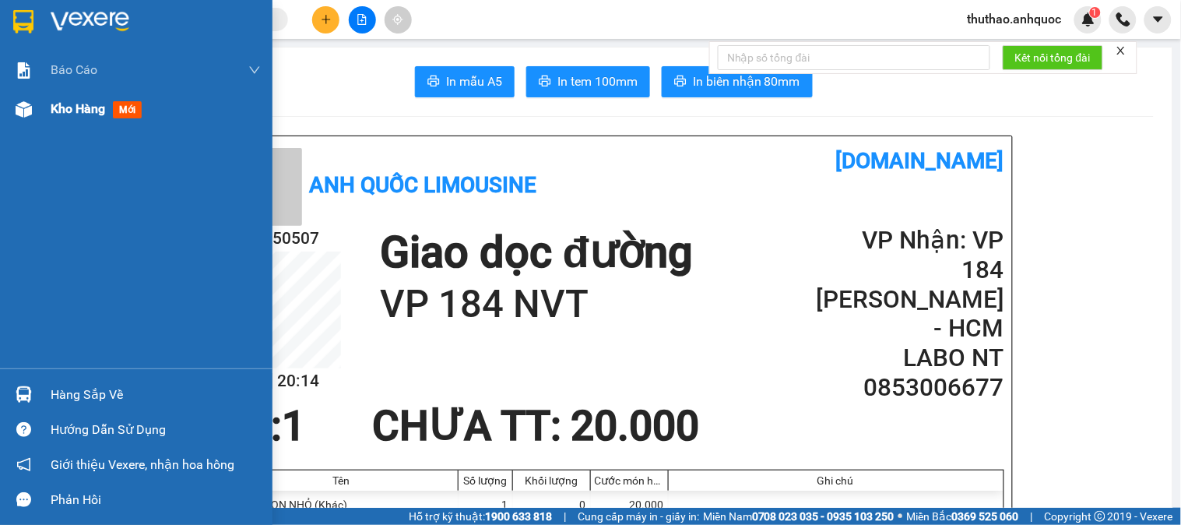
click at [80, 104] on span "Kho hàng" at bounding box center [78, 108] width 55 height 15
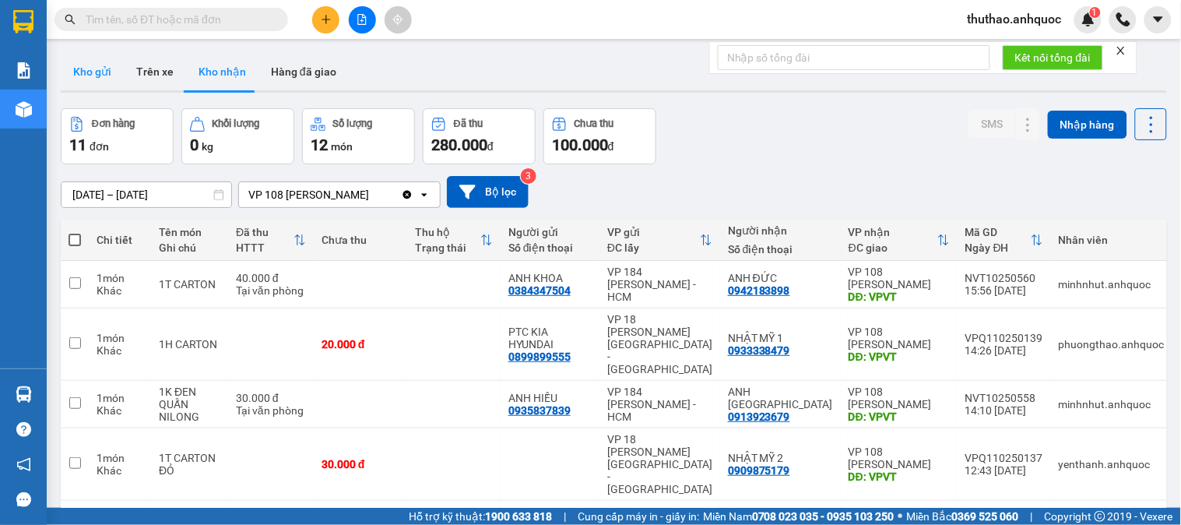
click at [89, 57] on button "Kho gửi" at bounding box center [92, 71] width 63 height 37
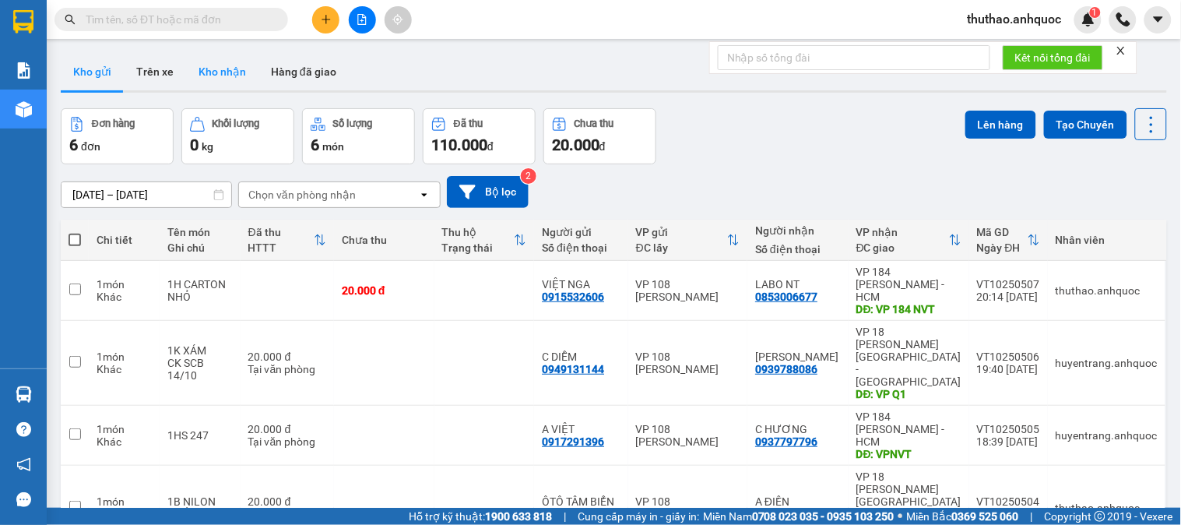
click at [228, 67] on button "Kho nhận" at bounding box center [222, 71] width 72 height 37
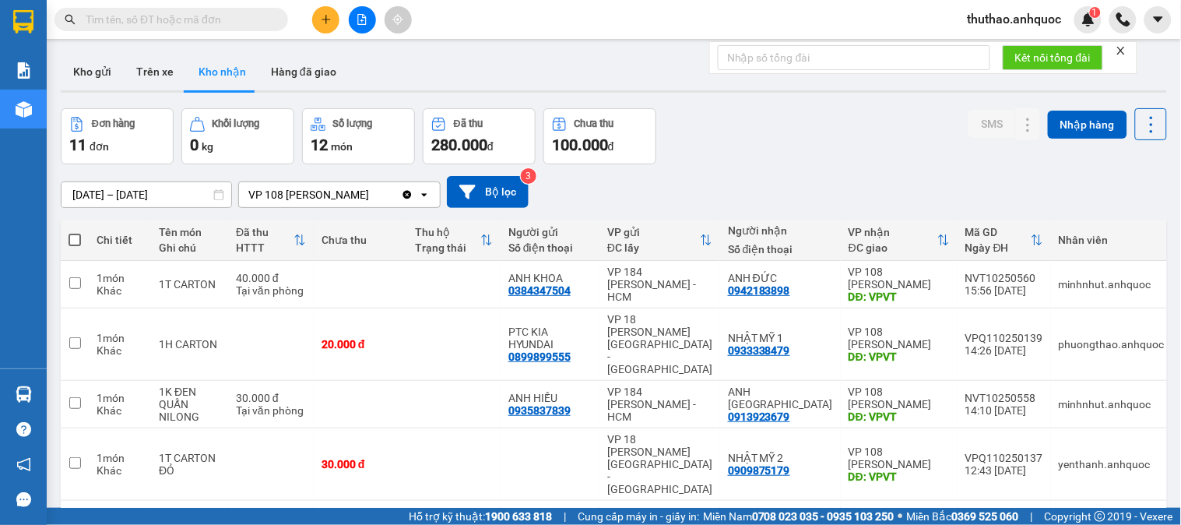
click at [761, 165] on div "[DATE] – [DATE] Press the down arrow key to interact with the calendar and sele…" at bounding box center [614, 191] width 1107 height 55
click at [1124, 13] on img at bounding box center [1124, 19] width 14 height 14
click at [1120, 12] on img at bounding box center [1124, 19] width 14 height 14
click at [810, 55] on input "text" at bounding box center [854, 57] width 273 height 25
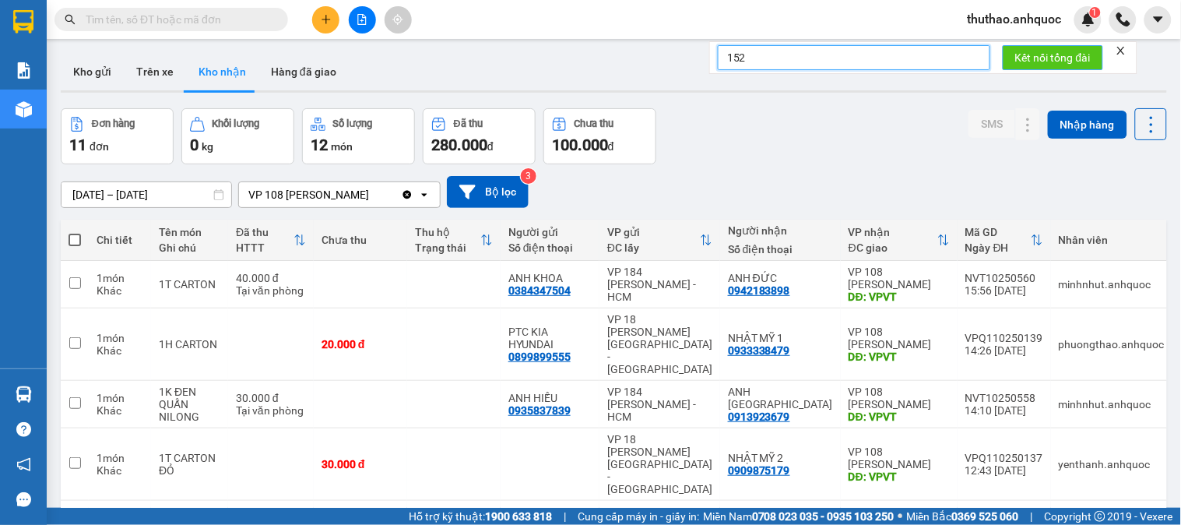
type input "152"
drag, startPoint x: 1051, startPoint y: 55, endPoint x: 1181, endPoint y: 111, distance: 141.2
click at [1051, 55] on span "Kết nối tổng đài" at bounding box center [1054, 57] width 76 height 17
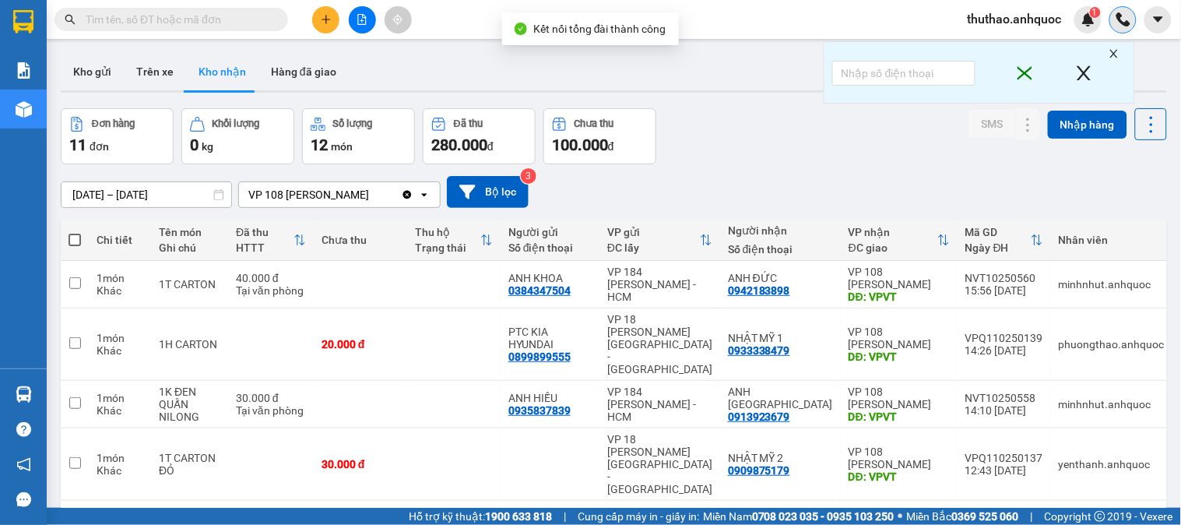
click at [1124, 18] on img at bounding box center [1124, 19] width 14 height 14
click at [1119, 14] on img at bounding box center [1124, 19] width 14 height 14
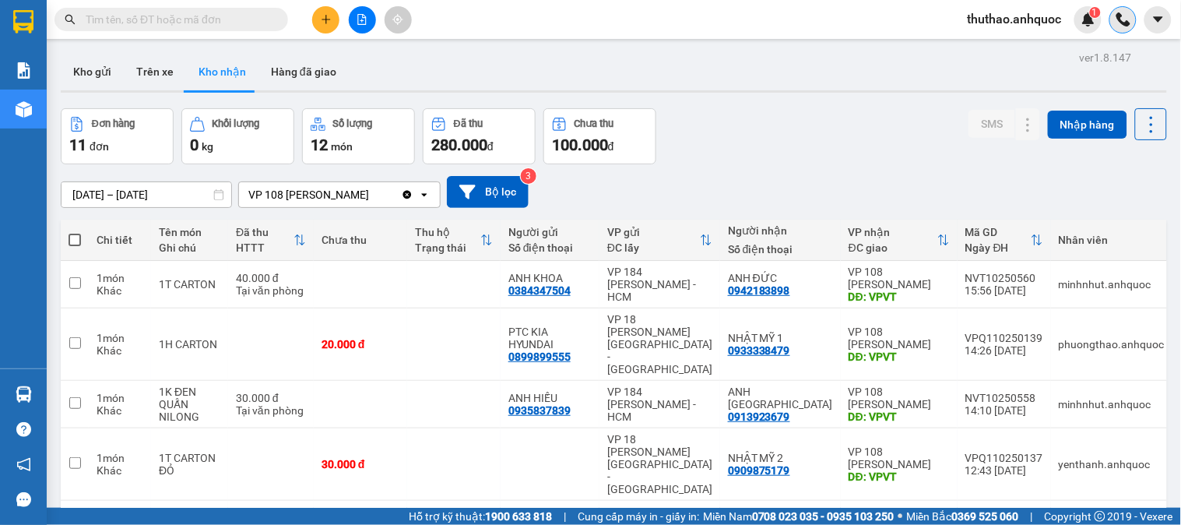
click at [1126, 10] on div at bounding box center [1123, 19] width 27 height 27
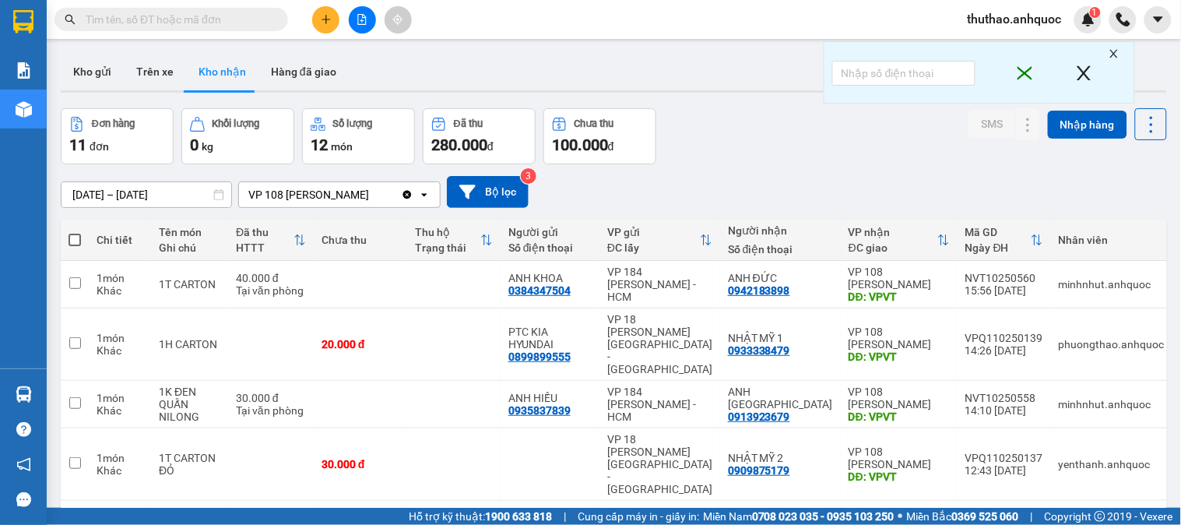
click at [1114, 52] on icon "close" at bounding box center [1114, 53] width 11 height 11
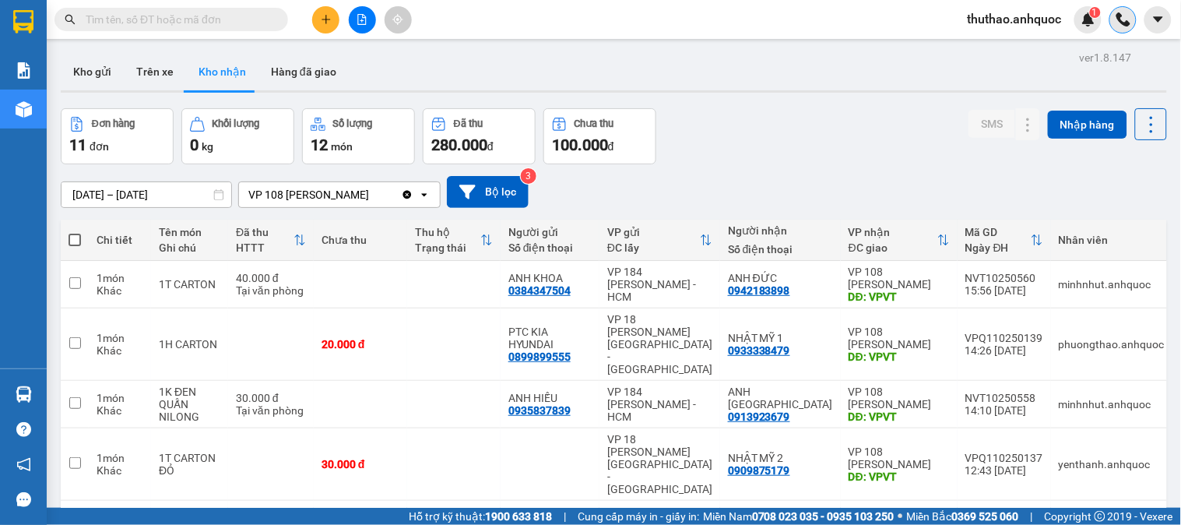
click at [1125, 16] on img at bounding box center [1124, 19] width 14 height 14
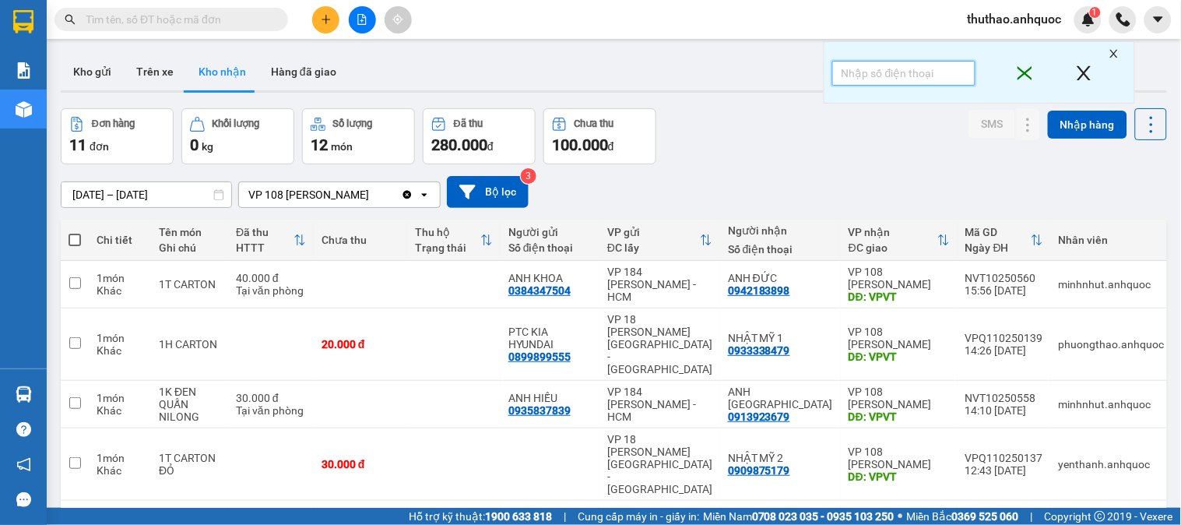
click at [907, 69] on input "text" at bounding box center [904, 73] width 143 height 25
type input "152"
click at [878, 148] on div "Đơn hàng 11 đơn Khối lượng 0 kg Số lượng 12 món Đã thu 280.000 đ Chưa thu 100.0…" at bounding box center [614, 136] width 1107 height 56
click at [1115, 55] on icon "close" at bounding box center [1115, 54] width 8 height 8
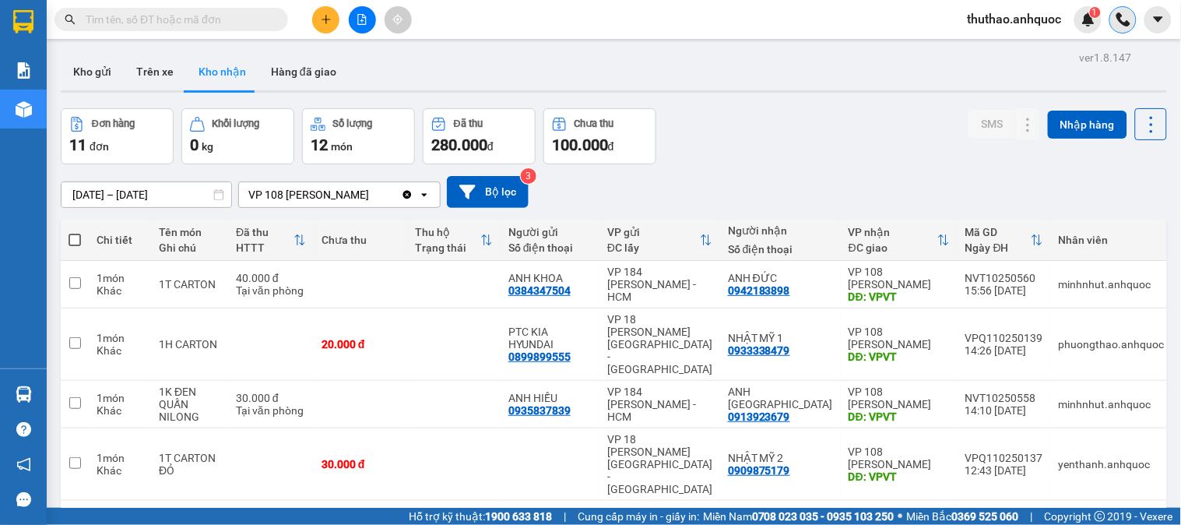
click at [1121, 19] on img at bounding box center [1124, 19] width 14 height 14
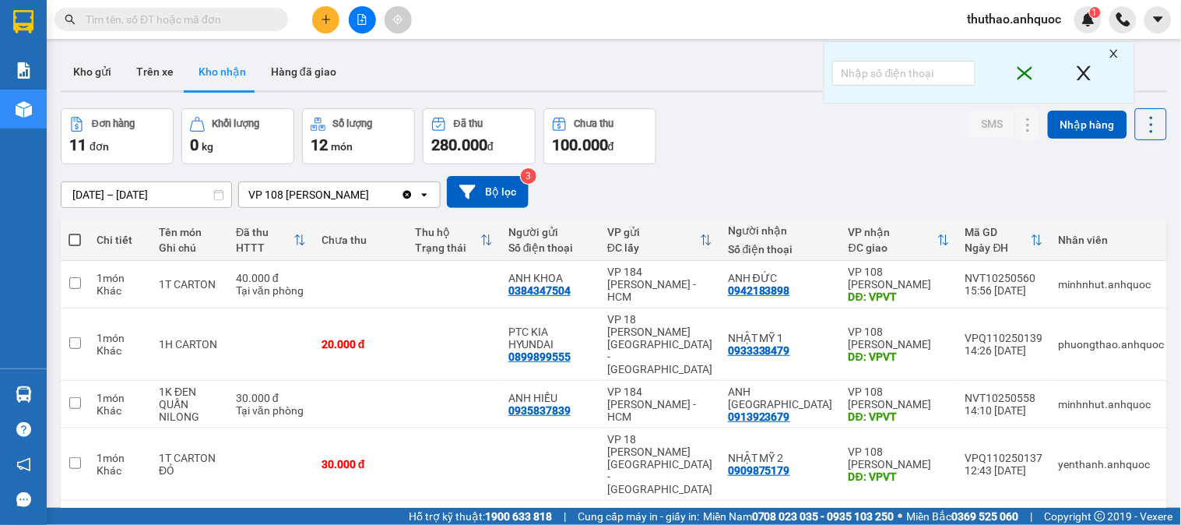
click at [1117, 51] on icon "close" at bounding box center [1114, 53] width 11 height 11
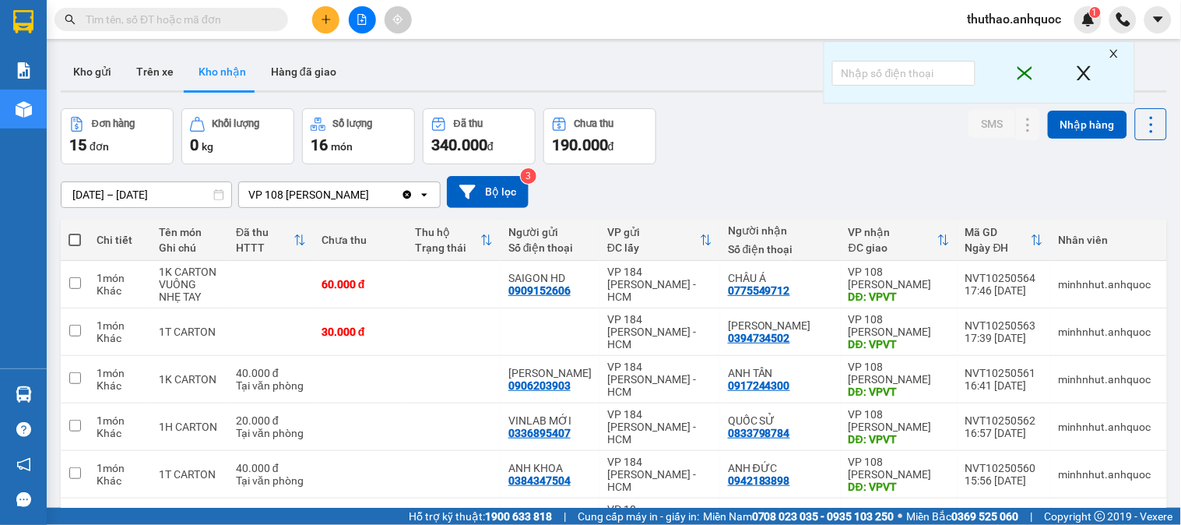
click at [325, 12] on button at bounding box center [325, 19] width 27 height 27
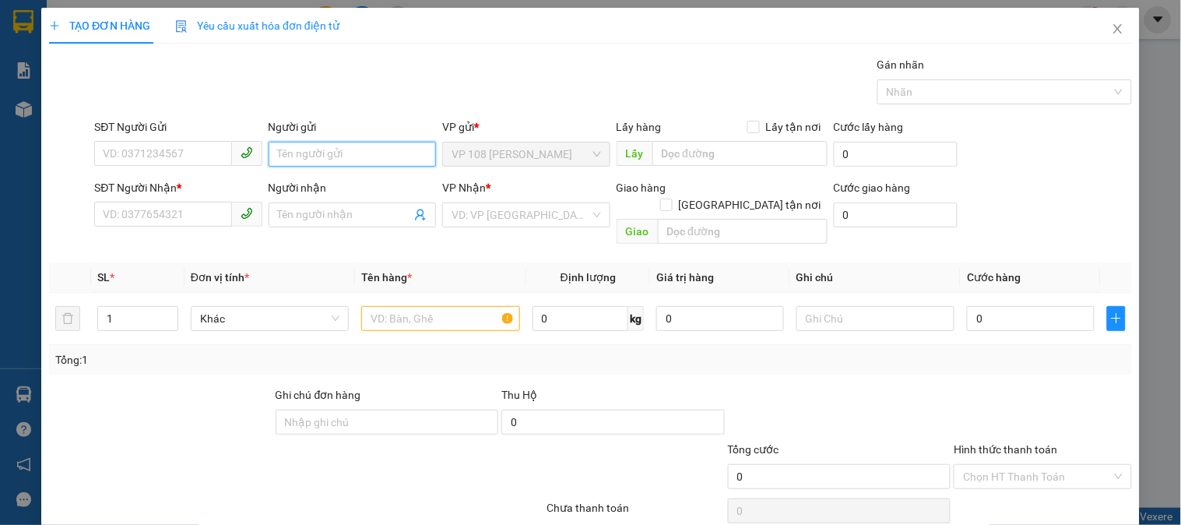
click at [322, 153] on input "Người gửi" at bounding box center [352, 154] width 167 height 25
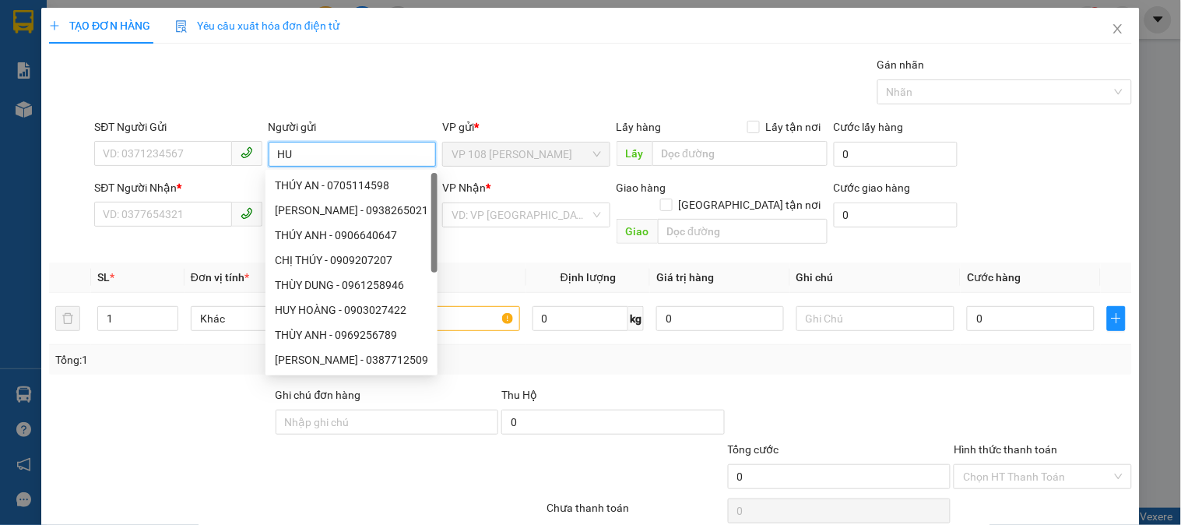
type input "H"
click at [1112, 31] on icon "close" at bounding box center [1118, 29] width 12 height 12
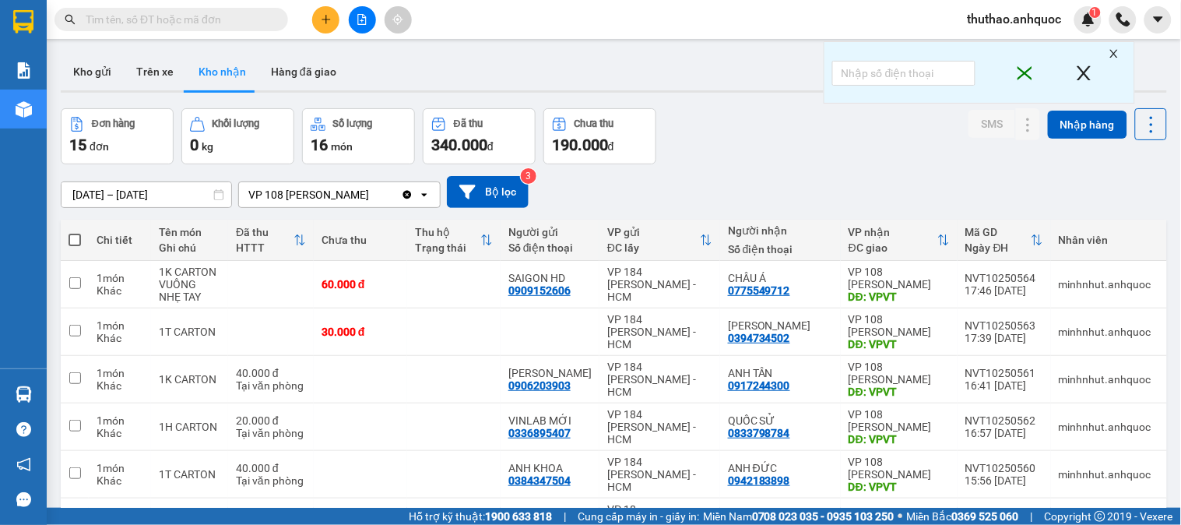
click at [90, 25] on input "text" at bounding box center [178, 19] width 184 height 17
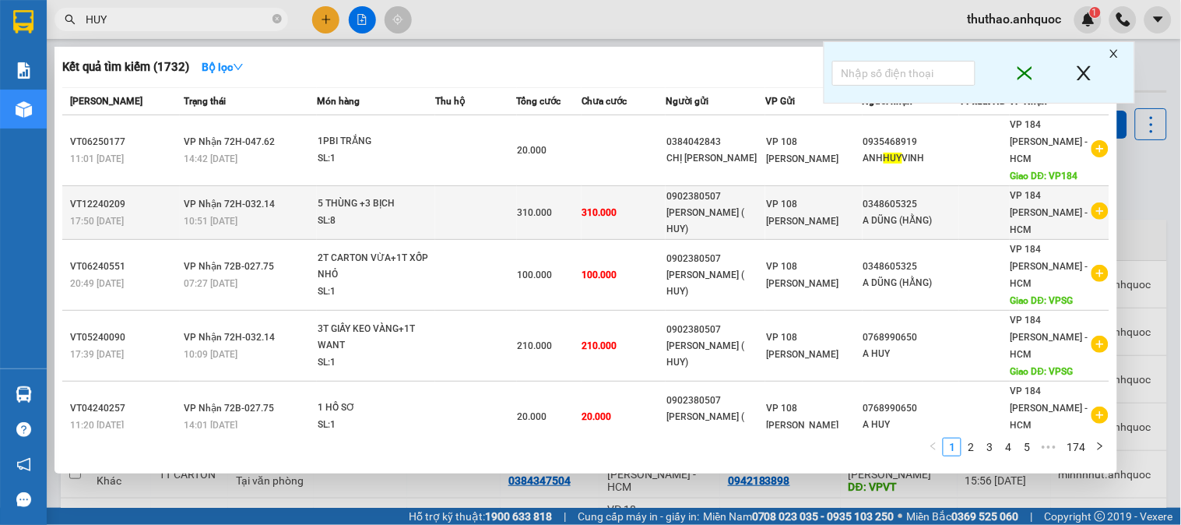
type input "HUY"
click at [1095, 202] on icon "plus-circle" at bounding box center [1100, 210] width 17 height 17
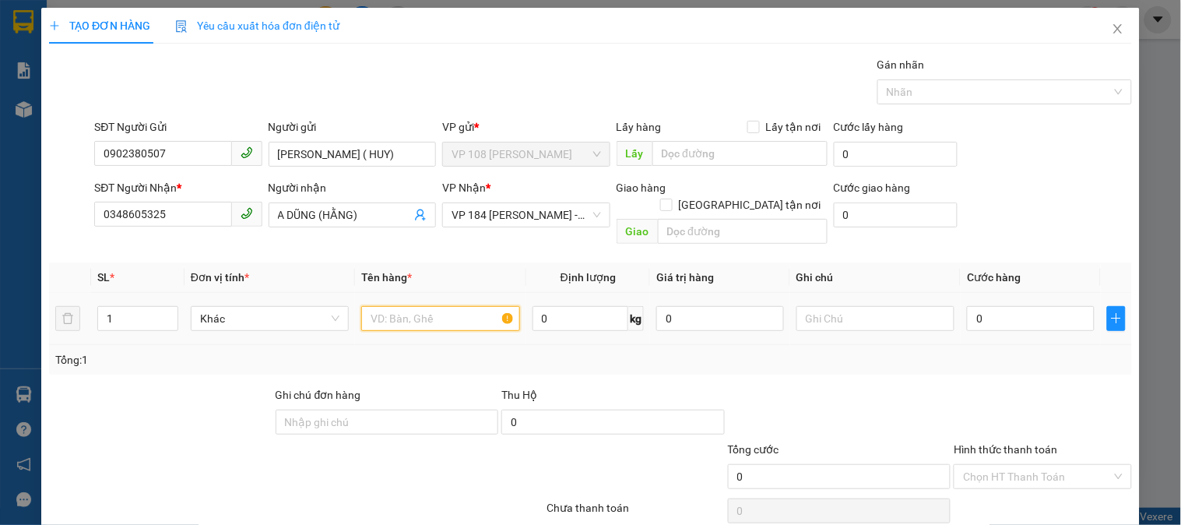
click at [382, 306] on input "text" at bounding box center [440, 318] width 158 height 25
type input "3"
click at [136, 307] on input "1" at bounding box center [137, 318] width 79 height 23
type input "2"
type input "3"
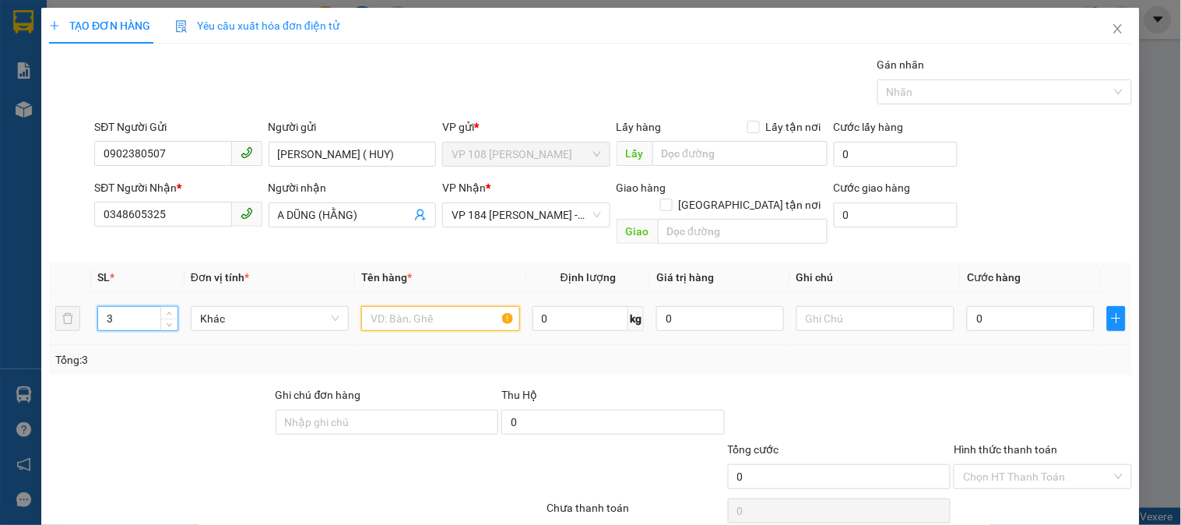
click at [410, 306] on input "text" at bounding box center [440, 318] width 158 height 25
type input "1K ĐEN + 1T OMO + 1T CARTON"
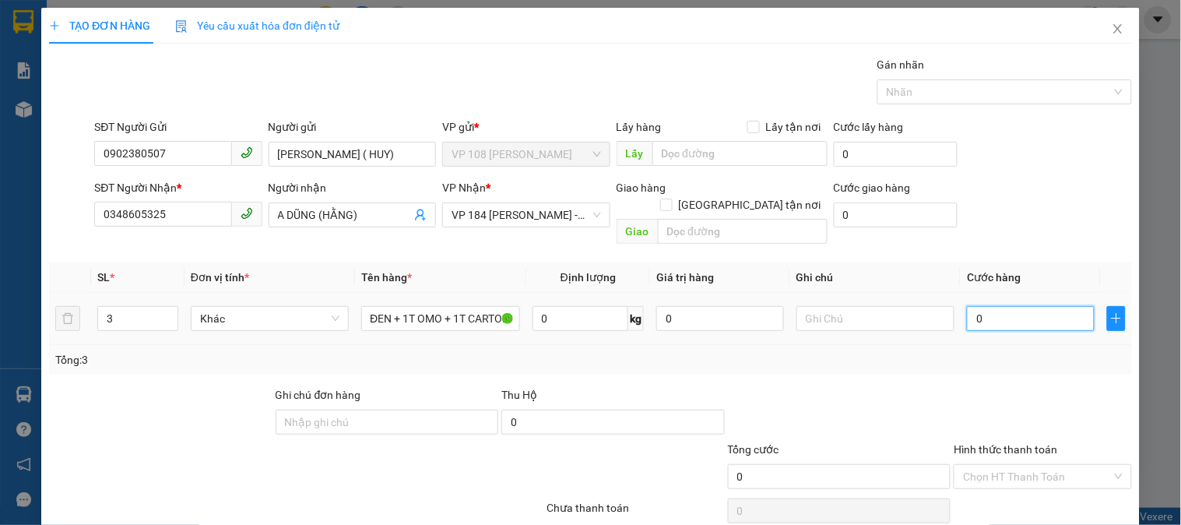
scroll to position [0, 0]
click at [1006, 306] on input "0" at bounding box center [1031, 318] width 128 height 25
type input "1"
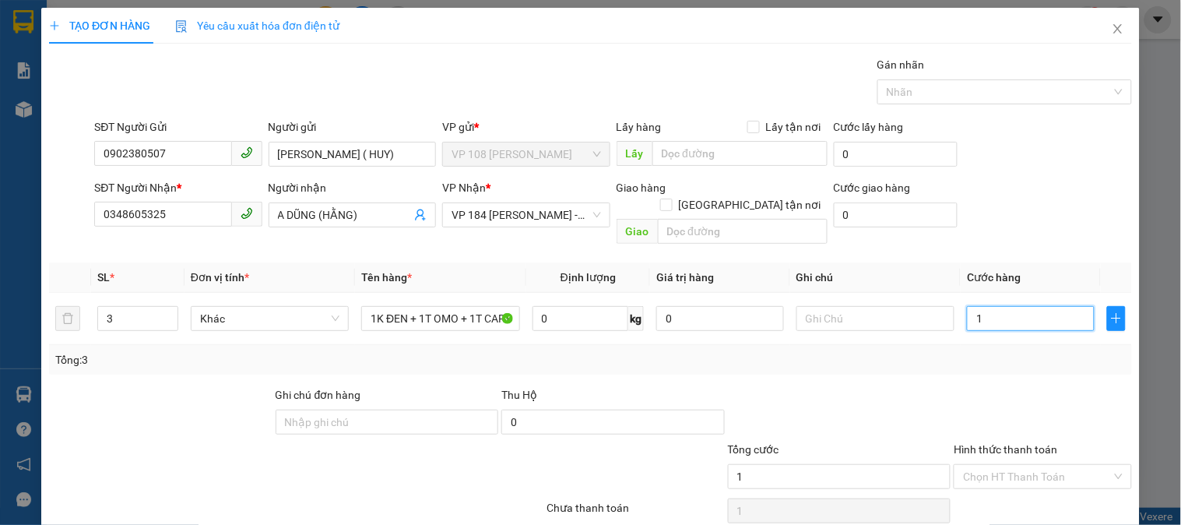
type input "11"
type input "110"
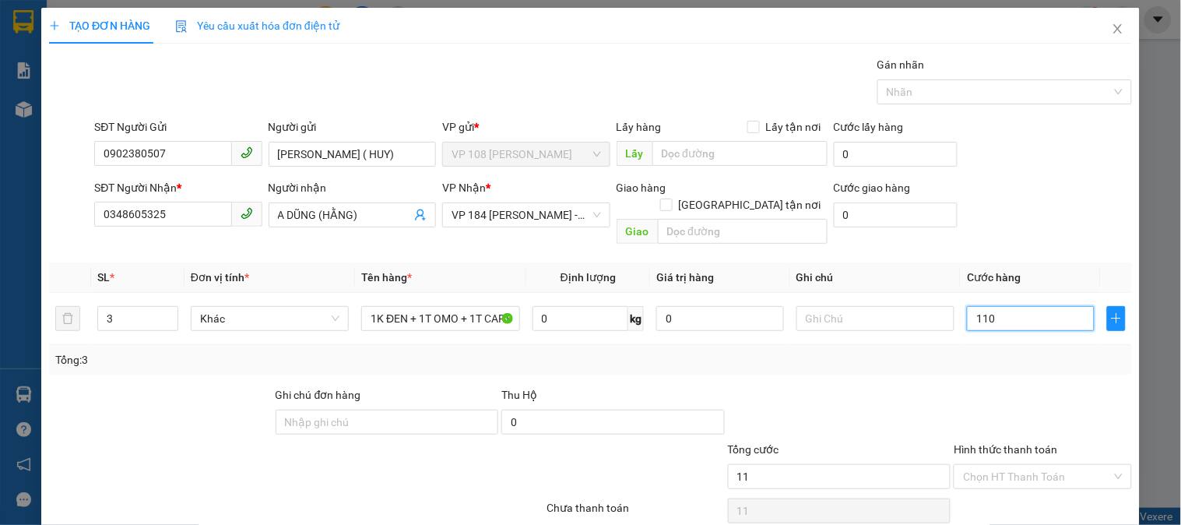
type input "110"
type input "1.100"
type input "11.000"
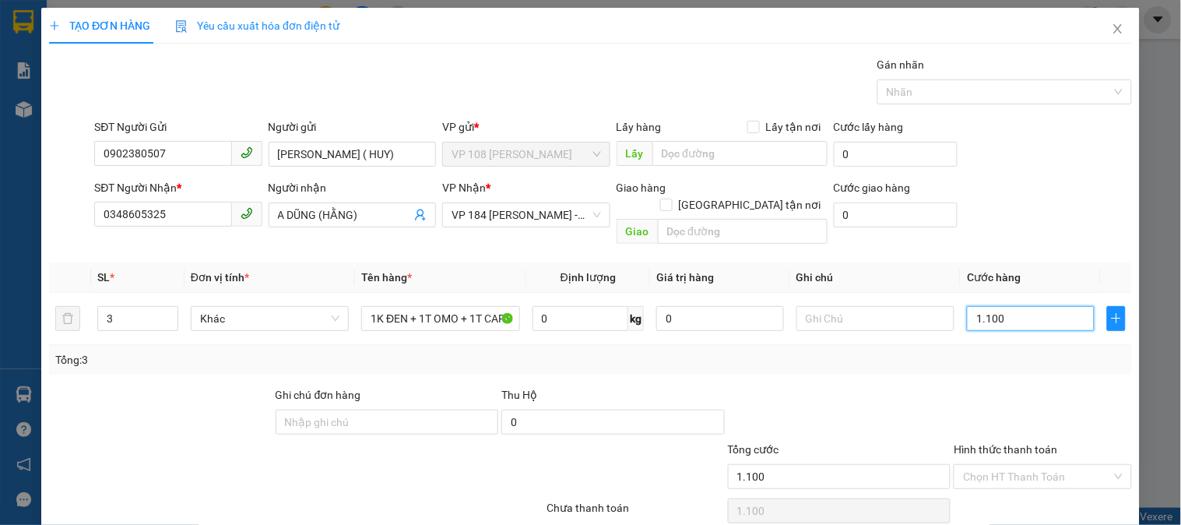
type input "11.000"
type input "110.000"
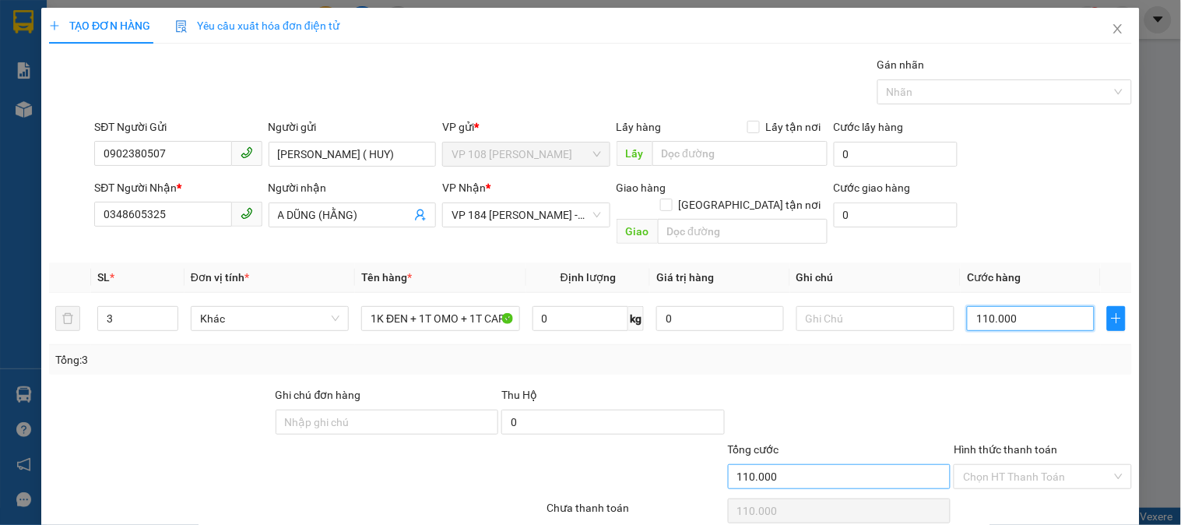
scroll to position [51, 0]
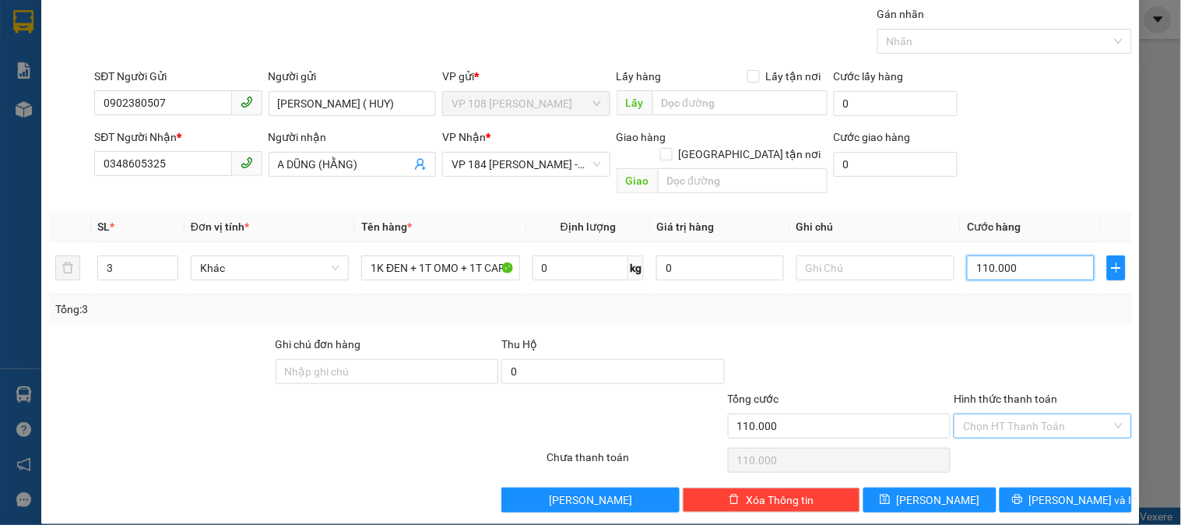
type input "110.000"
click at [995, 414] on input "Hình thức thanh toán" at bounding box center [1037, 425] width 148 height 23
click at [872, 336] on div at bounding box center [840, 363] width 227 height 55
drag, startPoint x: 1051, startPoint y: 484, endPoint x: 438, endPoint y: 118, distance: 714.2
click at [1051, 491] on span "Lưu và In" at bounding box center [1084, 499] width 109 height 17
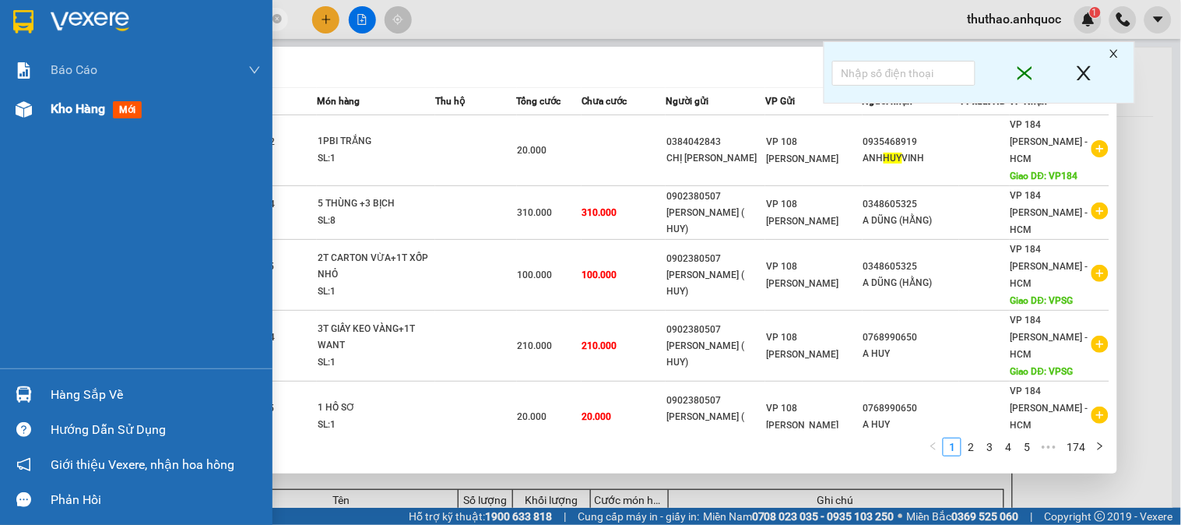
click at [51, 101] on span "Kho hàng" at bounding box center [78, 108] width 55 height 15
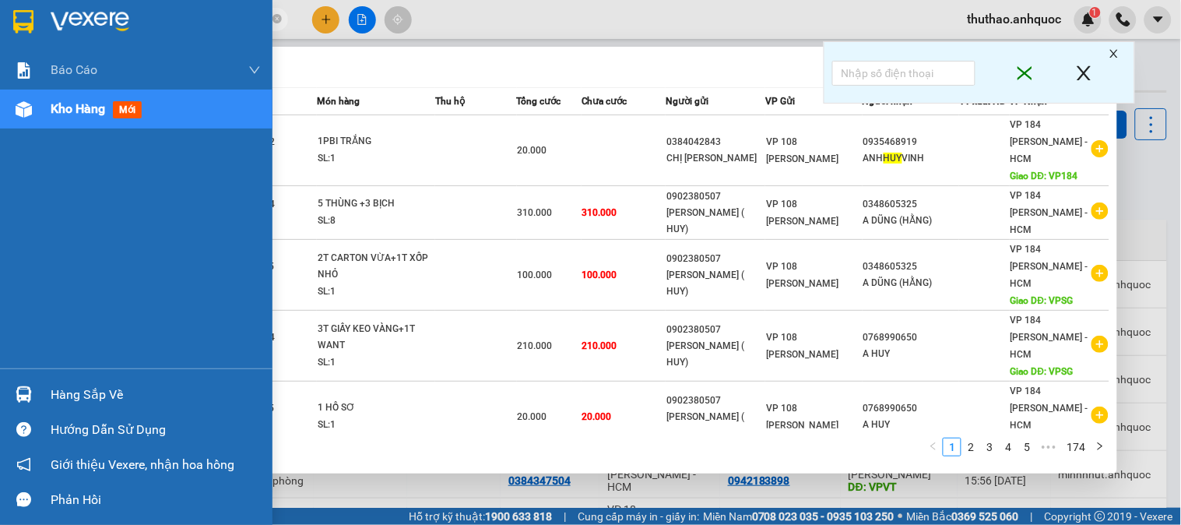
click at [37, 106] on div "Kho hàng mới" at bounding box center [136, 109] width 273 height 39
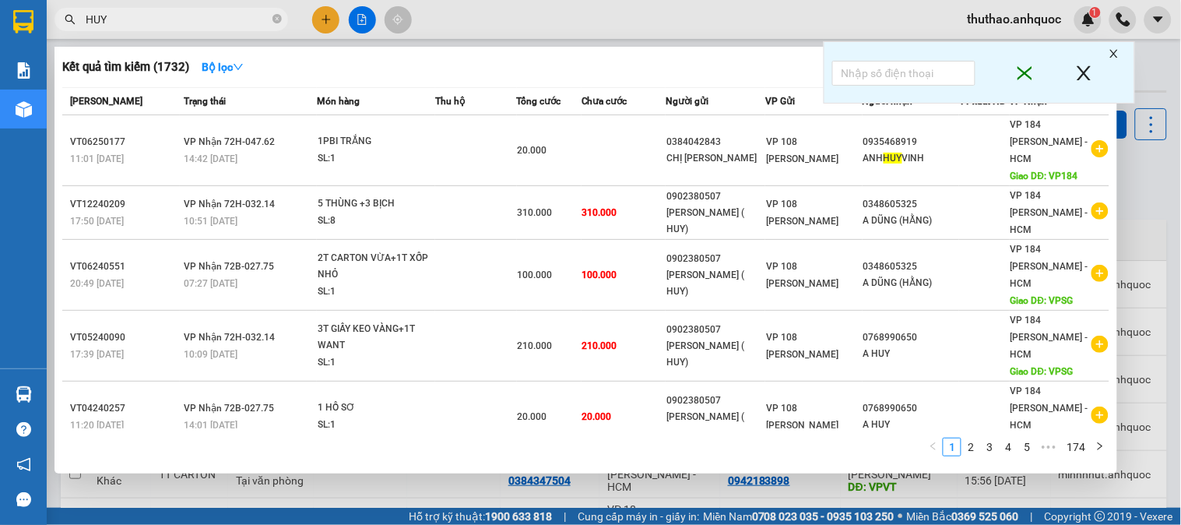
click at [1118, 51] on icon "close" at bounding box center [1114, 53] width 11 height 11
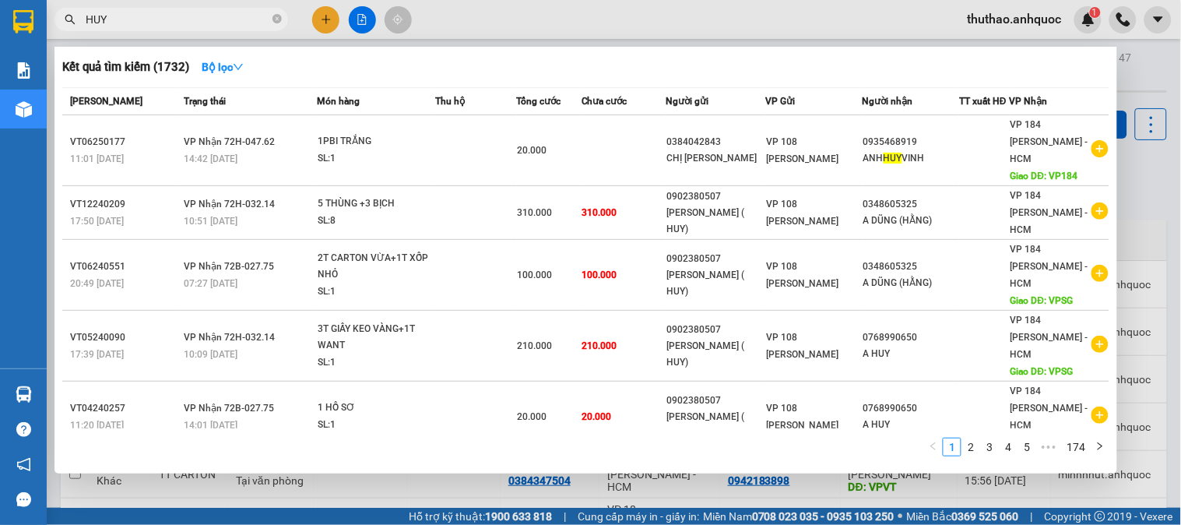
drag, startPoint x: 1153, startPoint y: 70, endPoint x: 1129, endPoint y: 68, distance: 23.5
click at [1151, 70] on div at bounding box center [590, 262] width 1181 height 525
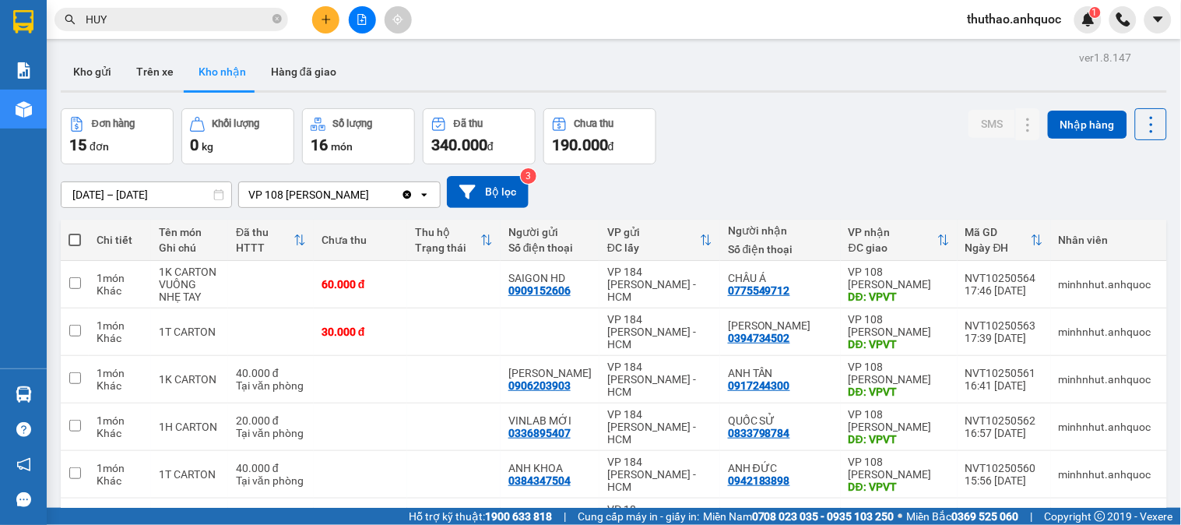
click at [84, 65] on button "Kho gửi" at bounding box center [92, 71] width 63 height 37
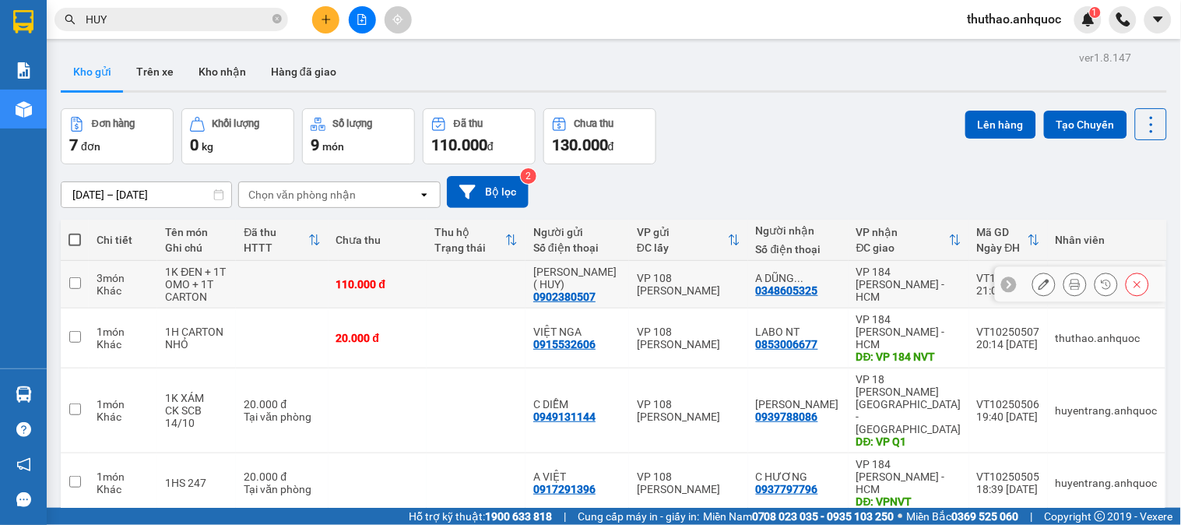
click at [1039, 281] on icon at bounding box center [1044, 284] width 11 height 11
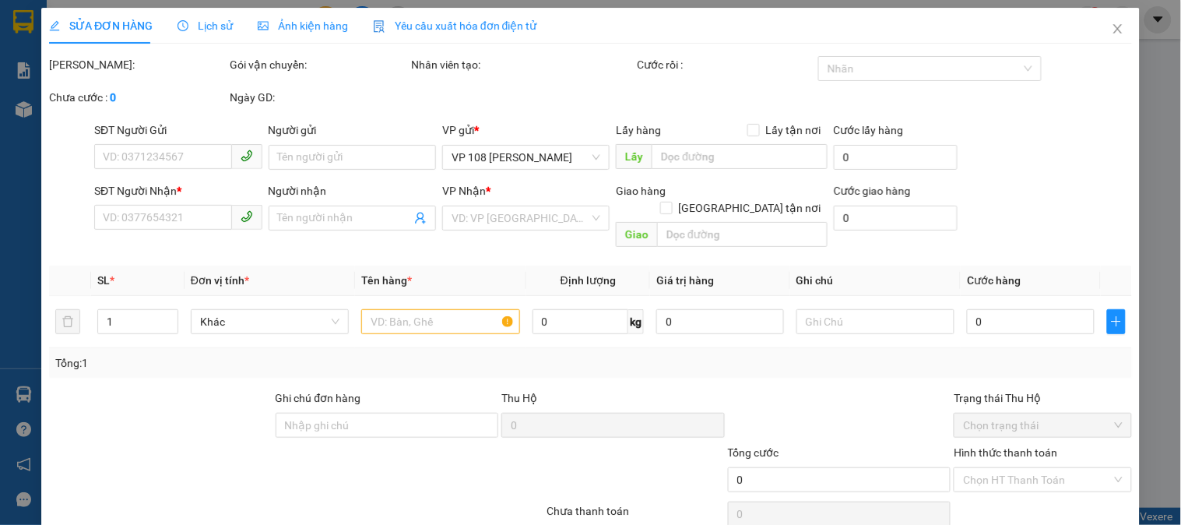
type input "0902380507"
type input "C HẰNG ( HUY)"
type input "0348605325"
type input "A DŨNG (HẰNG)"
type input "110.000"
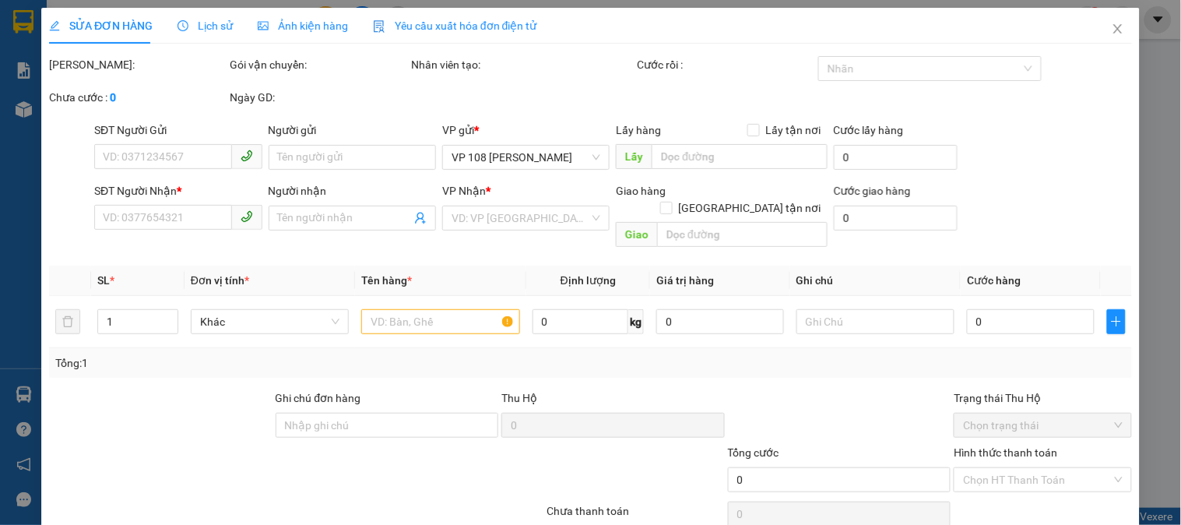
type input "110.000"
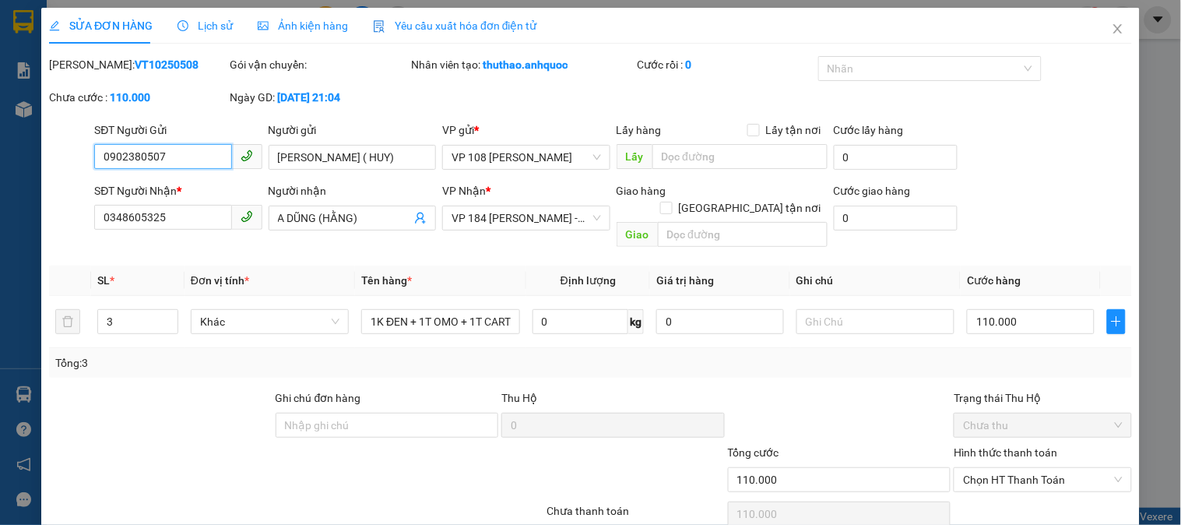
scroll to position [55, 0]
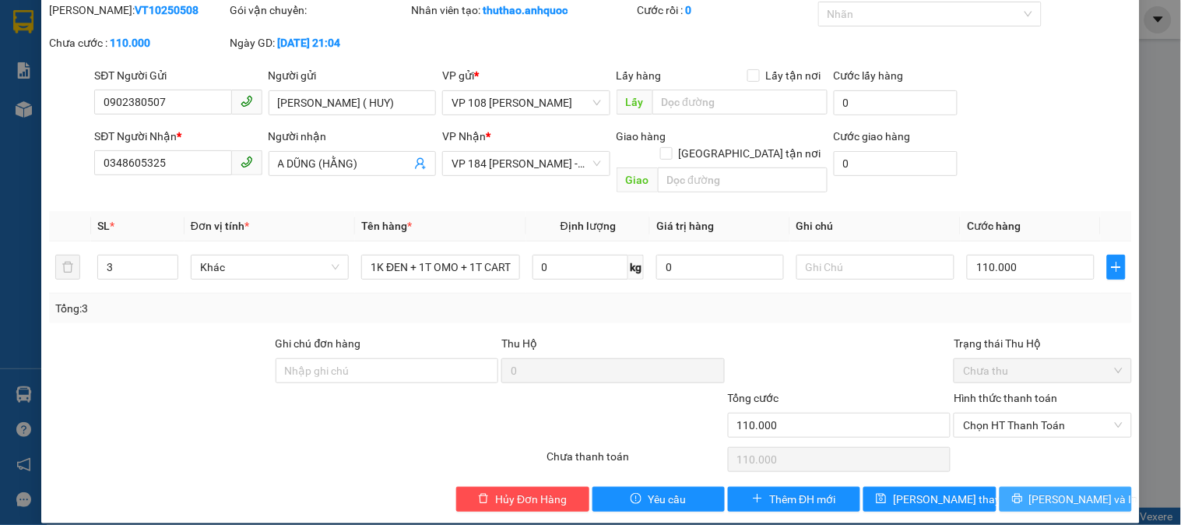
click at [1049, 491] on span "Lưu và In" at bounding box center [1084, 499] width 109 height 17
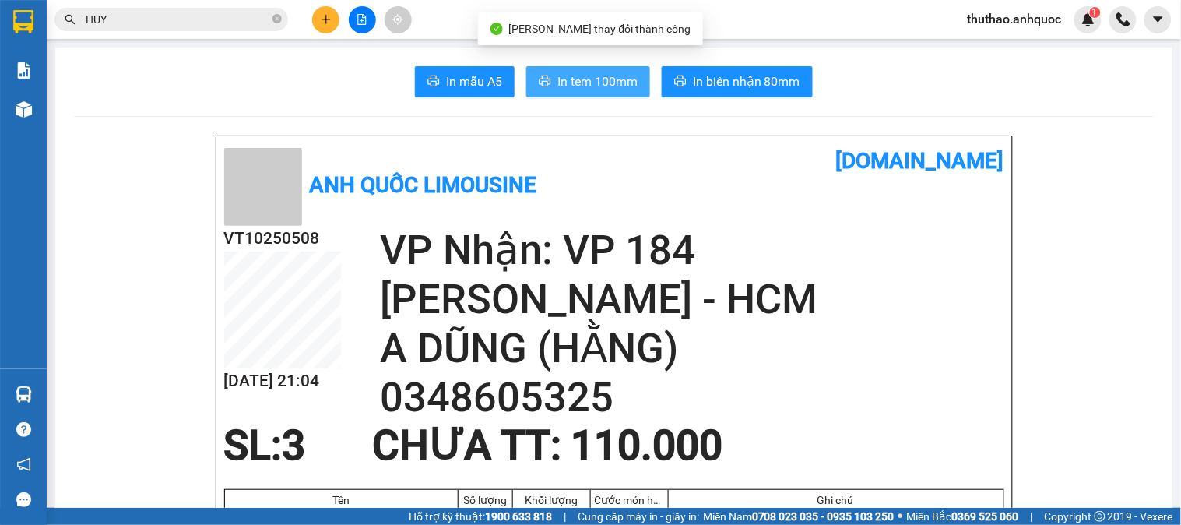
click at [592, 79] on span "In tem 100mm" at bounding box center [598, 81] width 80 height 19
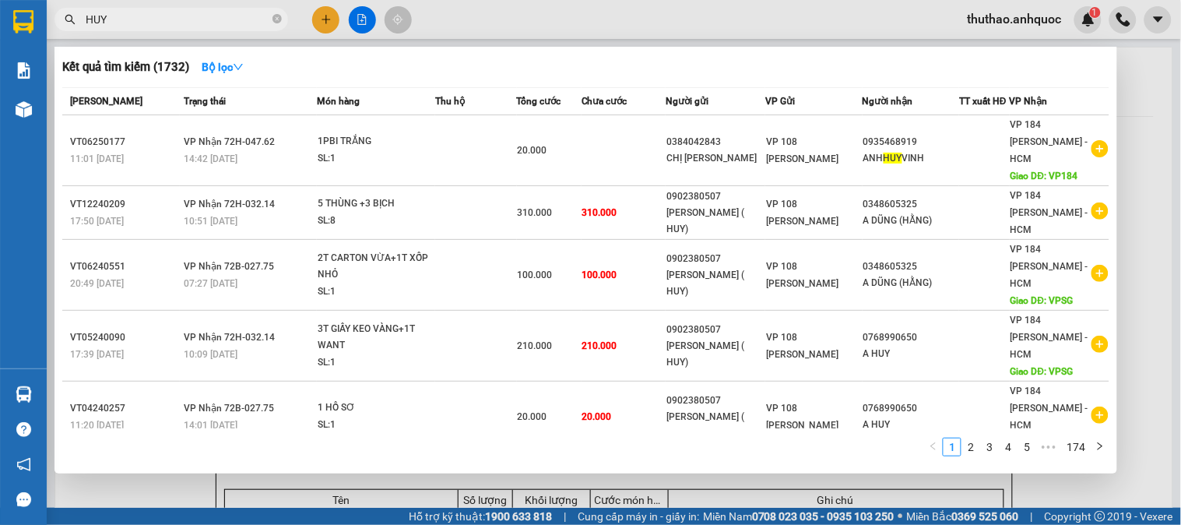
click at [137, 14] on input "HUY" at bounding box center [178, 19] width 184 height 17
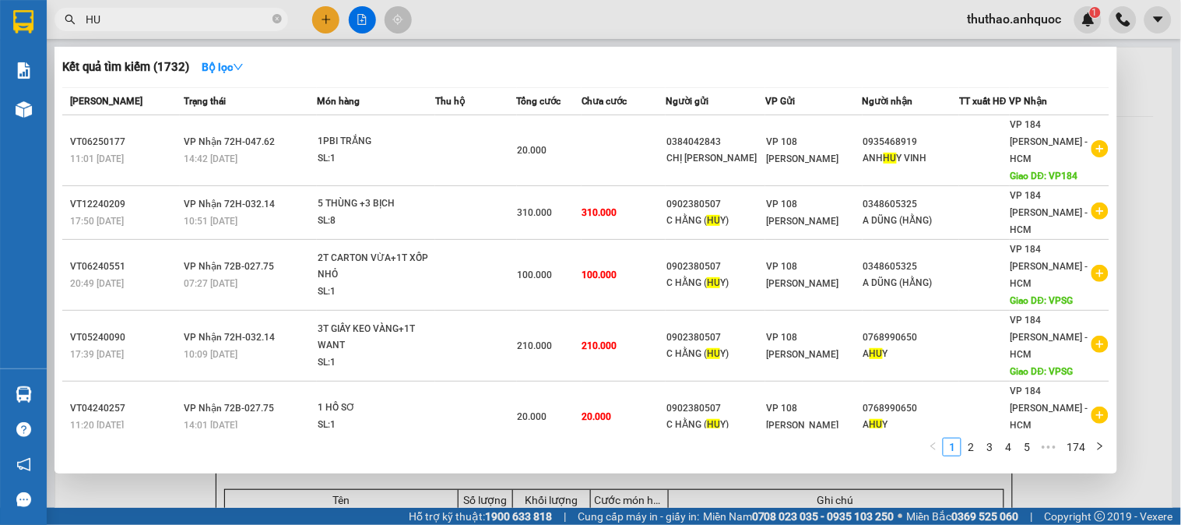
type input "H"
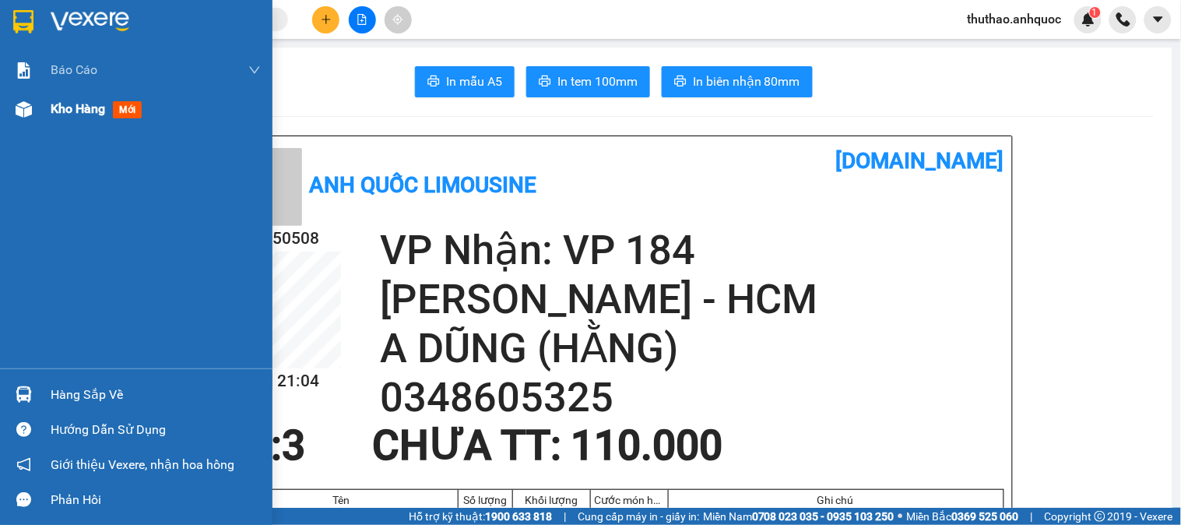
click at [80, 104] on span "Kho hàng" at bounding box center [78, 108] width 55 height 15
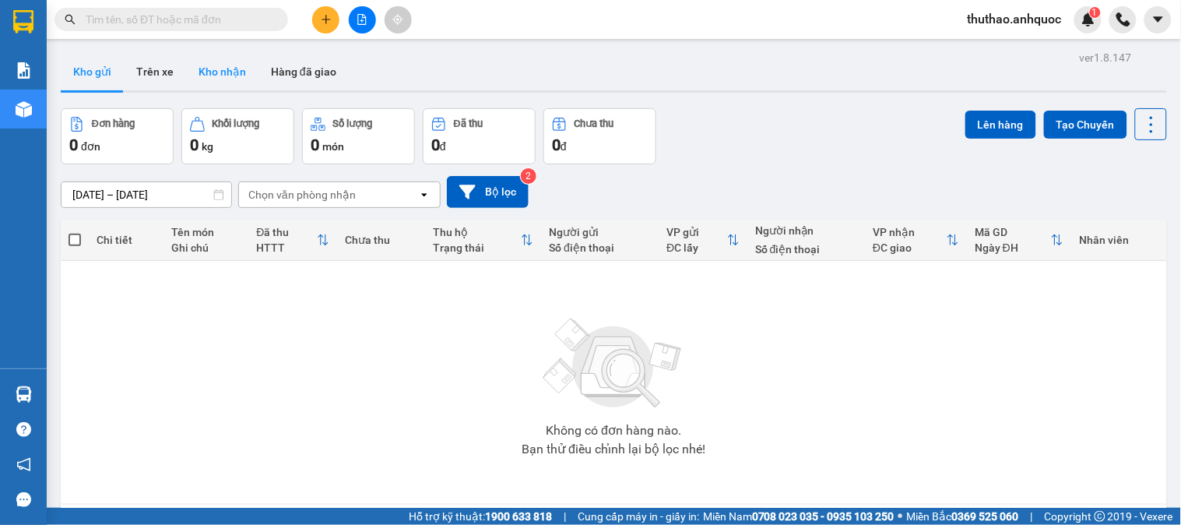
click at [226, 63] on button "Kho nhận" at bounding box center [222, 71] width 72 height 37
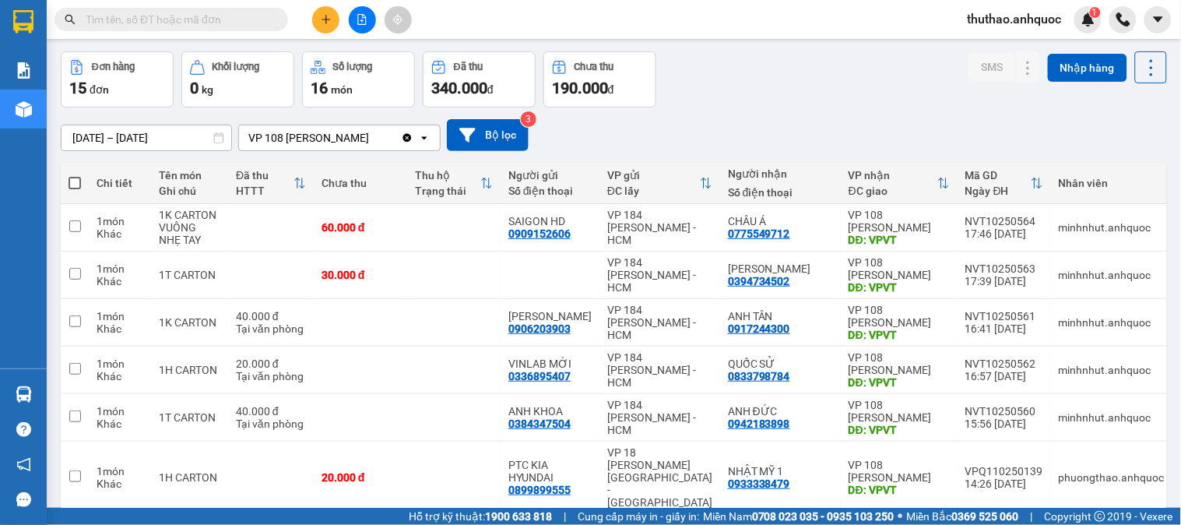
scroll to position [86, 0]
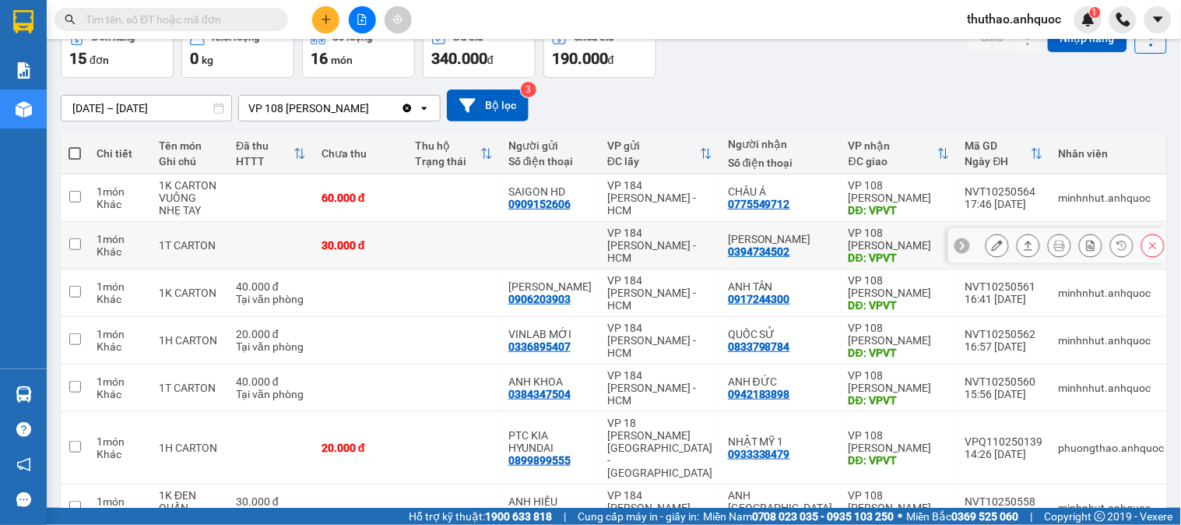
click at [992, 247] on icon at bounding box center [997, 245] width 11 height 11
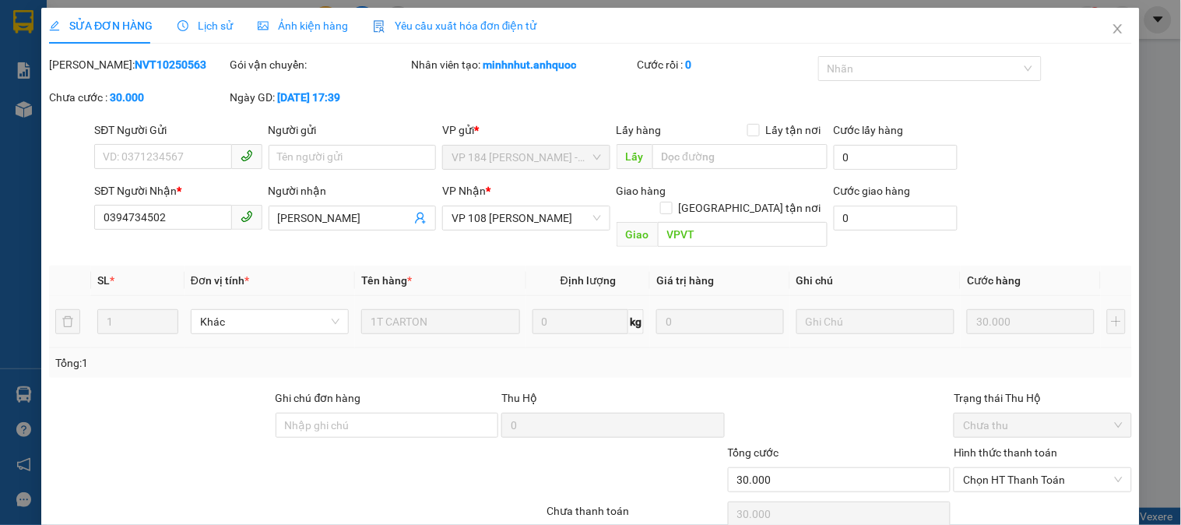
type input "0394734502"
type input "[PERSON_NAME]"
type input "VPVT"
type input "30.000"
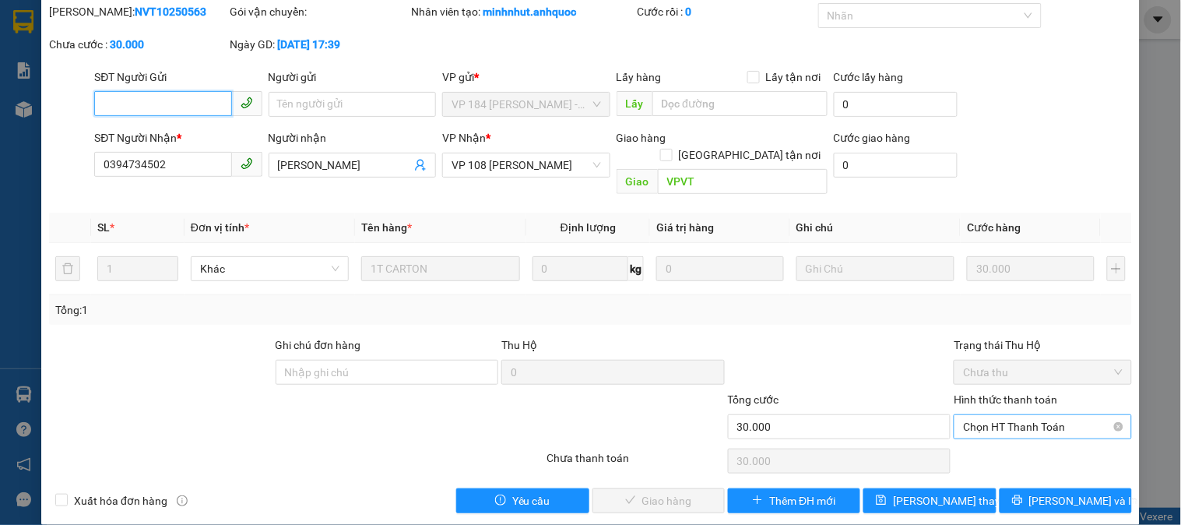
scroll to position [55, 0]
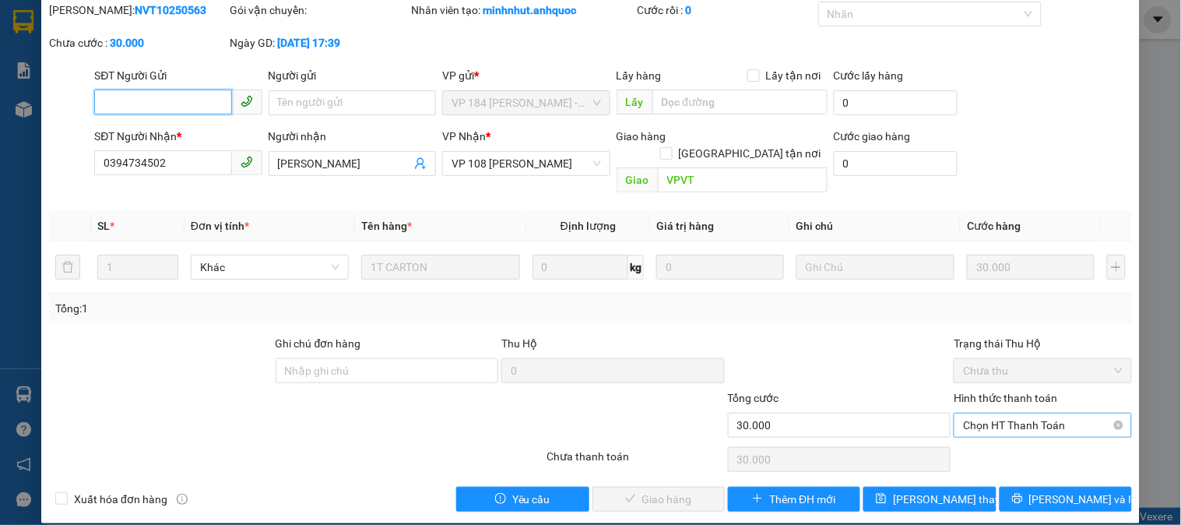
click at [993, 414] on span "Chọn HT Thanh Toán" at bounding box center [1042, 425] width 159 height 23
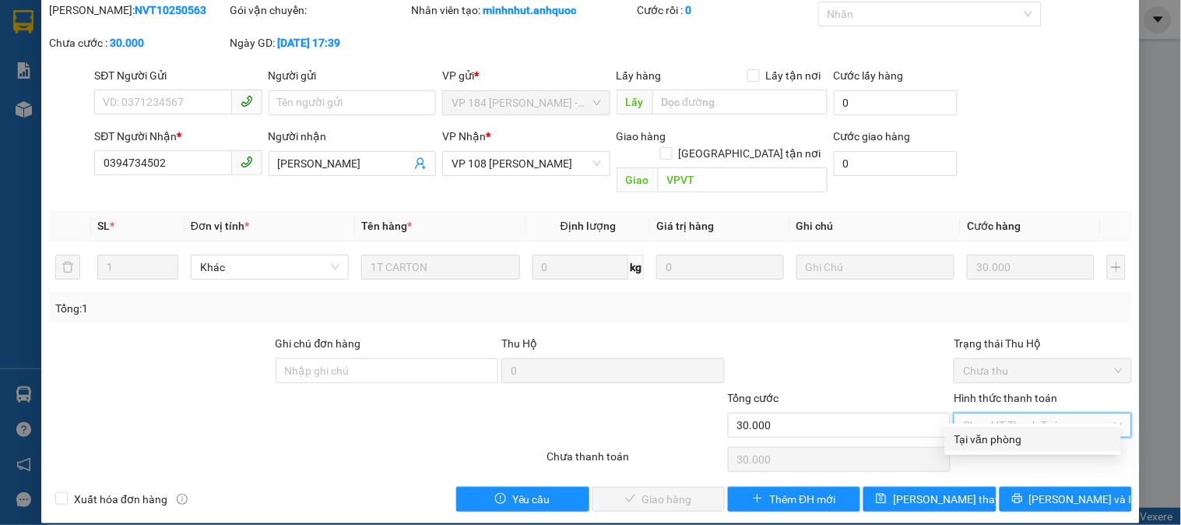
click at [1002, 437] on div "Tại văn phòng" at bounding box center [1033, 439] width 157 height 17
type input "0"
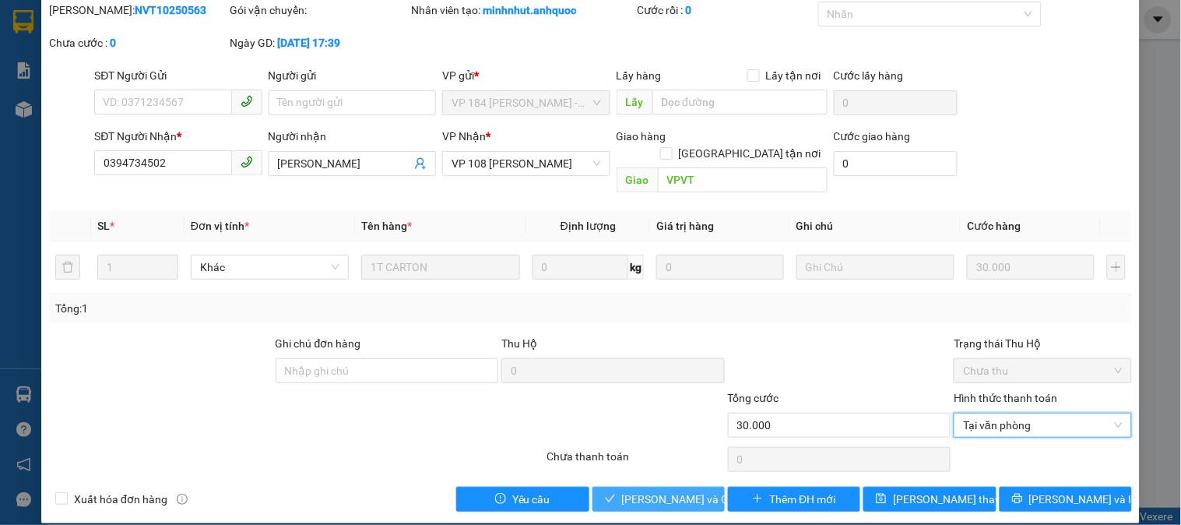
click at [660, 491] on span "Lưu và Giao hàng" at bounding box center [697, 499] width 150 height 17
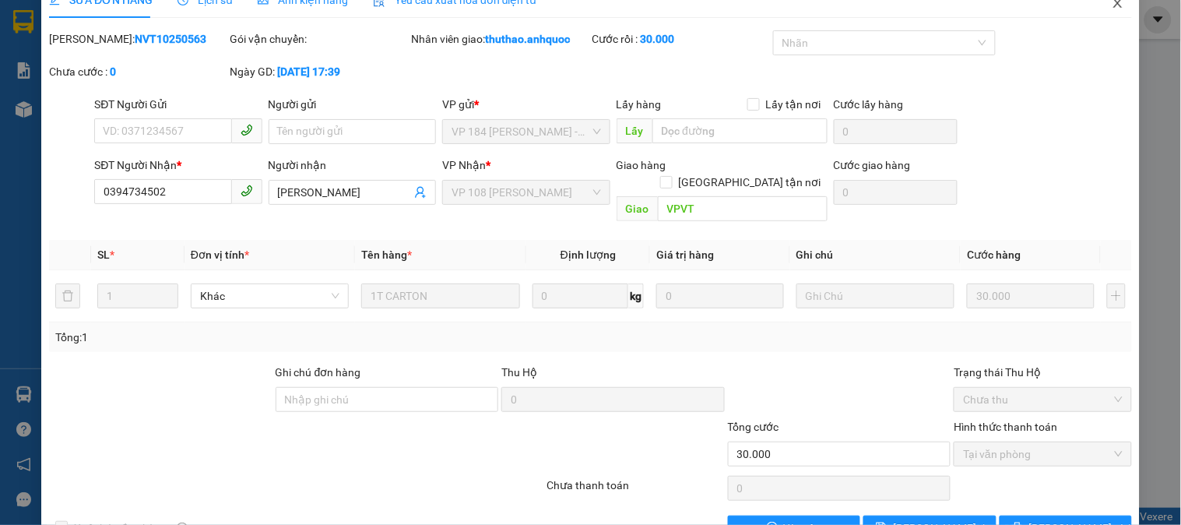
scroll to position [0, 0]
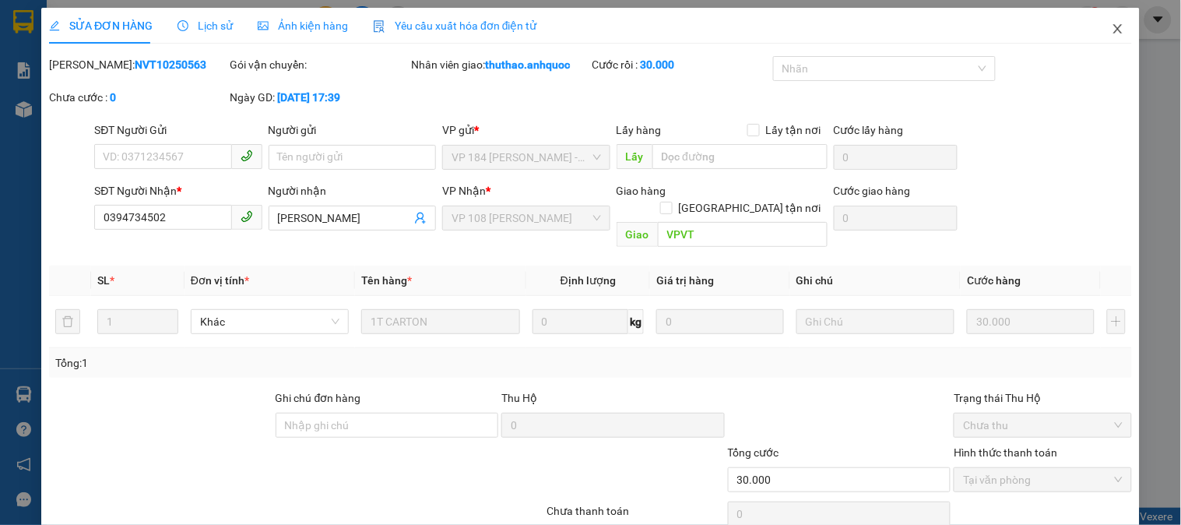
click at [1112, 33] on icon "close" at bounding box center [1118, 29] width 12 height 12
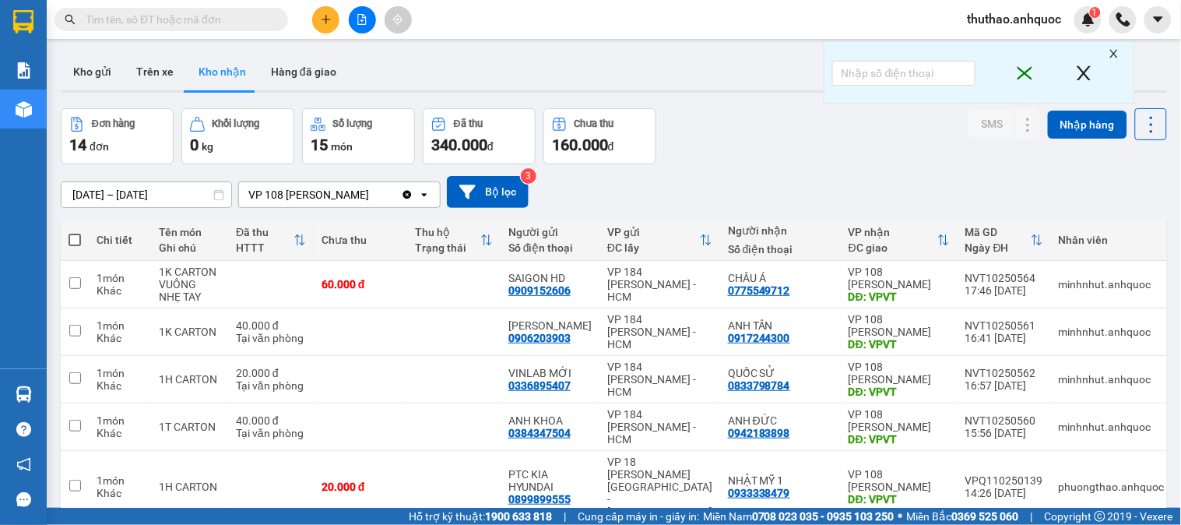
click at [1031, 13] on span "thuthao.anhquoc" at bounding box center [1015, 18] width 119 height 19
click at [993, 48] on span "Đăng xuất" at bounding box center [1021, 48] width 87 height 17
